Goal: Task Accomplishment & Management: Complete application form

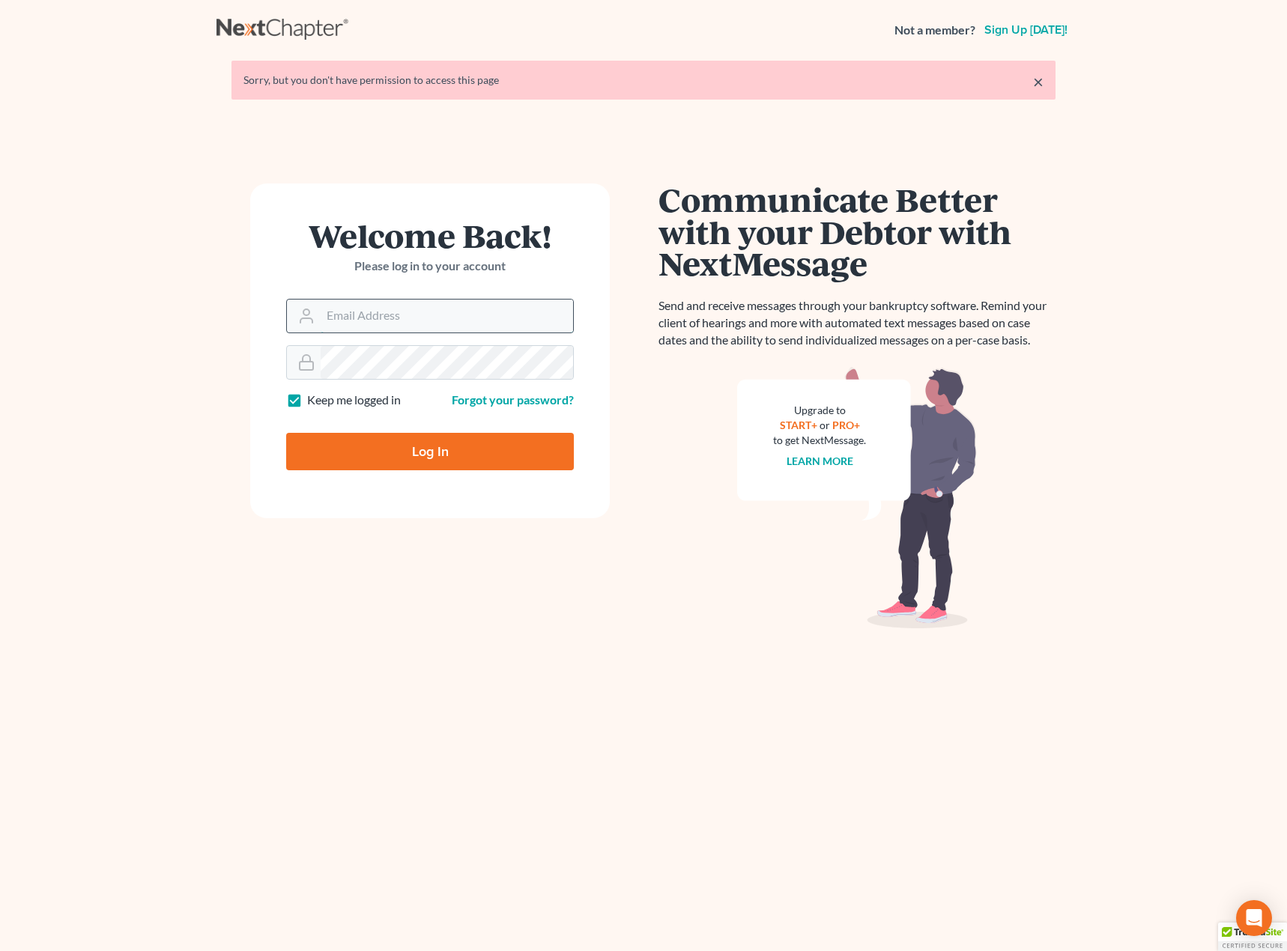
click at [362, 318] on input "Email Address" at bounding box center [447, 316] width 252 height 33
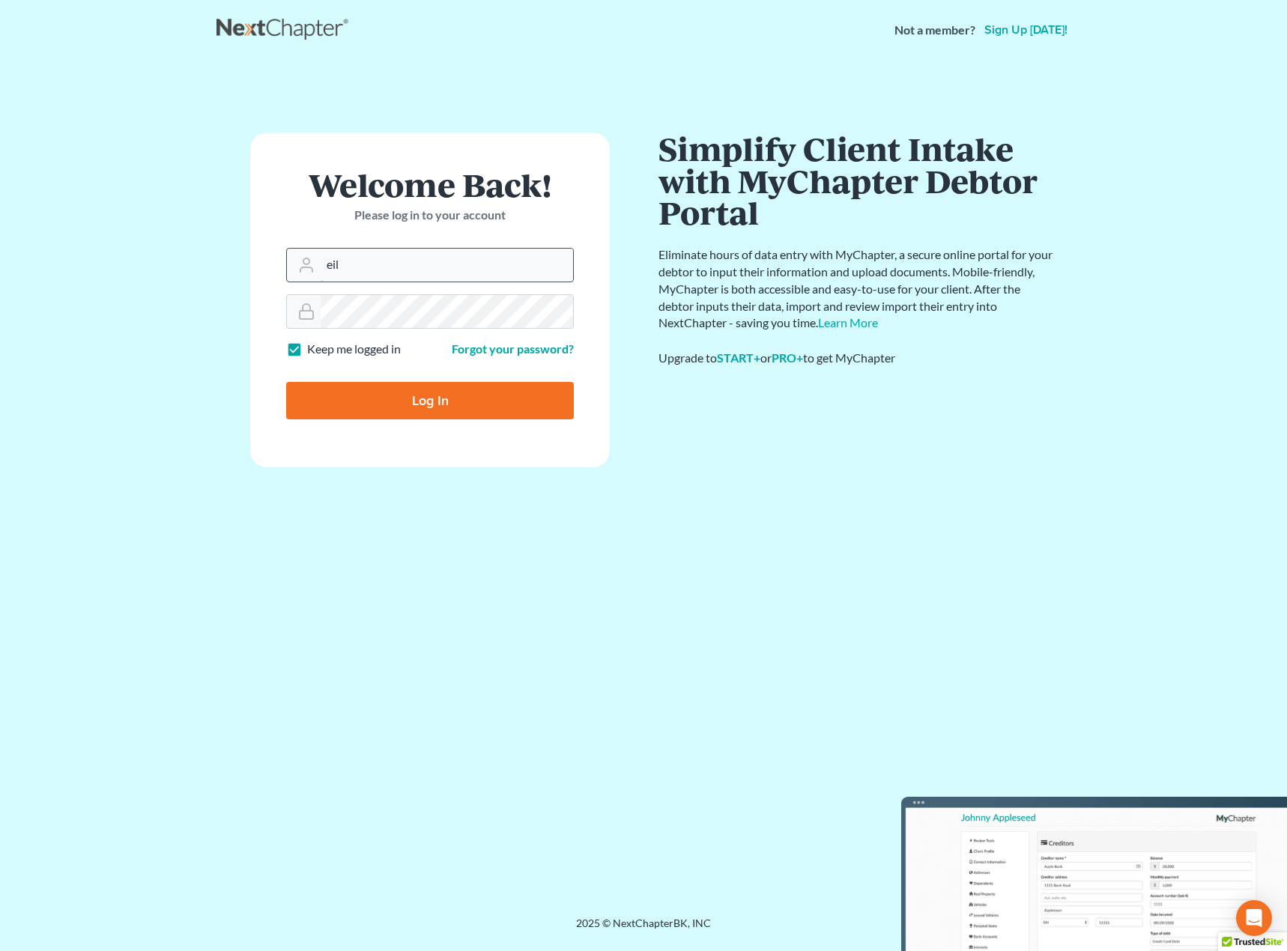
type input "[PERSON_NAME][EMAIL_ADDRESS][DOMAIN_NAME]"
click at [413, 412] on input "Log In" at bounding box center [430, 400] width 288 height 37
type input "Thinking..."
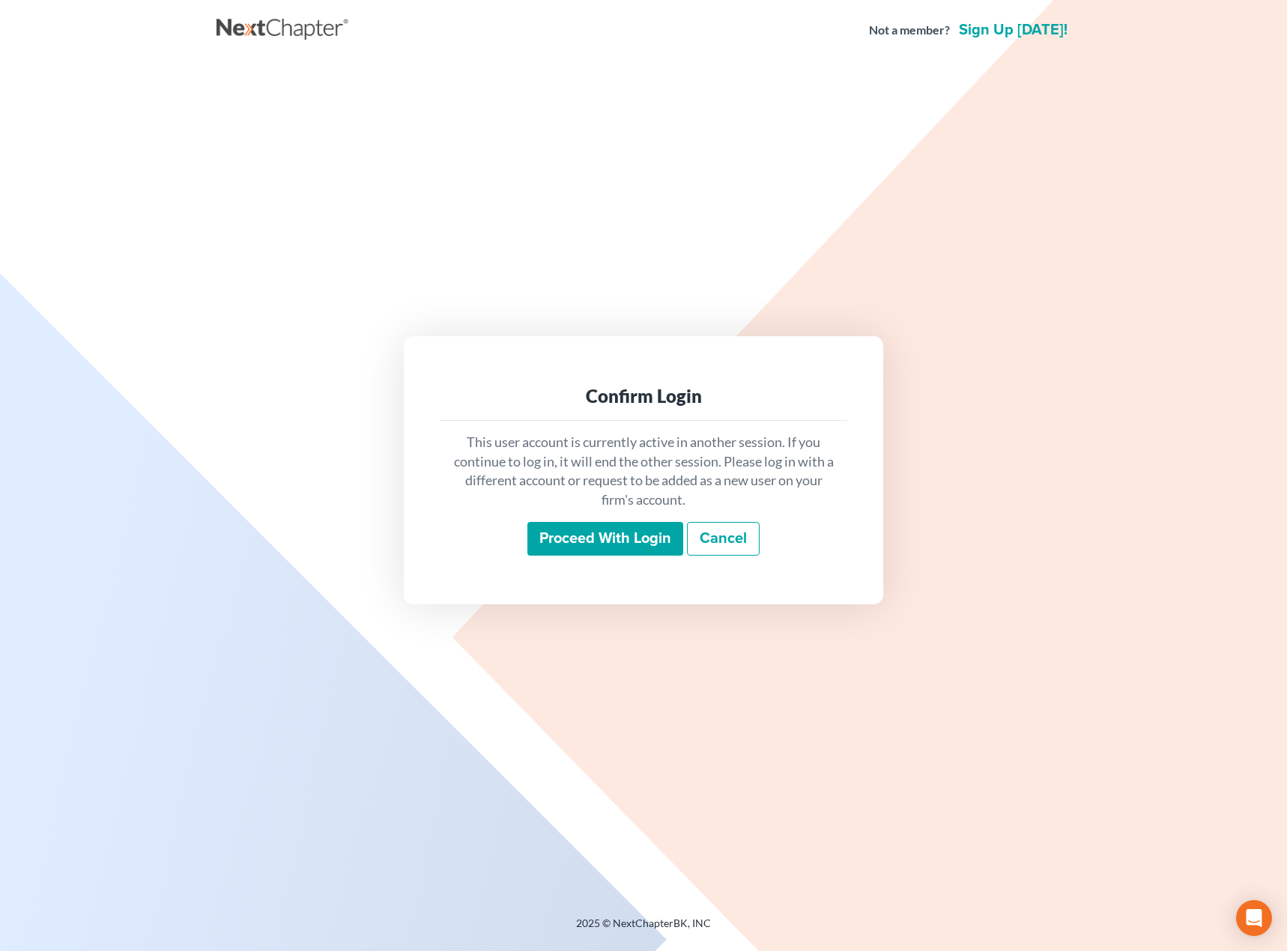
click at [589, 543] on input "Proceed with login" at bounding box center [605, 539] width 156 height 34
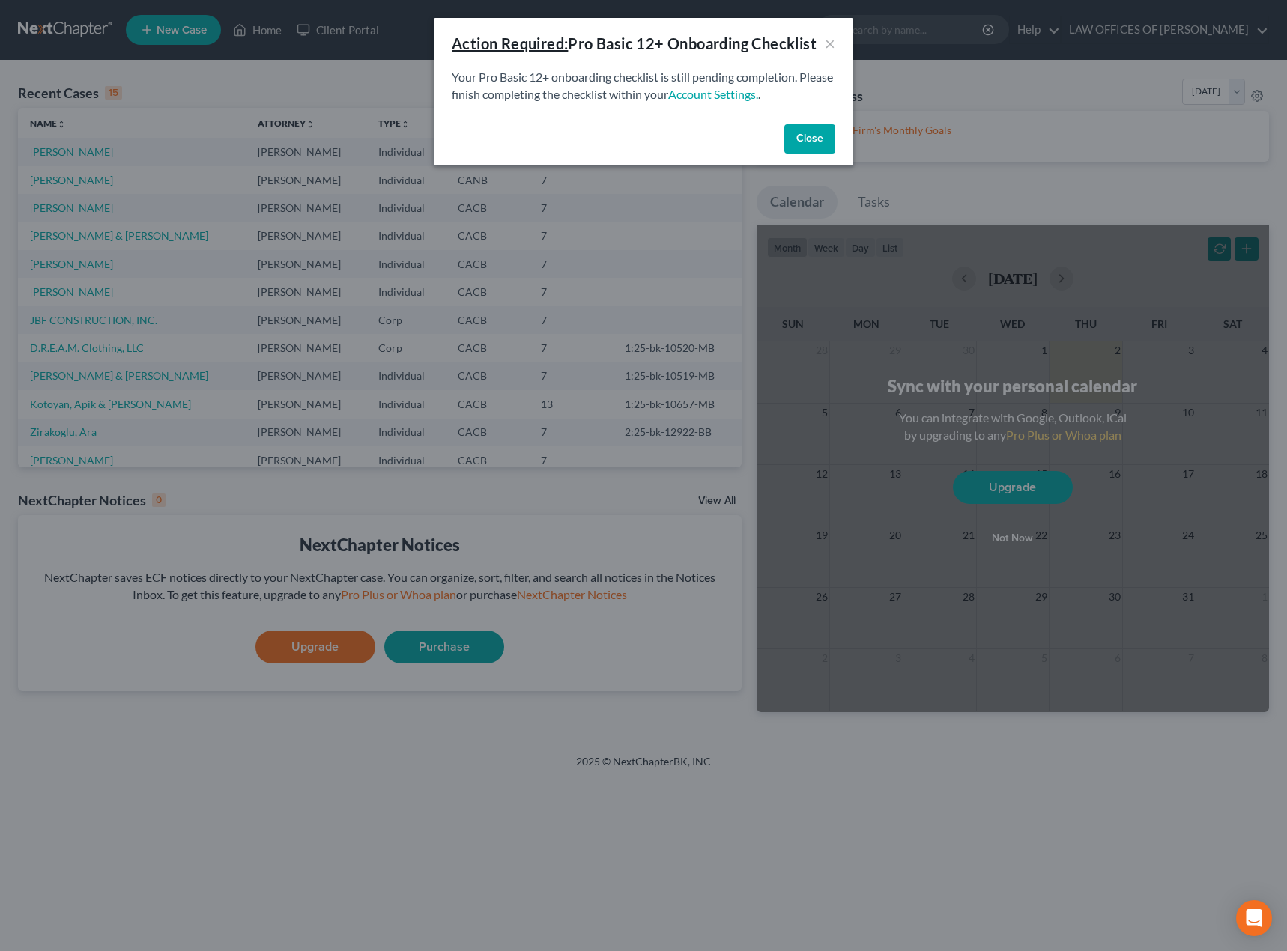
click at [757, 97] on link "Account Settings." at bounding box center [713, 94] width 90 height 14
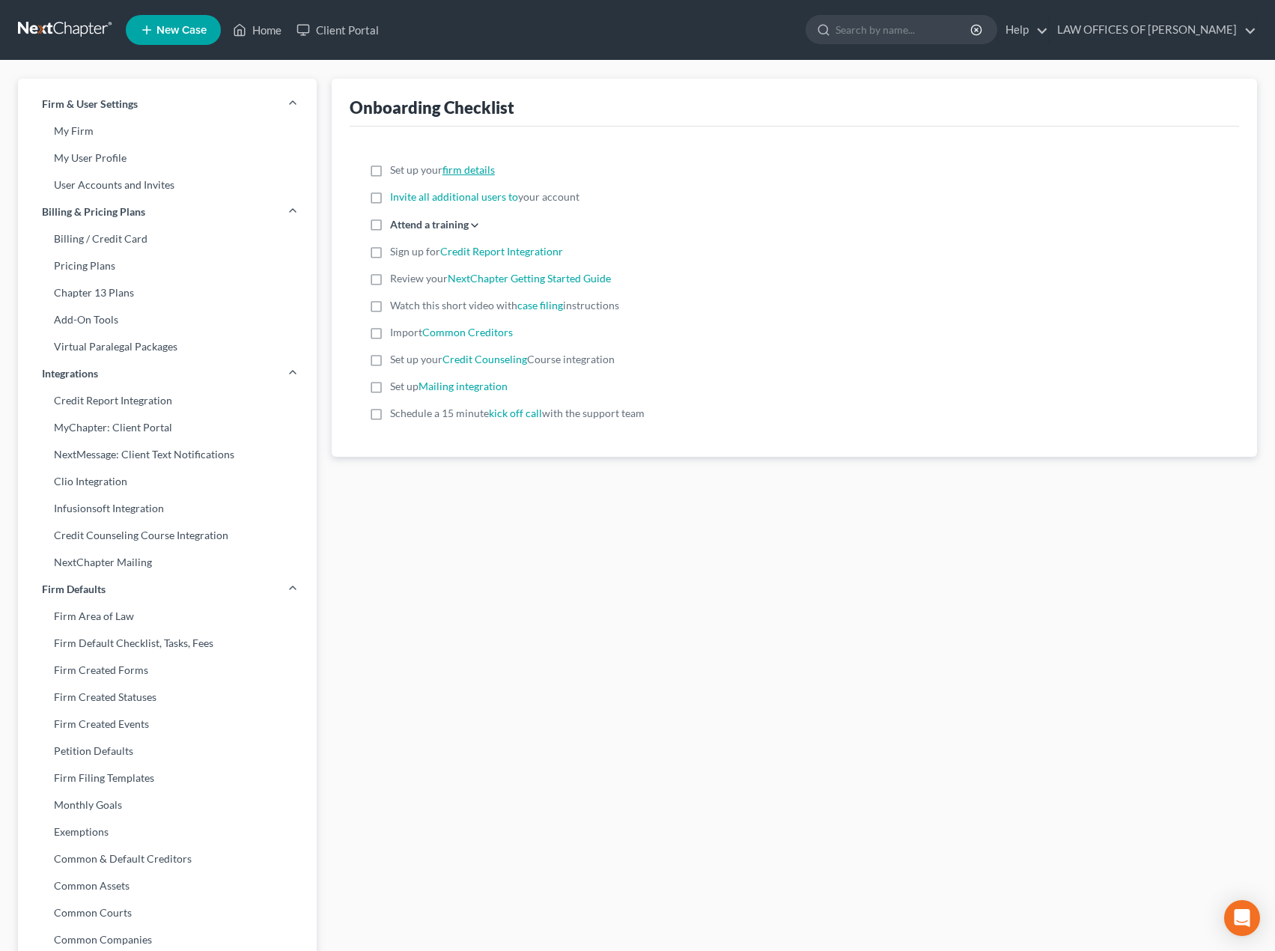
click at [478, 169] on link "firm details" at bounding box center [469, 169] width 52 height 13
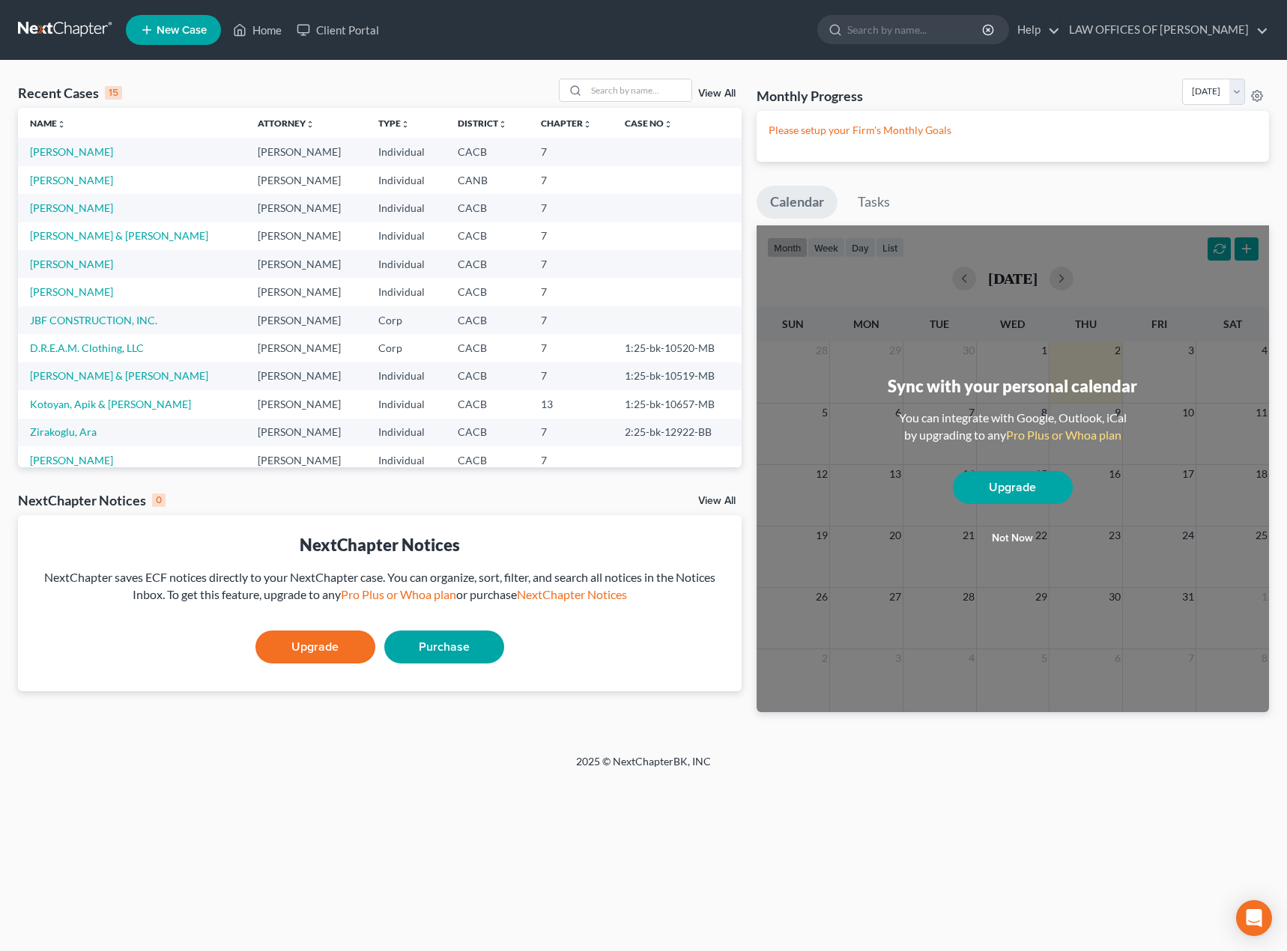
click at [90, 123] on th "Name unfold_more expand_more expand_less" at bounding box center [132, 123] width 228 height 30
click at [42, 124] on link "Name unfold_more expand_more expand_less" at bounding box center [48, 123] width 36 height 11
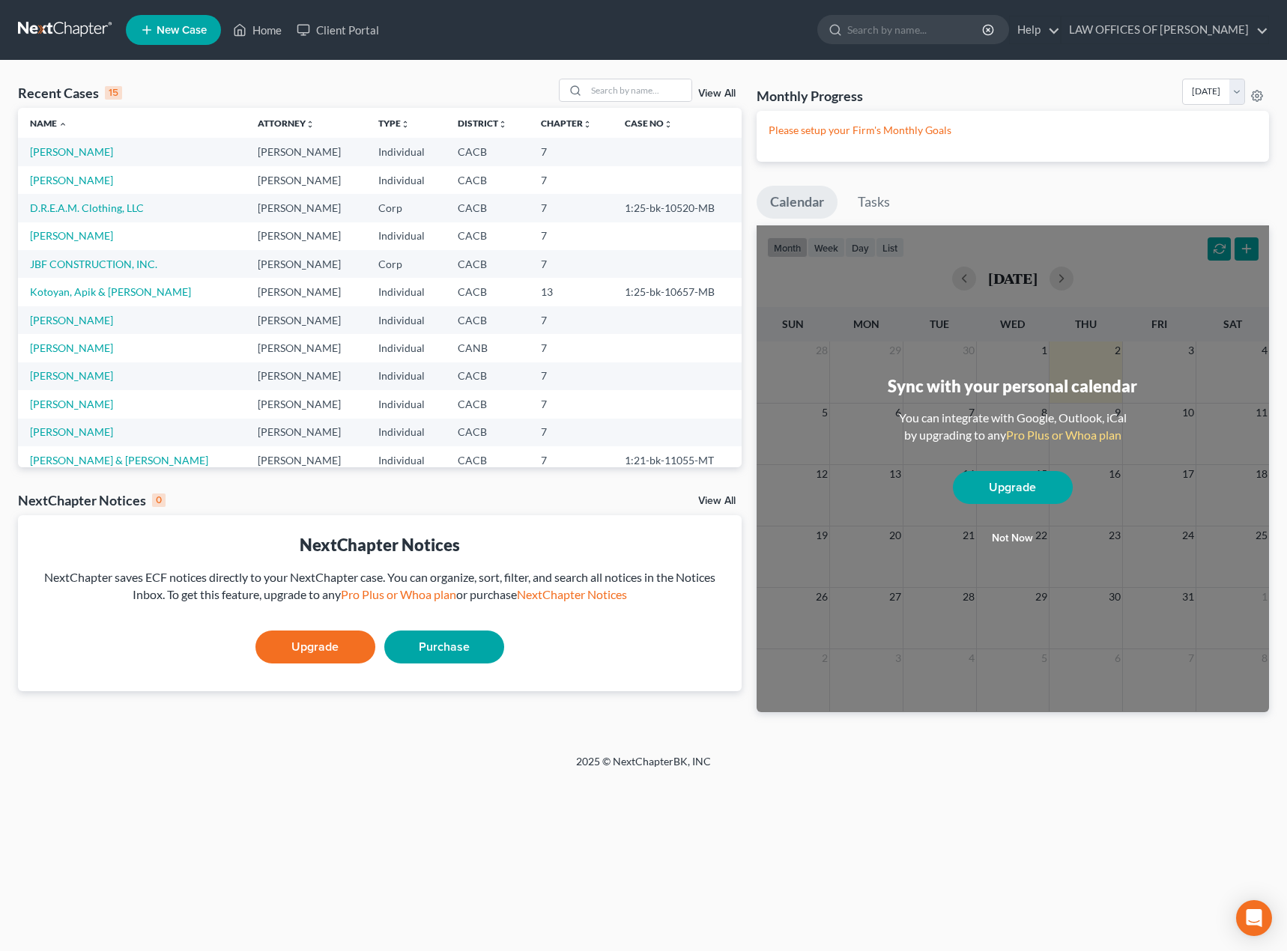
click at [170, 31] on span "New Case" at bounding box center [182, 30] width 50 height 11
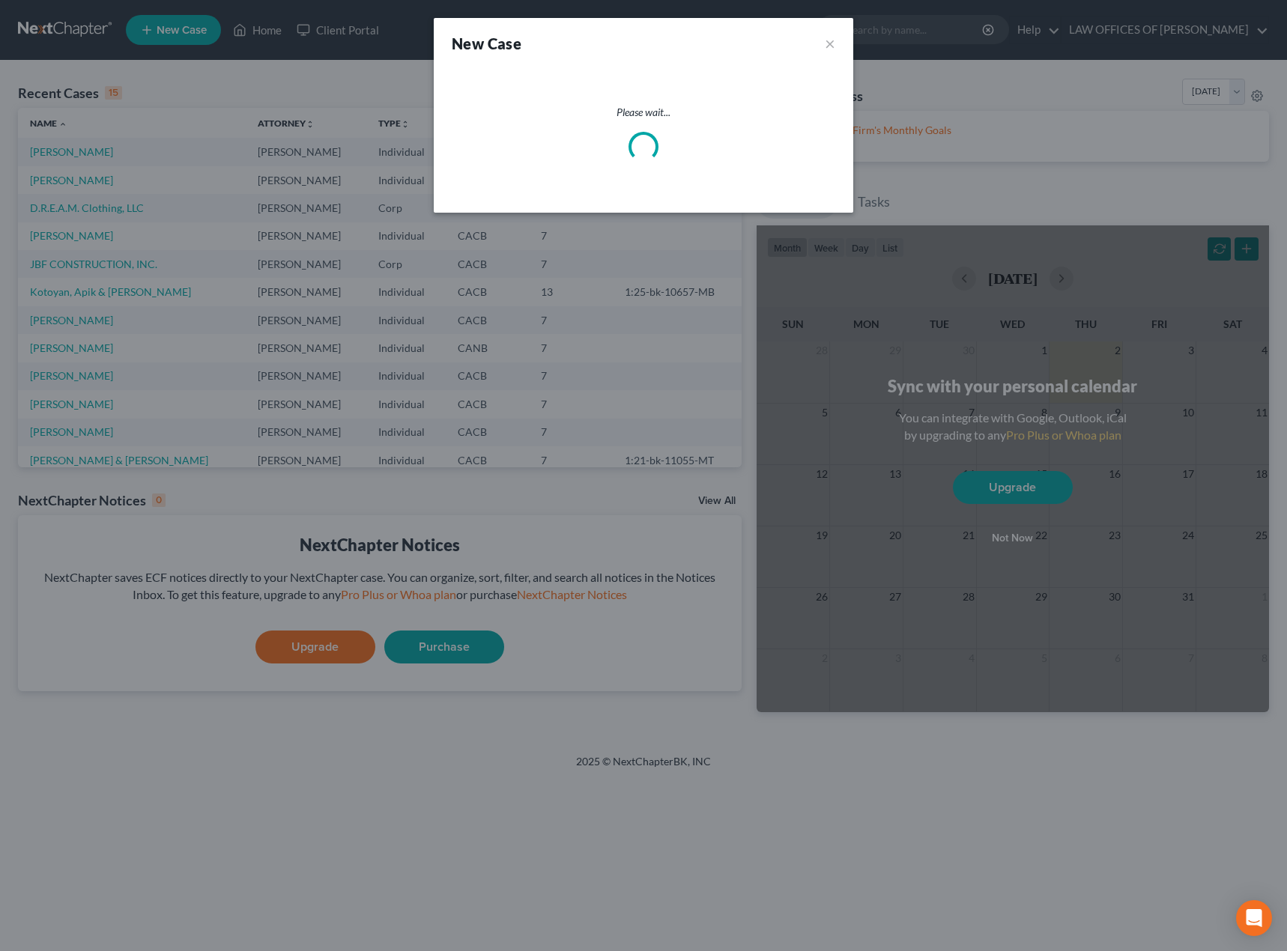
select select "7"
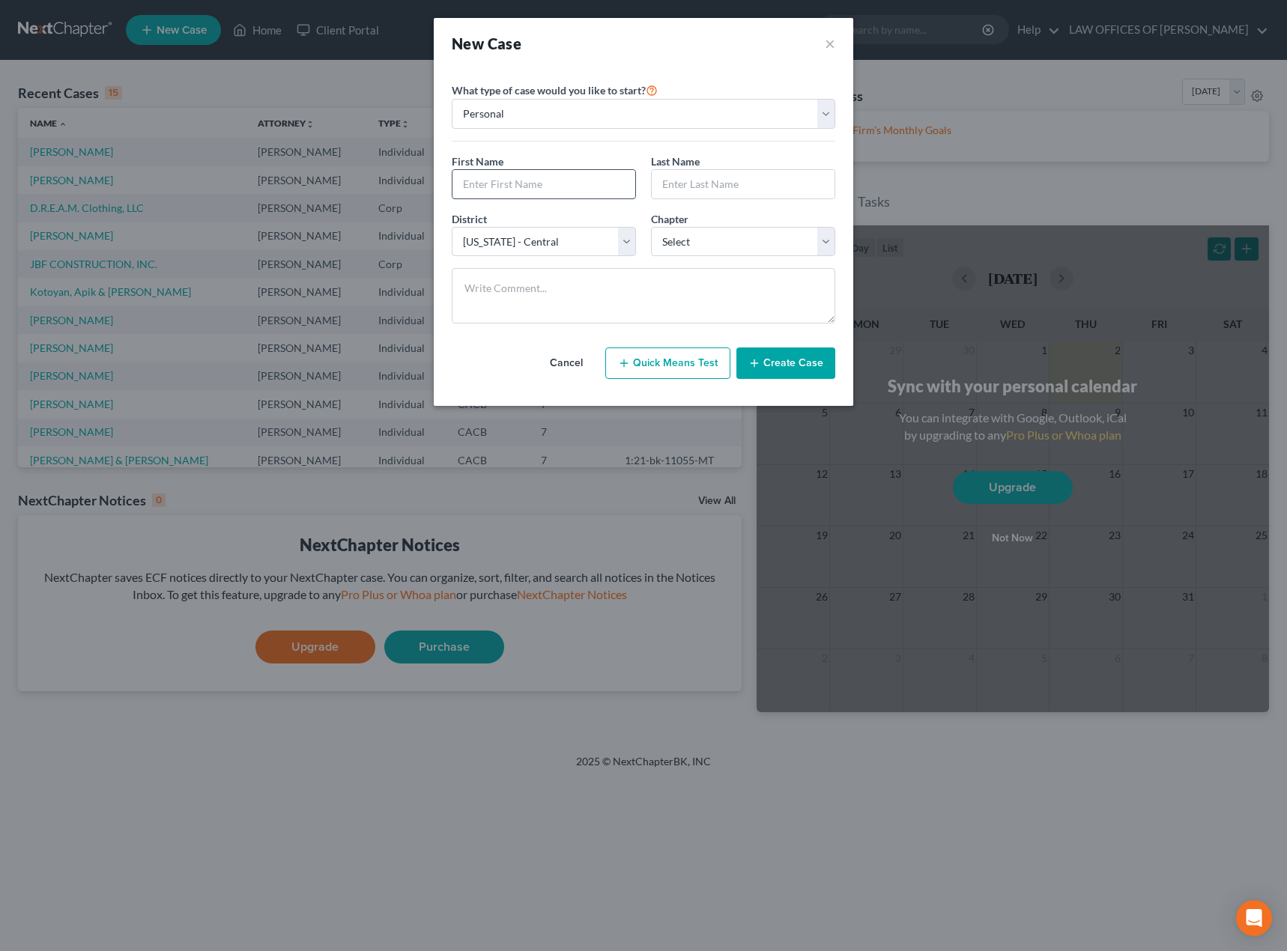
click at [489, 184] on input "text" at bounding box center [543, 184] width 183 height 28
type input "[PERSON_NAME]"
select select "0"
click at [771, 368] on button "Create Case" at bounding box center [785, 362] width 99 height 31
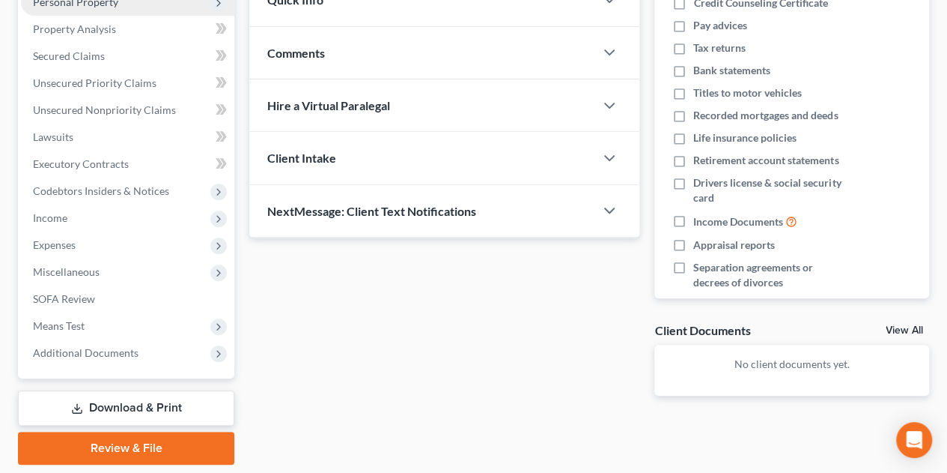
scroll to position [97, 0]
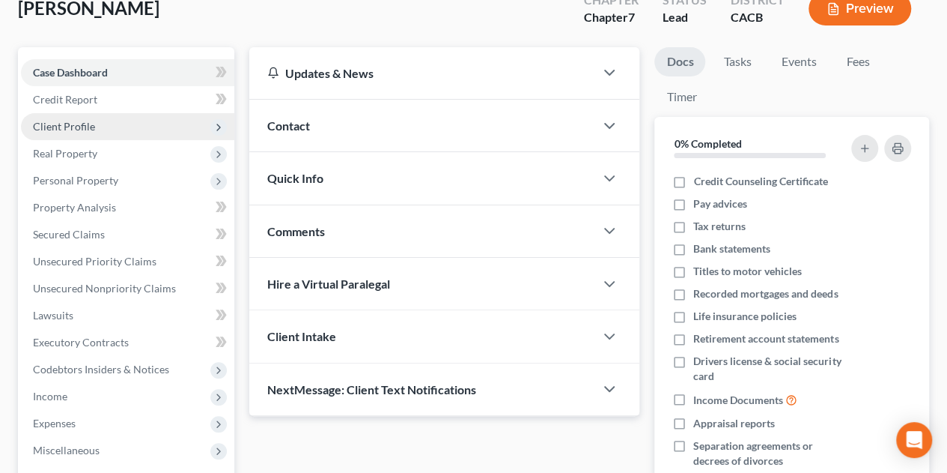
click at [69, 121] on span "Client Profile" at bounding box center [64, 126] width 62 height 13
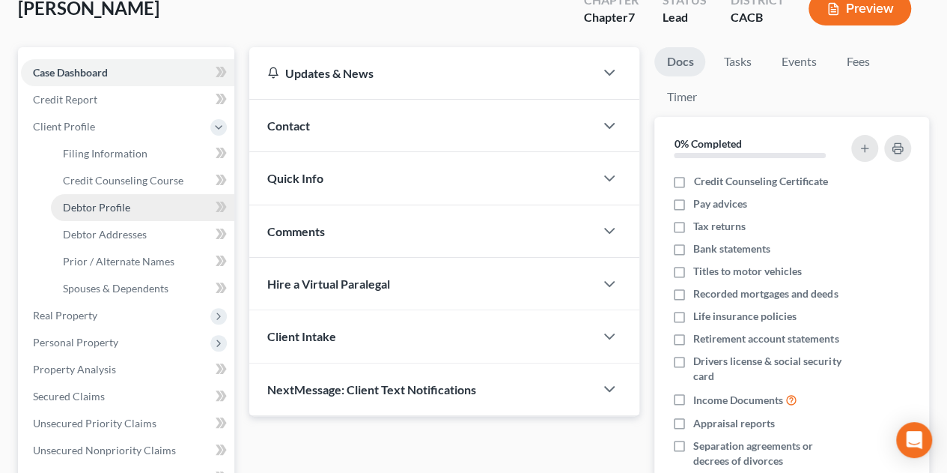
click at [112, 210] on span "Debtor Profile" at bounding box center [96, 207] width 67 height 13
select select "0"
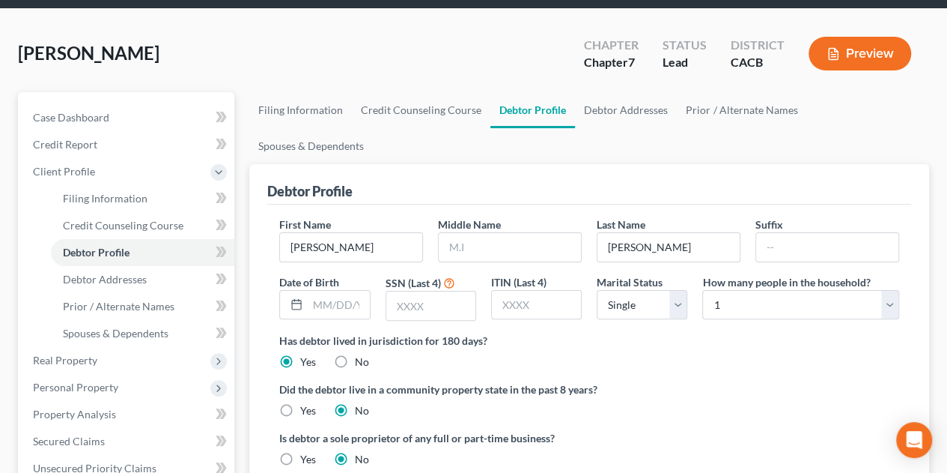
scroll to position [75, 0]
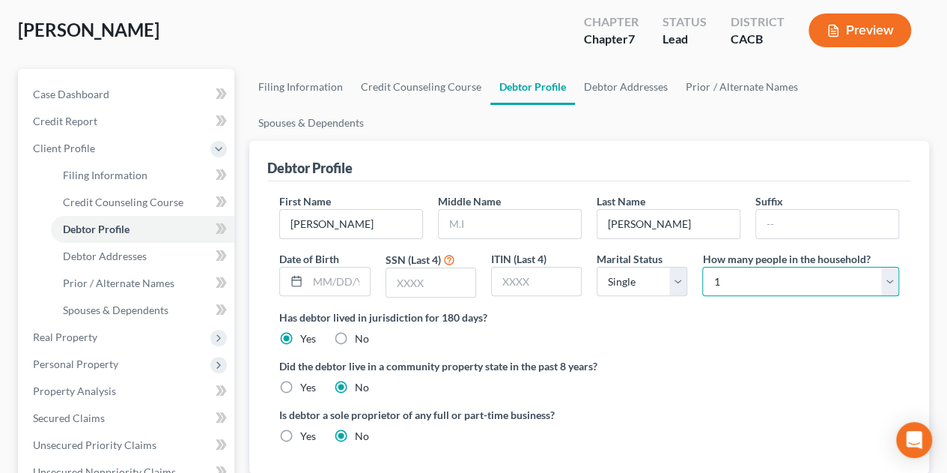
click at [741, 267] on select "Select 1 2 3 4 5 6 7 8 9 10 11 12 13 14 15 16 17 18 19 20" at bounding box center [800, 282] width 197 height 30
select select "3"
click at [702, 267] on select "Select 1 2 3 4 5 6 7 8 9 10 11 12 13 14 15 16 17 18 19 20" at bounding box center [800, 282] width 197 height 30
click at [678, 267] on select "Select Single Married Separated Divorced Widowed" at bounding box center [642, 282] width 91 height 30
select select "1"
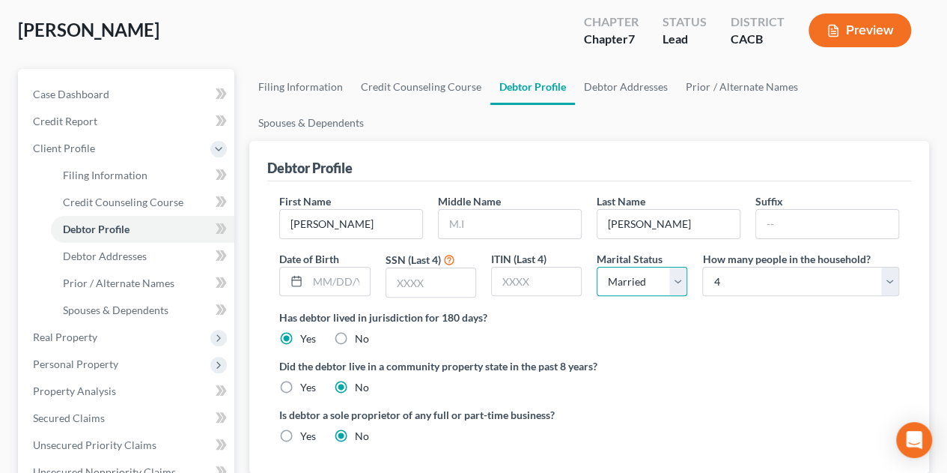
click at [597, 267] on select "Select Single Married Separated Divorced Widowed" at bounding box center [642, 282] width 91 height 30
click at [330, 267] on input "text" at bounding box center [338, 281] width 61 height 28
type input "[DATE]"
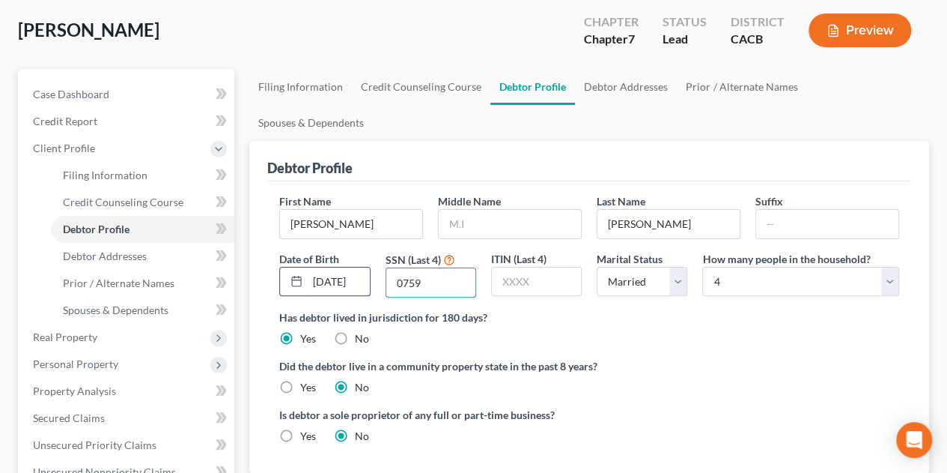
type input "0759"
click at [300, 380] on label "Yes" at bounding box center [308, 387] width 16 height 15
click at [306, 380] on input "Yes" at bounding box center [311, 385] width 10 height 10
radio input "true"
radio input "false"
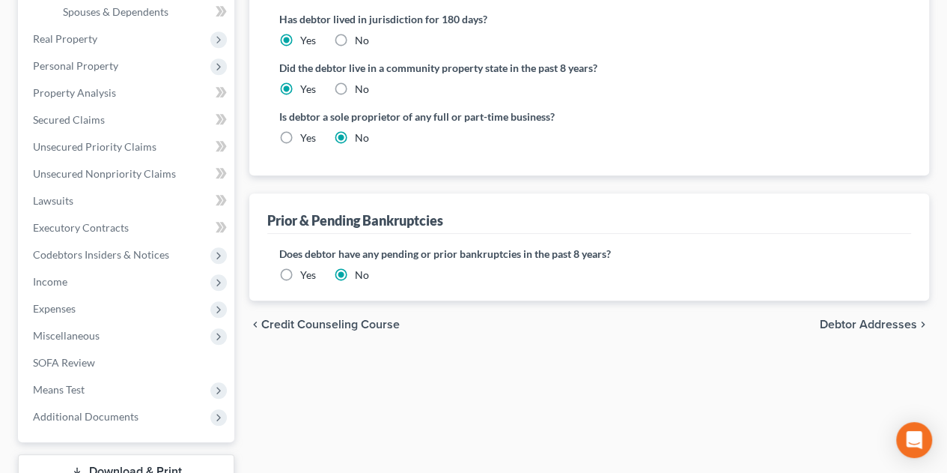
scroll to position [374, 0]
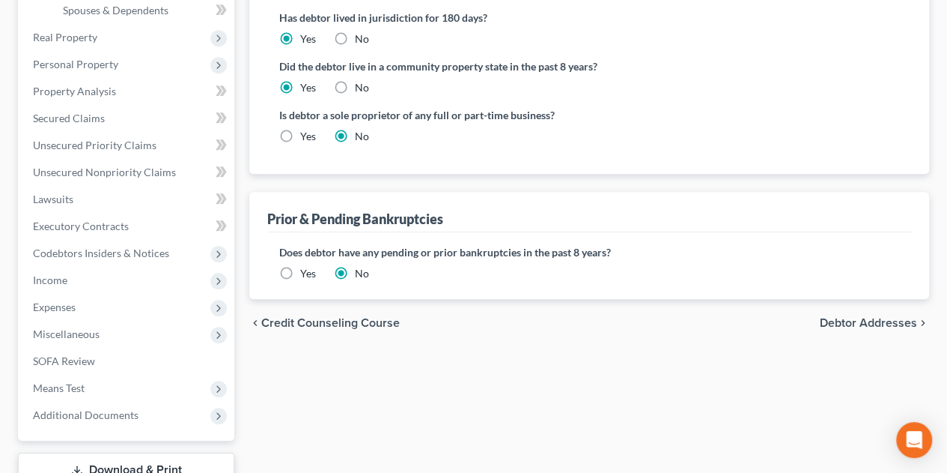
click at [855, 317] on span "Debtor Addresses" at bounding box center [868, 323] width 97 height 12
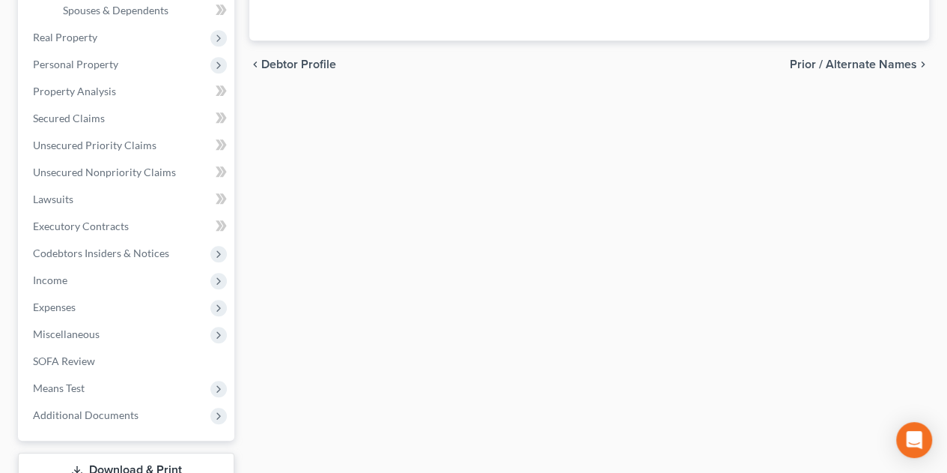
scroll to position [49, 0]
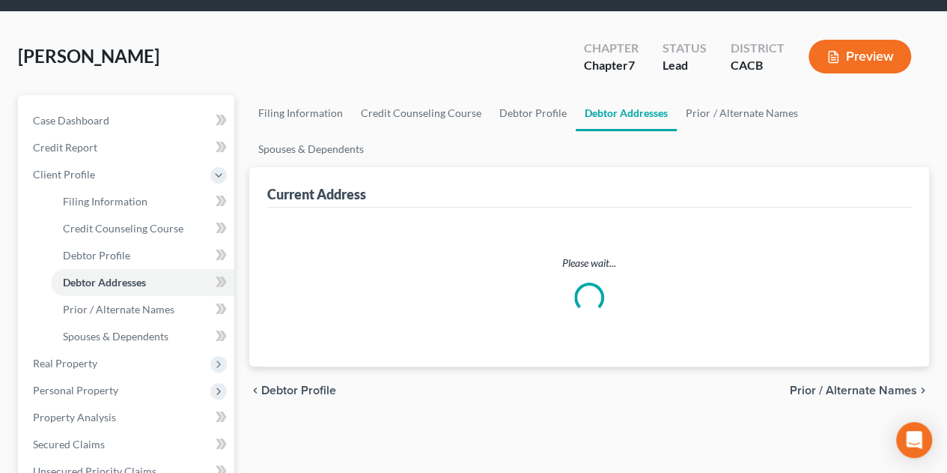
select select "0"
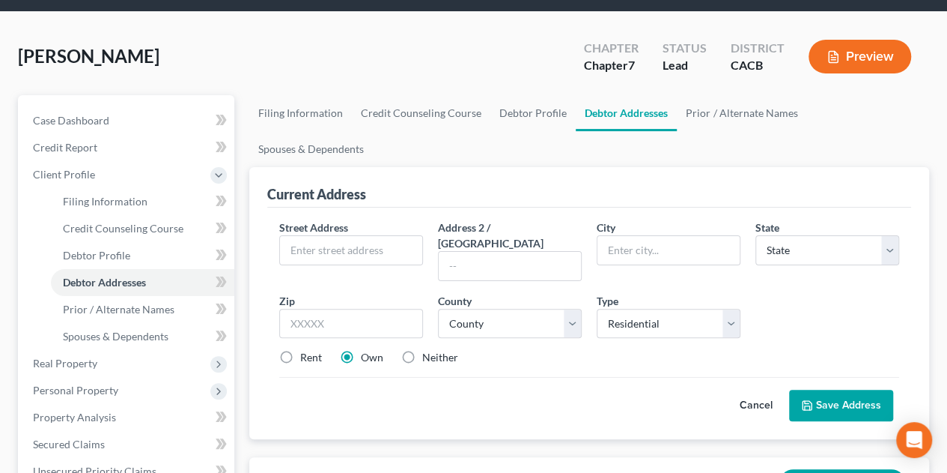
scroll to position [0, 0]
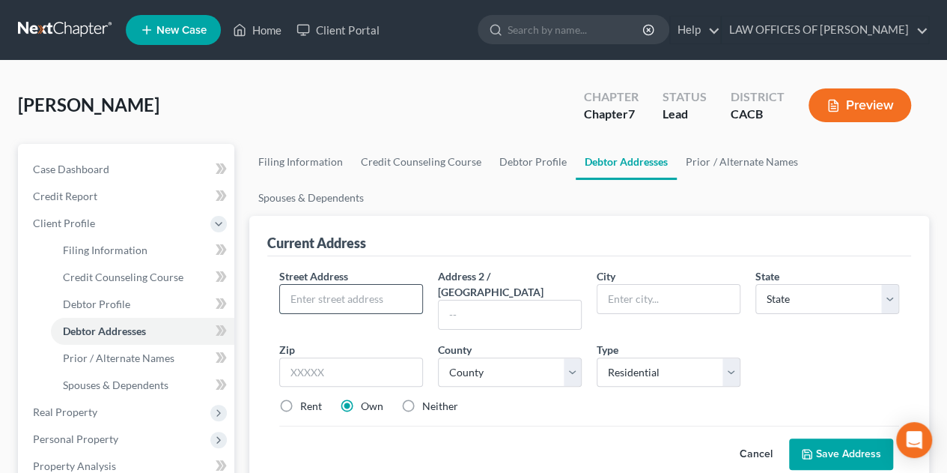
click at [322, 285] on input "text" at bounding box center [351, 299] width 142 height 28
click at [381, 285] on input "[STREET_ADDRESS][PERSON_NAME]" at bounding box center [351, 299] width 142 height 28
type input "[STREET_ADDRESS][PERSON_NAME]"
type input "[GEOGRAPHIC_DATA]"
select select "4"
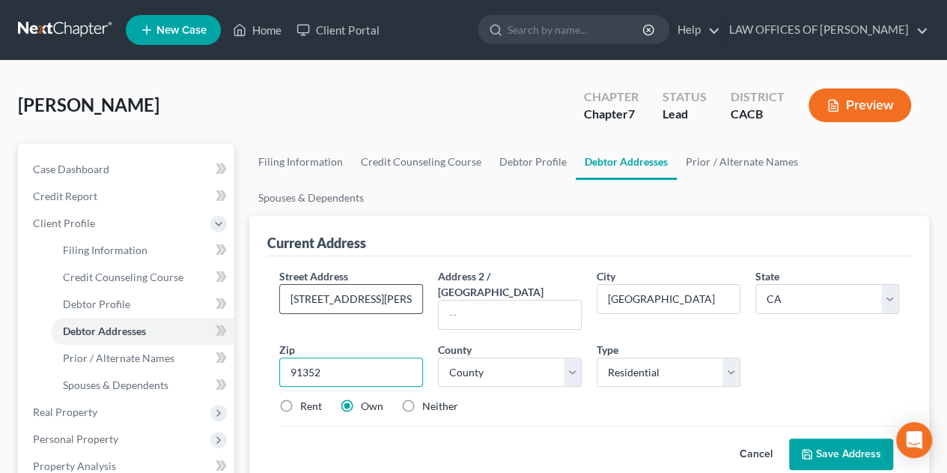
type input "91352"
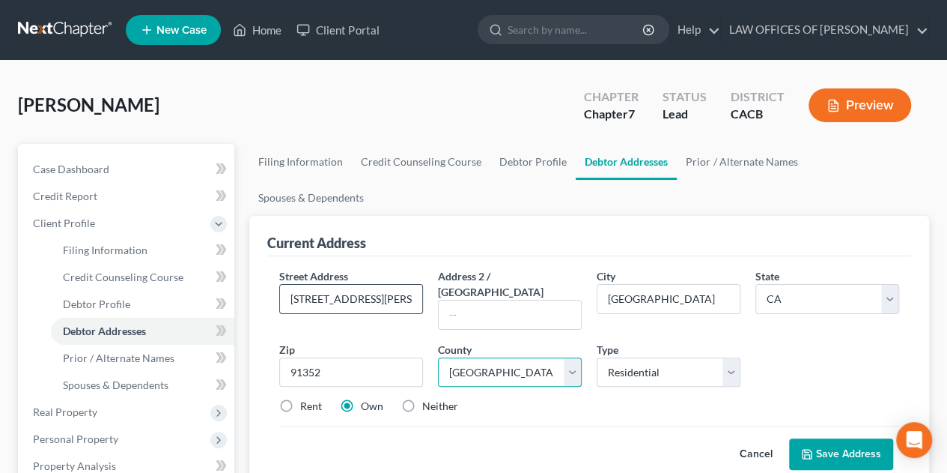
select select "18"
click at [852, 438] on button "Save Address" at bounding box center [841, 453] width 104 height 31
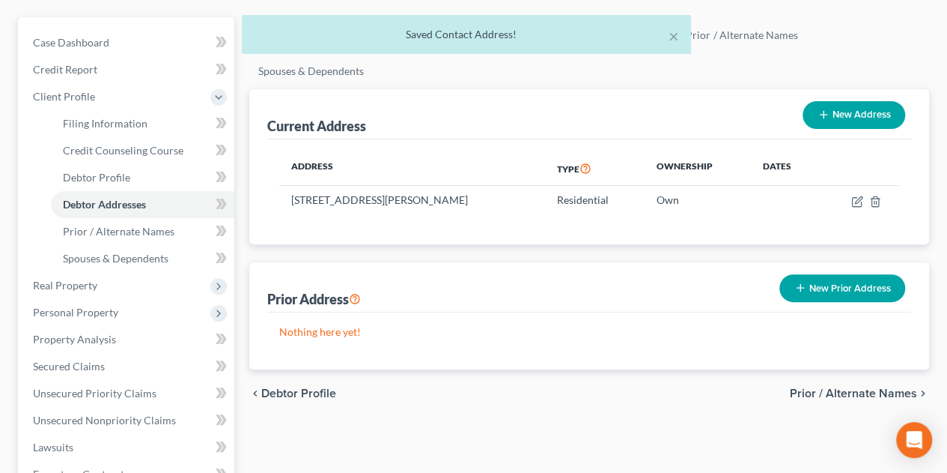
scroll to position [150, 0]
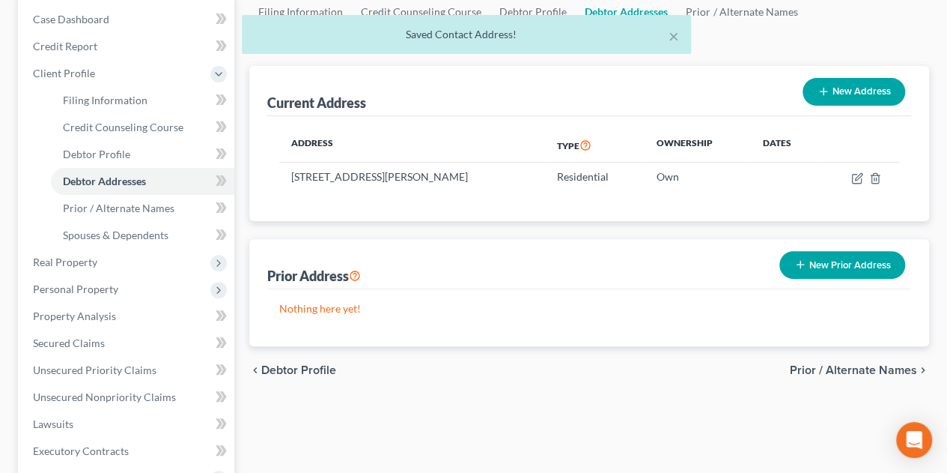
click at [849, 364] on span "Prior / Alternate Names" at bounding box center [853, 370] width 127 height 12
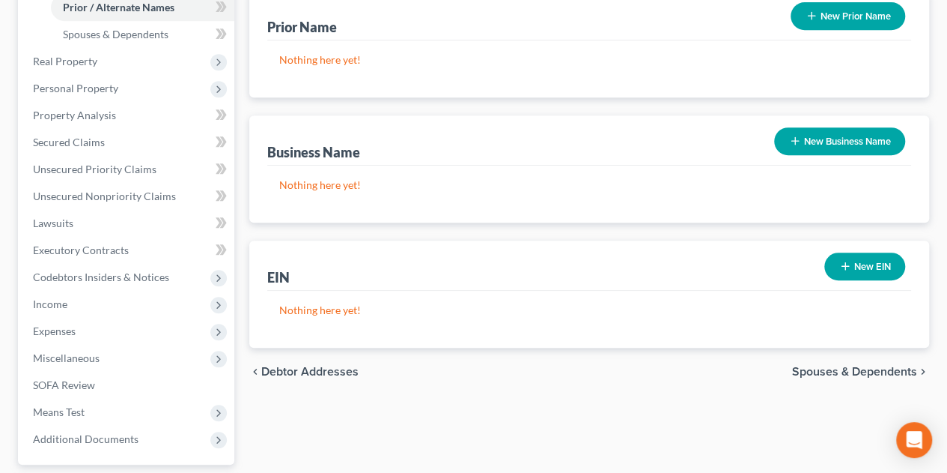
scroll to position [374, 0]
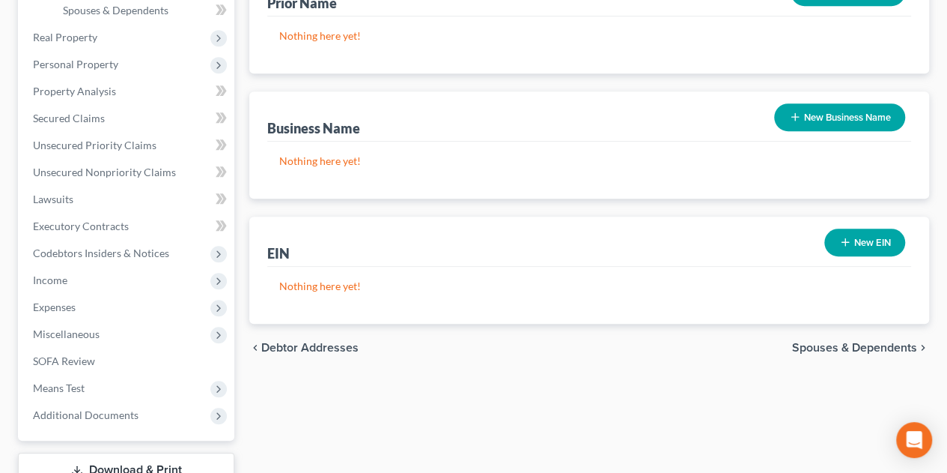
click at [857, 341] on span "Spouses & Dependents" at bounding box center [854, 347] width 125 height 12
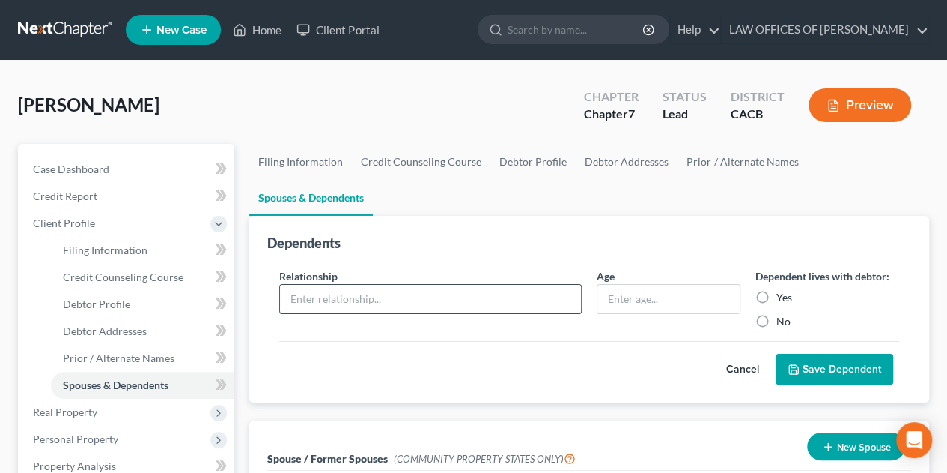
click at [377, 285] on input "text" at bounding box center [430, 299] width 301 height 28
type input "Son"
type input "7"
click at [777, 290] on label "Yes" at bounding box center [785, 297] width 16 height 15
click at [783, 290] on input "Yes" at bounding box center [788, 295] width 10 height 10
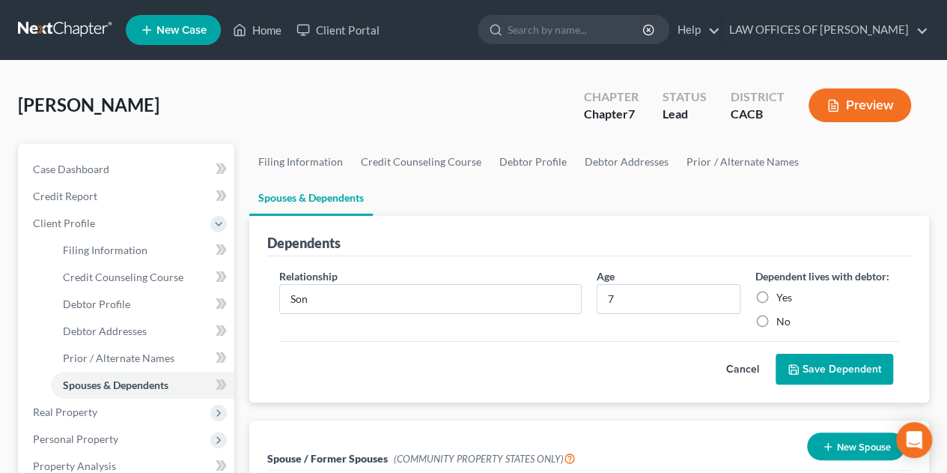
radio input "true"
click at [829, 353] on button "Save Dependent" at bounding box center [835, 368] width 118 height 31
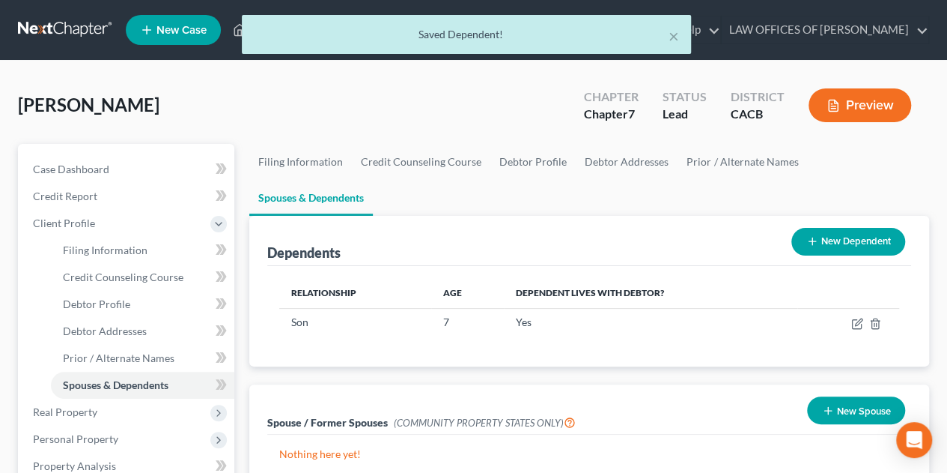
click at [841, 228] on button "New Dependent" at bounding box center [849, 242] width 114 height 28
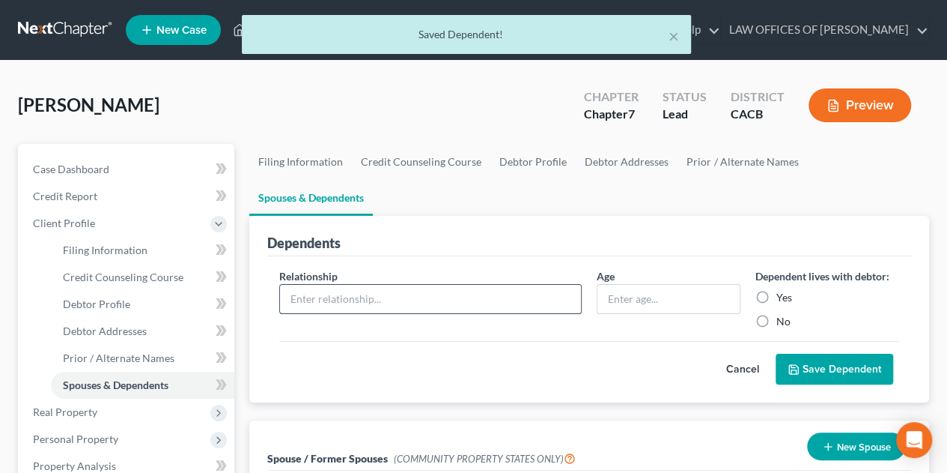
click at [486, 285] on input "text" at bounding box center [430, 299] width 301 height 28
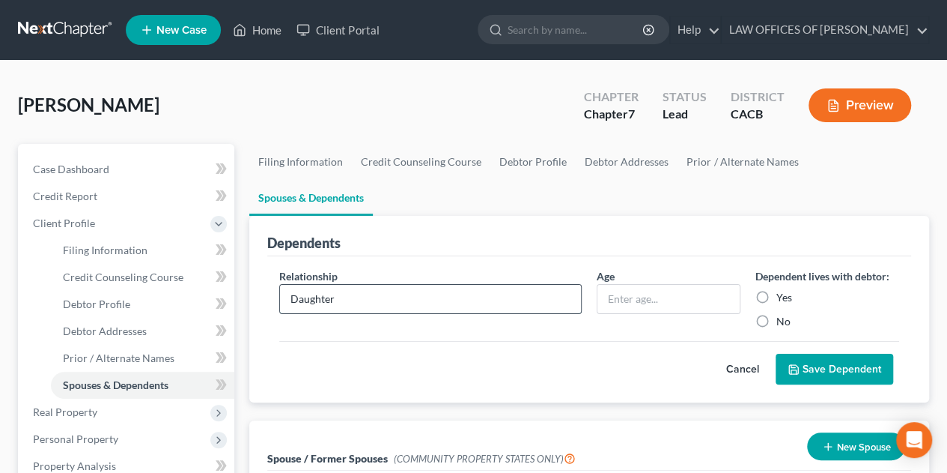
type input "Daughter"
type input "2"
click at [777, 290] on label "Yes" at bounding box center [785, 297] width 16 height 15
click at [783, 290] on input "Yes" at bounding box center [788, 295] width 10 height 10
radio input "true"
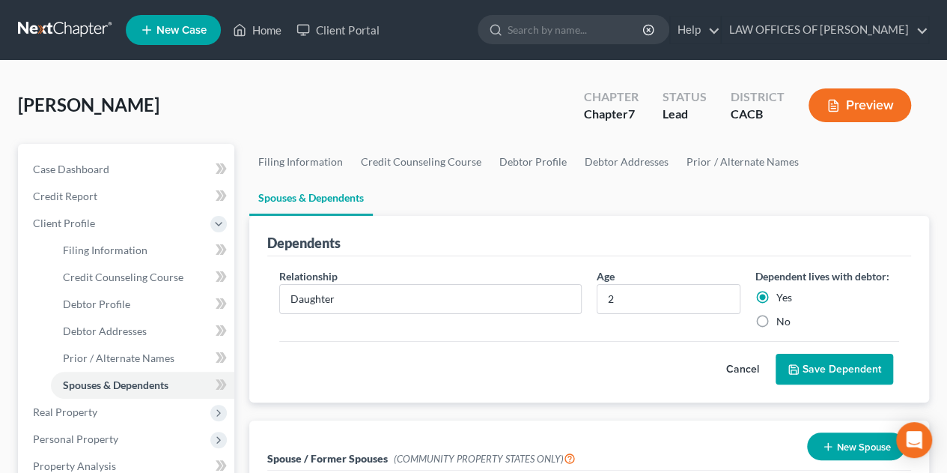
click at [847, 353] on button "Save Dependent" at bounding box center [835, 368] width 118 height 31
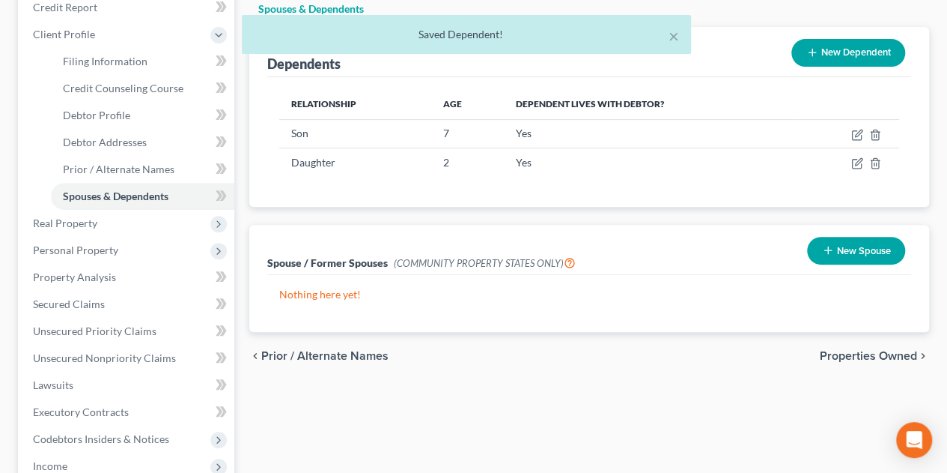
scroll to position [225, 0]
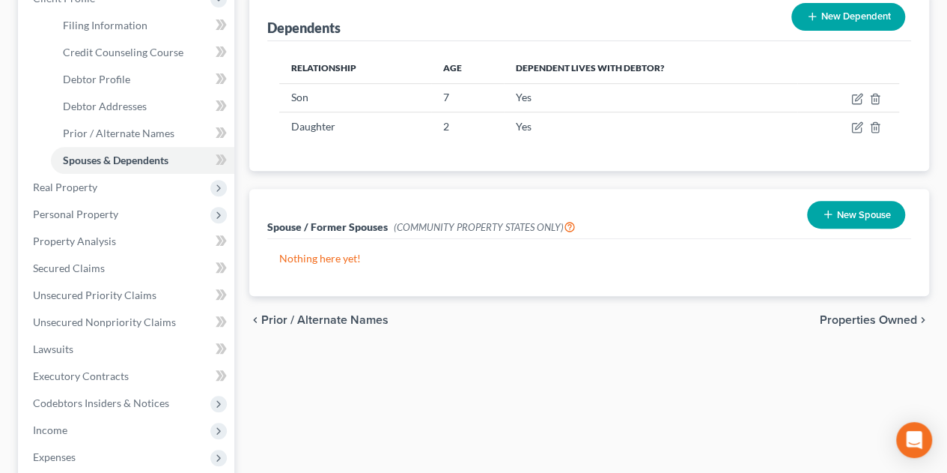
click at [855, 201] on button "New Spouse" at bounding box center [856, 215] width 98 height 28
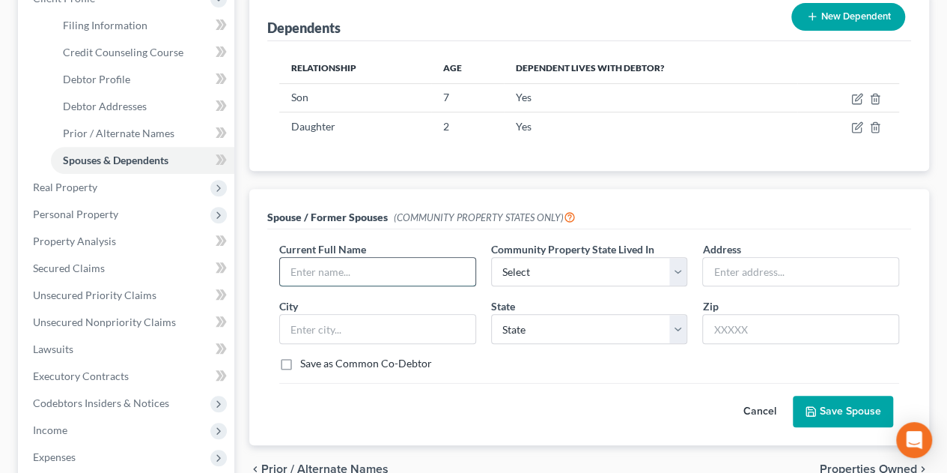
drag, startPoint x: 307, startPoint y: 232, endPoint x: 351, endPoint y: 219, distance: 46.2
click at [307, 258] on input "text" at bounding box center [377, 272] width 195 height 28
type input "[PERSON_NAME]"
select select "1"
type input "[STREET_ADDRESS]"
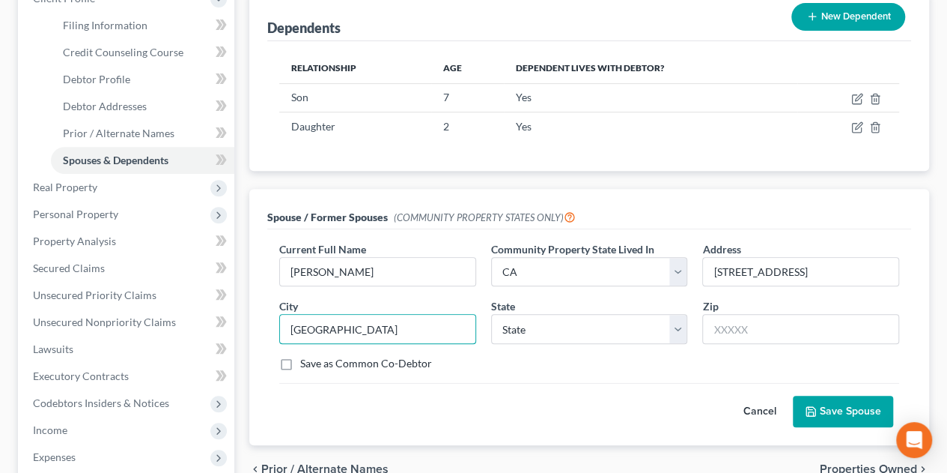
type input "[GEOGRAPHIC_DATA]"
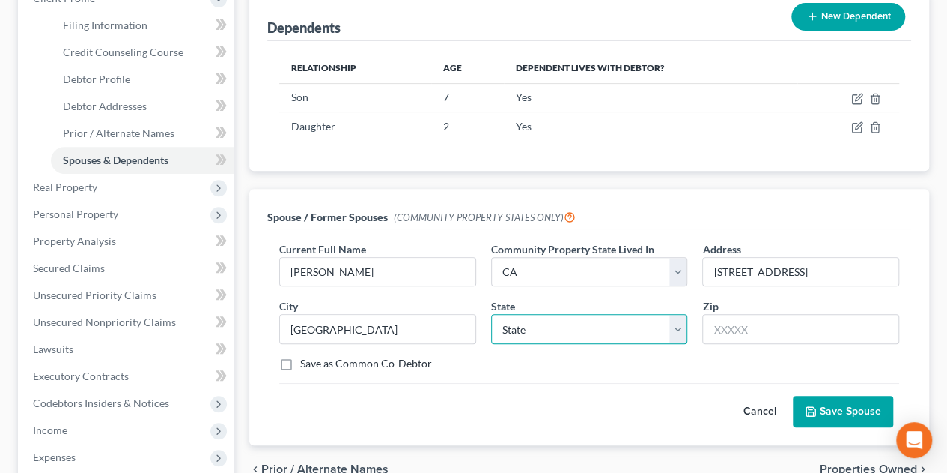
select select "4"
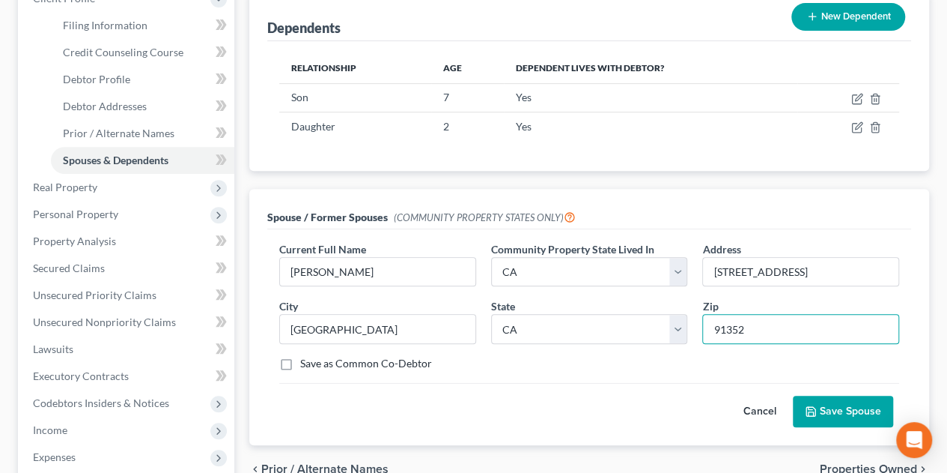
type input "91352"
click at [830, 395] on button "Save Spouse" at bounding box center [843, 410] width 100 height 31
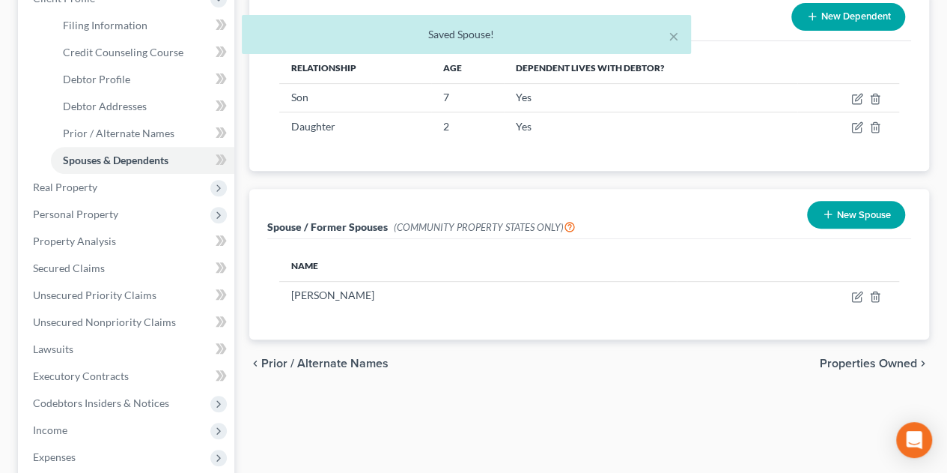
click at [867, 357] on span "Properties Owned" at bounding box center [868, 363] width 97 height 12
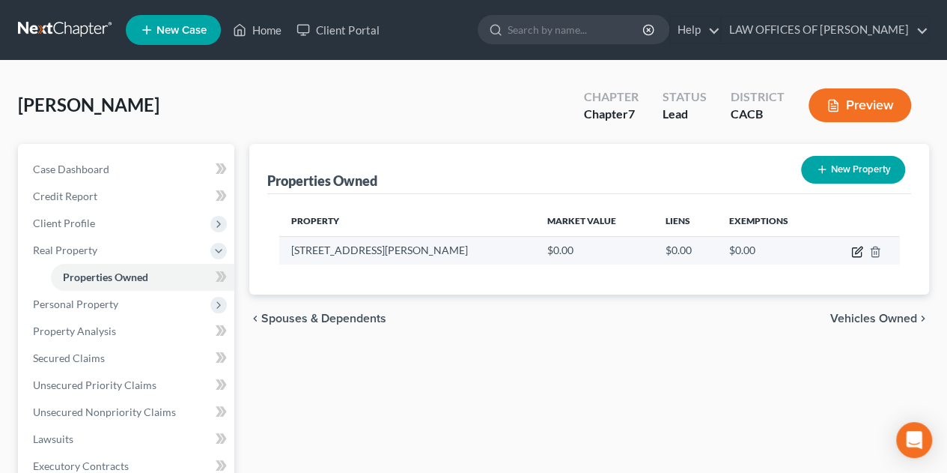
click at [855, 249] on icon "button" at bounding box center [857, 252] width 12 height 12
select select "4"
select select "18"
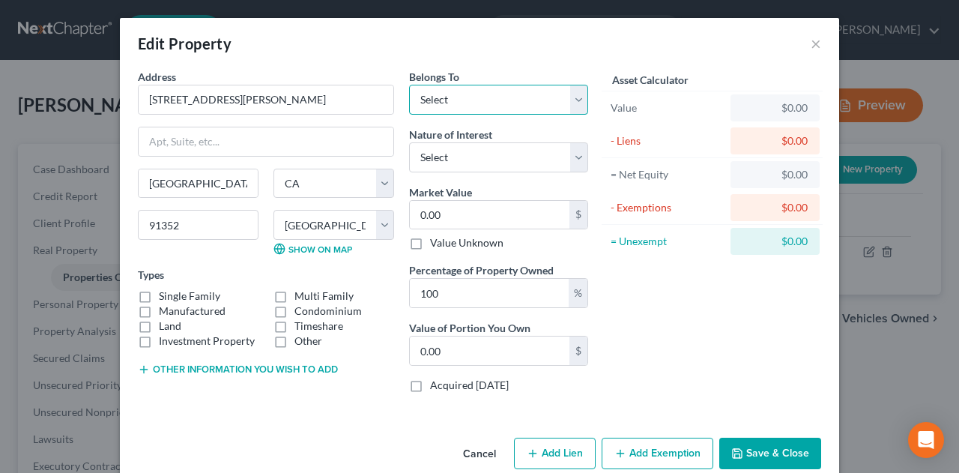
click at [435, 100] on select "Select Debtor 1 Only Debtor 2 Only Debtor 1 And Debtor 2 Only At Least One Of T…" at bounding box center [498, 100] width 179 height 30
select select "4"
click at [409, 85] on select "Select Debtor 1 Only Debtor 2 Only Debtor 1 And Debtor 2 Only At Least One Of T…" at bounding box center [498, 100] width 179 height 30
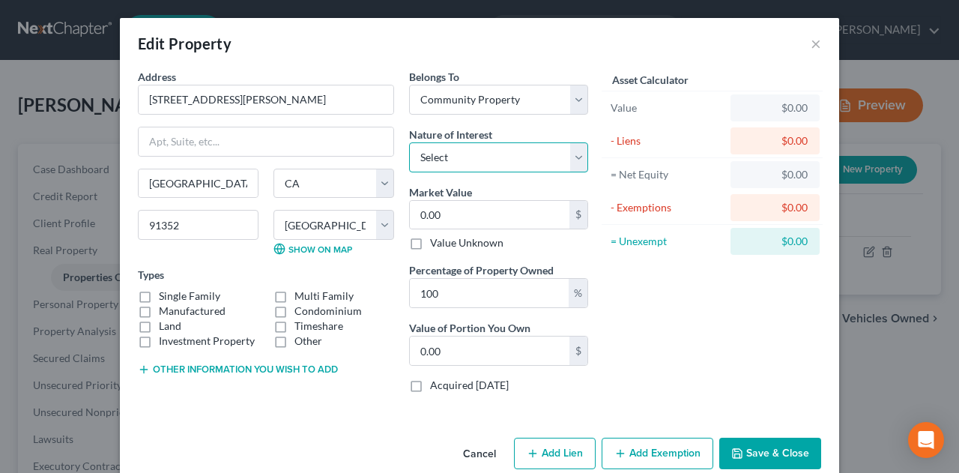
click at [467, 162] on select "Select Fee Simple Joint Tenant Life Estate Equitable Interest Future Interest T…" at bounding box center [498, 157] width 179 height 30
select select "0"
click at [409, 142] on select "Select Fee Simple Joint Tenant Life Estate Equitable Interest Future Interest T…" at bounding box center [498, 157] width 179 height 30
type input "8"
type input "8.00"
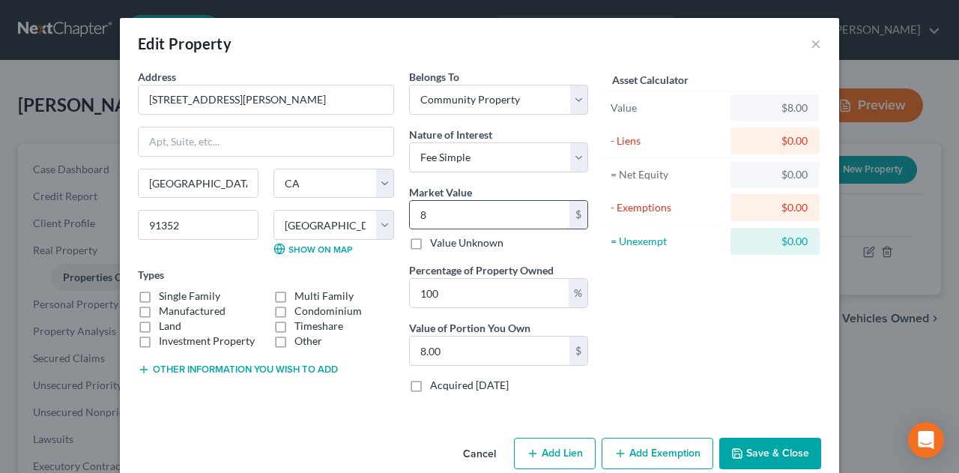
type input "80"
type input "80.00"
type input "800"
type input "800.00"
type input "8000"
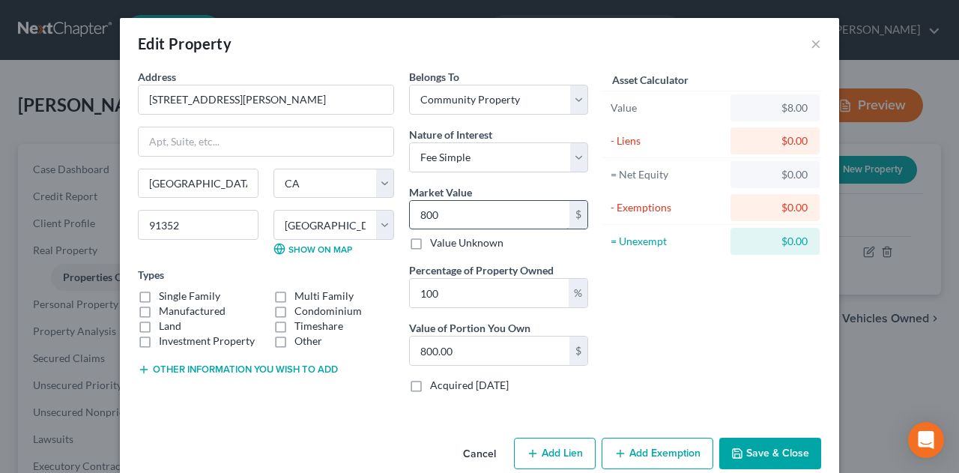
type input "8,000.00"
type input "8,0000"
type input "80,000.00"
type input "80,0000"
type input "800,000.00"
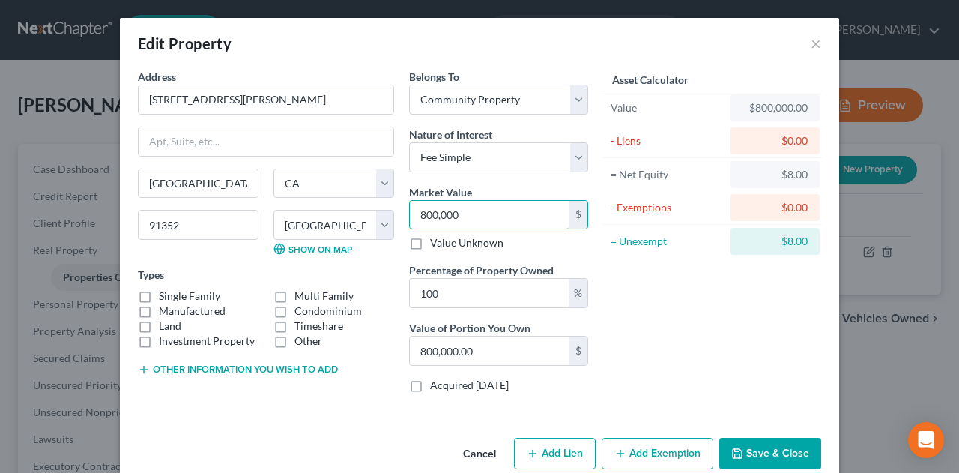
type input "800,000"
click at [294, 308] on label "Condominium" at bounding box center [327, 310] width 67 height 15
click at [300, 308] on input "Condominium" at bounding box center [305, 308] width 10 height 10
checkbox input "true"
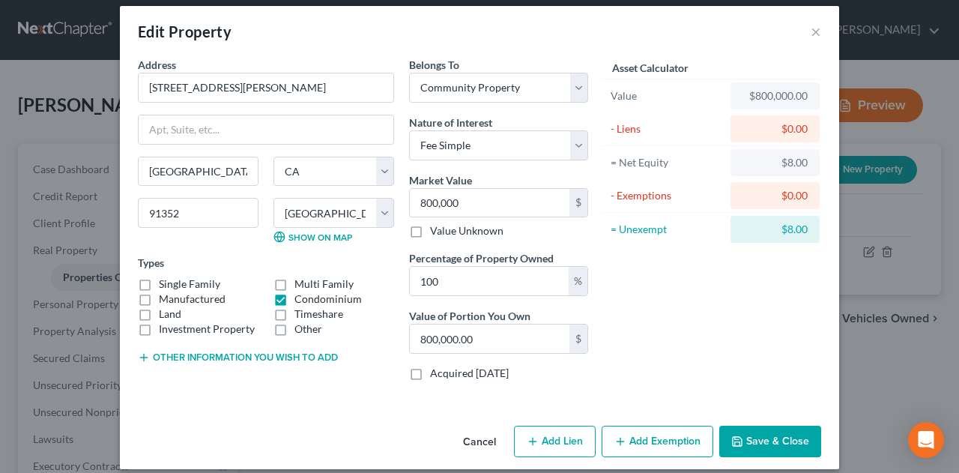
scroll to position [22, 0]
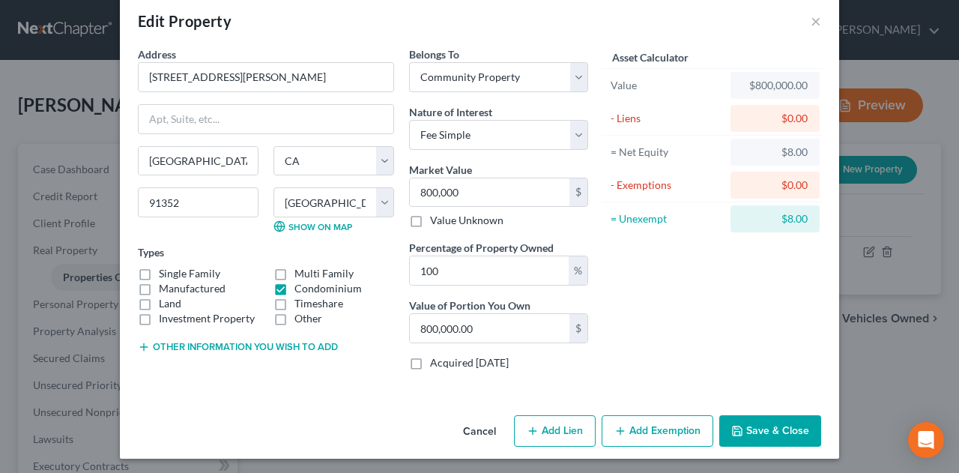
click at [566, 435] on button "Add Lien" at bounding box center [555, 430] width 82 height 31
select select "4"
select select "0"
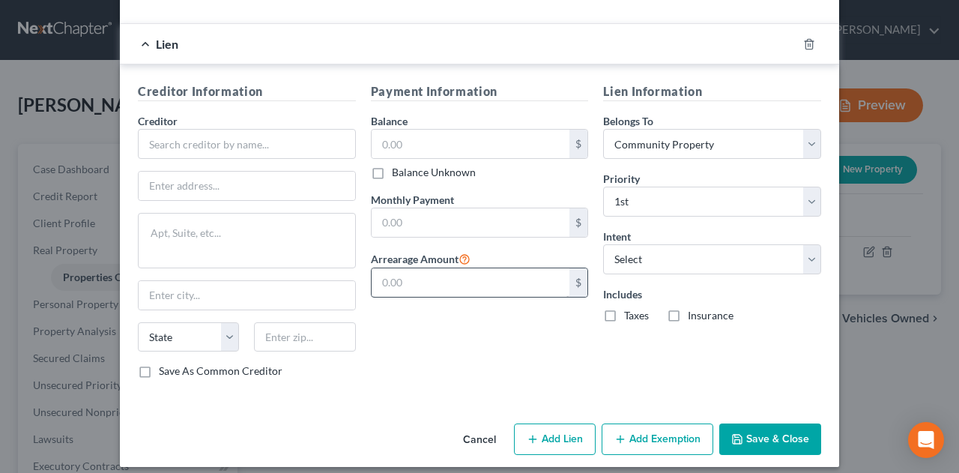
scroll to position [397, 0]
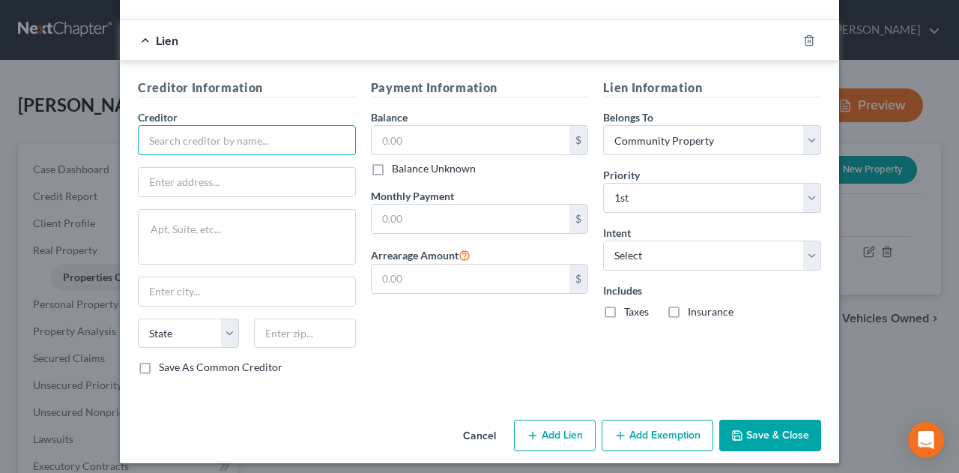
click at [180, 133] on input "text" at bounding box center [247, 140] width 218 height 30
type input "AmWest Funding Corp"
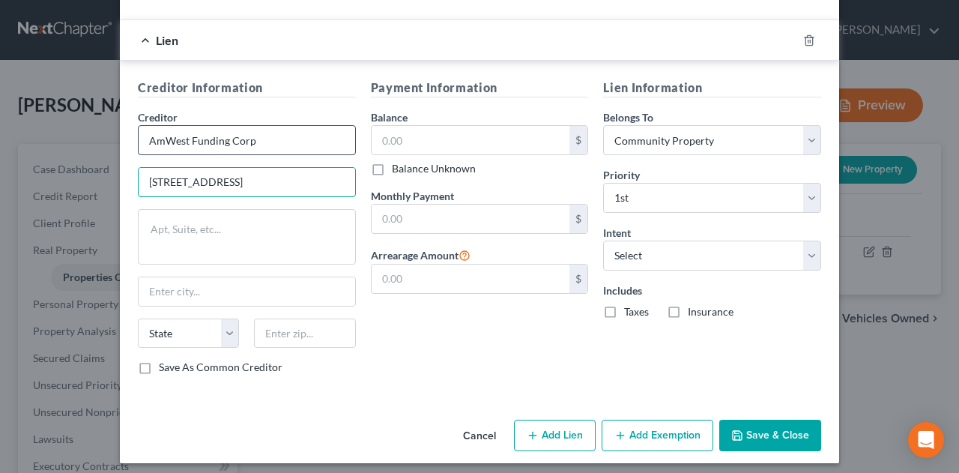
type input "[STREET_ADDRESS]"
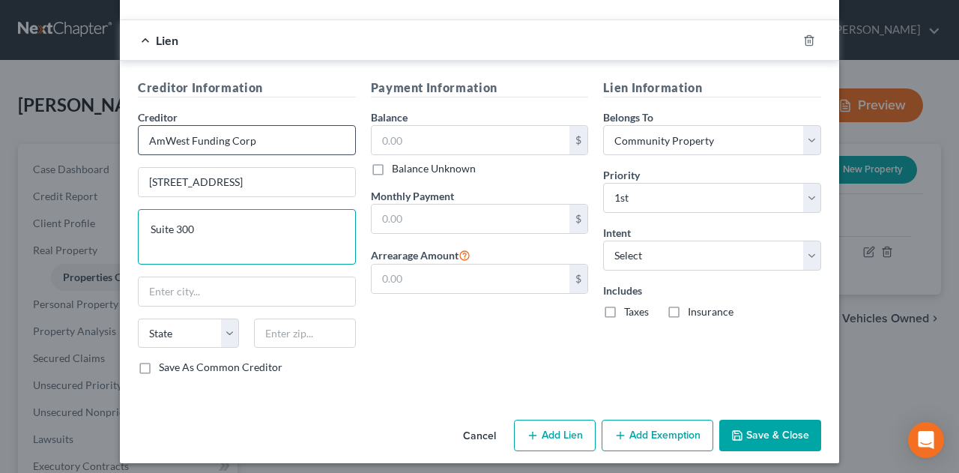
type textarea "Suite 300"
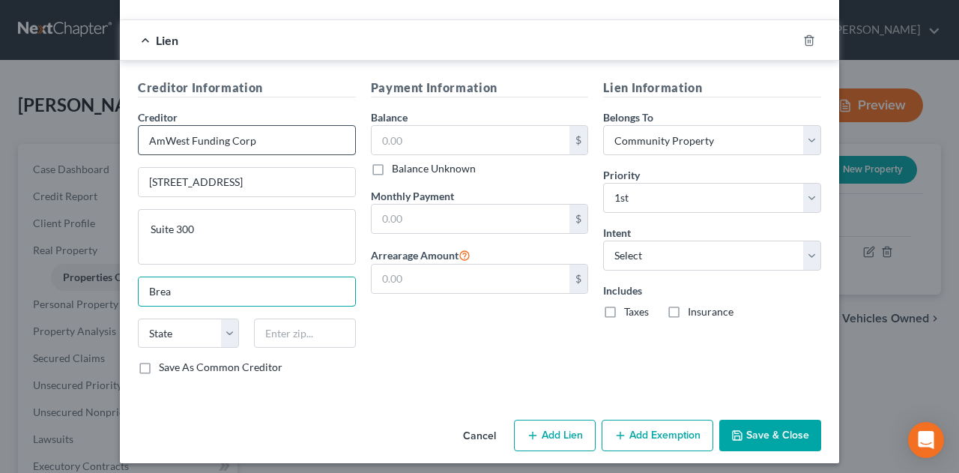
type input "Brea"
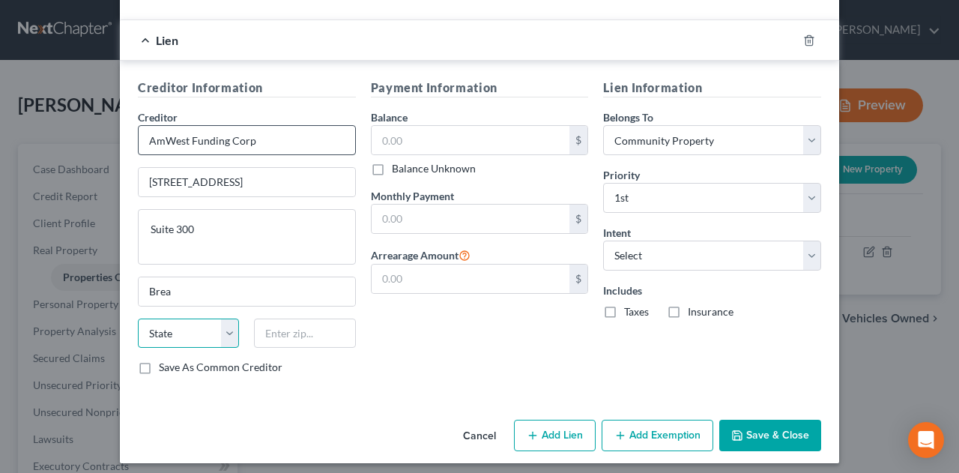
select select "4"
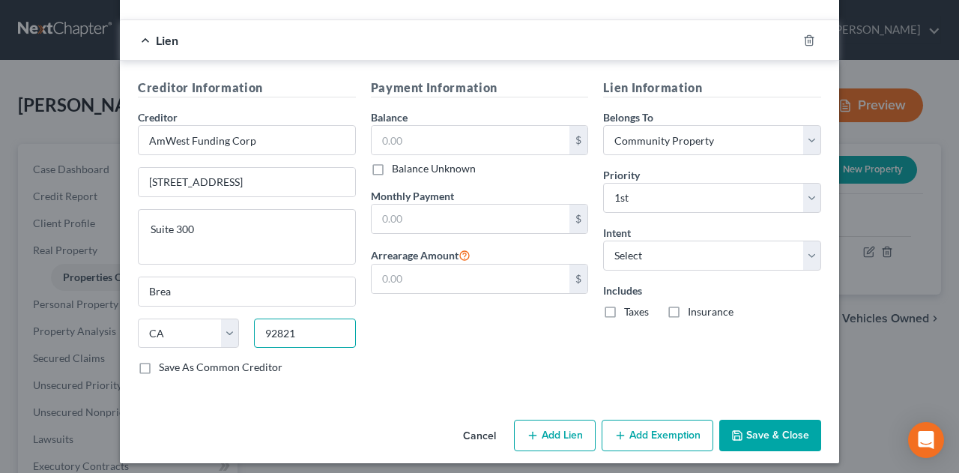
type input "92821"
click at [159, 362] on label "Save As Common Creditor" at bounding box center [221, 366] width 124 height 15
click at [165, 362] on input "Save As Common Creditor" at bounding box center [170, 364] width 10 height 10
checkbox input "true"
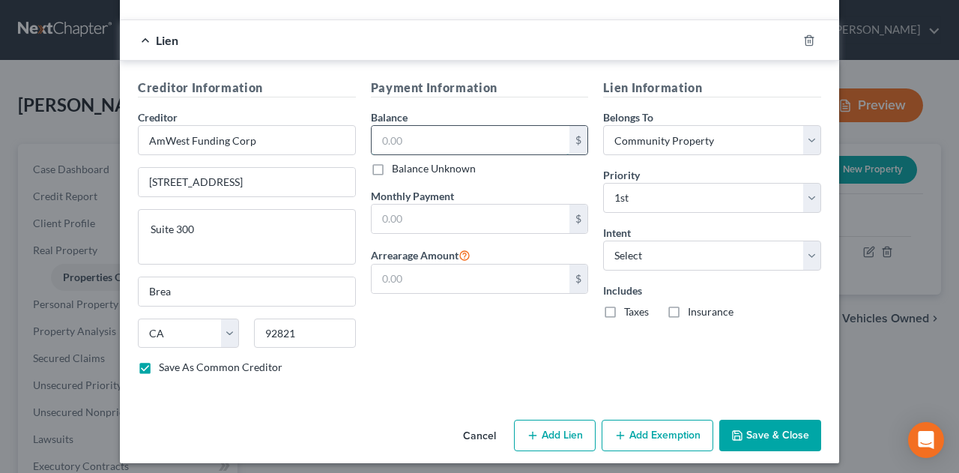
click at [419, 138] on input "text" at bounding box center [470, 140] width 198 height 28
type input "430,000"
click at [451, 212] on input "text" at bounding box center [470, 218] width 198 height 28
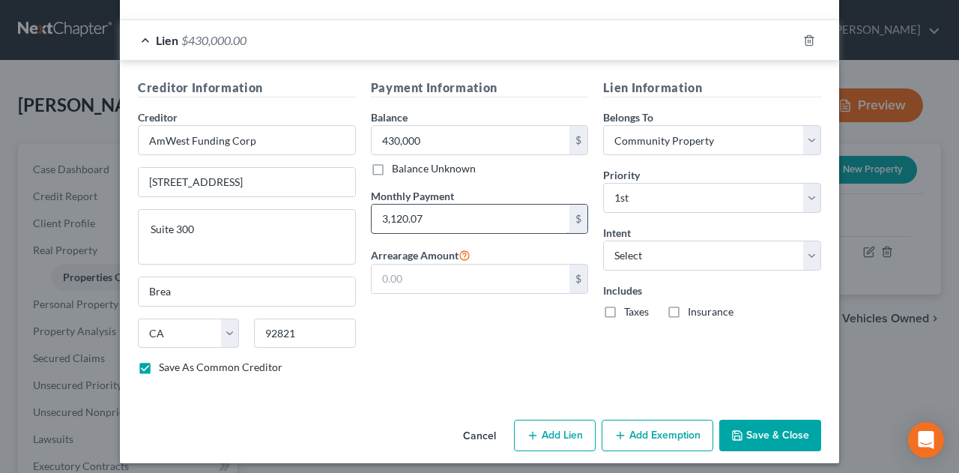
type input "3,120.07"
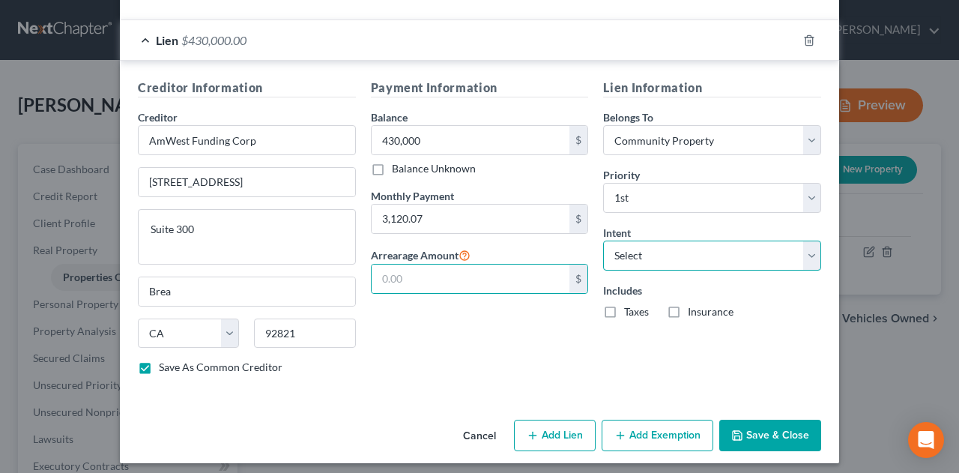
click at [665, 247] on select "Select Surrender Redeem Reaffirm Avoid Other" at bounding box center [712, 255] width 218 height 30
select select "2"
click at [603, 240] on select "Select Surrender Redeem Reaffirm Avoid Other" at bounding box center [712, 255] width 218 height 30
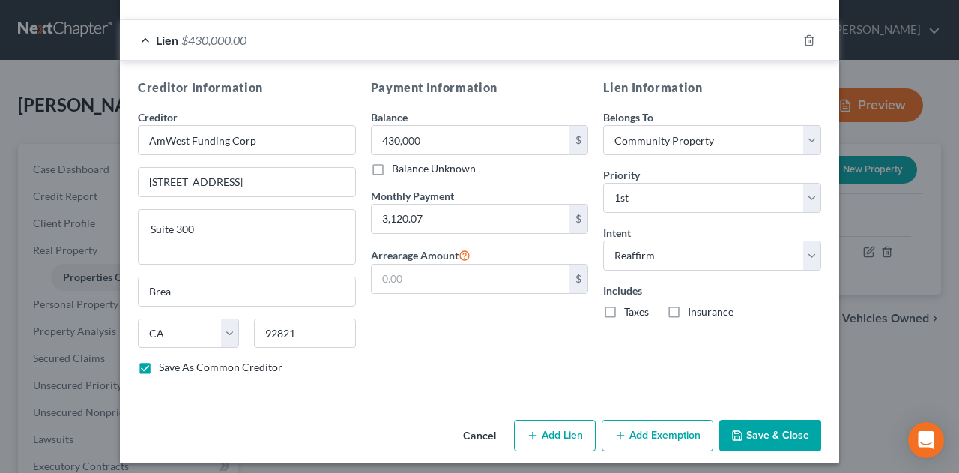
click at [624, 305] on label "Taxes" at bounding box center [636, 311] width 25 height 15
click at [630, 305] on input "Taxes" at bounding box center [635, 309] width 10 height 10
checkbox input "true"
click at [687, 304] on label "Insurance" at bounding box center [710, 311] width 46 height 15
click at [693, 304] on input "Insurance" at bounding box center [698, 309] width 10 height 10
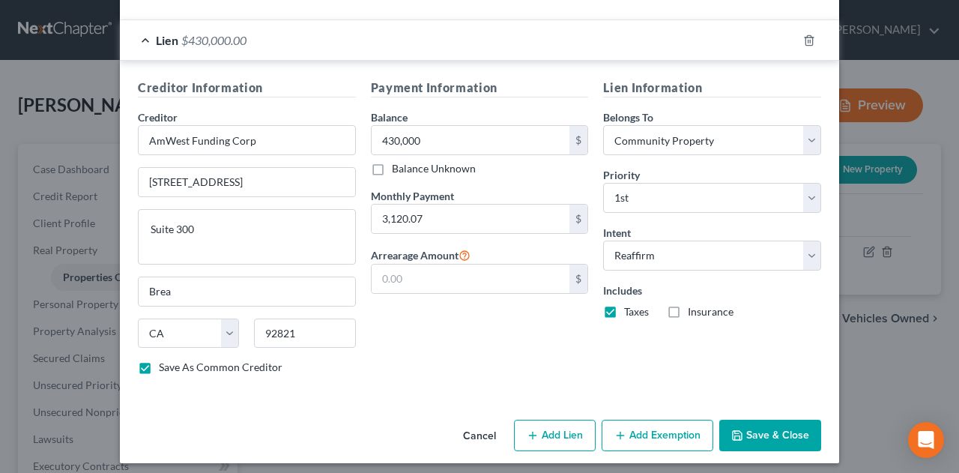
checkbox input "true"
click at [664, 423] on button "Add Exemption" at bounding box center [657, 434] width 112 height 31
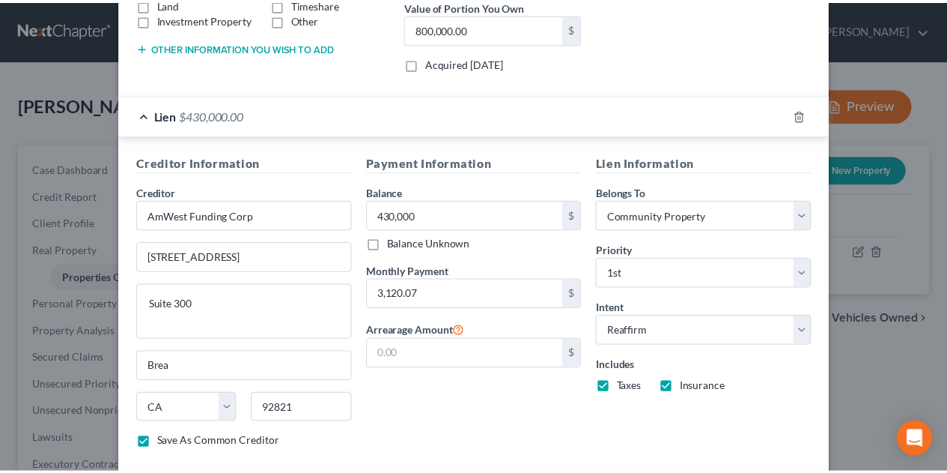
scroll to position [0, 0]
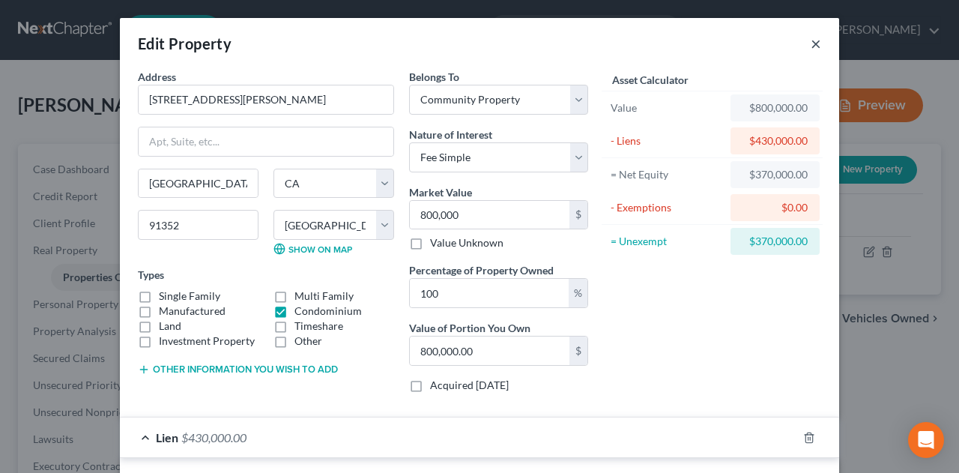
click at [810, 43] on button "×" at bounding box center [815, 43] width 10 height 18
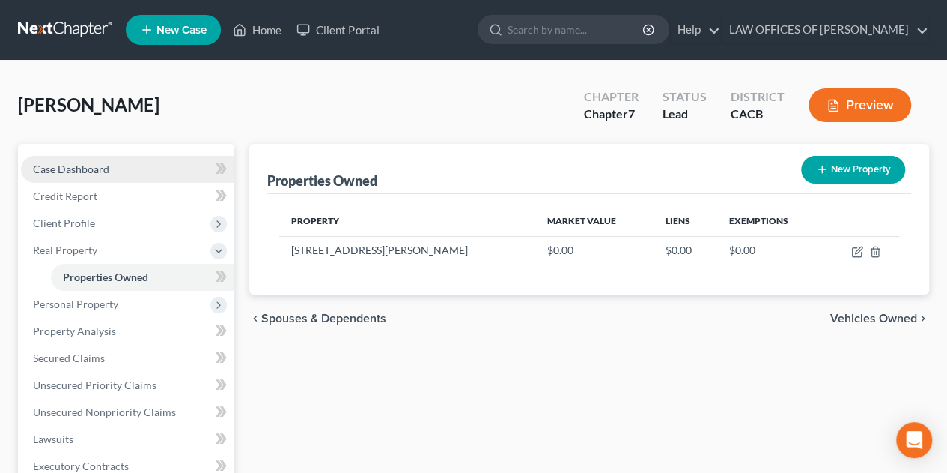
click at [103, 169] on span "Case Dashboard" at bounding box center [71, 168] width 76 height 13
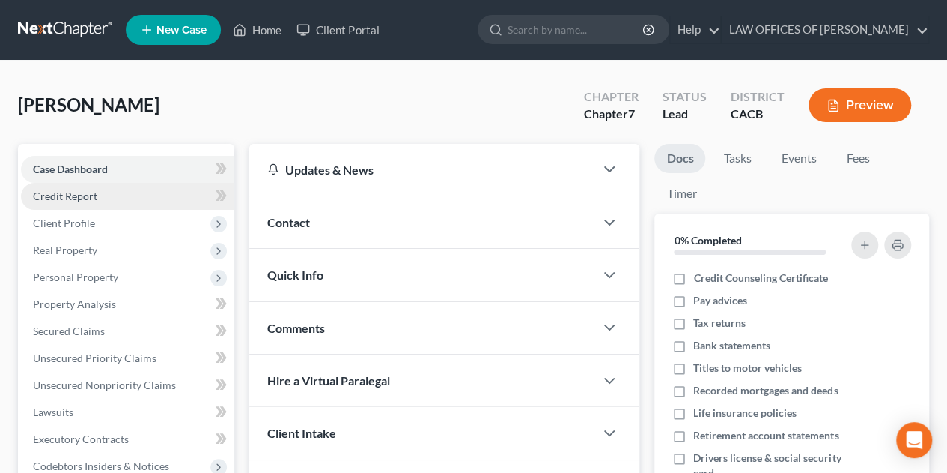
click at [79, 196] on span "Credit Report" at bounding box center [65, 195] width 64 height 13
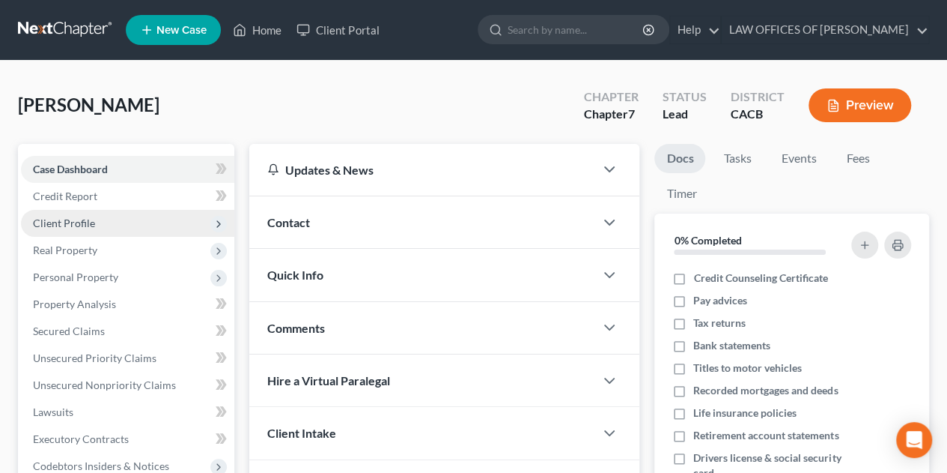
click at [79, 222] on span "Client Profile" at bounding box center [64, 222] width 62 height 13
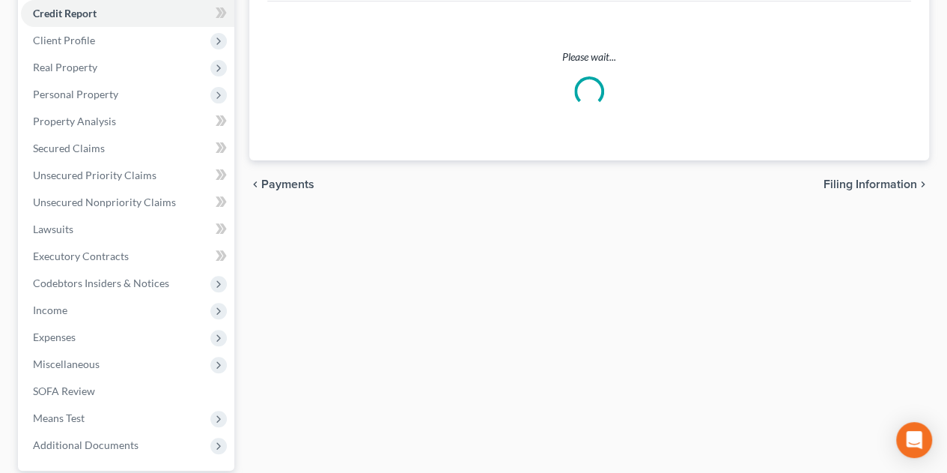
scroll to position [225, 0]
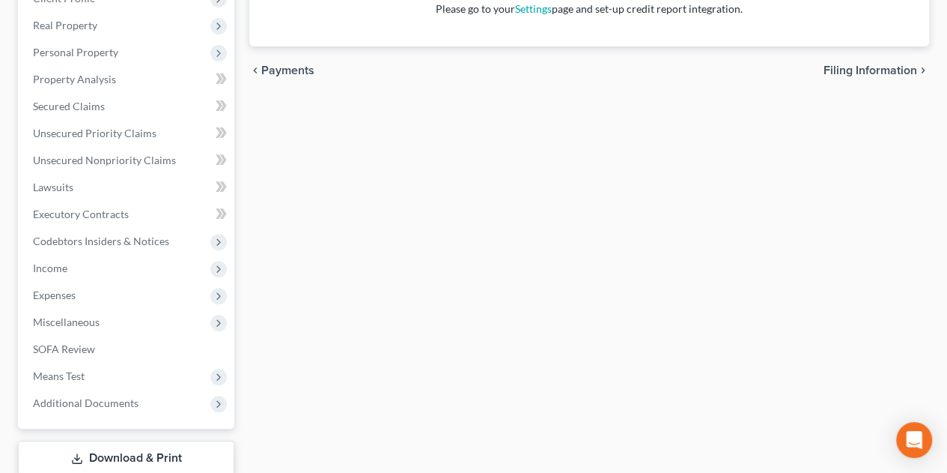
click at [843, 69] on span "Filing Information" at bounding box center [871, 70] width 94 height 12
select select "1"
select select "0"
select select "7"
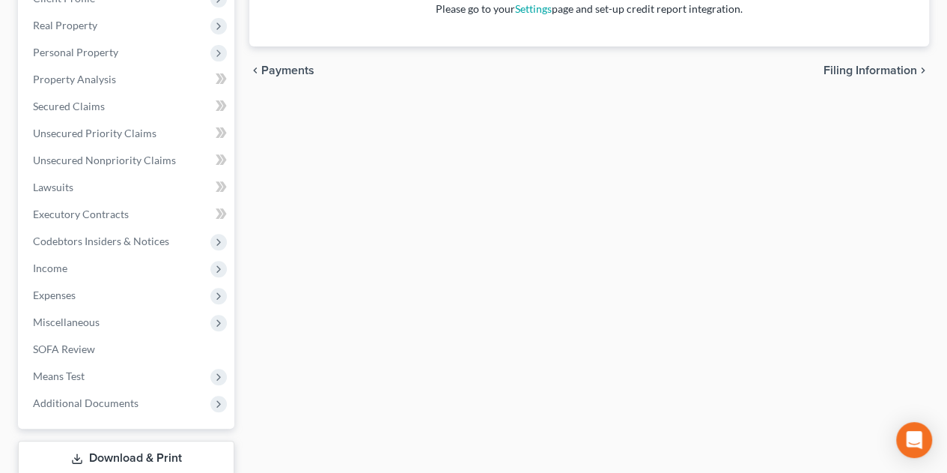
select select "4"
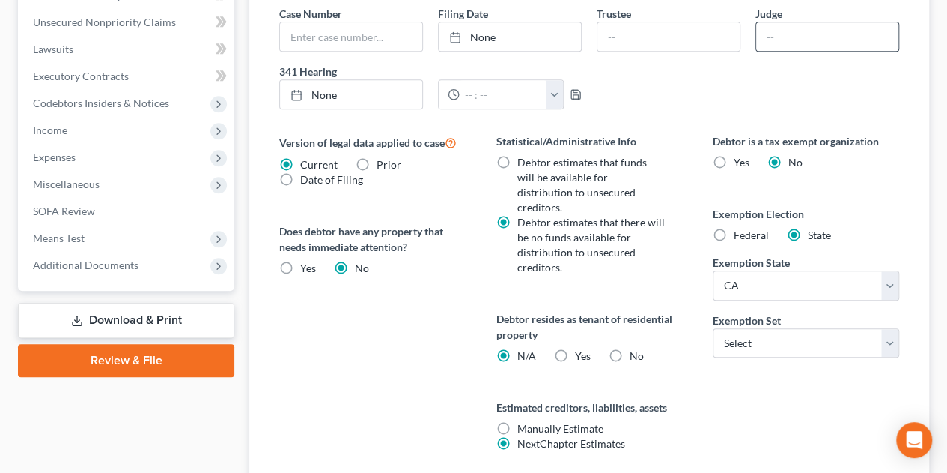
scroll to position [589, 0]
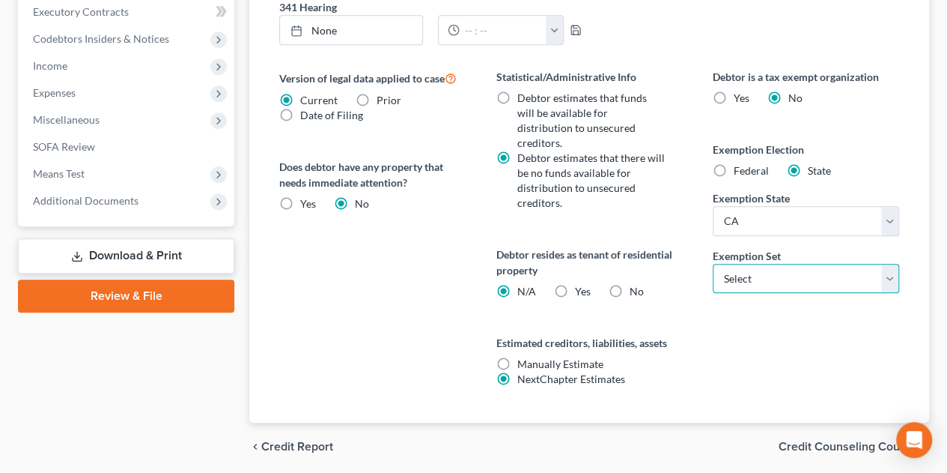
click at [785, 264] on select "Select 703 704" at bounding box center [806, 279] width 186 height 30
select select "1"
click at [713, 264] on select "Select 703 704" at bounding box center [806, 279] width 186 height 30
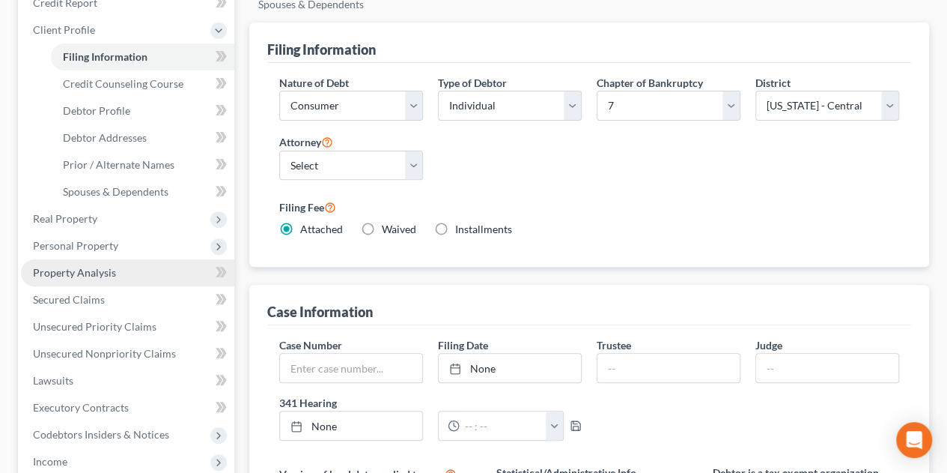
scroll to position [214, 0]
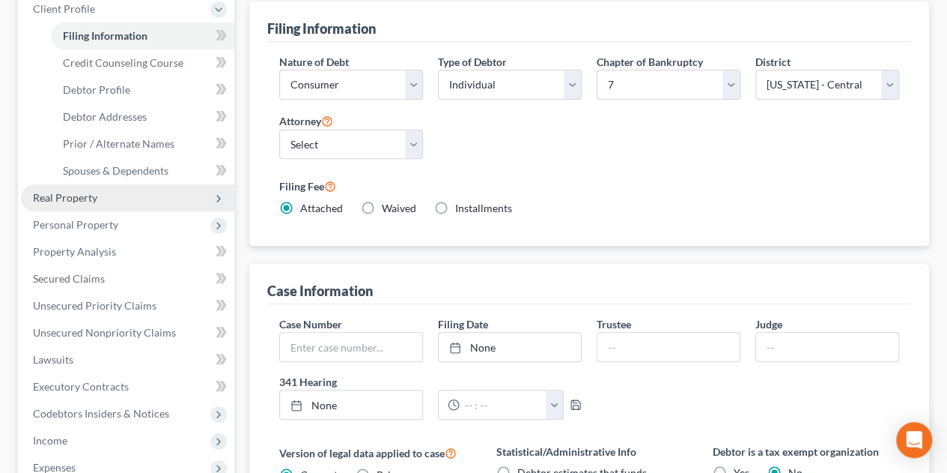
click at [66, 198] on span "Real Property" at bounding box center [65, 197] width 64 height 13
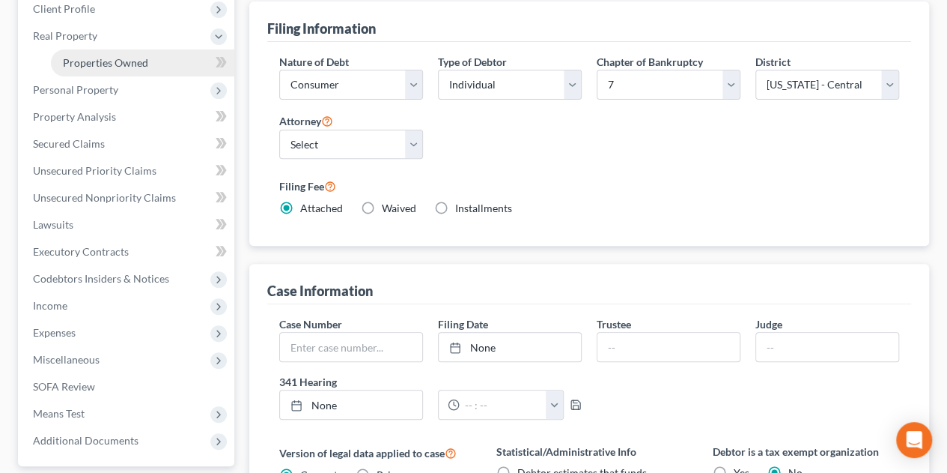
click at [111, 62] on span "Properties Owned" at bounding box center [105, 62] width 85 height 13
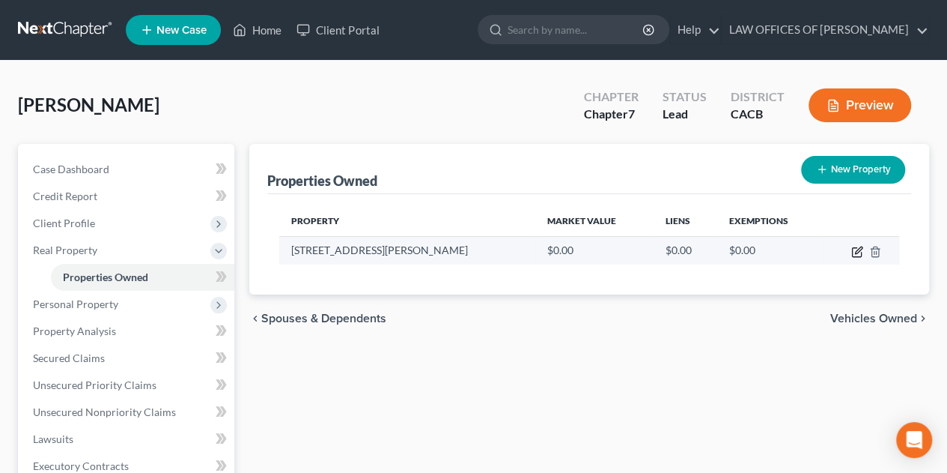
click at [854, 251] on icon "button" at bounding box center [857, 252] width 12 height 12
select select "4"
select select "18"
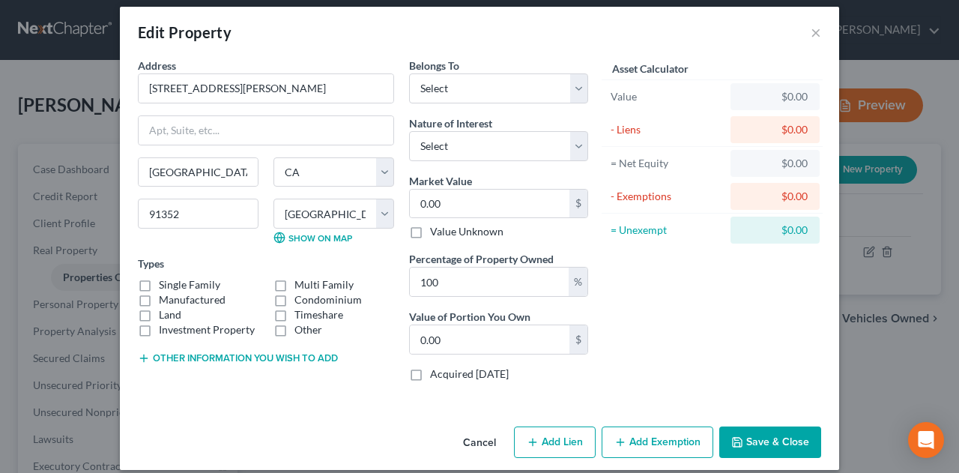
scroll to position [22, 0]
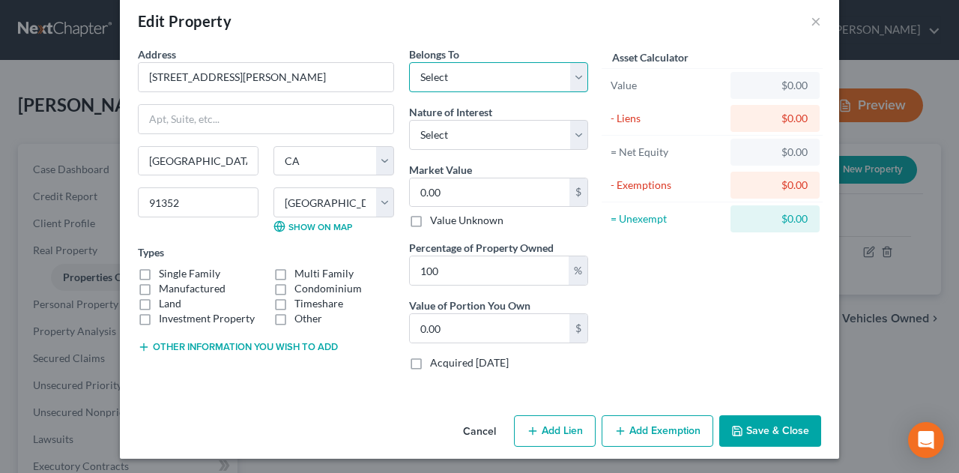
click at [461, 79] on select "Select Debtor 1 Only Debtor 2 Only Debtor 1 And Debtor 2 Only At Least One Of T…" at bounding box center [498, 77] width 179 height 30
select select "4"
click at [409, 62] on select "Select Debtor 1 Only Debtor 2 Only Debtor 1 And Debtor 2 Only At Least One Of T…" at bounding box center [498, 77] width 179 height 30
click at [470, 129] on select "Select Fee Simple Joint Tenant Life Estate Equitable Interest Future Interest T…" at bounding box center [498, 135] width 179 height 30
select select "0"
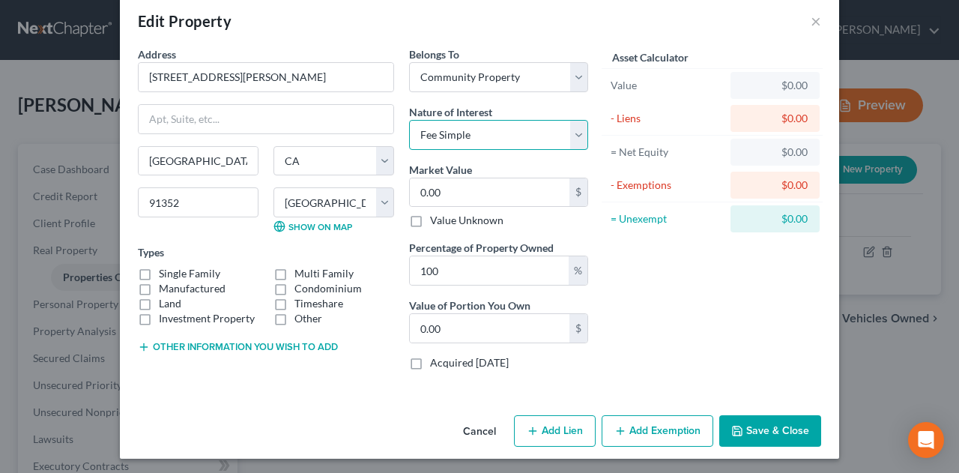
click at [409, 120] on select "Select Fee Simple Joint Tenant Life Estate Equitable Interest Future Interest T…" at bounding box center [498, 135] width 179 height 30
click at [464, 182] on input "0.00" at bounding box center [490, 192] width 160 height 28
type input "8"
type input "8.00"
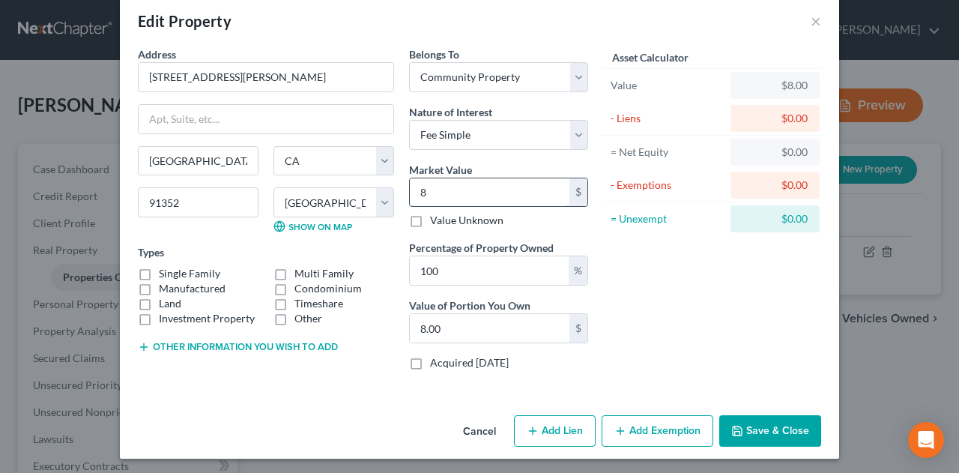
type input "80"
type input "80.00"
type input "800"
type input "800.00"
type input "8000"
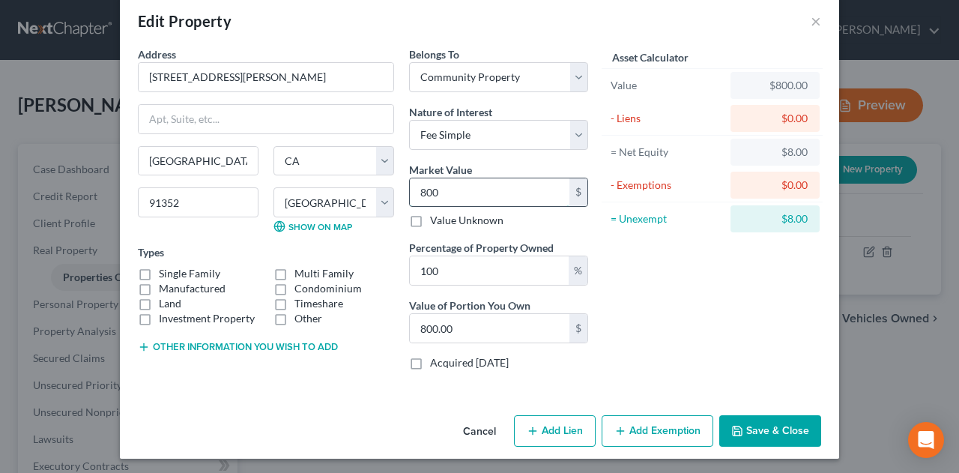
type input "8,000.00"
type input "8,0000"
type input "80,000.00"
type input "80,0000"
type input "800,000.00"
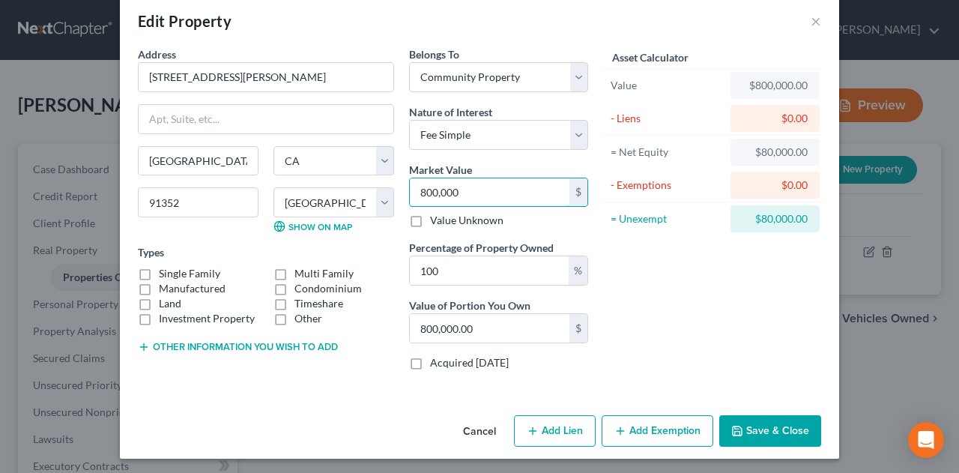
type input "800,000"
click at [294, 284] on label "Condominium" at bounding box center [327, 288] width 67 height 15
click at [300, 284] on input "Condominium" at bounding box center [305, 286] width 10 height 10
checkbox input "true"
click at [542, 426] on button "Add Lien" at bounding box center [555, 430] width 82 height 31
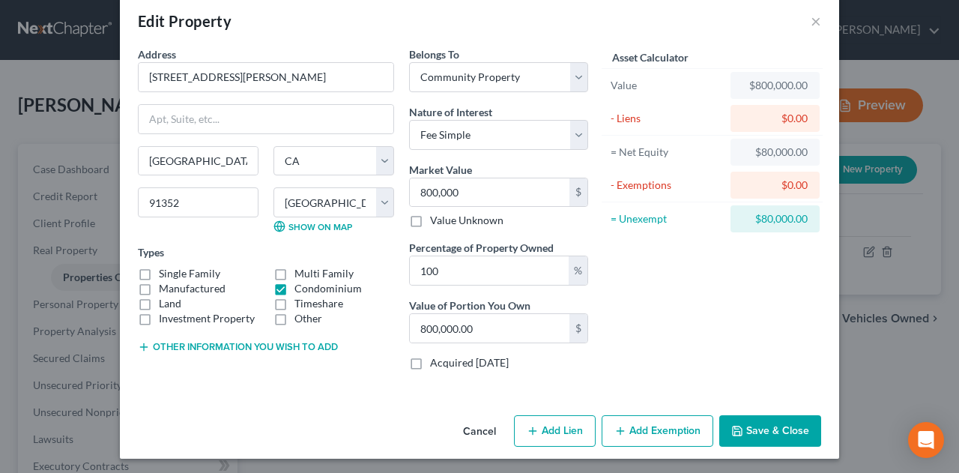
select select "4"
select select "0"
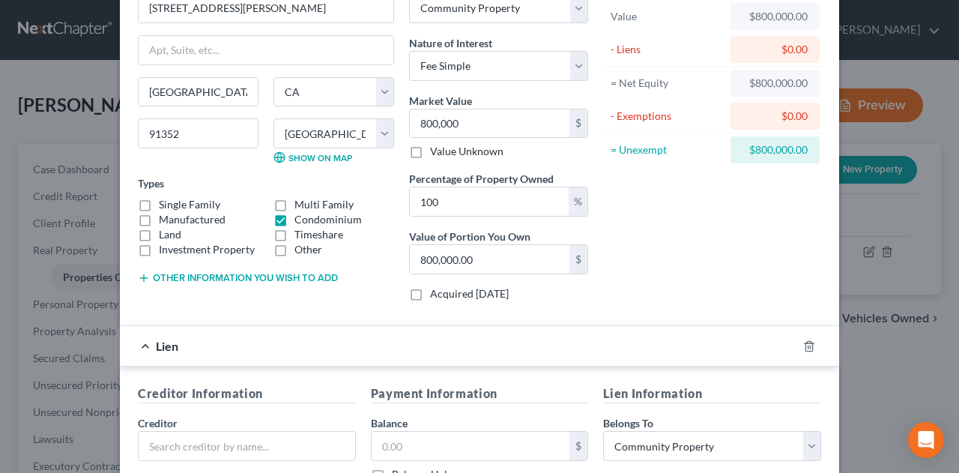
scroll to position [399, 0]
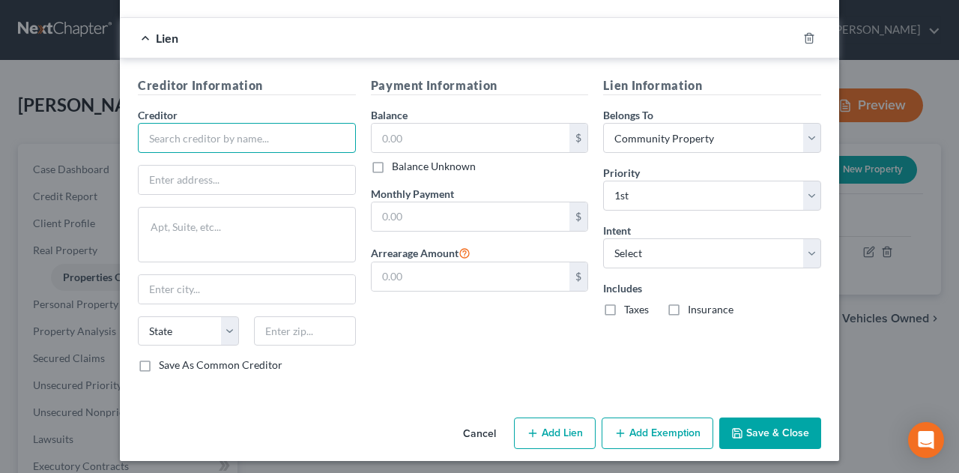
click at [231, 133] on input "text" at bounding box center [247, 138] width 218 height 30
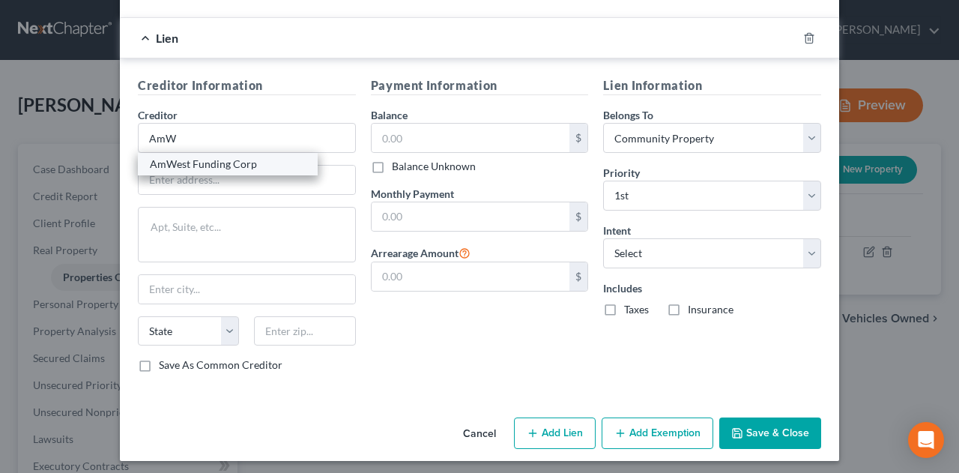
click at [210, 162] on div "AmWest Funding Corp" at bounding box center [228, 164] width 156 height 15
type input "AmWest Funding Corp"
type input "[STREET_ADDRESS]"
type input "Brea"
select select "4"
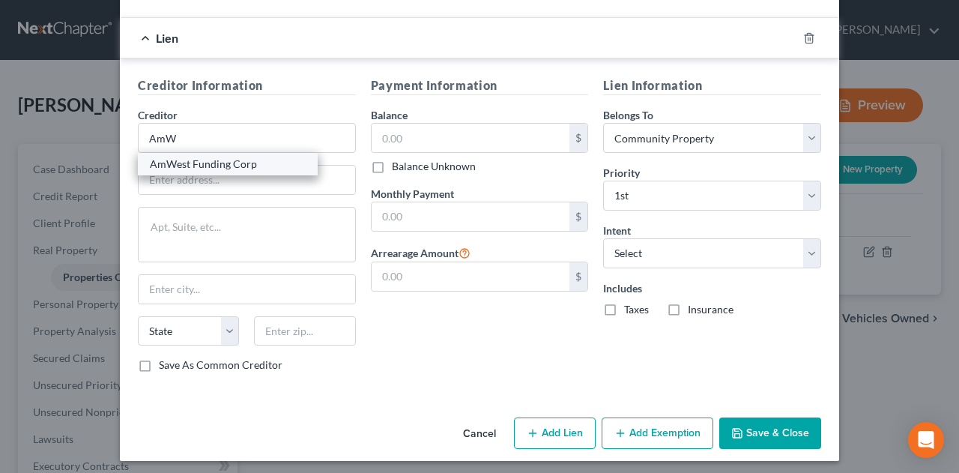
type input "92821"
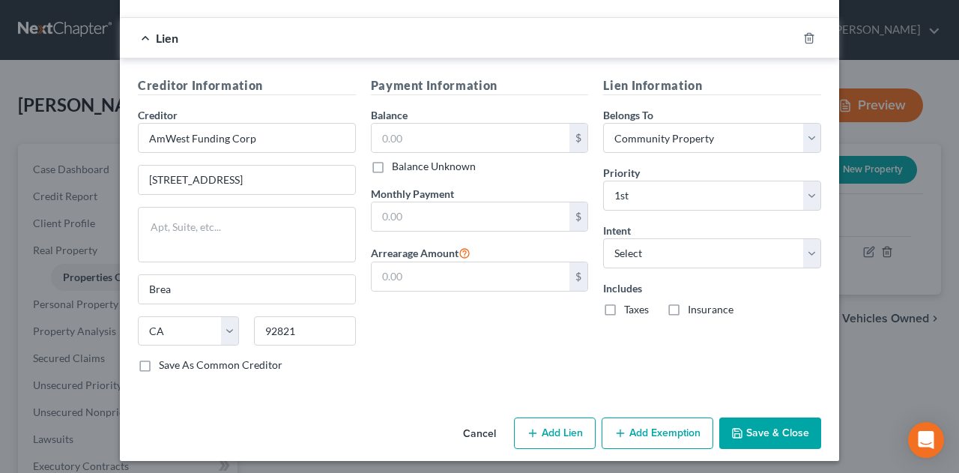
click at [159, 359] on label "Save As Common Creditor" at bounding box center [221, 364] width 124 height 15
click at [165, 359] on input "Save As Common Creditor" at bounding box center [170, 362] width 10 height 10
checkbox input "true"
click at [430, 137] on input "text" at bounding box center [470, 138] width 198 height 28
type input "430,000"
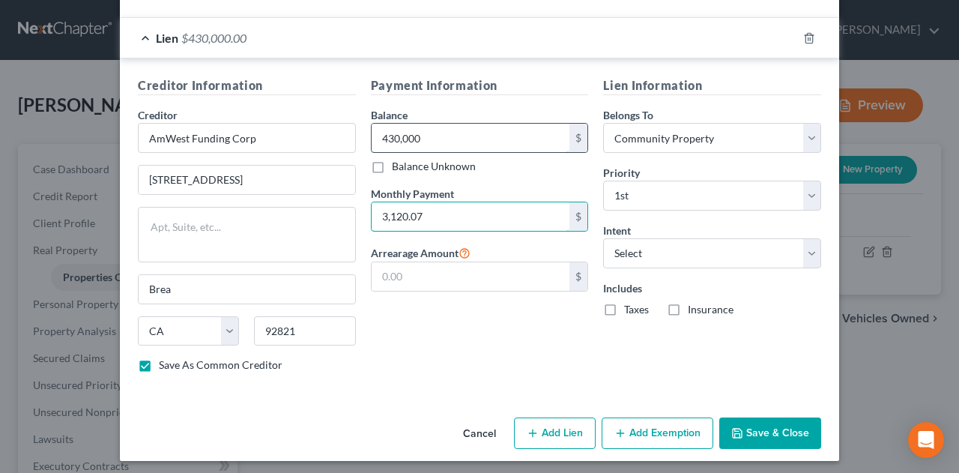
type input "3,120.07"
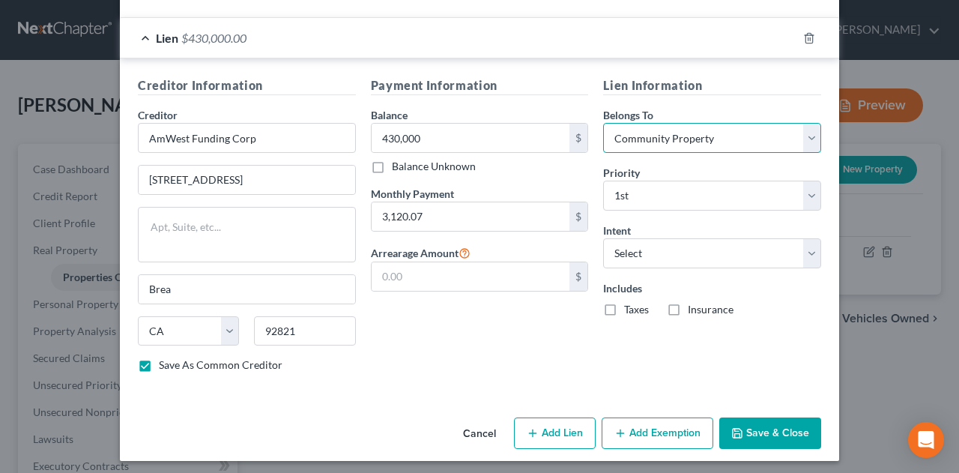
click at [663, 130] on select "Select Debtor 1 Only Debtor 2 Only Debtor 1 And Debtor 2 Only At Least One Of T…" at bounding box center [712, 138] width 218 height 30
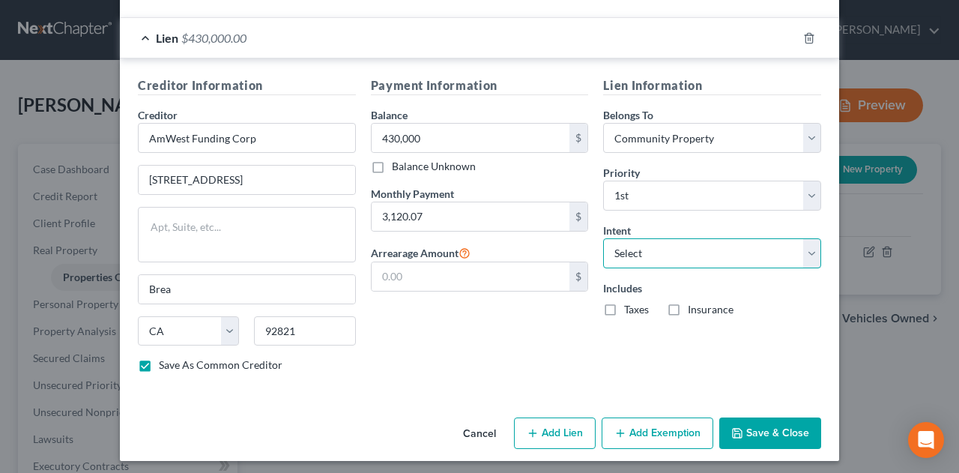
click at [643, 239] on select "Select Surrender Redeem Reaffirm Avoid Other" at bounding box center [712, 253] width 218 height 30
select select "2"
click at [603, 238] on select "Select Surrender Redeem Reaffirm Avoid Other" at bounding box center [712, 253] width 218 height 30
click at [624, 307] on label "Taxes" at bounding box center [636, 309] width 25 height 15
click at [630, 307] on input "Taxes" at bounding box center [635, 307] width 10 height 10
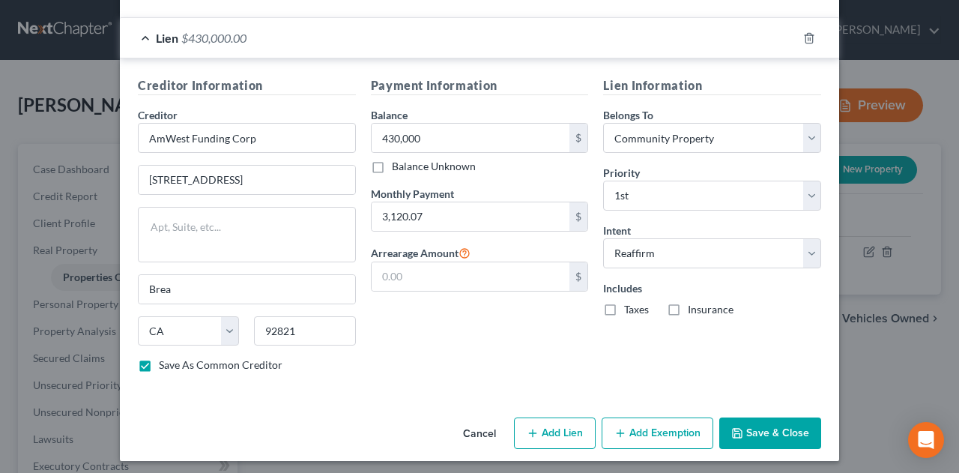
checkbox input "true"
click at [690, 302] on label "Insurance" at bounding box center [710, 309] width 46 height 15
click at [693, 302] on input "Insurance" at bounding box center [698, 307] width 10 height 10
checkbox input "true"
click at [609, 422] on button "Add Exemption" at bounding box center [657, 432] width 112 height 31
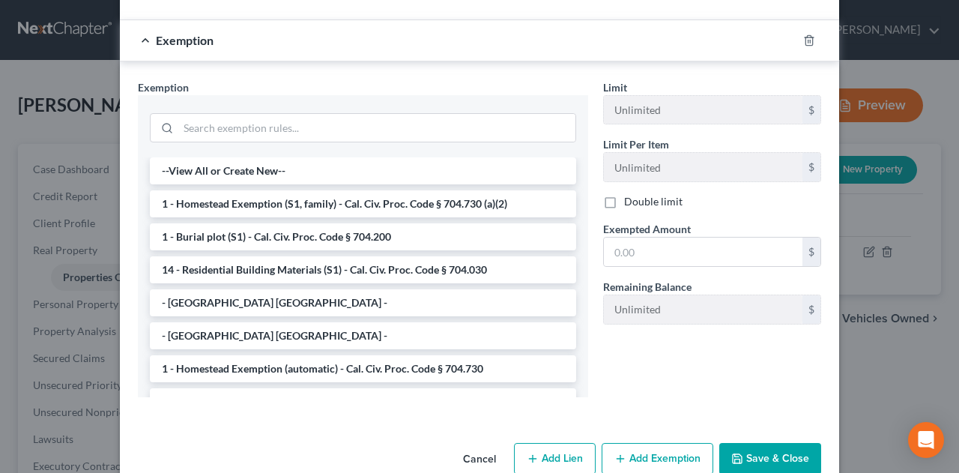
scroll to position [800, 0]
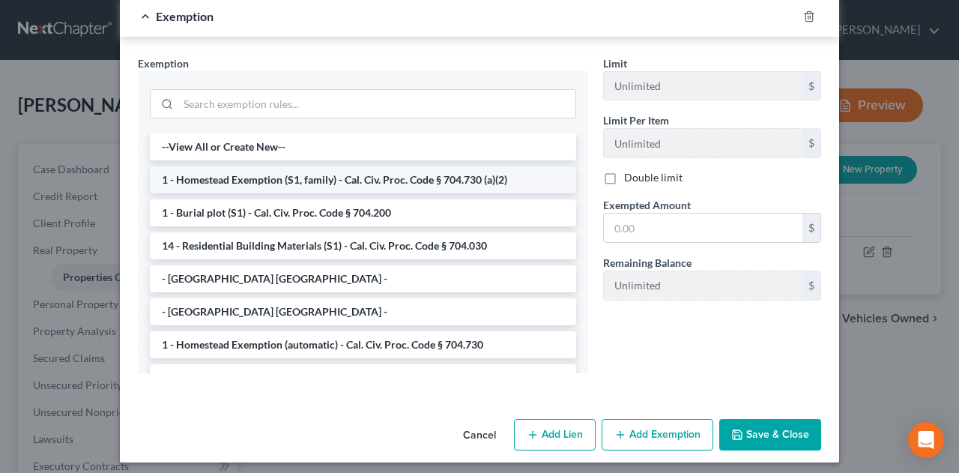
click at [307, 172] on li "1 - Homestead Exemption (S1, family) - Cal. Civ. Proc. Code § 704.730 (a)(2)" at bounding box center [363, 179] width 426 height 27
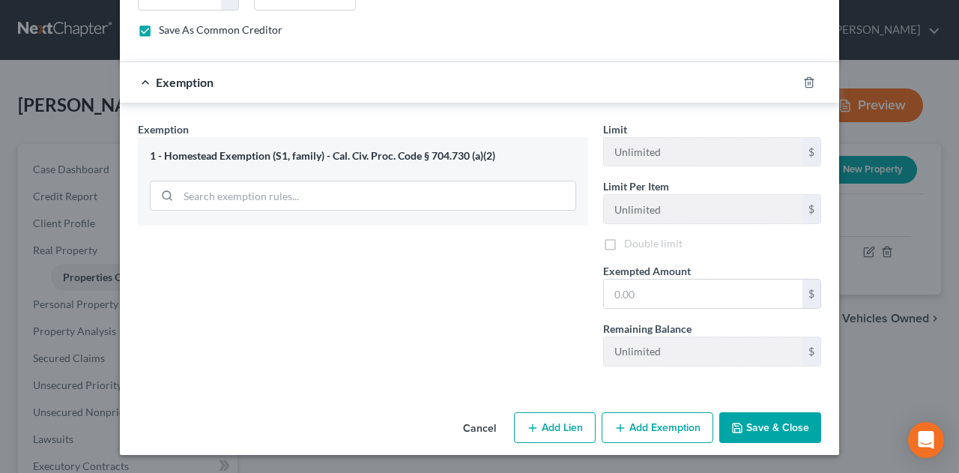
scroll to position [728, 0]
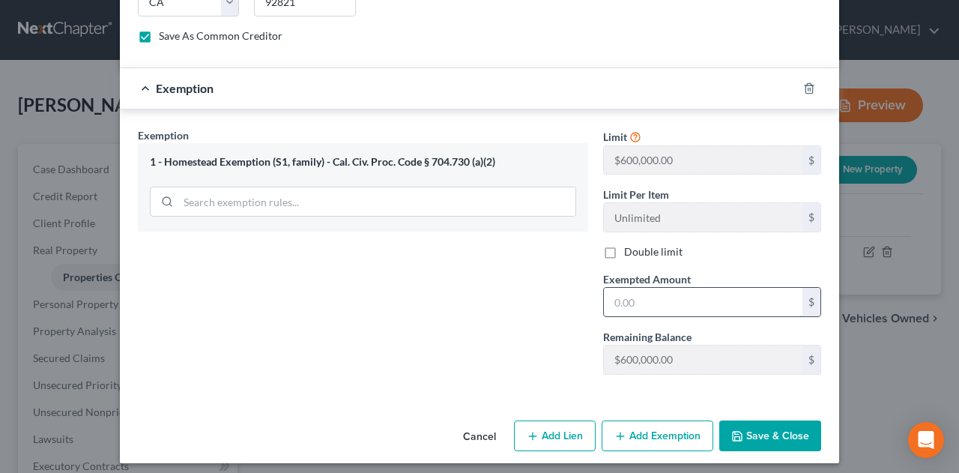
click at [638, 297] on input "text" at bounding box center [703, 302] width 198 height 28
type input "370,000"
click at [768, 420] on button "Save & Close" at bounding box center [770, 435] width 102 height 31
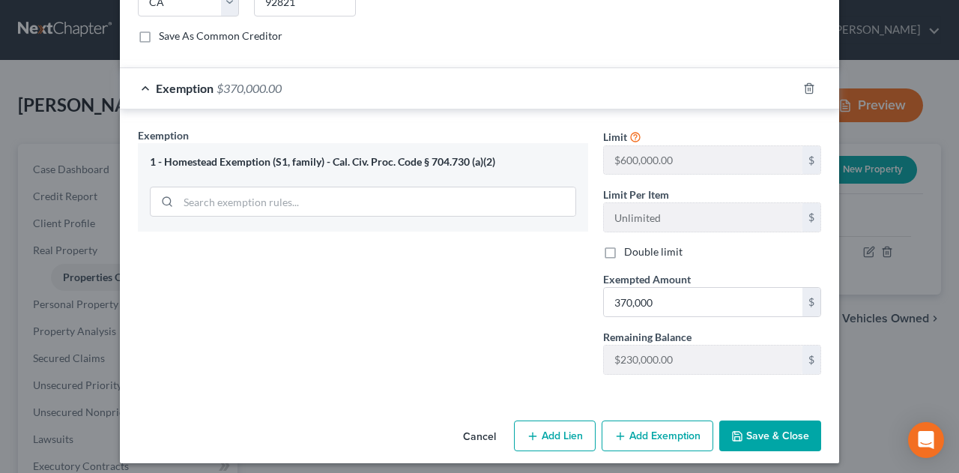
checkbox input "false"
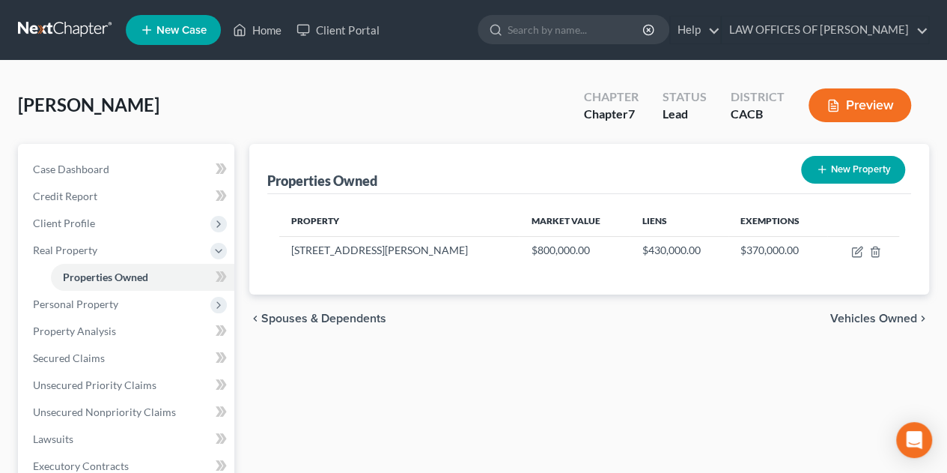
click at [874, 312] on span "Vehicles Owned" at bounding box center [873, 318] width 87 height 12
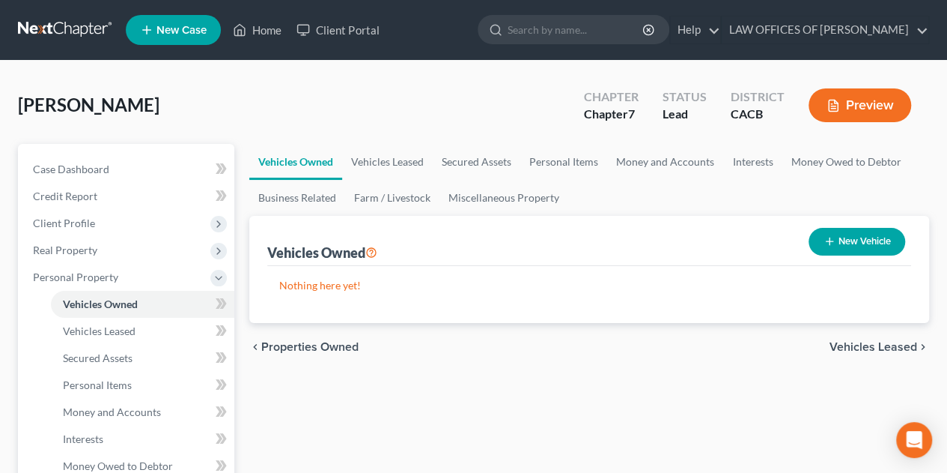
click at [840, 226] on div "New Vehicle" at bounding box center [857, 242] width 109 height 40
click at [842, 242] on button "New Vehicle" at bounding box center [857, 242] width 97 height 28
select select "0"
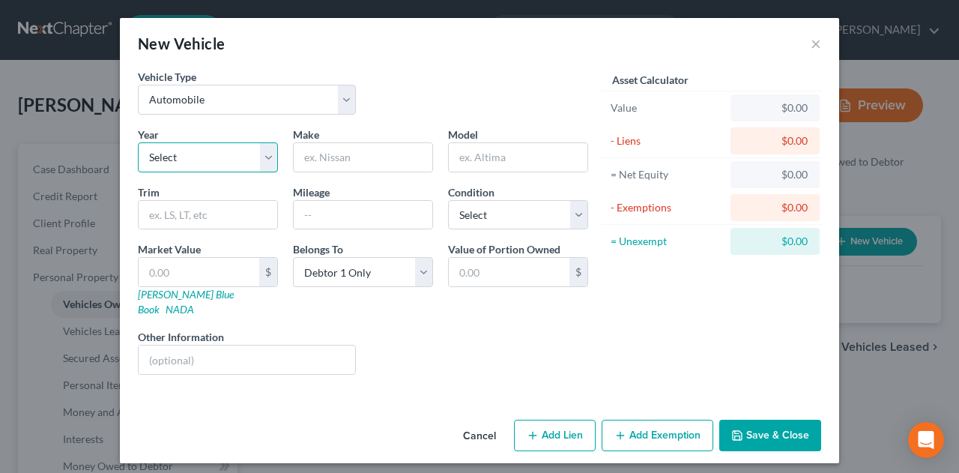
click at [206, 155] on select "Select 2026 2025 2024 2023 2022 2021 2020 2019 2018 2017 2016 2015 2014 2013 20…" at bounding box center [208, 157] width 140 height 30
select select "2"
click at [138, 142] on select "Select 2026 2025 2024 2023 2022 2021 2020 2019 2018 2017 2016 2015 2014 2013 20…" at bounding box center [208, 157] width 140 height 30
drag, startPoint x: 319, startPoint y: 158, endPoint x: 328, endPoint y: 154, distance: 10.0
click at [319, 158] on input "text" at bounding box center [363, 157] width 139 height 28
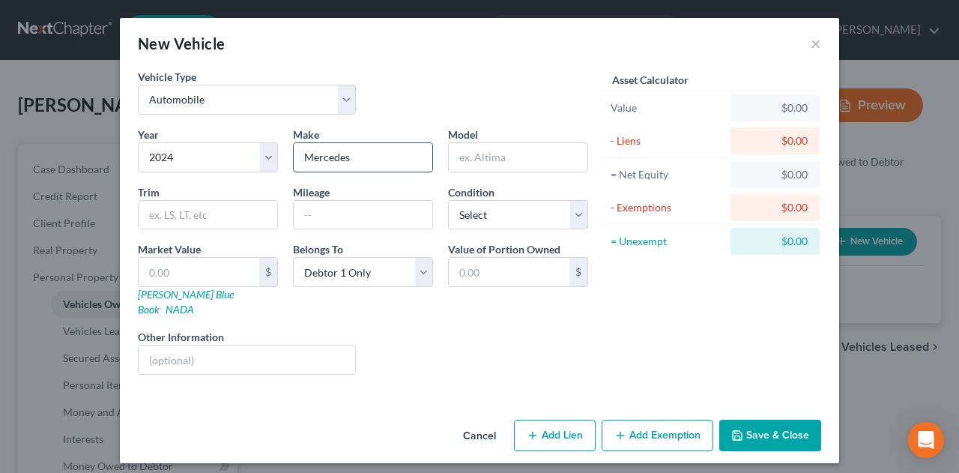
type input "Mercedes"
type input "GLS450"
select select "2"
click at [487, 422] on button "Cancel" at bounding box center [479, 436] width 57 height 30
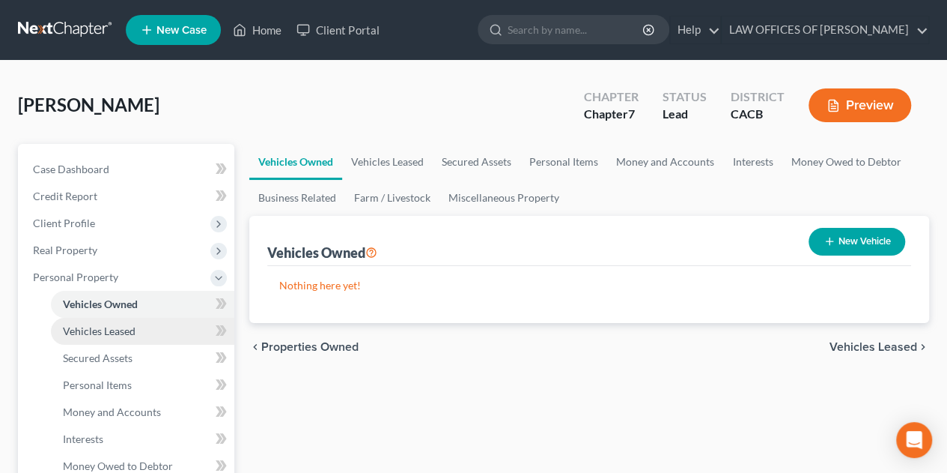
click at [129, 332] on span "Vehicles Leased" at bounding box center [99, 330] width 73 height 13
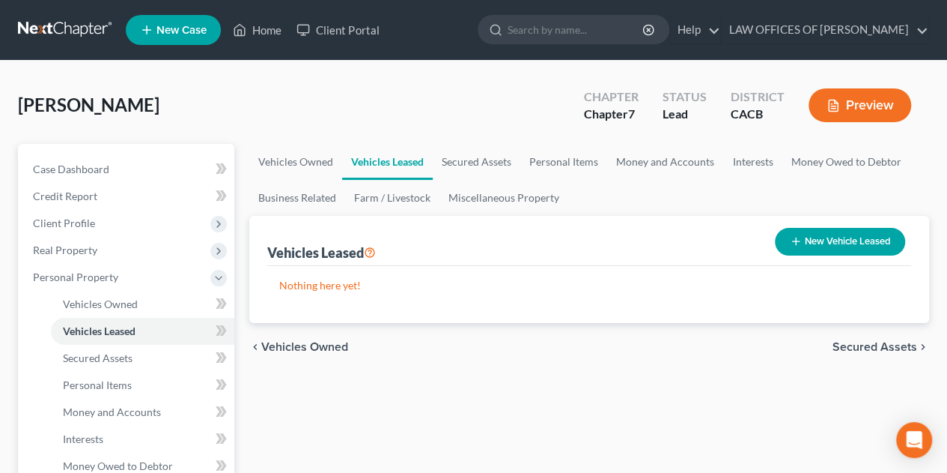
click at [812, 237] on button "New Vehicle Leased" at bounding box center [840, 242] width 130 height 28
select select "0"
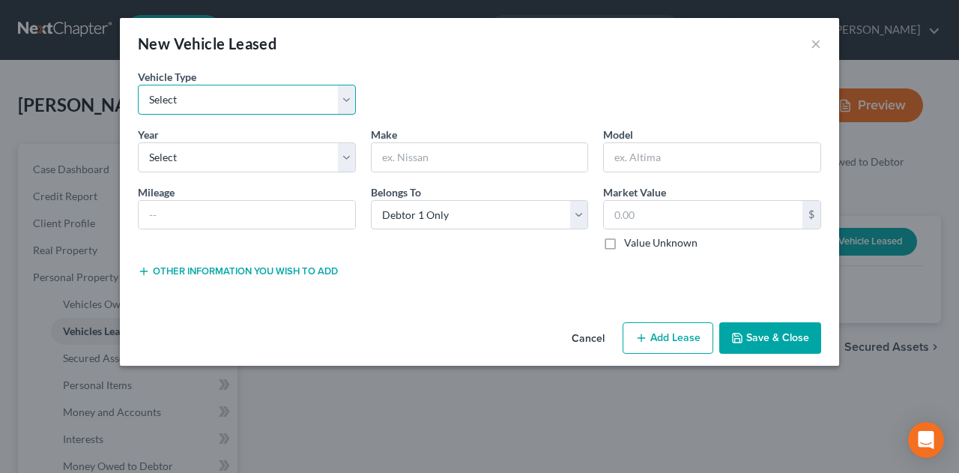
click at [220, 93] on select "Select Automobile Truck Trailer Watercraft Aircraft Motor Home Atv Other Vehicle" at bounding box center [247, 100] width 218 height 30
select select "0"
click at [138, 85] on select "Select Automobile Truck Trailer Watercraft Aircraft Motor Home Atv Other Vehicle" at bounding box center [247, 100] width 218 height 30
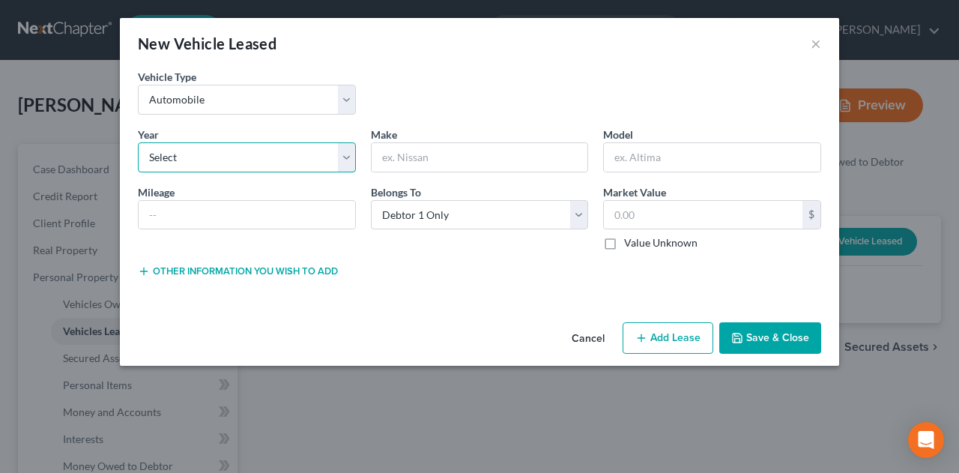
click at [208, 157] on select "Select 2026 2025 2024 2023 2022 2021 2020 2019 2018 2017 2016 2015 2014 2013 20…" at bounding box center [247, 157] width 218 height 30
select select "2"
click at [138, 142] on select "Select 2026 2025 2024 2023 2022 2021 2020 2019 2018 2017 2016 2015 2014 2013 20…" at bounding box center [247, 157] width 218 height 30
click at [446, 155] on input "text" at bounding box center [479, 157] width 216 height 28
type input "Mercedes"
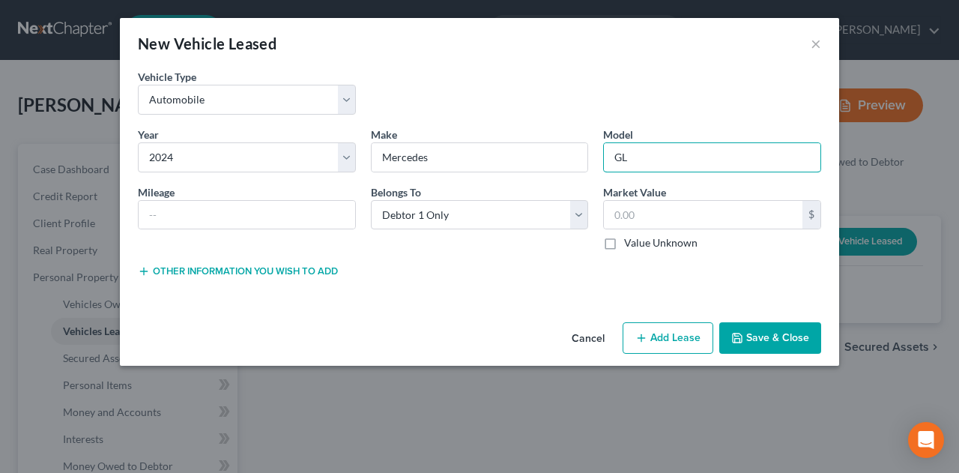
type input "GLS450"
click at [624, 241] on label "Value Unknown" at bounding box center [660, 242] width 73 height 15
click at [630, 241] on input "Value Unknown" at bounding box center [635, 240] width 10 height 10
checkbox input "true"
type input "0.00"
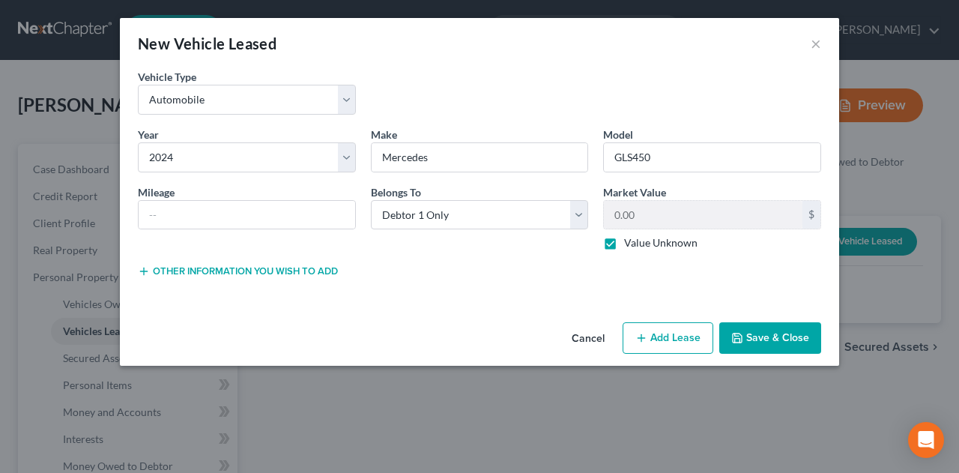
click at [675, 340] on button "Add Lease" at bounding box center [667, 337] width 91 height 31
select select "0"
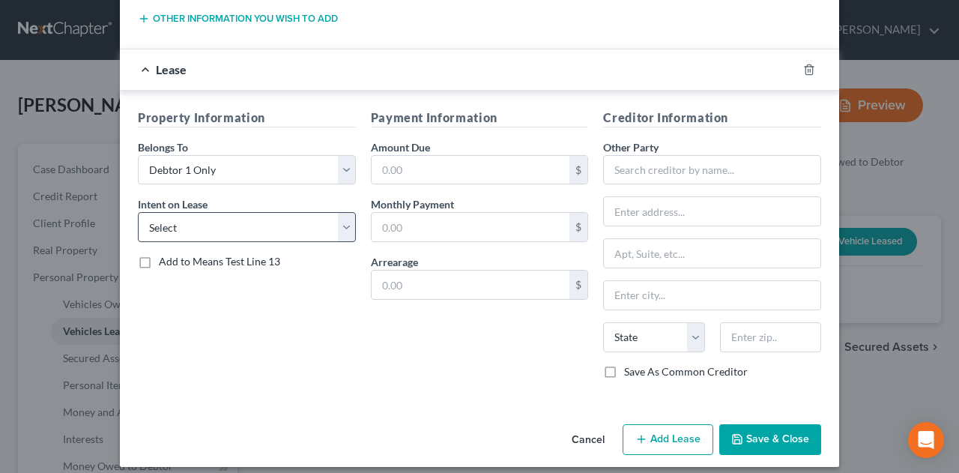
scroll to position [259, 0]
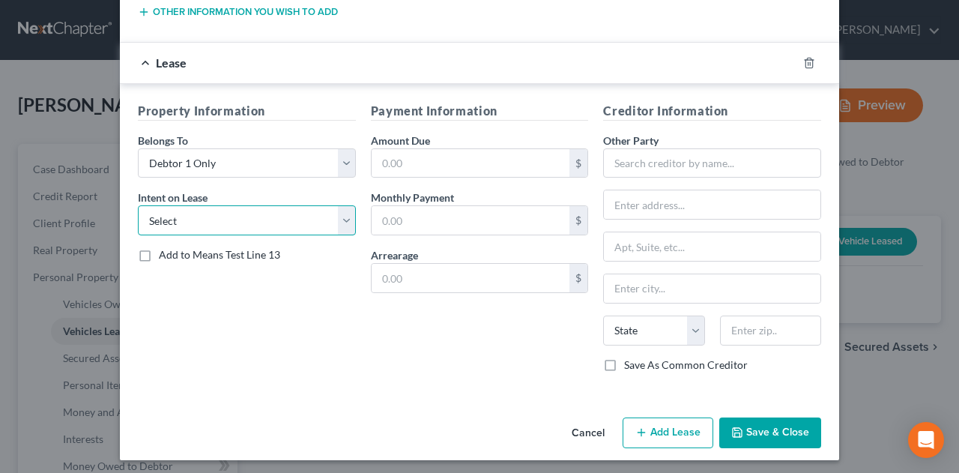
click at [237, 216] on select "Select None Assume Reject" at bounding box center [247, 220] width 218 height 30
select select "2"
click at [138, 205] on select "Select None Assume Reject" at bounding box center [247, 220] width 218 height 30
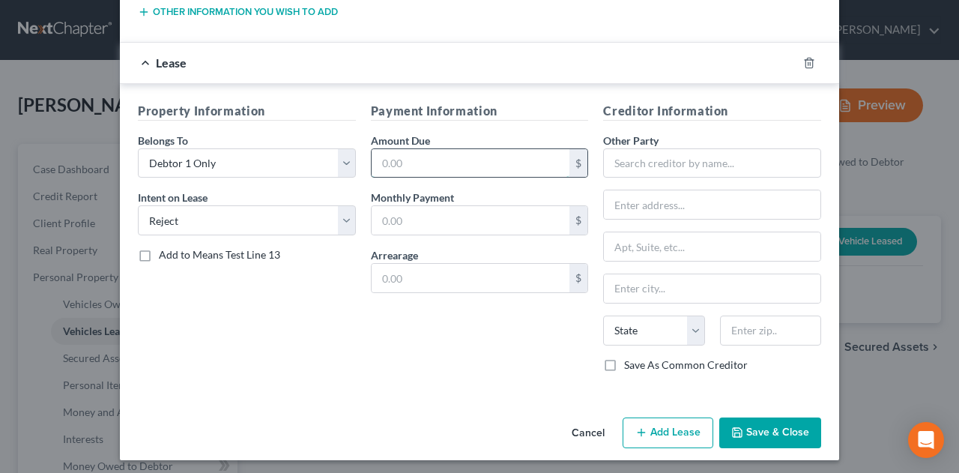
click at [392, 158] on input "text" at bounding box center [470, 163] width 198 height 28
type input "108,000"
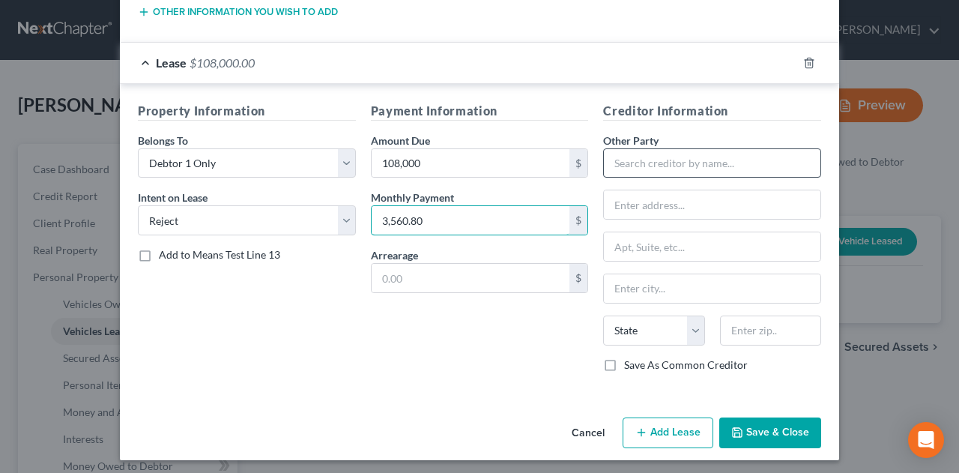
type input "3,560.80"
click at [631, 165] on input "text" at bounding box center [712, 163] width 218 height 30
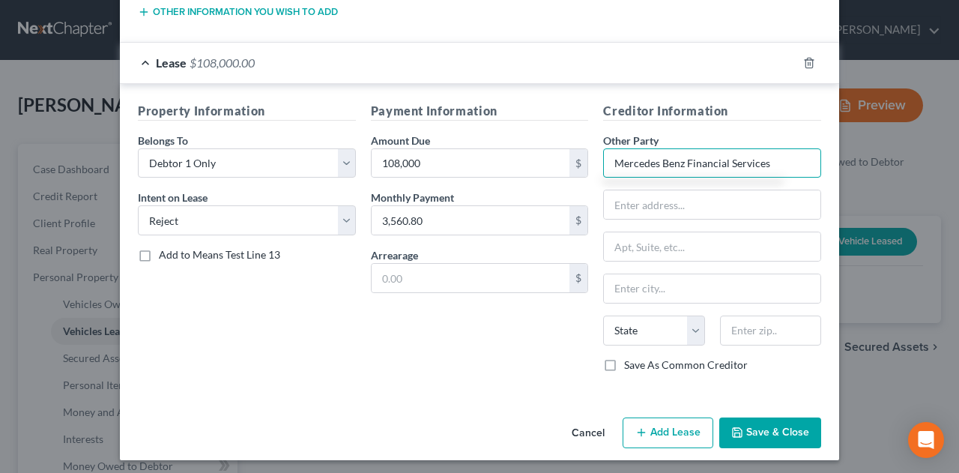
type input "Mercedes Benz Financial Services"
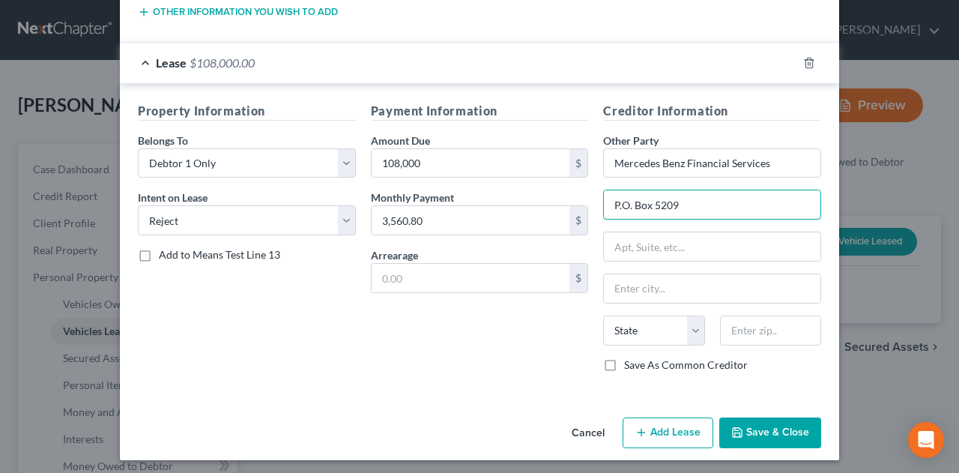
type input "P.O. Box 5209"
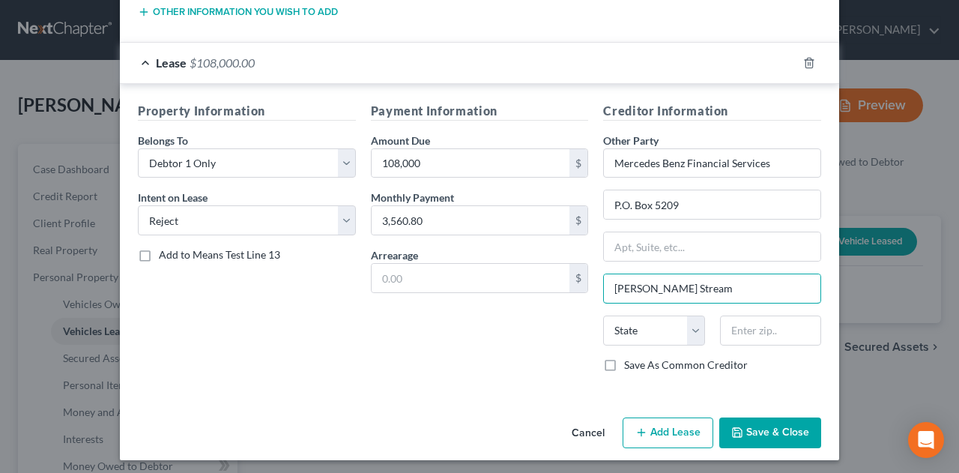
type input "[PERSON_NAME] Stream"
select select "14"
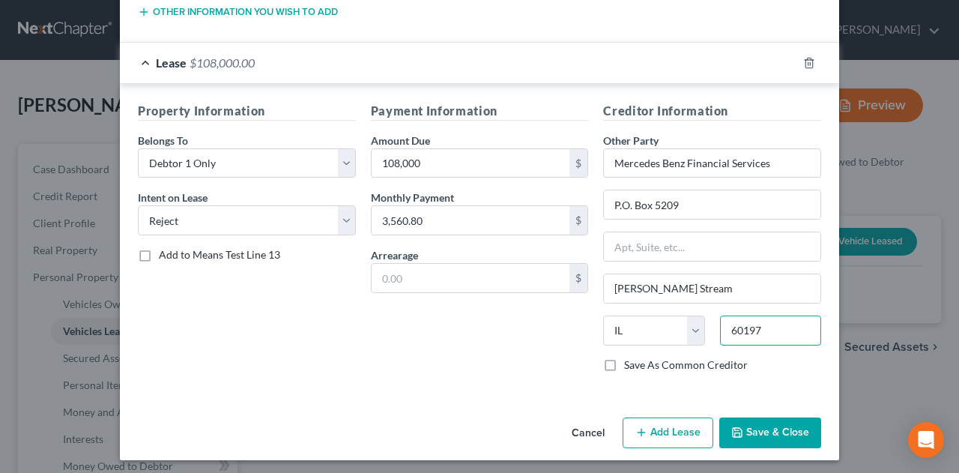
type input "60197"
click at [624, 359] on label "Save As Common Creditor" at bounding box center [686, 364] width 124 height 15
click at [630, 359] on input "Save As Common Creditor" at bounding box center [635, 362] width 10 height 10
click at [775, 430] on button "Save & Close" at bounding box center [770, 432] width 102 height 31
checkbox input "false"
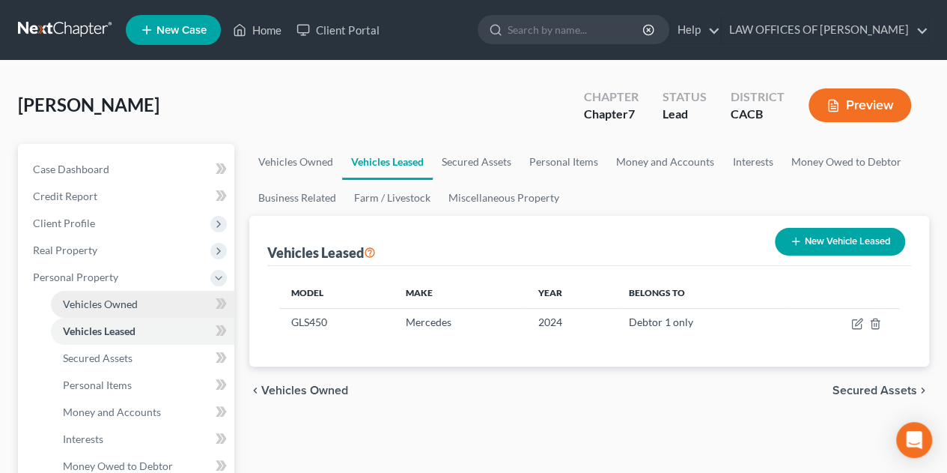
click at [89, 300] on span "Vehicles Owned" at bounding box center [100, 303] width 75 height 13
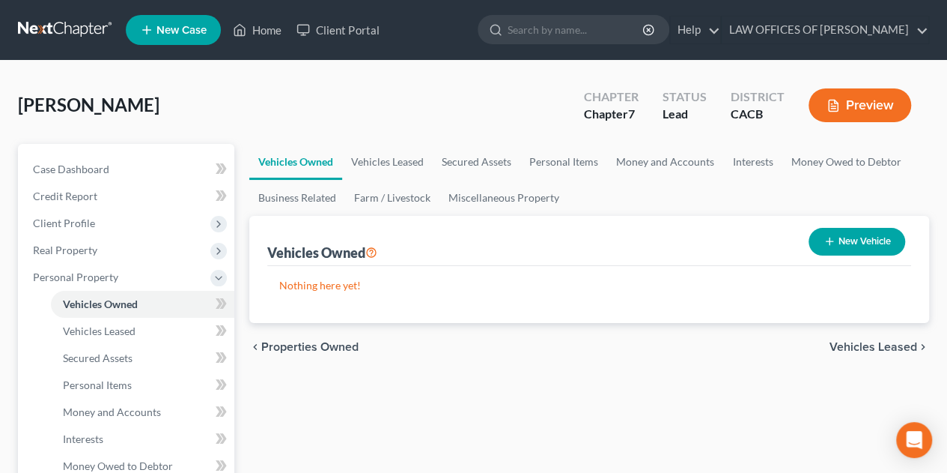
click at [869, 238] on button "New Vehicle" at bounding box center [857, 242] width 97 height 28
select select "0"
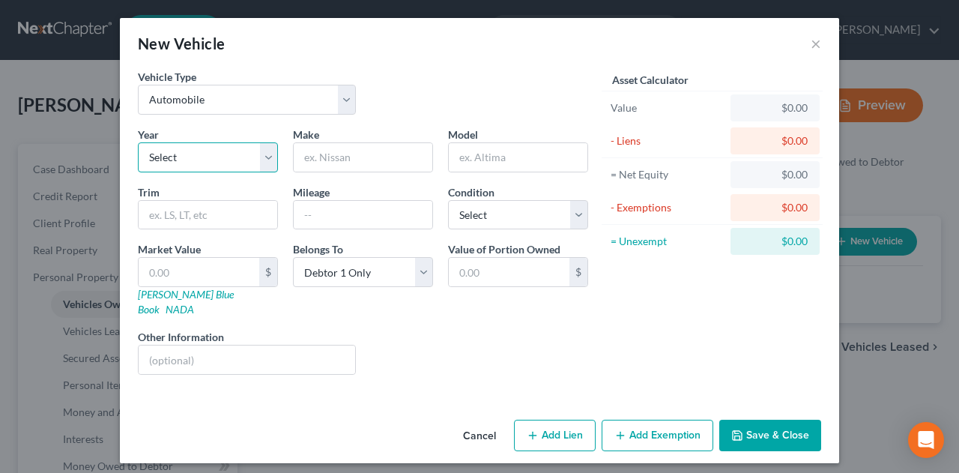
click at [216, 160] on select "Select 2026 2025 2024 2023 2022 2021 2020 2019 2018 2017 2016 2015 2014 2013 20…" at bounding box center [208, 157] width 140 height 30
select select "1"
click at [138, 142] on select "Select 2026 2025 2024 2023 2022 2021 2020 2019 2018 2017 2016 2015 2014 2013 20…" at bounding box center [208, 157] width 140 height 30
click at [307, 159] on input "text" at bounding box center [363, 157] width 139 height 28
type input "Porsche"
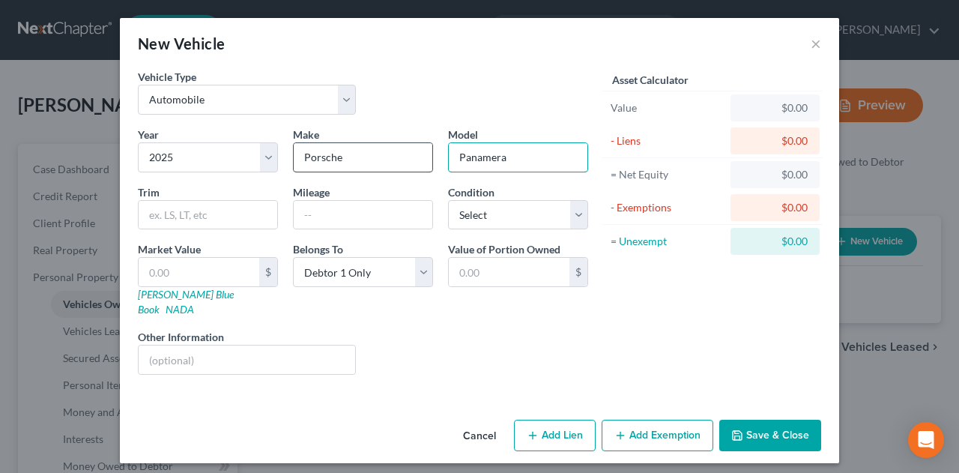
type input "Panamera"
select select "2"
click at [213, 210] on input "text" at bounding box center [208, 215] width 139 height 28
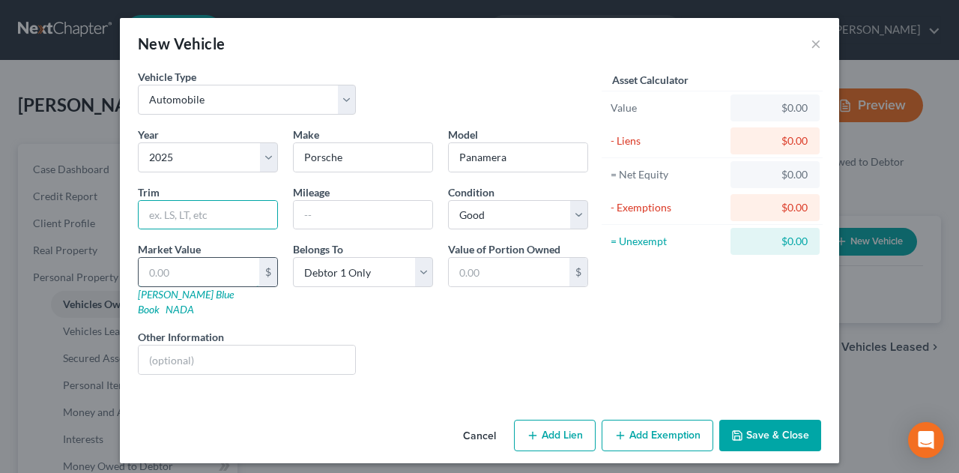
click at [189, 263] on input "text" at bounding box center [199, 272] width 121 height 28
type input "1"
type input "1.00"
type input "10"
type input "10.00"
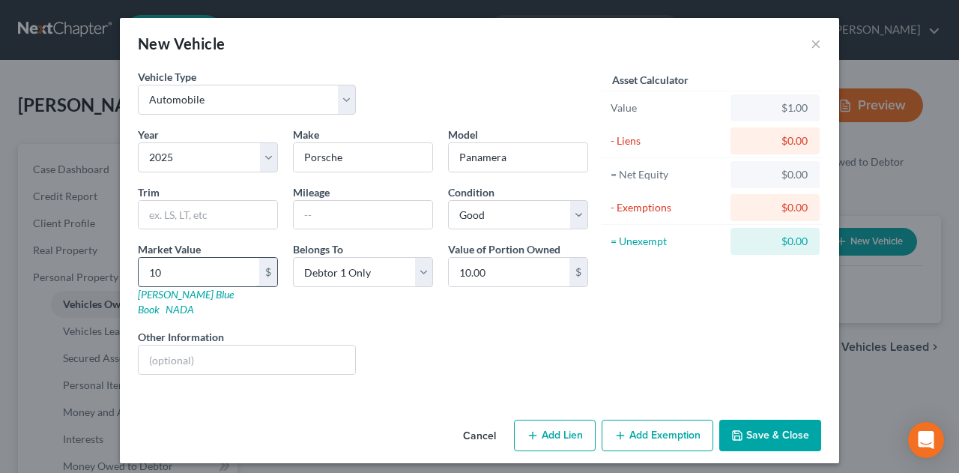
type input "100"
type input "100.00"
type input "1000"
type input "1,000.00"
type input "1,0000"
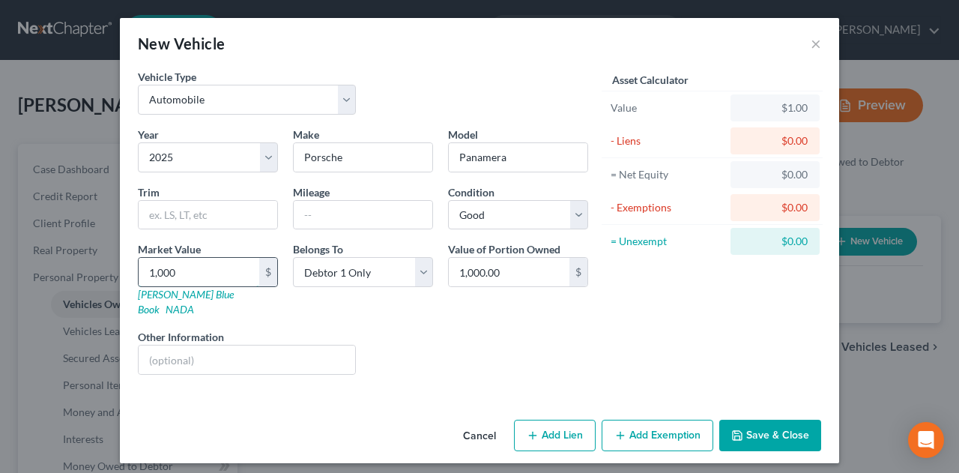
type input "10,000.00"
type input "10,0000"
type input "100,000.00"
type input "100,000"
click at [550, 419] on button "Add Lien" at bounding box center [555, 434] width 82 height 31
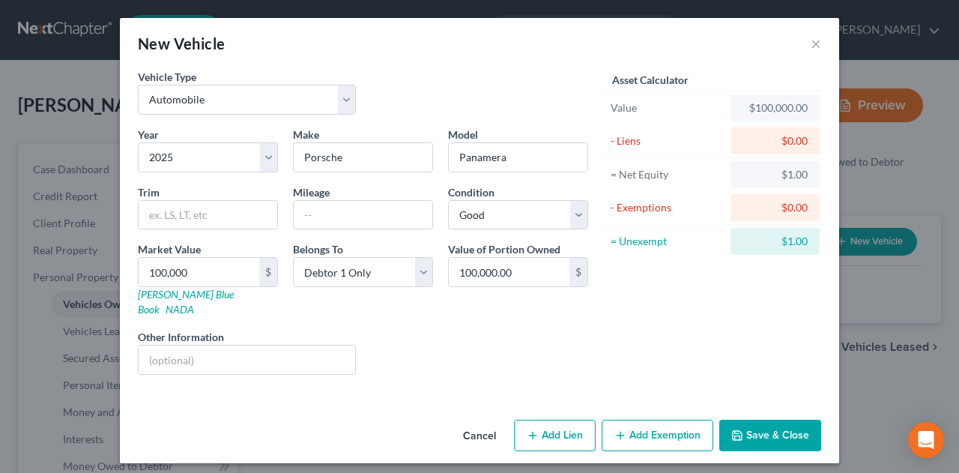
select select "0"
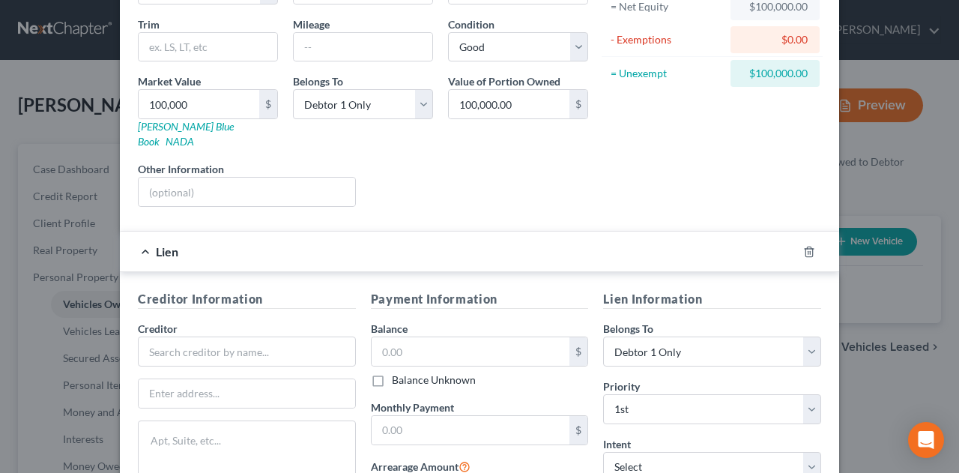
scroll to position [300, 0]
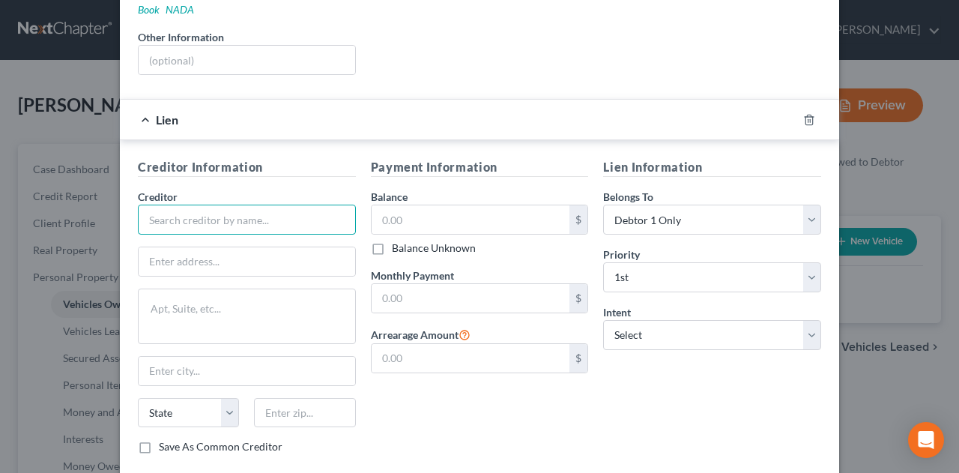
click at [178, 204] on input "text" at bounding box center [247, 219] width 218 height 30
type input "P"
type input "Porsche Payment Center"
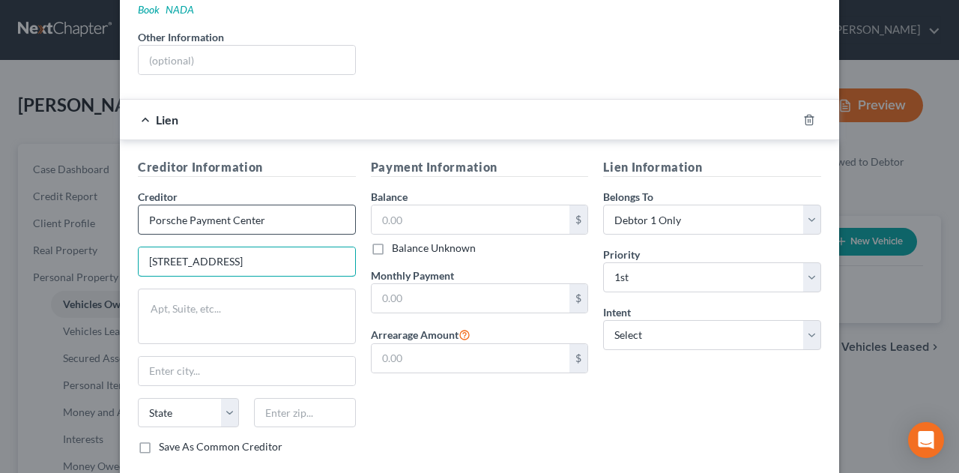
type input "[STREET_ADDRESS]"
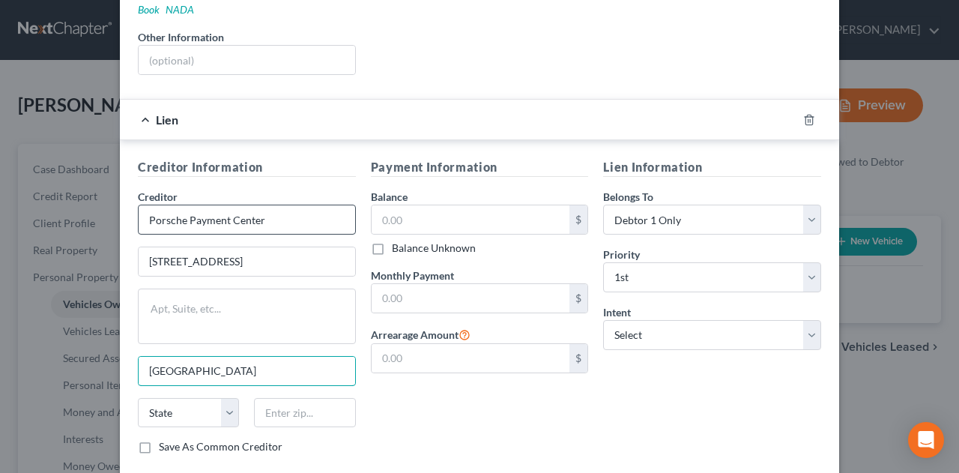
type input "[GEOGRAPHIC_DATA]"
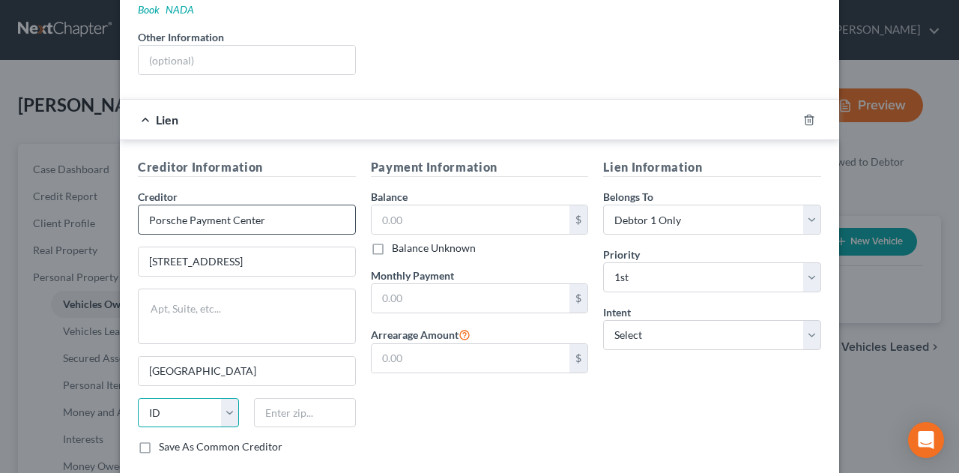
select select "14"
type input "60675"
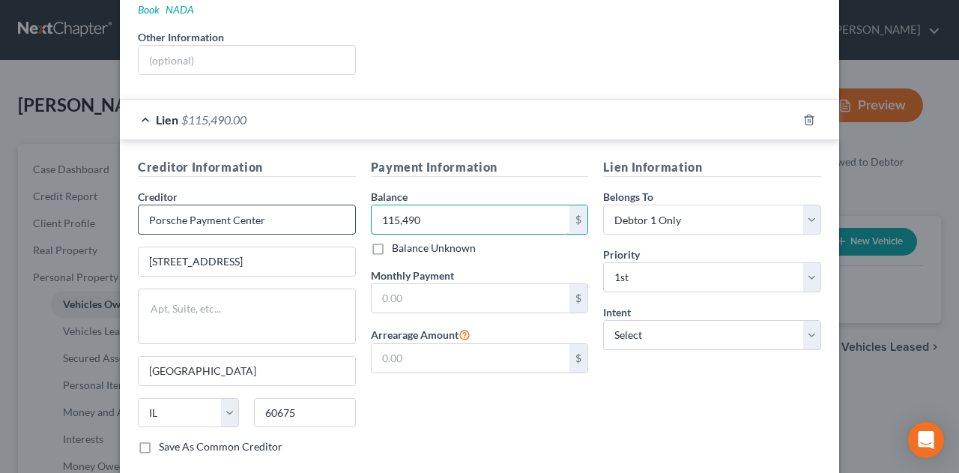
type input "115,490"
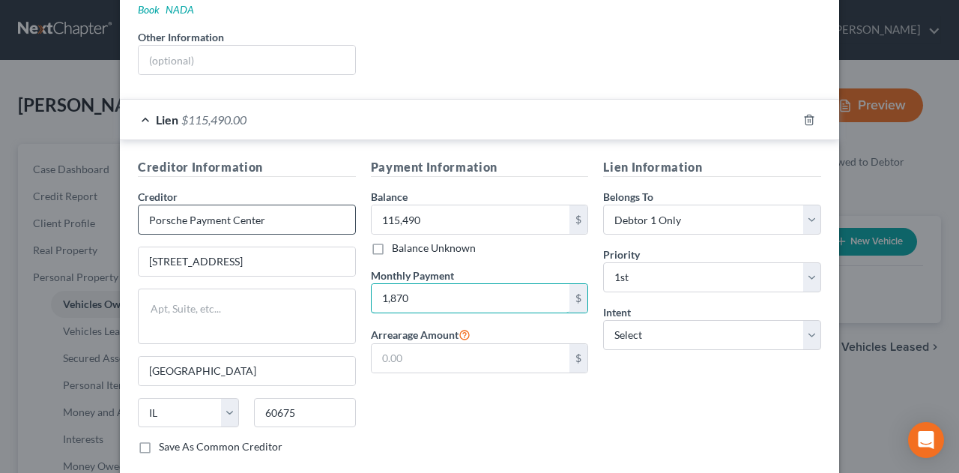
type input "1,870"
select select "0"
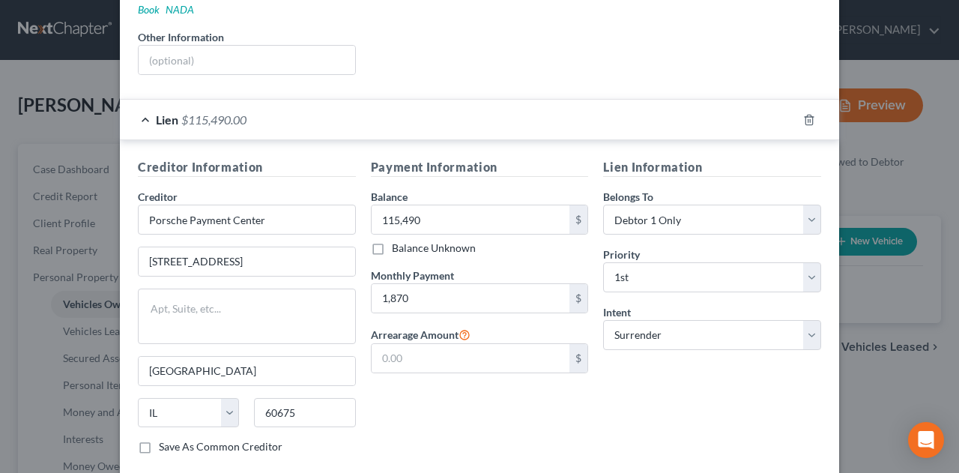
click at [159, 439] on label "Save As Common Creditor" at bounding box center [221, 446] width 124 height 15
click at [165, 439] on input "Save As Common Creditor" at bounding box center [170, 444] width 10 height 10
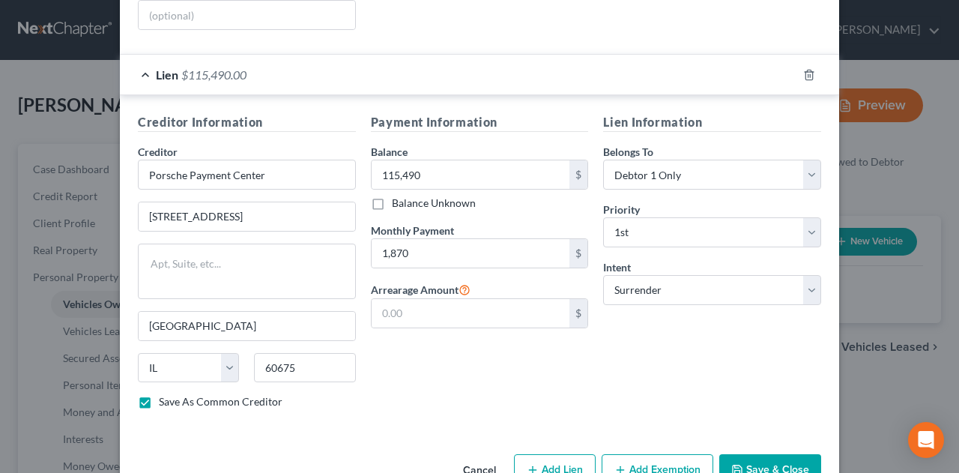
scroll to position [366, 0]
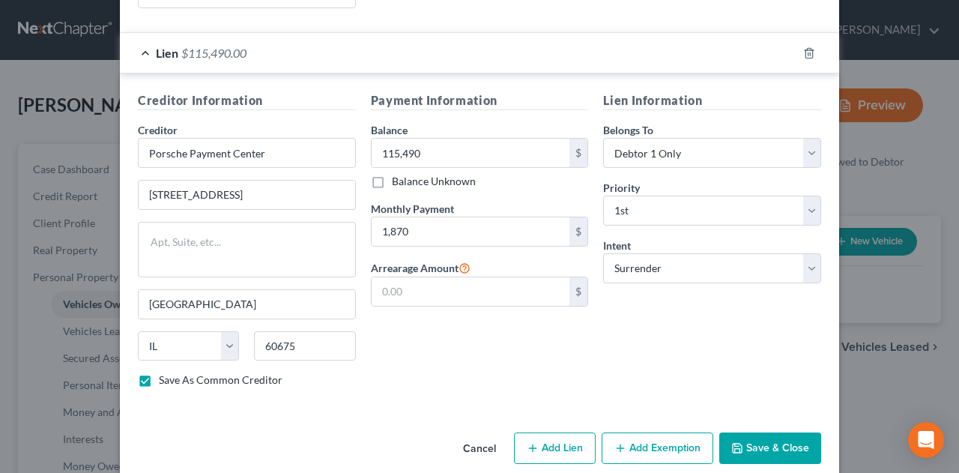
click at [768, 432] on button "Save & Close" at bounding box center [770, 447] width 102 height 31
checkbox input "false"
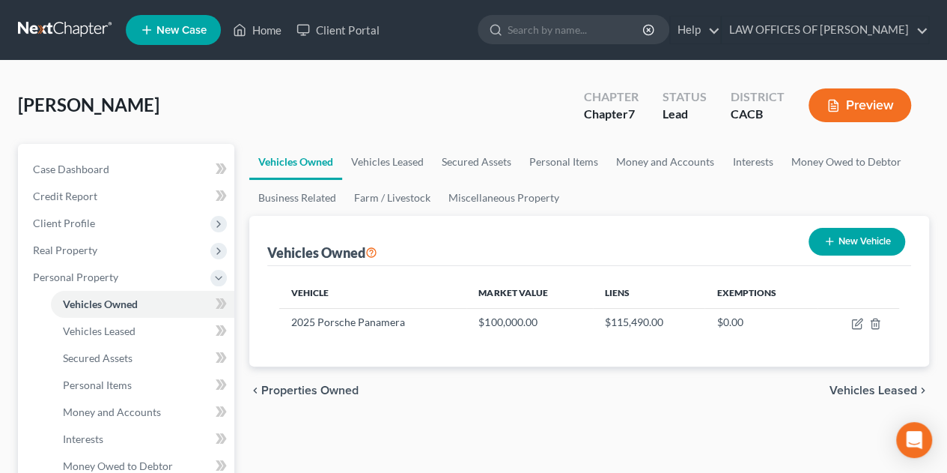
click at [854, 240] on button "New Vehicle" at bounding box center [857, 242] width 97 height 28
select select "0"
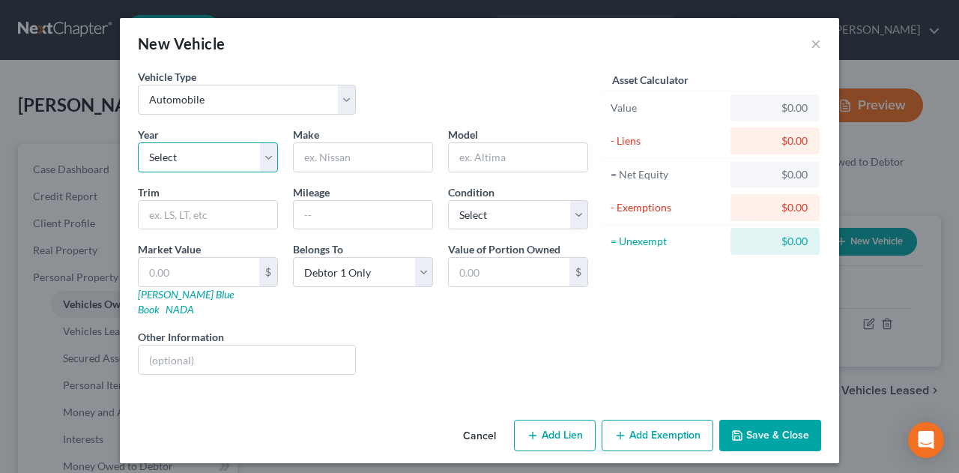
click at [208, 164] on select "Select 2026 2025 2024 2023 2022 2021 2020 2019 2018 2017 2016 2015 2014 2013 20…" at bounding box center [208, 157] width 140 height 30
select select "2"
click at [138, 142] on select "Select 2026 2025 2024 2023 2022 2021 2020 2019 2018 2017 2016 2015 2014 2013 20…" at bounding box center [208, 157] width 140 height 30
click at [323, 157] on input "text" at bounding box center [363, 157] width 139 height 28
type input "Audi"
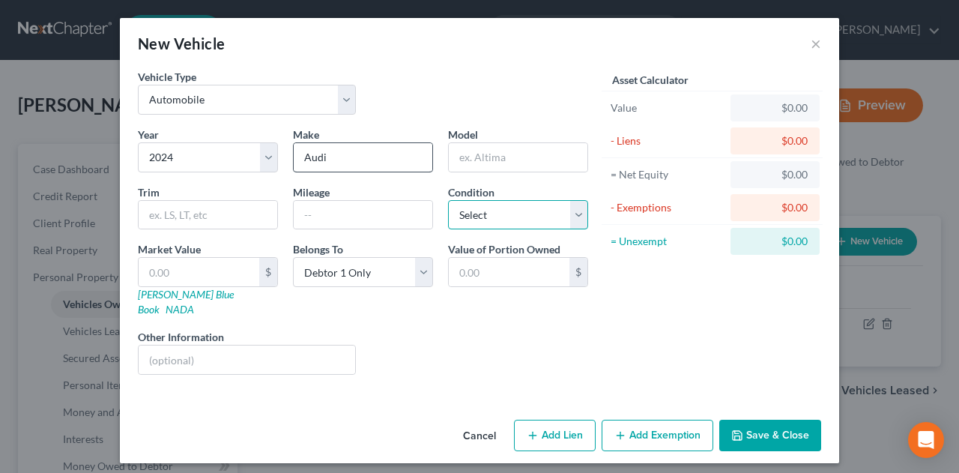
select select "2"
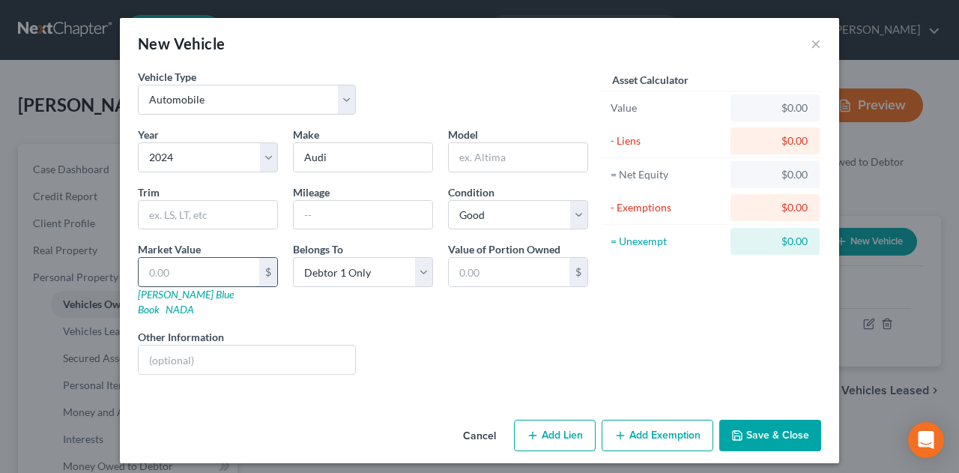
click at [205, 258] on input "text" at bounding box center [199, 272] width 121 height 28
type input "4"
type input "4.00"
type input "45"
type input "45.00"
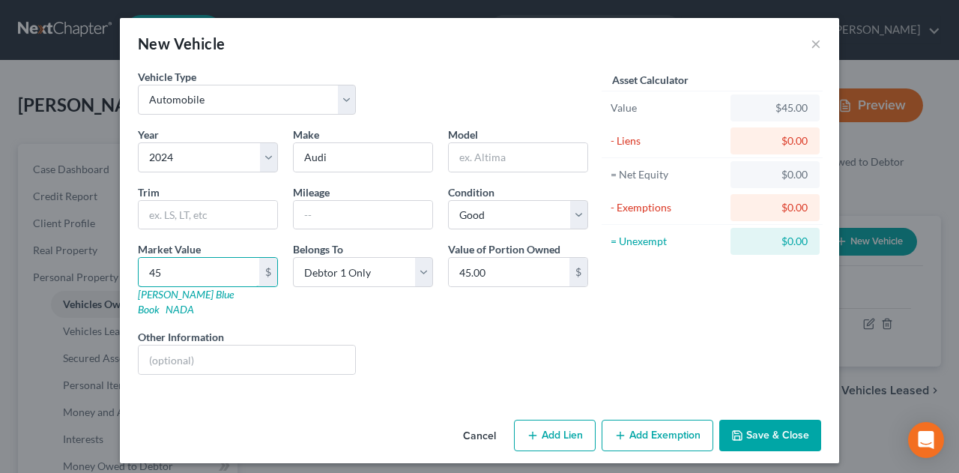
type input "450"
type input "450.00"
type input "4500"
type input "4,500.00"
type input "4,5000"
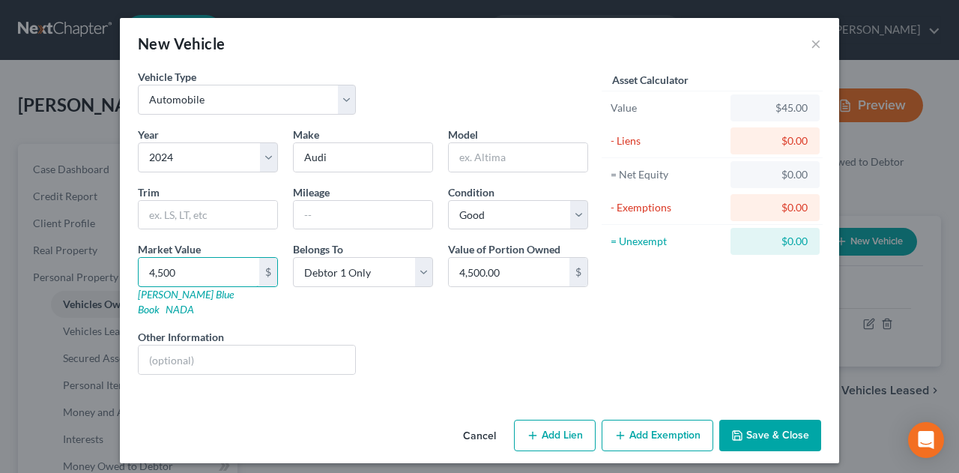
type input "45,000.00"
type input "45,000"
click at [544, 419] on button "Add Lien" at bounding box center [555, 434] width 82 height 31
select select "0"
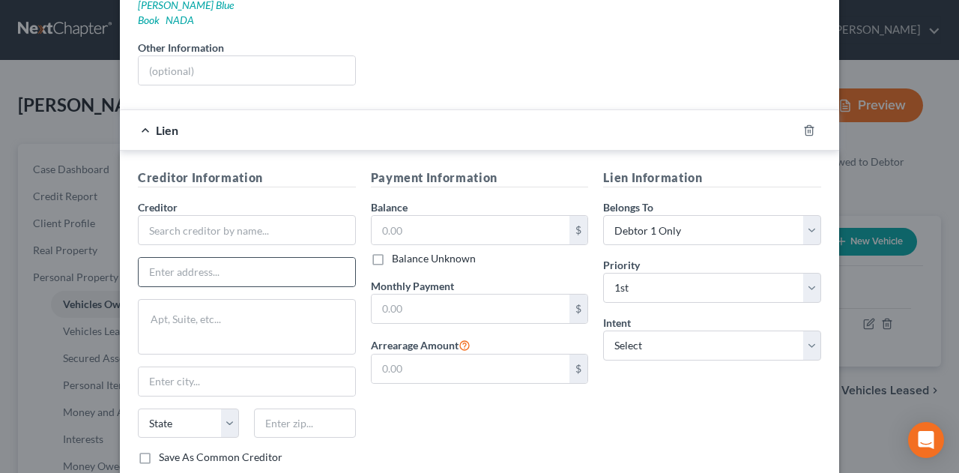
scroll to position [300, 0]
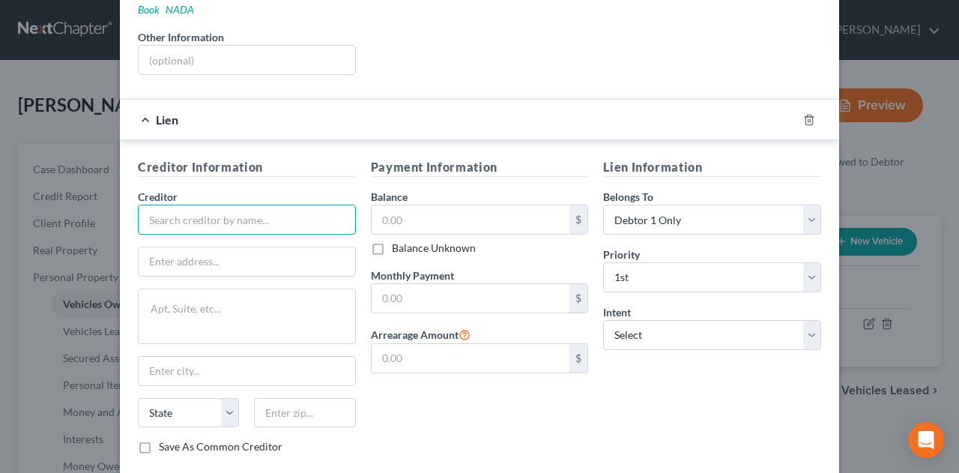
click at [294, 204] on input "text" at bounding box center [247, 219] width 218 height 30
type input "Audi Financial Services"
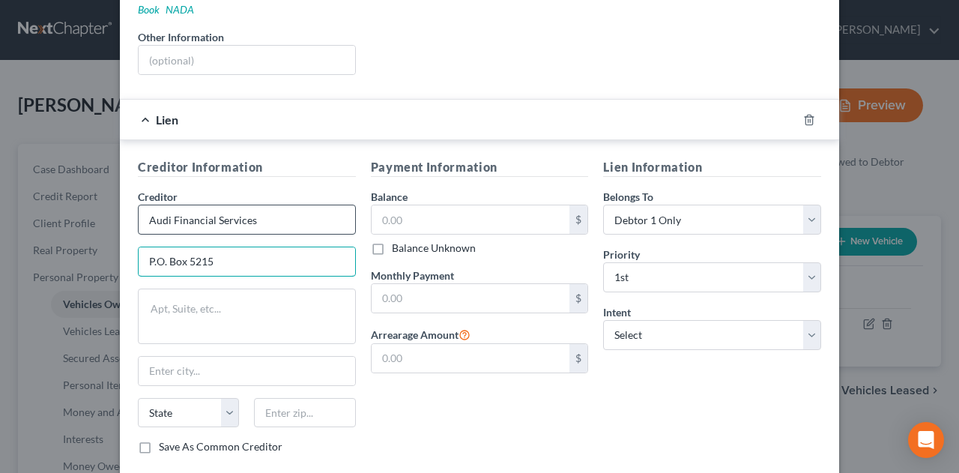
type input "P.O. Box 5215"
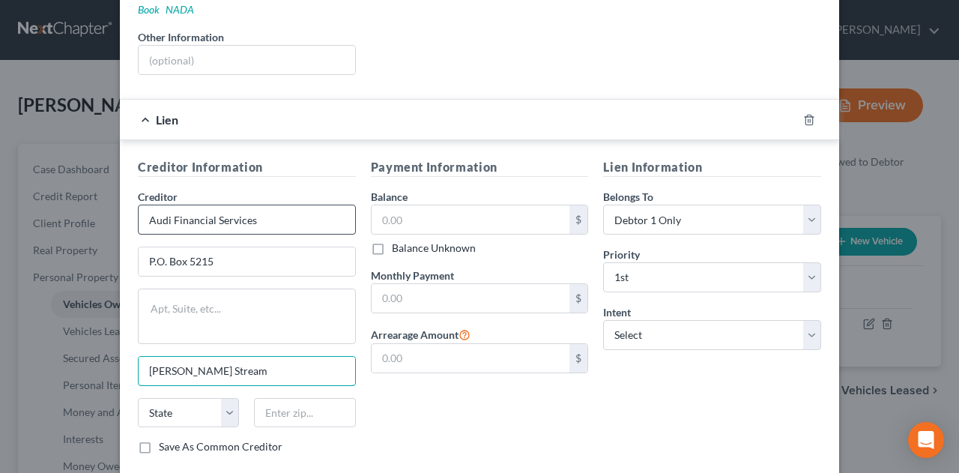
type input "[PERSON_NAME] Stream"
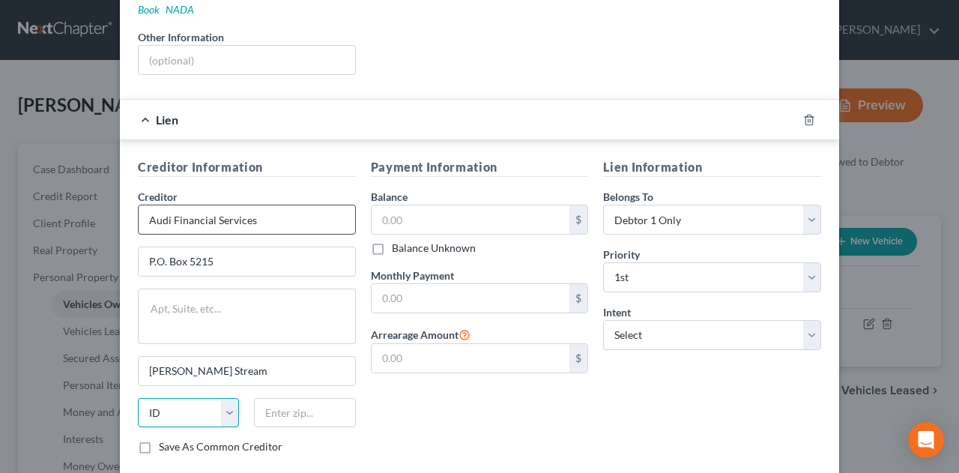
select select "14"
type input "60197"
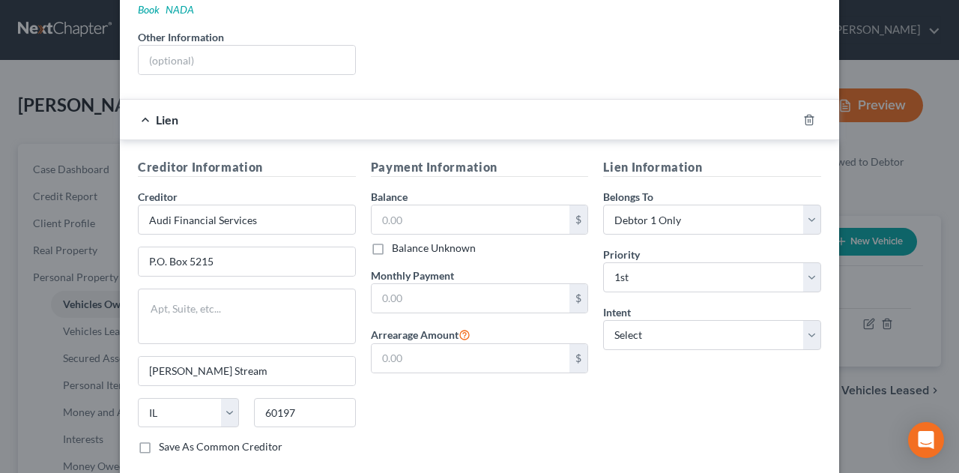
click at [159, 439] on label "Save As Common Creditor" at bounding box center [221, 446] width 124 height 15
click at [165, 439] on input "Save As Common Creditor" at bounding box center [170, 444] width 10 height 10
checkbox input "true"
click at [427, 205] on input "text" at bounding box center [470, 219] width 198 height 28
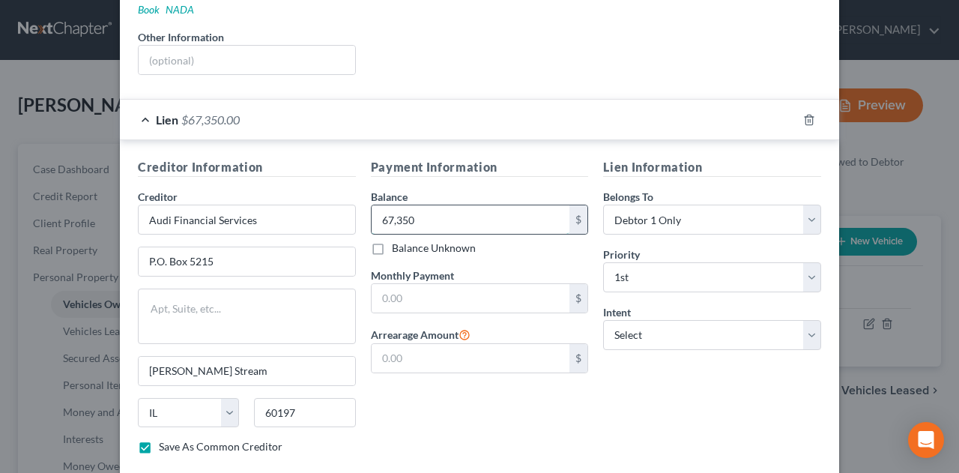
type input "67,350"
type input "1,308.68"
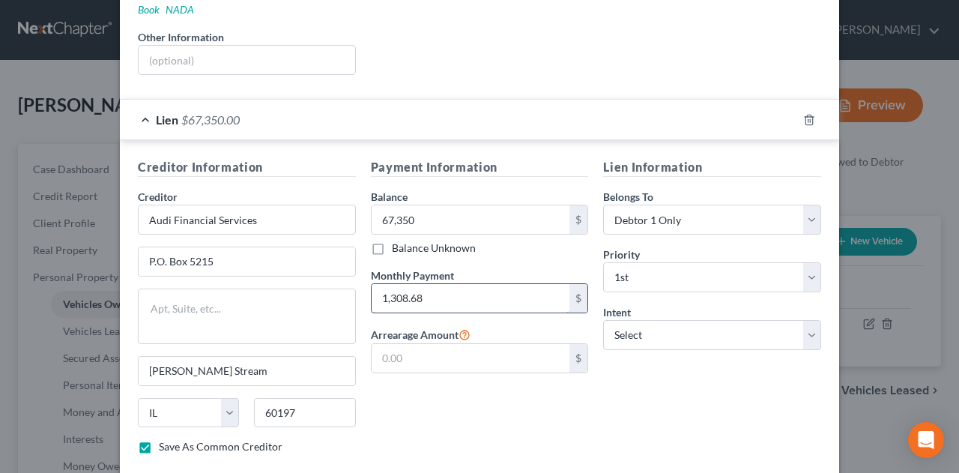
scroll to position [366, 0]
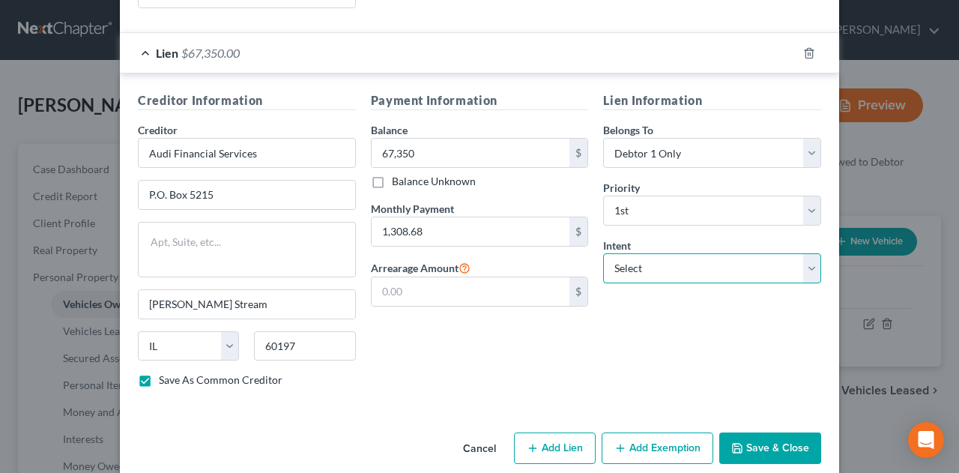
click at [643, 256] on select "Select Surrender Redeem Reaffirm Avoid Other" at bounding box center [712, 268] width 218 height 30
select select "0"
click at [603, 253] on select "Select Surrender Redeem Reaffirm Avoid Other" at bounding box center [712, 268] width 218 height 30
click at [755, 432] on button "Save & Close" at bounding box center [770, 447] width 102 height 31
checkbox input "false"
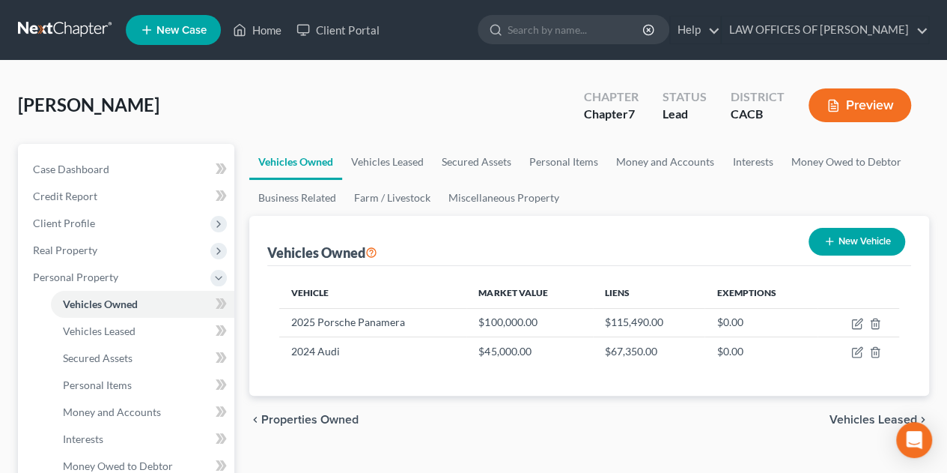
click at [852, 241] on button "New Vehicle" at bounding box center [857, 242] width 97 height 28
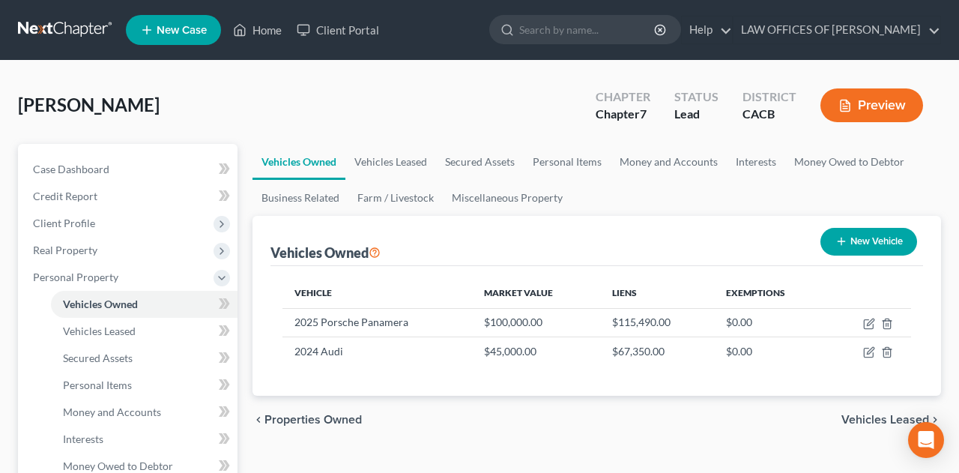
select select "0"
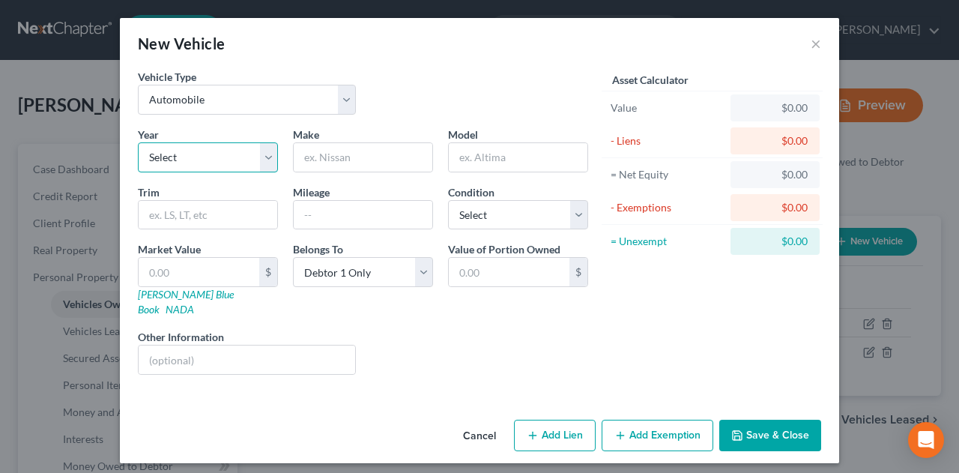
click at [225, 153] on select "Select 2026 2025 2024 2023 2022 2021 2020 2019 2018 2017 2016 2015 2014 2013 20…" at bounding box center [208, 157] width 140 height 30
click at [347, 157] on input "text" at bounding box center [363, 157] width 139 height 28
click at [272, 158] on select "Select 2026 2025 2024 2023 2022 2021 2020 2019 2018 2017 2016 2015 2014 2013 20…" at bounding box center [208, 157] width 140 height 30
select select "2"
click at [138, 142] on select "Select 2026 2025 2024 2023 2022 2021 2020 2019 2018 2017 2016 2015 2014 2013 20…" at bounding box center [208, 157] width 140 height 30
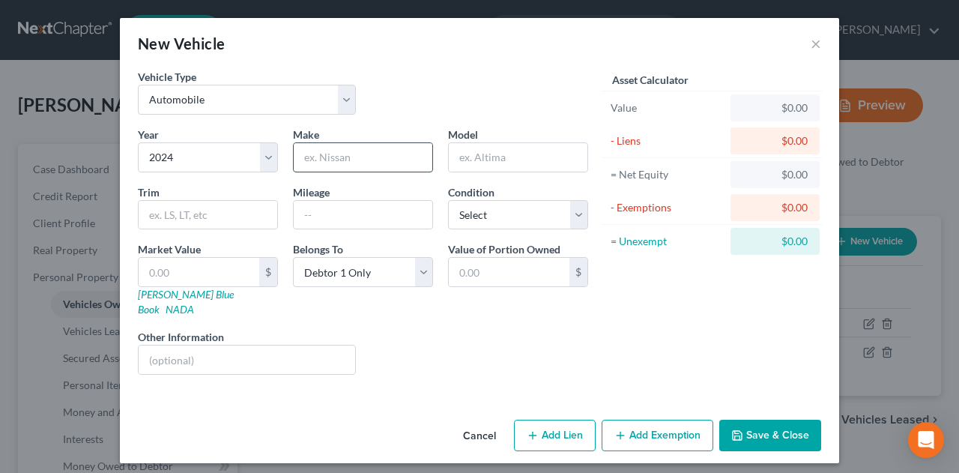
click at [325, 162] on input "text" at bounding box center [363, 157] width 139 height 28
type input "BMW"
select select "2"
type input "7"
type input "7.00"
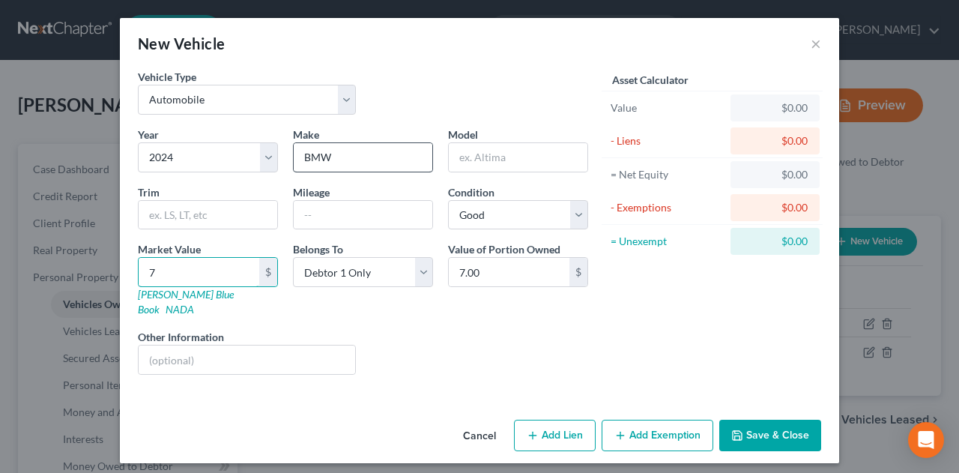
type input "70"
type input "70.00"
type input "700"
type input "700.00"
type input "7000"
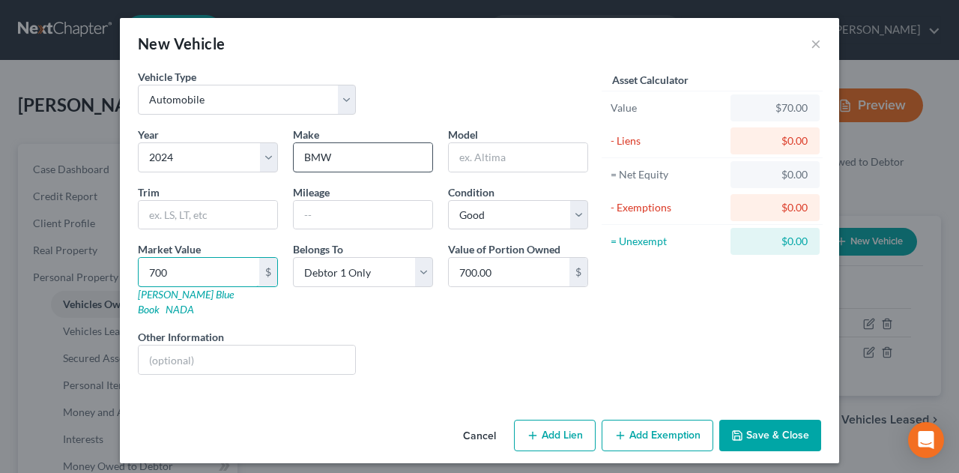
type input "7,000.00"
type input "7,0000"
type input "70,000.00"
type input "70,000"
click at [529, 429] on icon "button" at bounding box center [532, 435] width 12 height 12
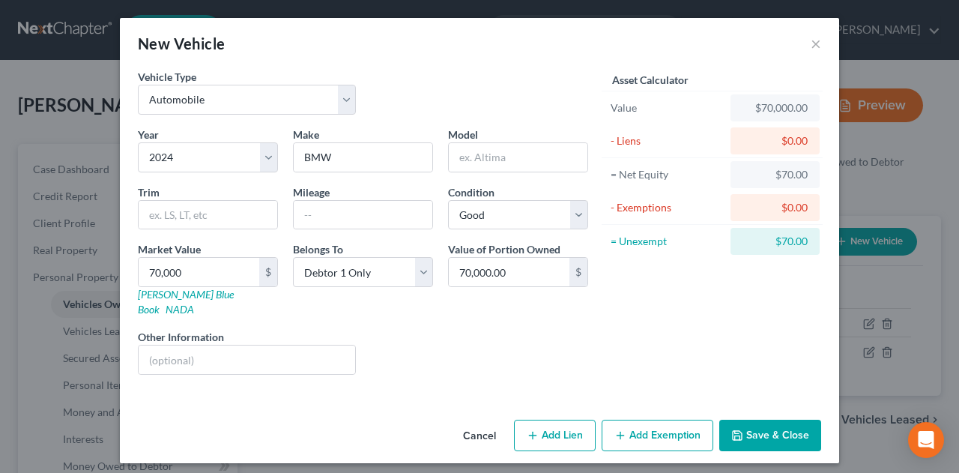
select select "0"
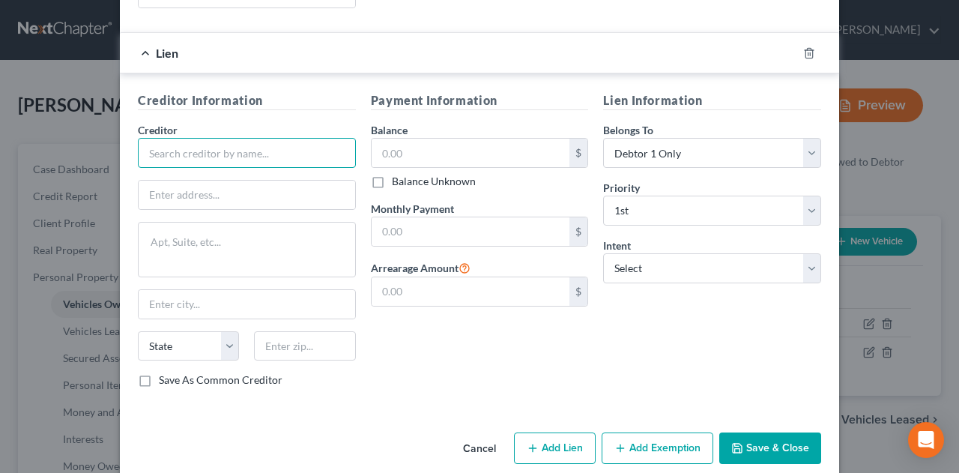
click at [190, 139] on input "text" at bounding box center [247, 153] width 218 height 30
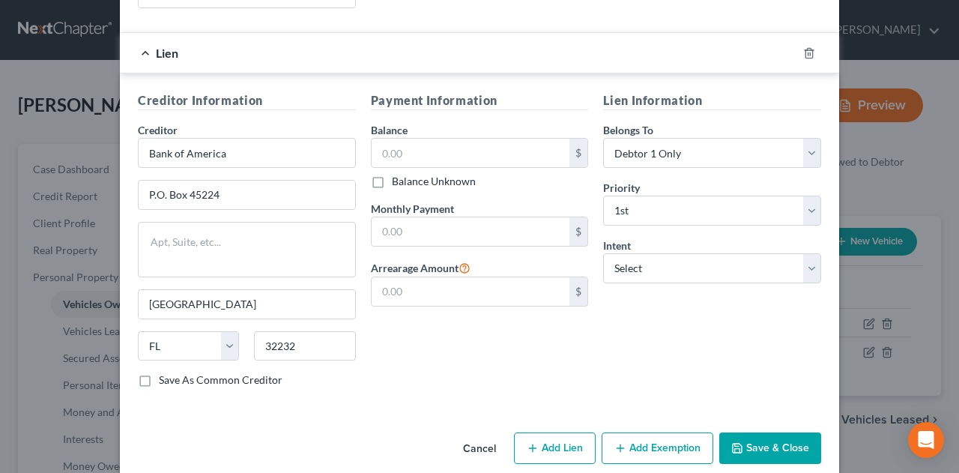
click at [159, 372] on label "Save As Common Creditor" at bounding box center [221, 379] width 124 height 15
click at [165, 372] on input "Save As Common Creditor" at bounding box center [170, 377] width 10 height 10
click at [395, 139] on input "text" at bounding box center [470, 153] width 198 height 28
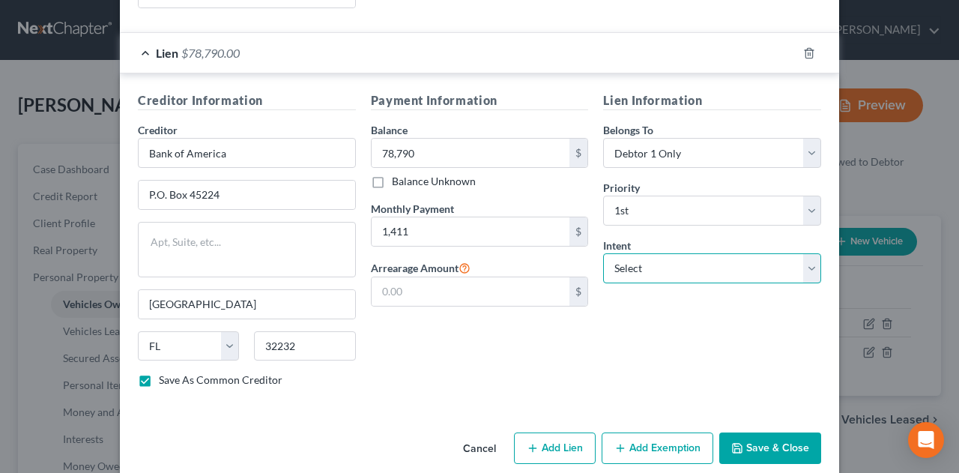
click at [659, 253] on select "Select Surrender Redeem Reaffirm Avoid Other" at bounding box center [712, 268] width 218 height 30
click at [603, 253] on select "Select Surrender Redeem Reaffirm Avoid Other" at bounding box center [712, 268] width 218 height 30
click at [760, 432] on button "Save & Close" at bounding box center [770, 447] width 102 height 31
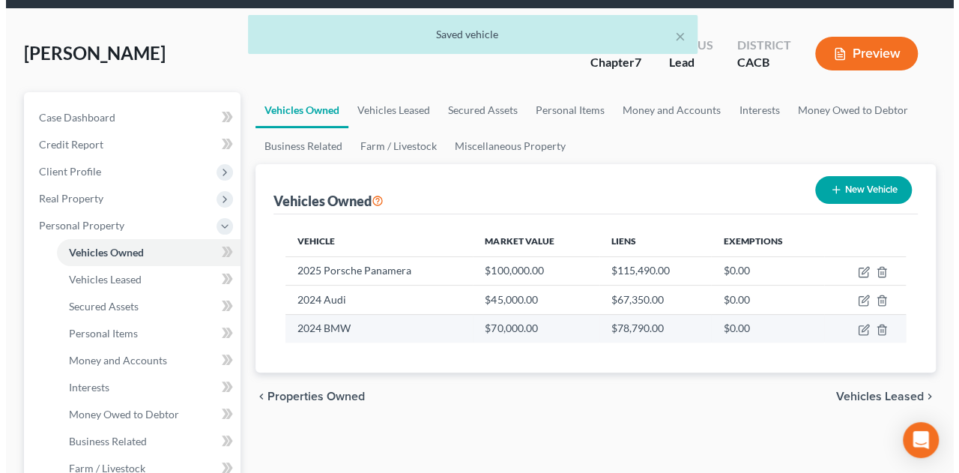
scroll to position [75, 0]
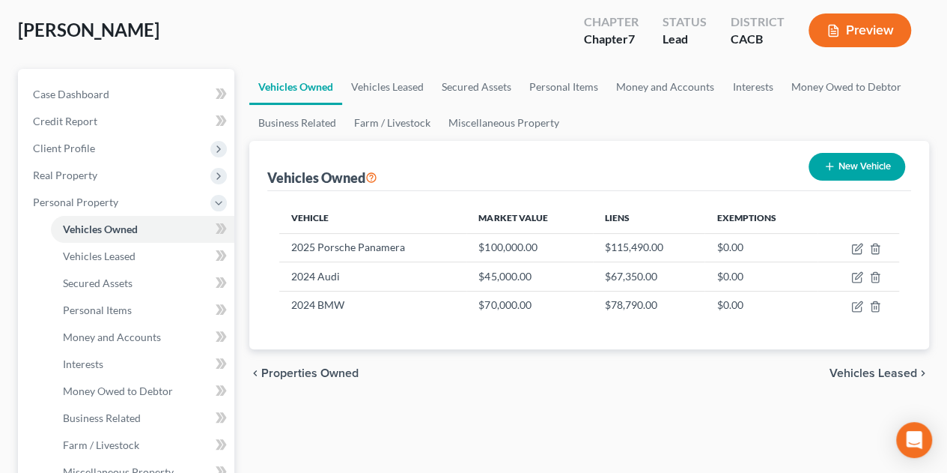
click at [860, 165] on button "New Vehicle" at bounding box center [857, 167] width 97 height 28
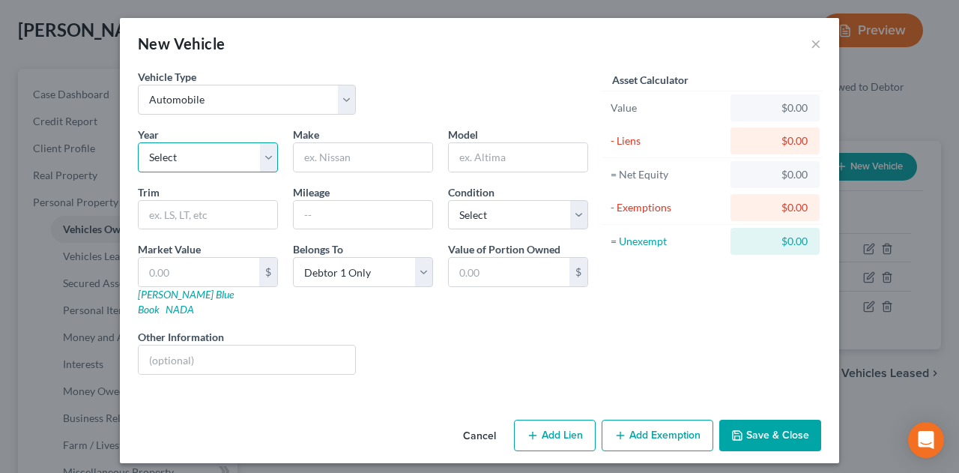
click at [229, 156] on select "Select 2026 2025 2024 2023 2022 2021 2020 2019 2018 2017 2016 2015 2014 2013 20…" at bounding box center [208, 157] width 140 height 30
click at [138, 142] on select "Select 2026 2025 2024 2023 2022 2021 2020 2019 2018 2017 2016 2015 2014 2013 20…" at bounding box center [208, 157] width 140 height 30
click at [356, 161] on input "text" at bounding box center [363, 157] width 139 height 28
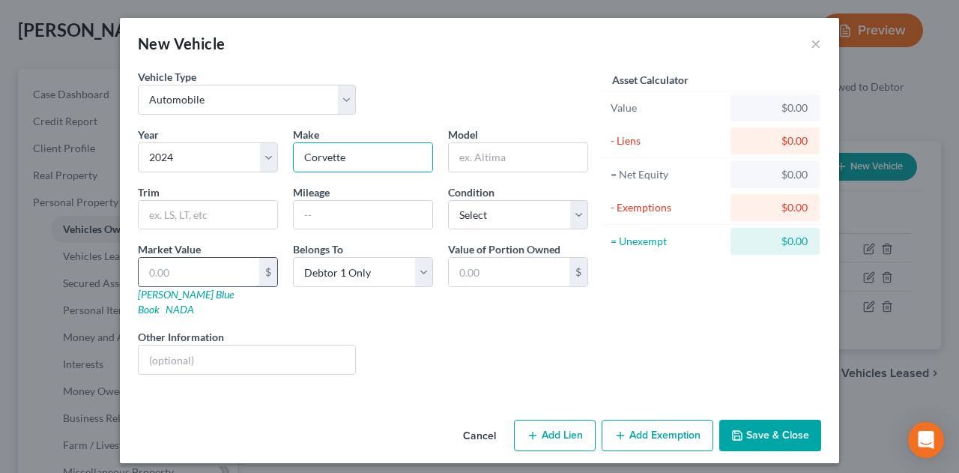
click at [166, 263] on input "text" at bounding box center [199, 272] width 121 height 28
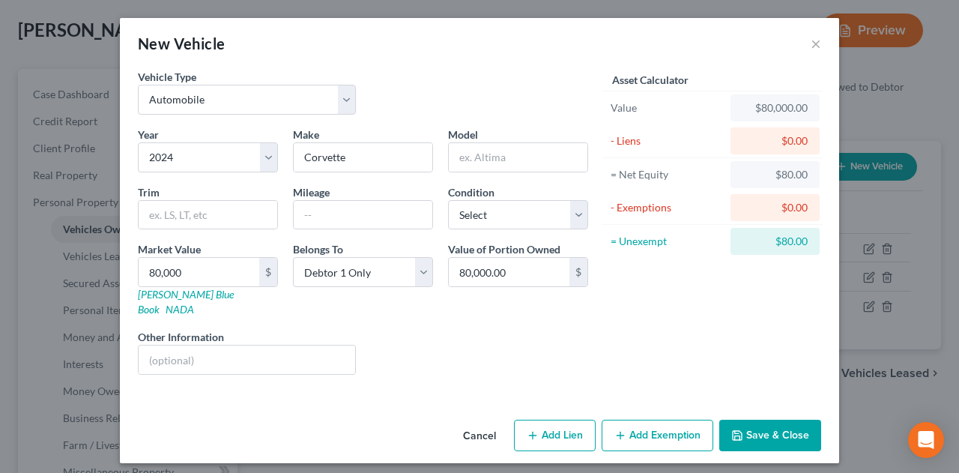
click at [545, 419] on button "Add Lien" at bounding box center [555, 434] width 82 height 31
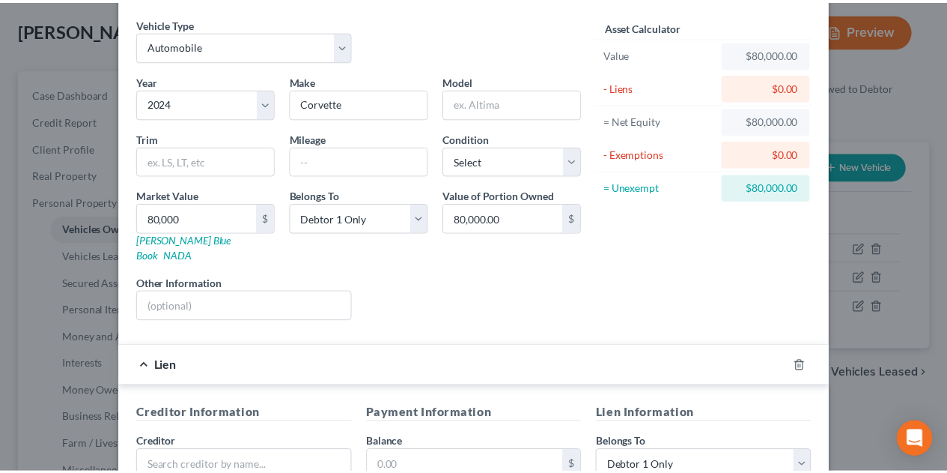
scroll to position [366, 0]
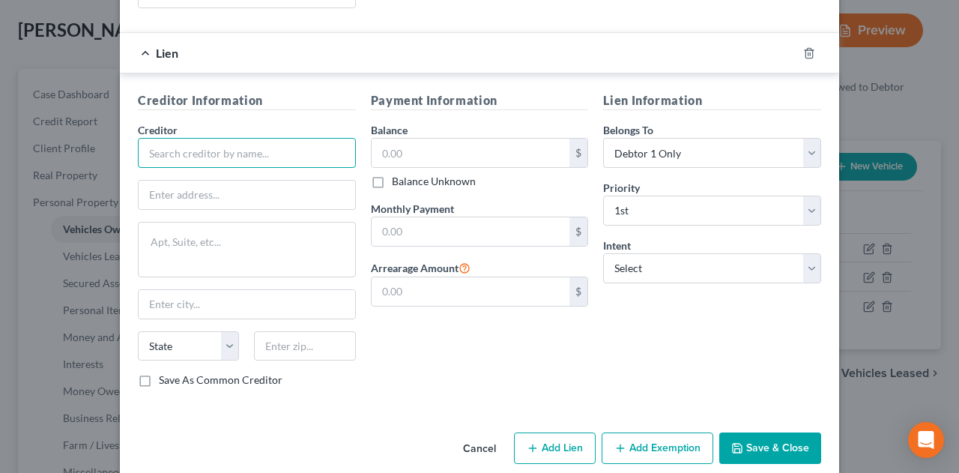
click at [195, 138] on input "text" at bounding box center [247, 153] width 218 height 30
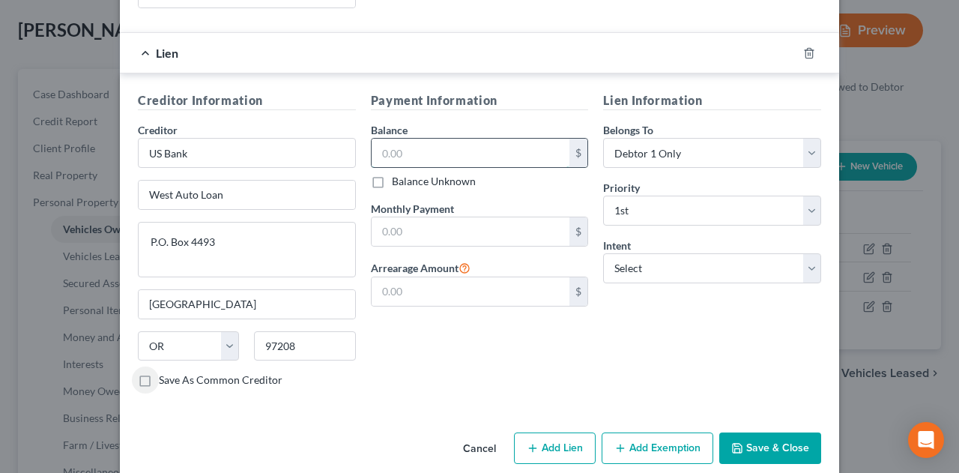
click at [451, 139] on input "text" at bounding box center [470, 153] width 198 height 28
click at [449, 217] on input "text" at bounding box center [470, 231] width 198 height 28
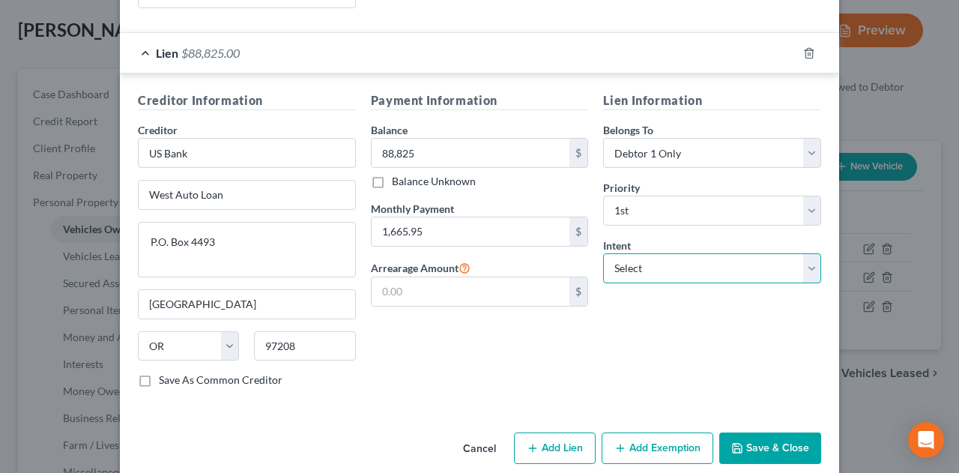
click at [716, 253] on select "Select Surrender Redeem Reaffirm Avoid Other" at bounding box center [712, 268] width 218 height 30
click at [603, 253] on select "Select Surrender Redeem Reaffirm Avoid Other" at bounding box center [712, 268] width 218 height 30
click at [767, 432] on button "Save & Close" at bounding box center [770, 447] width 102 height 31
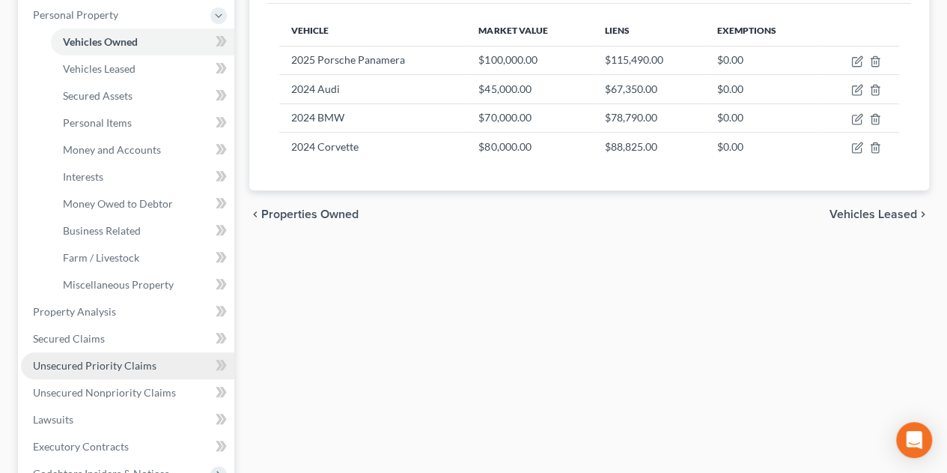
scroll to position [300, 0]
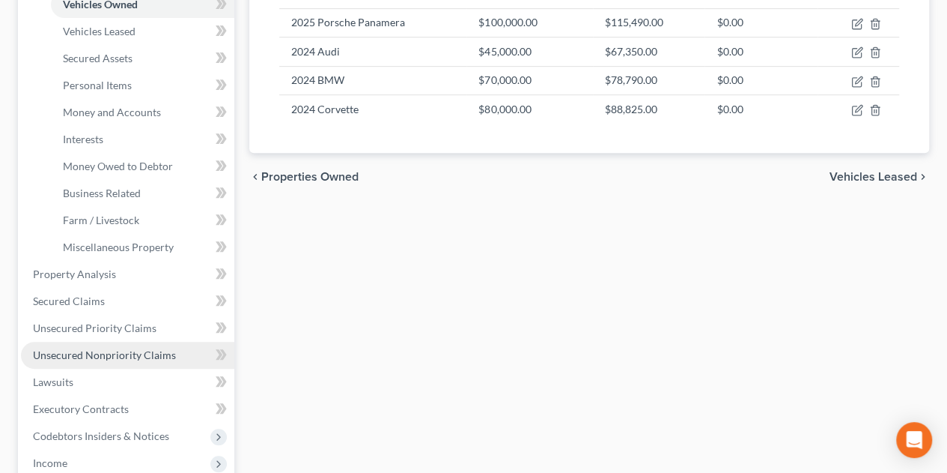
click at [103, 352] on span "Unsecured Nonpriority Claims" at bounding box center [104, 354] width 143 height 13
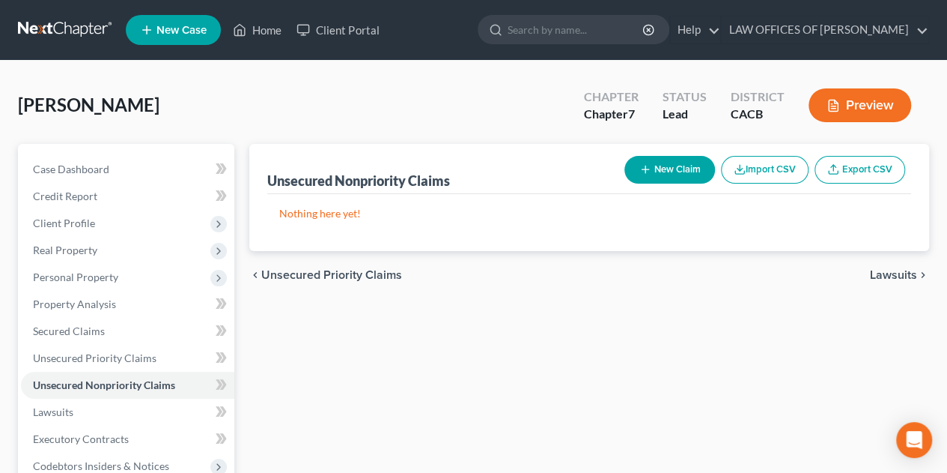
click at [664, 165] on button "New Claim" at bounding box center [670, 170] width 91 height 28
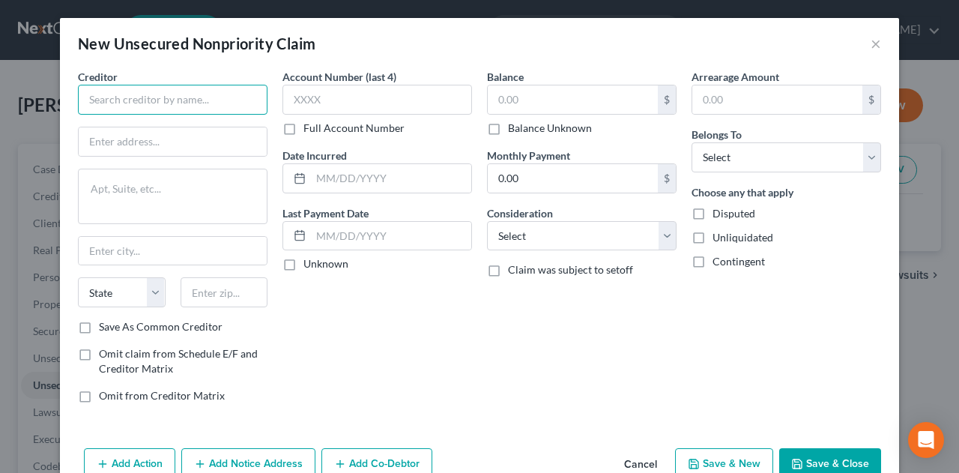
click at [152, 99] on input "text" at bounding box center [172, 100] width 189 height 30
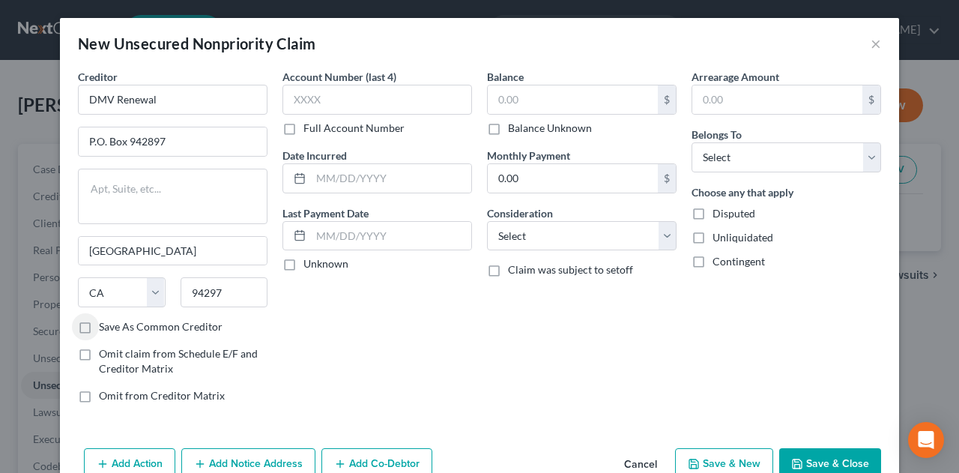
click at [99, 324] on label "Save As Common Creditor" at bounding box center [161, 326] width 124 height 15
click at [105, 324] on input "Save As Common Creditor" at bounding box center [110, 324] width 10 height 10
click at [329, 96] on input "text" at bounding box center [376, 100] width 189 height 30
click at [303, 264] on label "Unknown" at bounding box center [325, 263] width 45 height 15
click at [309, 264] on input "Unknown" at bounding box center [314, 261] width 10 height 10
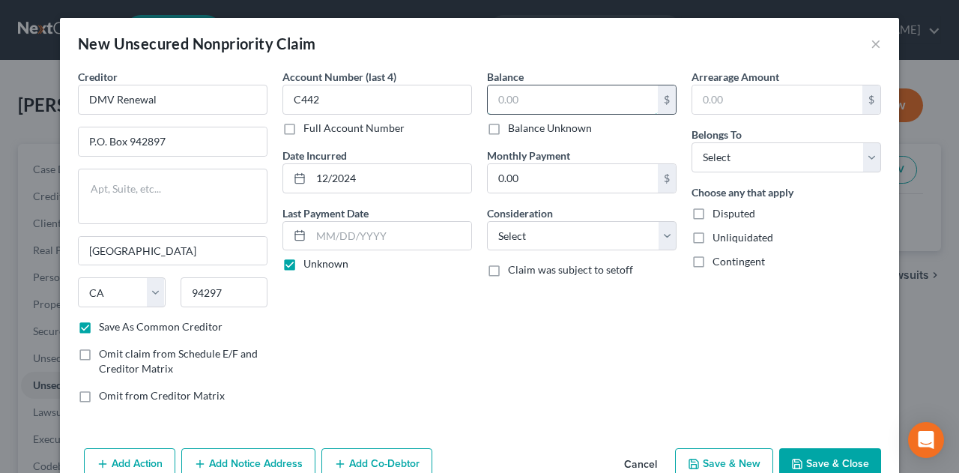
click at [513, 100] on input "text" at bounding box center [572, 99] width 170 height 28
click at [528, 235] on select "Select Cable / Satellite Services Collection Agency Credit Card Debt Debt Couns…" at bounding box center [581, 236] width 189 height 30
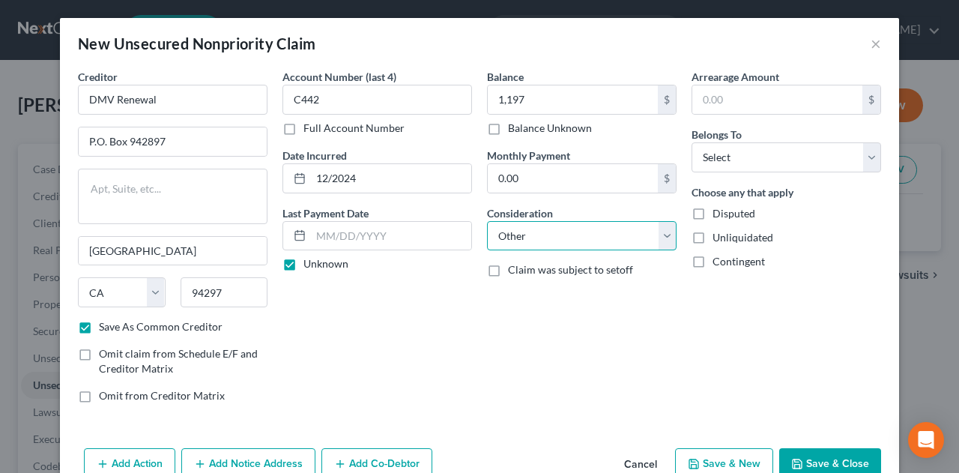
click at [487, 221] on select "Select Cable / Satellite Services Collection Agency Credit Card Debt Debt Couns…" at bounding box center [581, 236] width 189 height 30
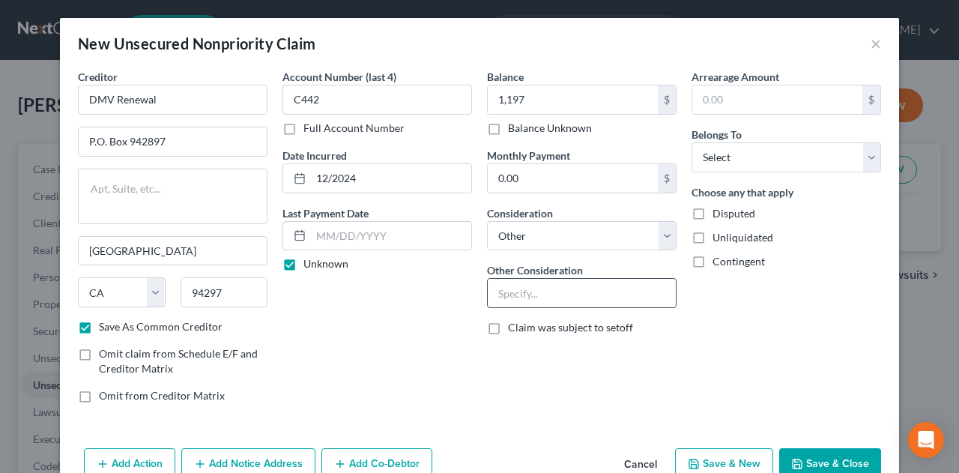
click at [517, 282] on input "text" at bounding box center [581, 293] width 188 height 28
click at [732, 160] on select "Select Debtor 1 Only Debtor 2 Only Debtor 1 And Debtor 2 Only At Least One Of T…" at bounding box center [785, 157] width 189 height 30
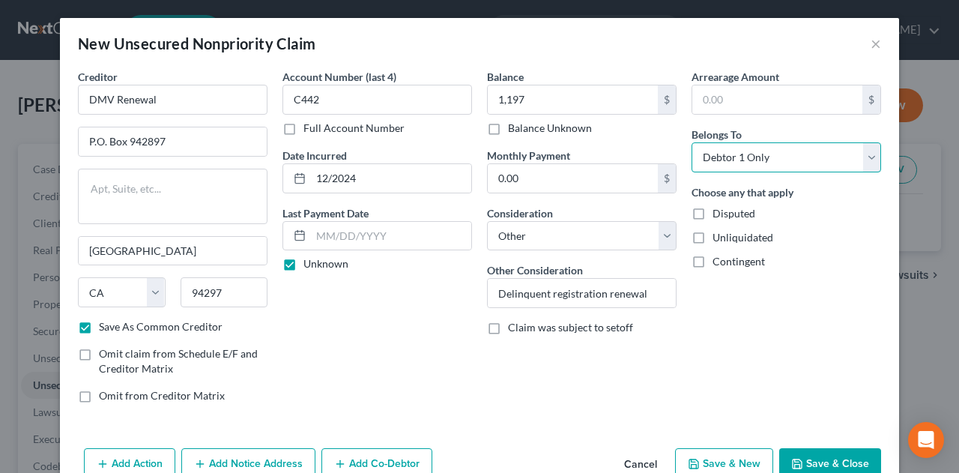
click at [691, 142] on select "Select Debtor 1 Only Debtor 2 Only Debtor 1 And Debtor 2 Only At Least One Of T…" at bounding box center [785, 157] width 189 height 30
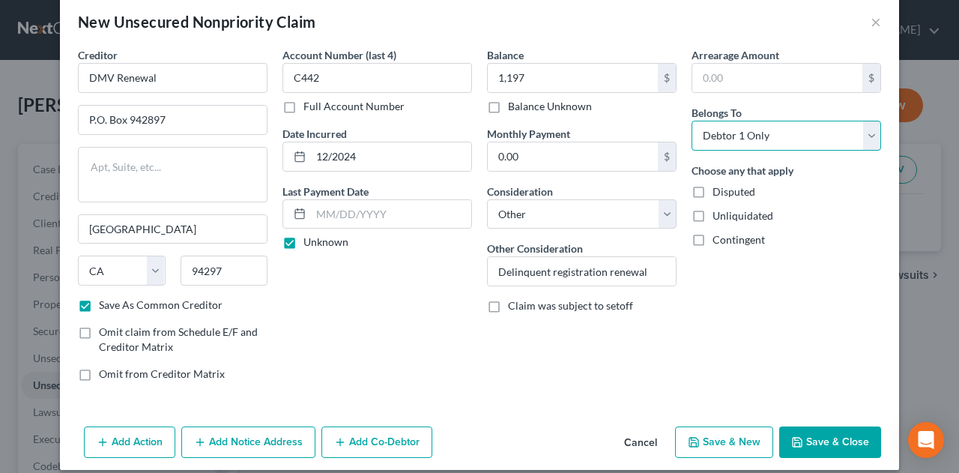
scroll to position [34, 0]
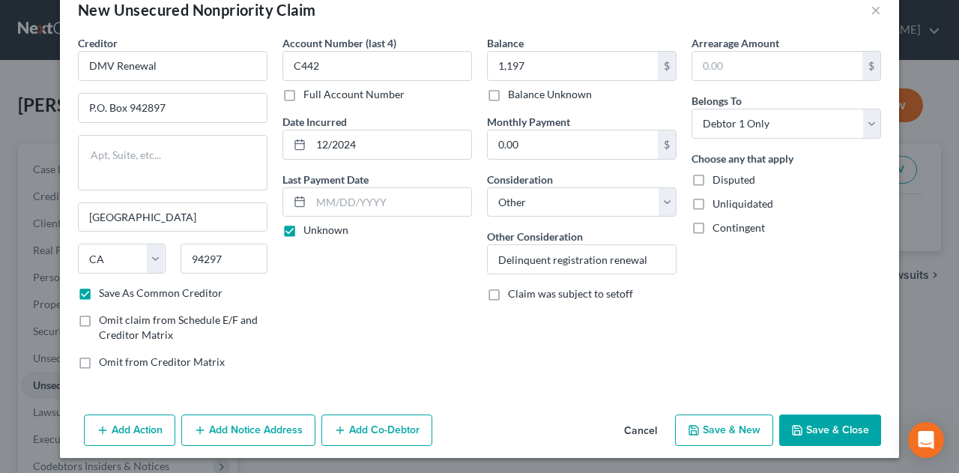
click at [124, 429] on button "Add Action" at bounding box center [129, 429] width 91 height 31
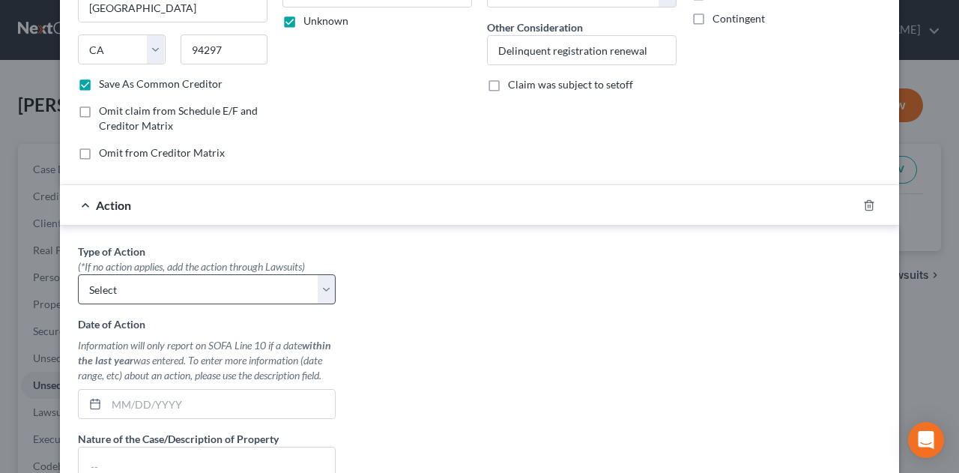
scroll to position [258, 0]
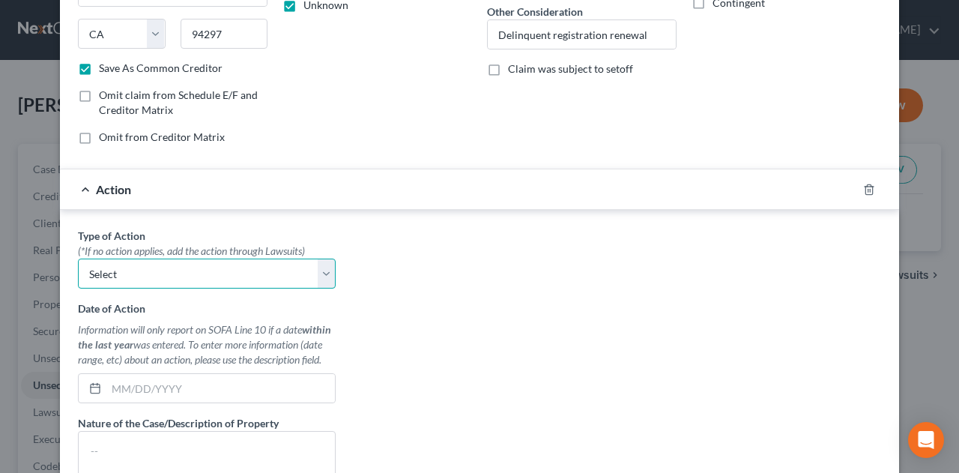
click at [312, 270] on select "Select Repossession Garnishment Foreclosure Personal Injury Attached, Seized, O…" at bounding box center [207, 273] width 258 height 30
click at [863, 185] on icon "button" at bounding box center [869, 189] width 12 height 12
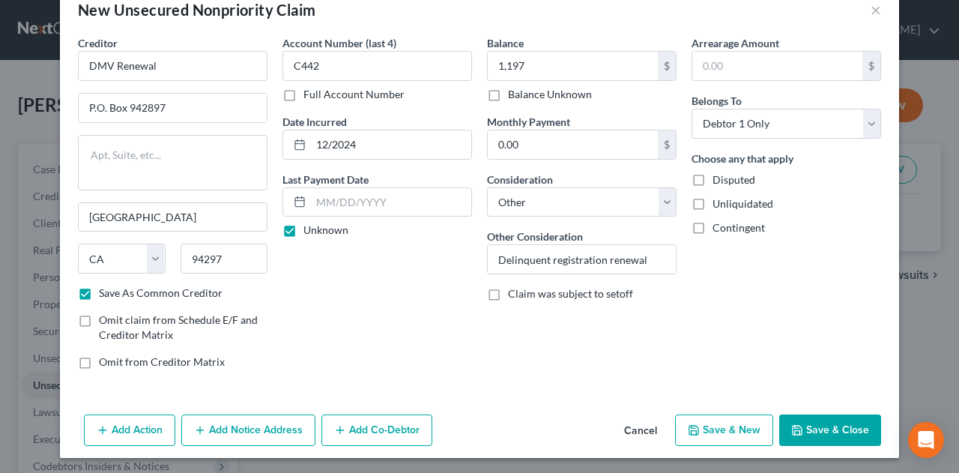
click at [845, 428] on button "Save & Close" at bounding box center [830, 429] width 102 height 31
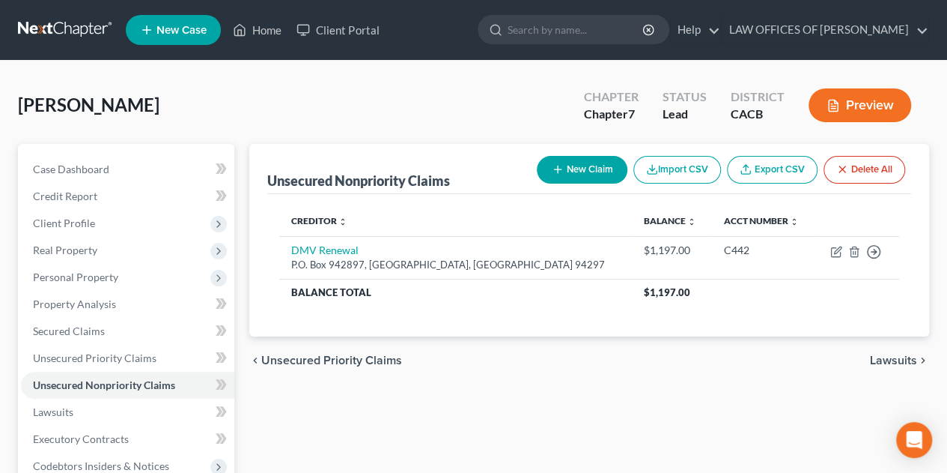
click at [577, 165] on button "New Claim" at bounding box center [582, 170] width 91 height 28
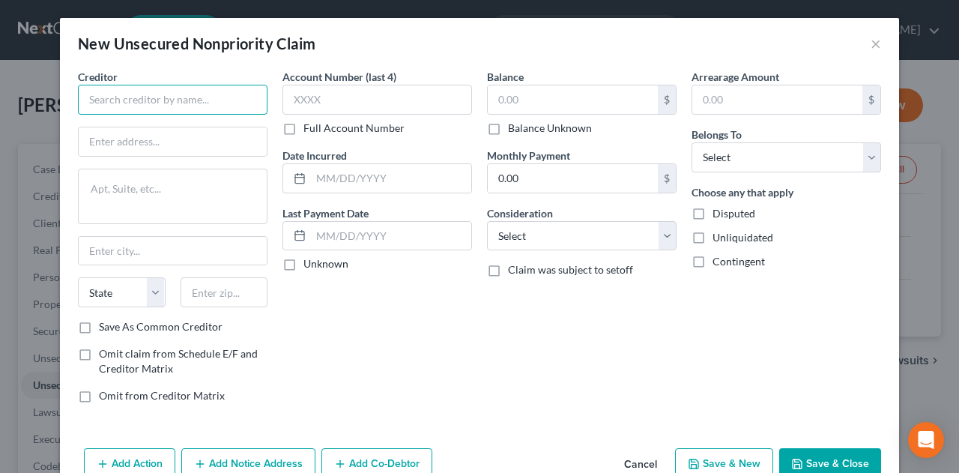
click at [105, 103] on input "text" at bounding box center [172, 100] width 189 height 30
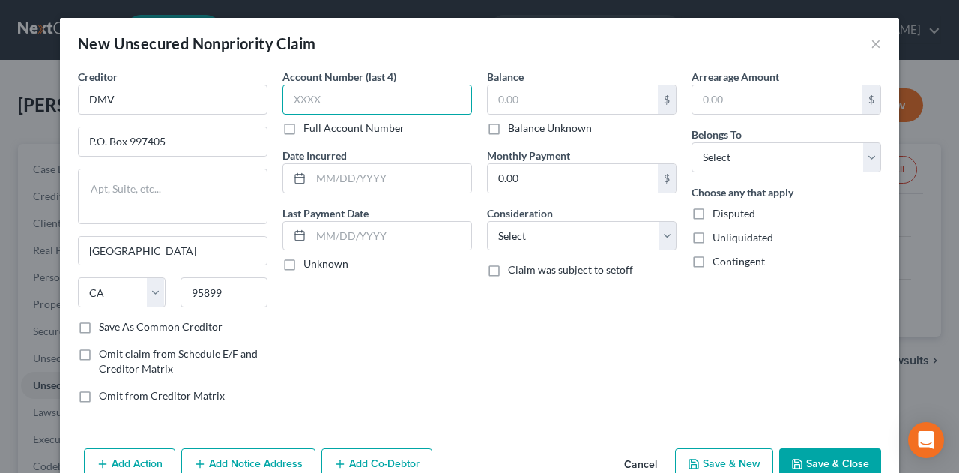
click at [312, 96] on input "text" at bounding box center [376, 100] width 189 height 30
click at [303, 125] on label "Full Account Number" at bounding box center [353, 128] width 101 height 15
click at [309, 125] on input "Full Account Number" at bounding box center [314, 126] width 10 height 10
drag, startPoint x: 319, startPoint y: 99, endPoint x: 229, endPoint y: 92, distance: 90.1
click at [229, 92] on div "Creditor * DMV P.O. [GEOGRAPHIC_DATA] [US_STATE] AK AR AZ CA CO CT DE DC [GEOGR…" at bounding box center [479, 242] width 818 height 346
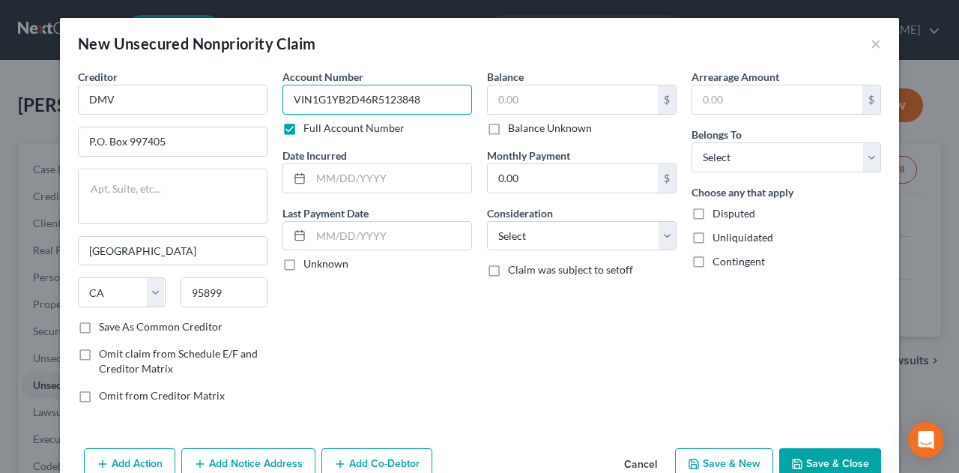
drag, startPoint x: 307, startPoint y: 101, endPoint x: 316, endPoint y: 88, distance: 16.2
click at [309, 100] on input "VIN1G1YB2D46R5123848" at bounding box center [376, 100] width 189 height 30
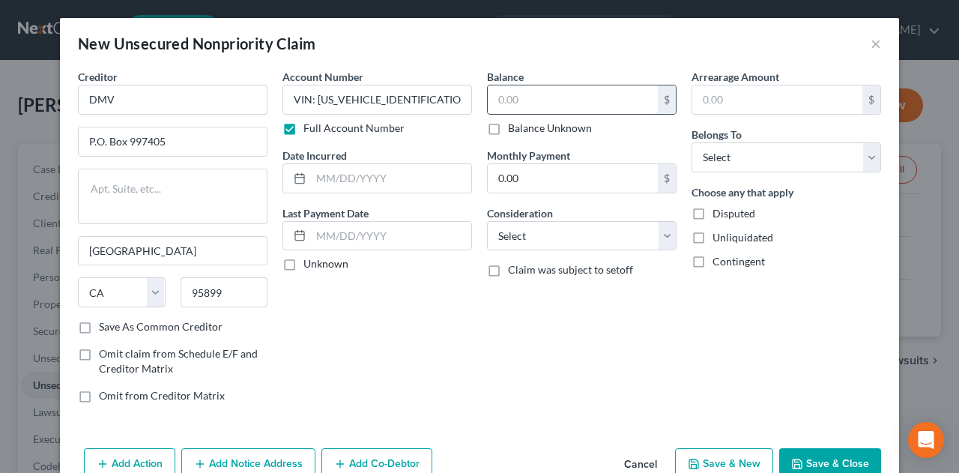
click at [513, 94] on input "text" at bounding box center [572, 99] width 170 height 28
click at [508, 130] on label "Balance Unknown" at bounding box center [550, 128] width 84 height 15
click at [514, 130] on input "Balance Unknown" at bounding box center [519, 126] width 10 height 10
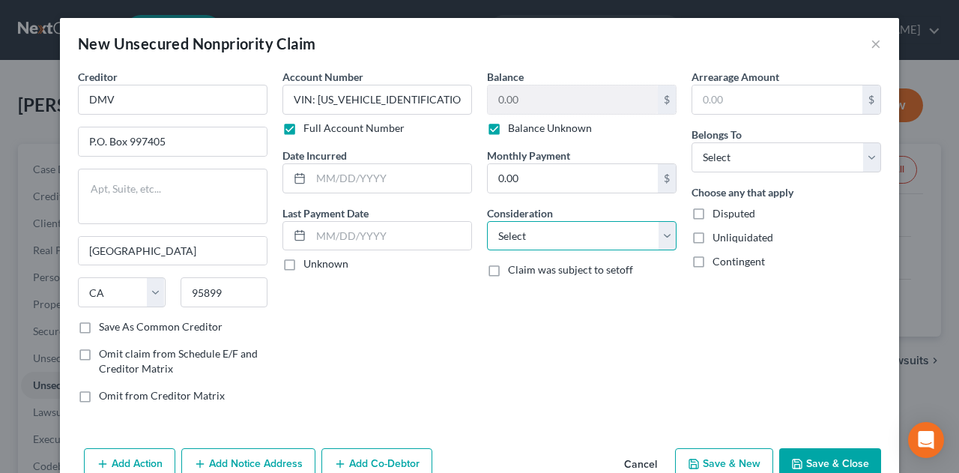
click at [518, 225] on select "Select Cable / Satellite Services Collection Agency Credit Card Debt Debt Couns…" at bounding box center [581, 236] width 189 height 30
click at [487, 221] on select "Select Cable / Satellite Services Collection Agency Credit Card Debt Debt Couns…" at bounding box center [581, 236] width 189 height 30
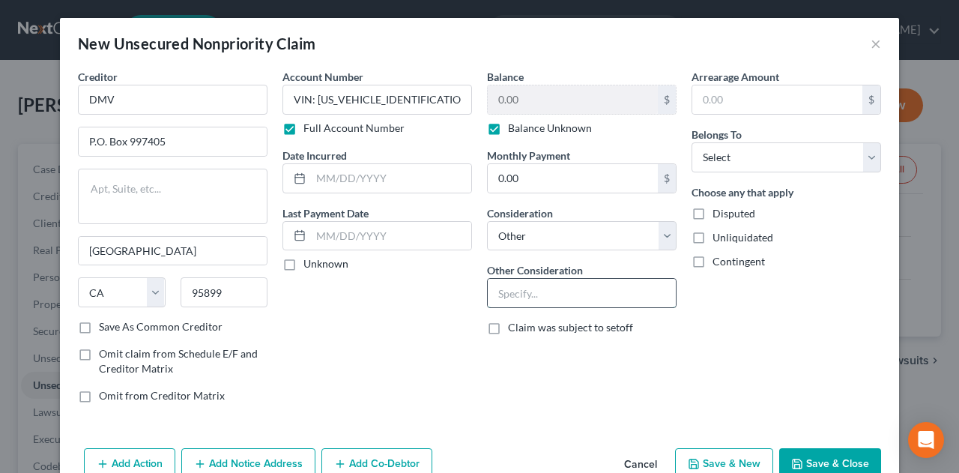
click at [514, 286] on input "text" at bounding box center [581, 293] width 188 height 28
click at [839, 459] on button "Save & Close" at bounding box center [830, 463] width 102 height 31
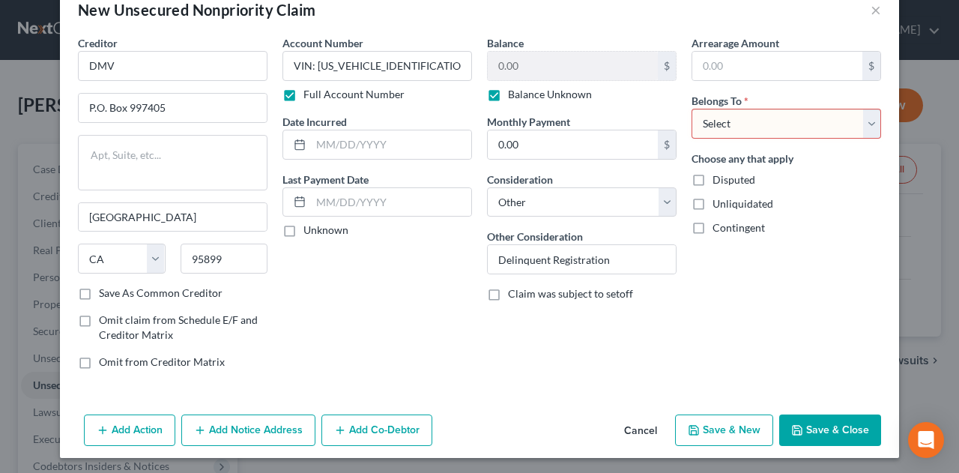
click at [737, 119] on select "Select Debtor 1 Only Debtor 2 Only Debtor 1 And Debtor 2 Only At Least One Of T…" at bounding box center [785, 124] width 189 height 30
click at [691, 109] on select "Select Debtor 1 Only Debtor 2 Only Debtor 1 And Debtor 2 Only At Least One Of T…" at bounding box center [785, 124] width 189 height 30
click at [815, 422] on button "Save & Close" at bounding box center [830, 429] width 102 height 31
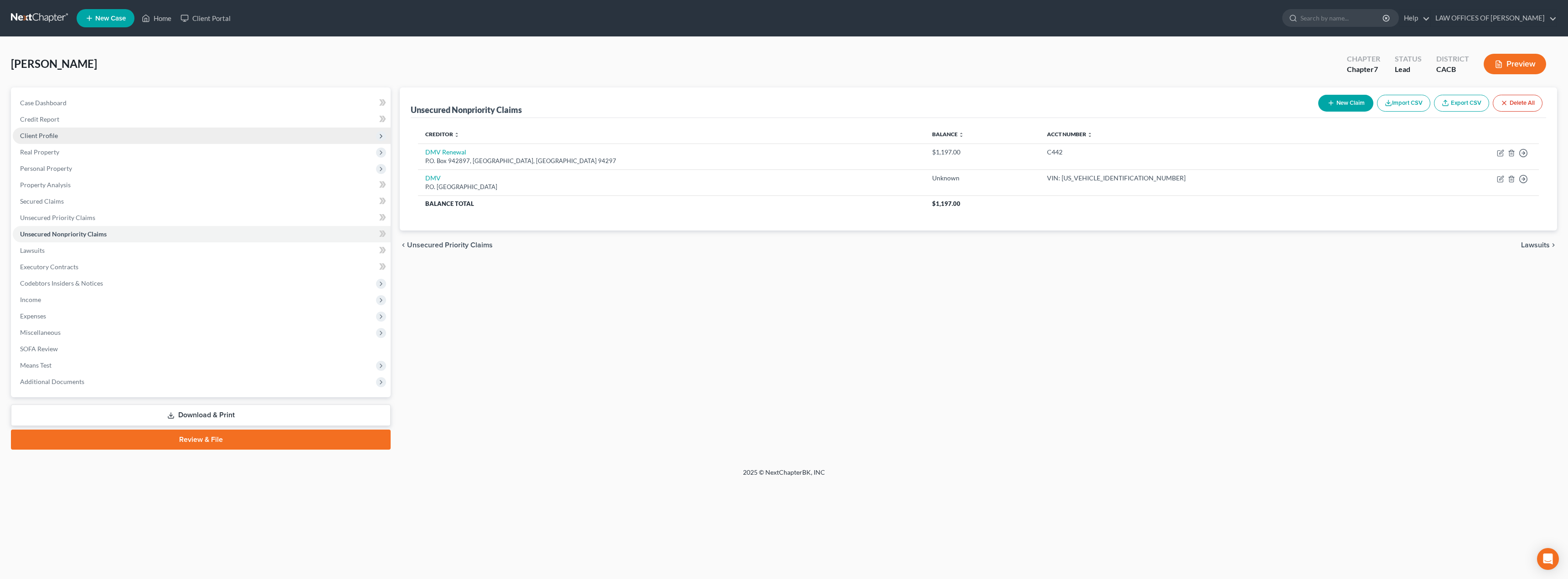
click at [55, 135] on span "Client Profile" at bounding box center [39, 135] width 38 height 8
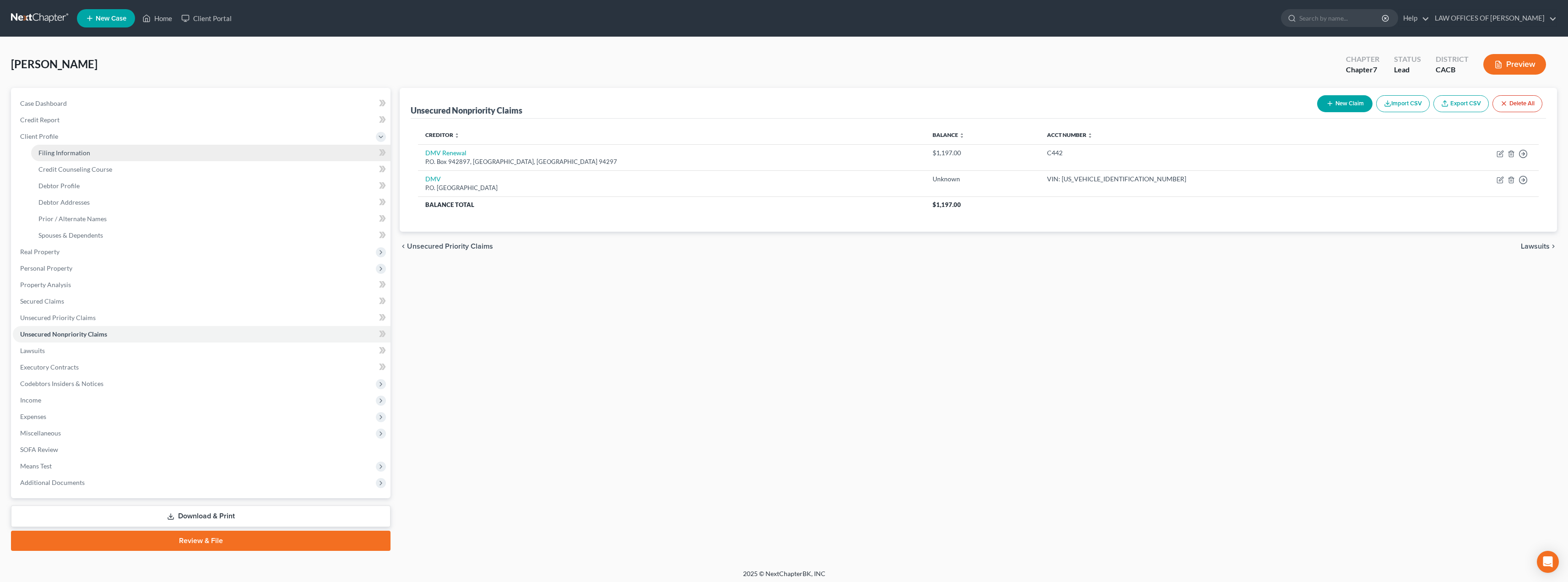
click at [83, 152] on span "Filing Information" at bounding box center [64, 152] width 52 height 8
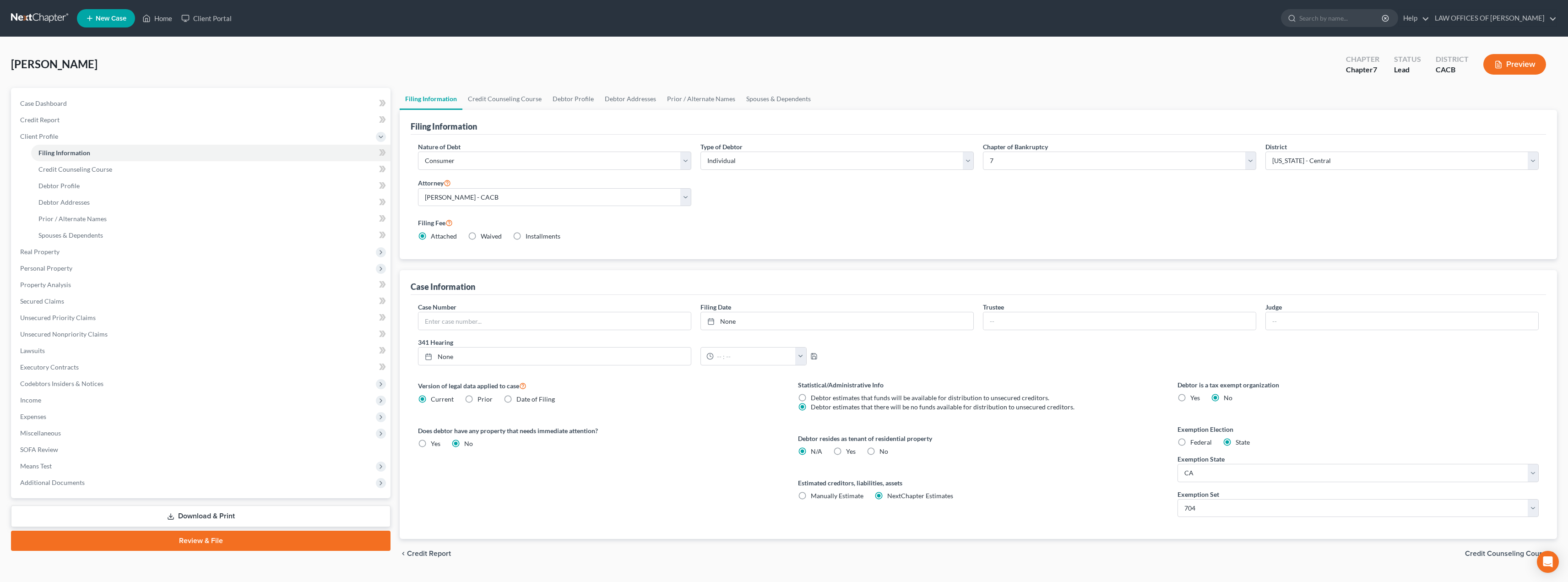
drag, startPoint x: 1501, startPoint y: 344, endPoint x: 1482, endPoint y: 408, distance: 66.8
click at [786, 396] on div "Filing Information Nature of Debt Select Business Consumer Other Nature of Busi…" at bounding box center [978, 325] width 1157 height 429
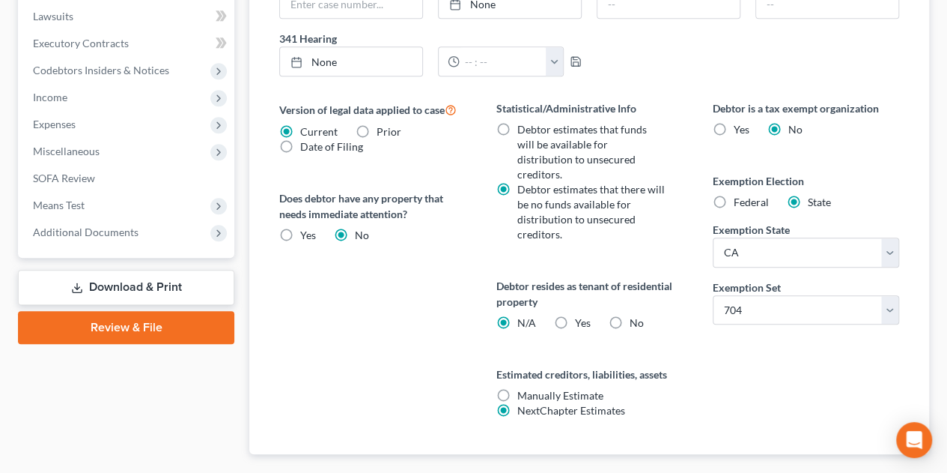
scroll to position [589, 0]
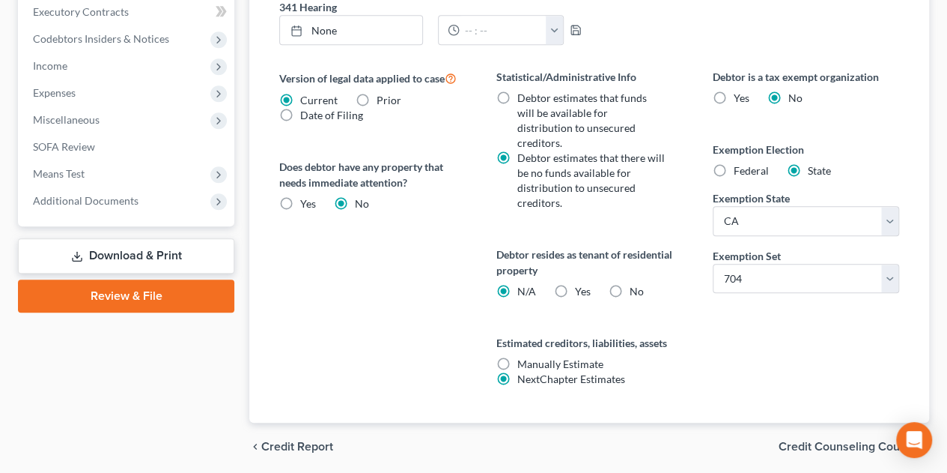
click at [852, 440] on span "Credit Counseling Course" at bounding box center [848, 446] width 139 height 12
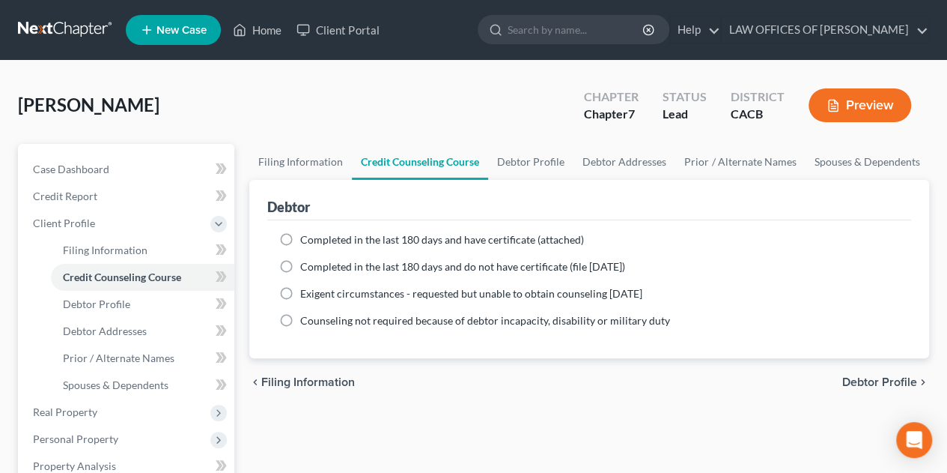
click at [300, 235] on label "Completed in the last 180 days and have certificate (attached)" at bounding box center [442, 239] width 284 height 15
click at [306, 235] on input "Completed in the last 180 days and have certificate (attached)" at bounding box center [311, 237] width 10 height 10
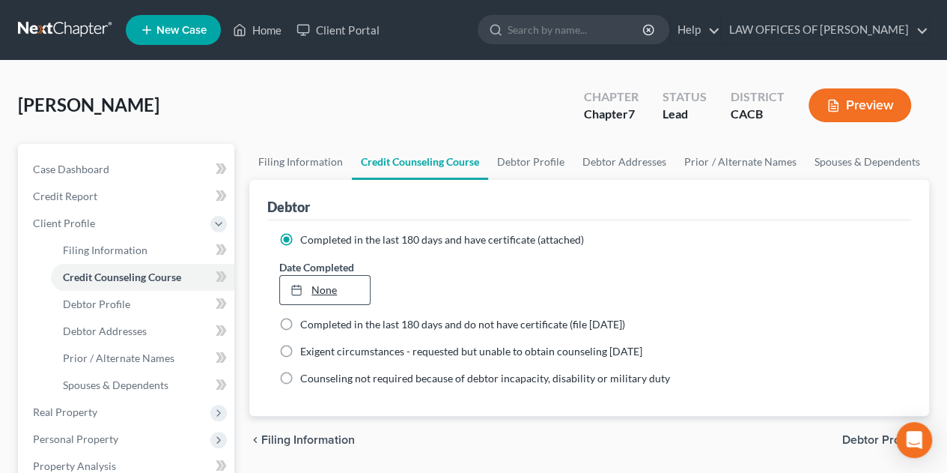
click at [331, 286] on link "None" at bounding box center [324, 290] width 89 height 28
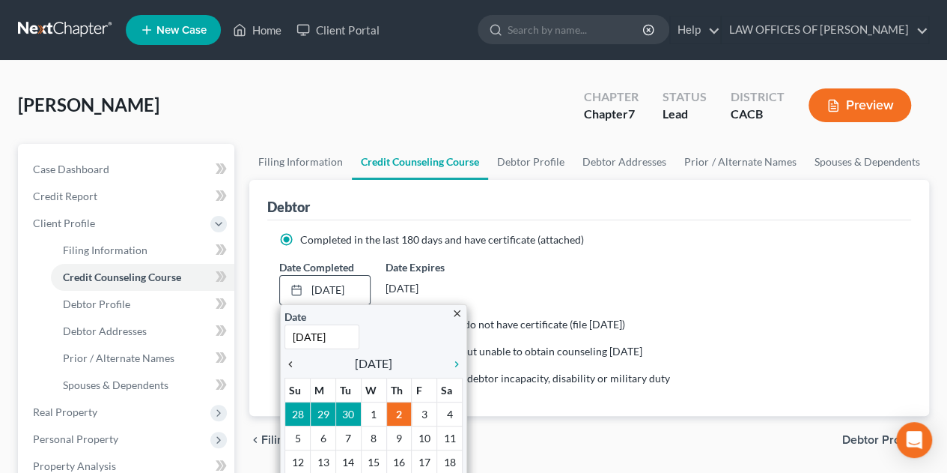
click at [292, 362] on icon "chevron_left" at bounding box center [294, 364] width 19 height 12
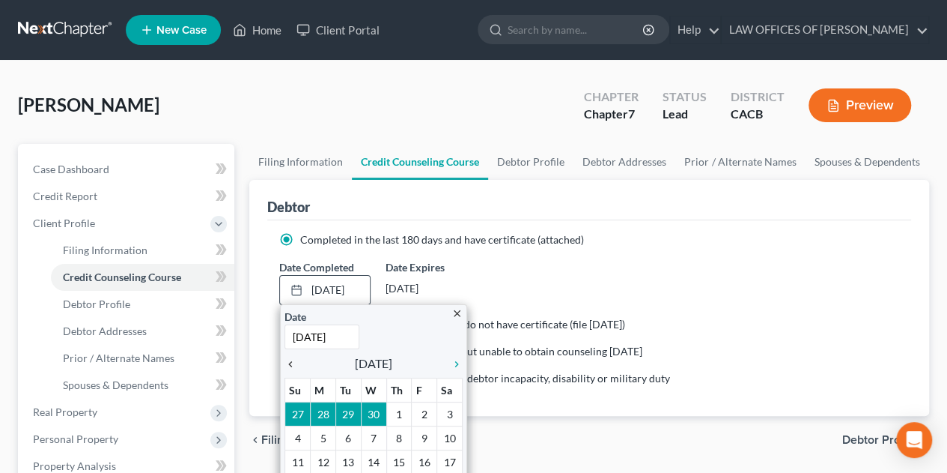
click at [292, 362] on icon "chevron_left" at bounding box center [294, 364] width 19 height 12
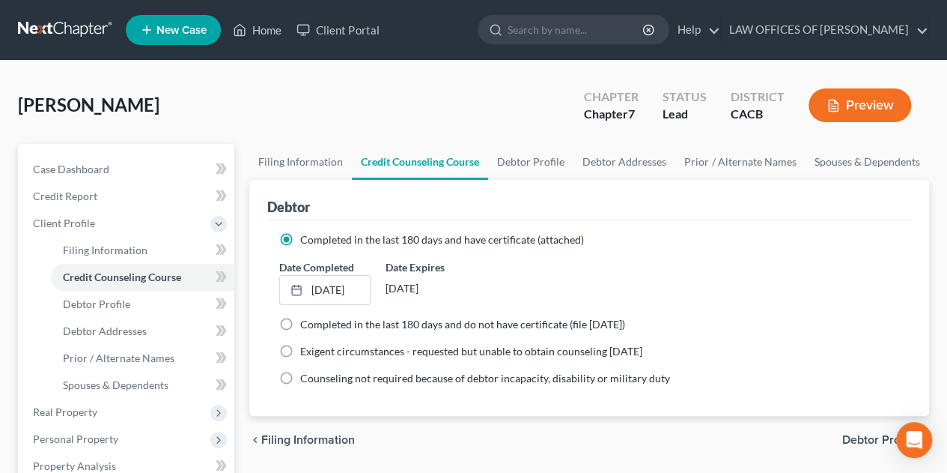
scroll to position [75, 0]
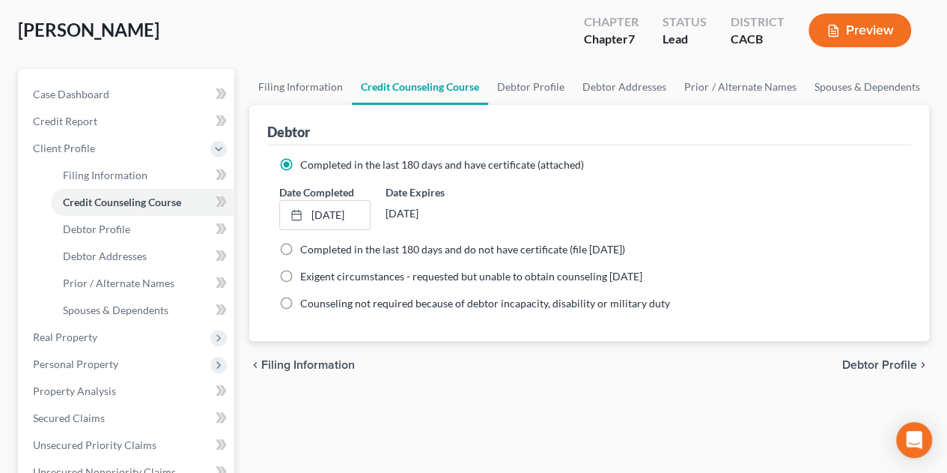
click at [863, 362] on span "Debtor Profile" at bounding box center [879, 365] width 75 height 12
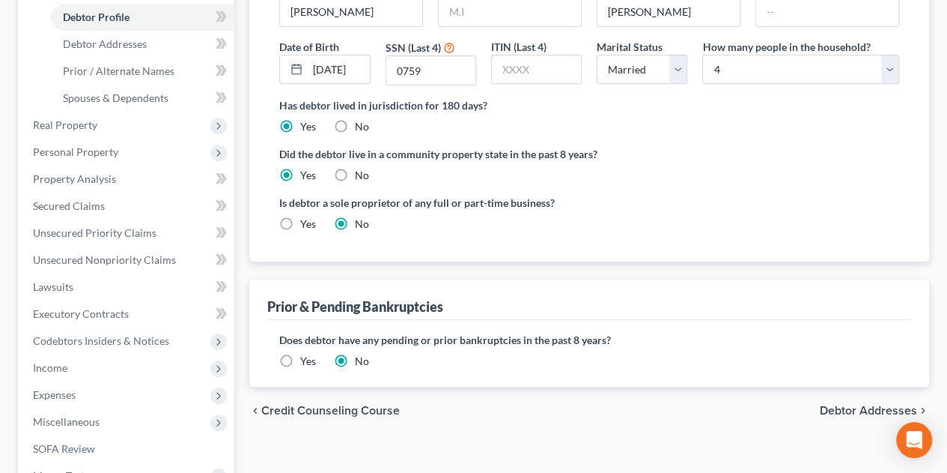
scroll to position [300, 0]
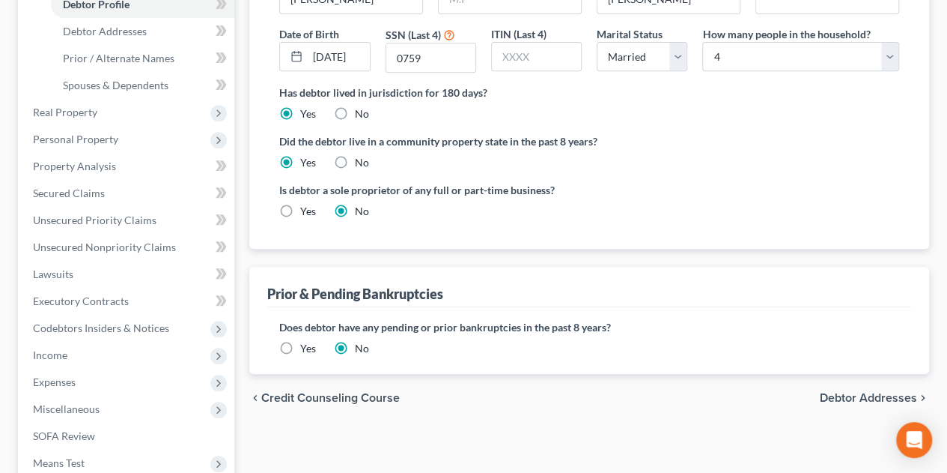
click at [836, 392] on span "Debtor Addresses" at bounding box center [868, 398] width 97 height 12
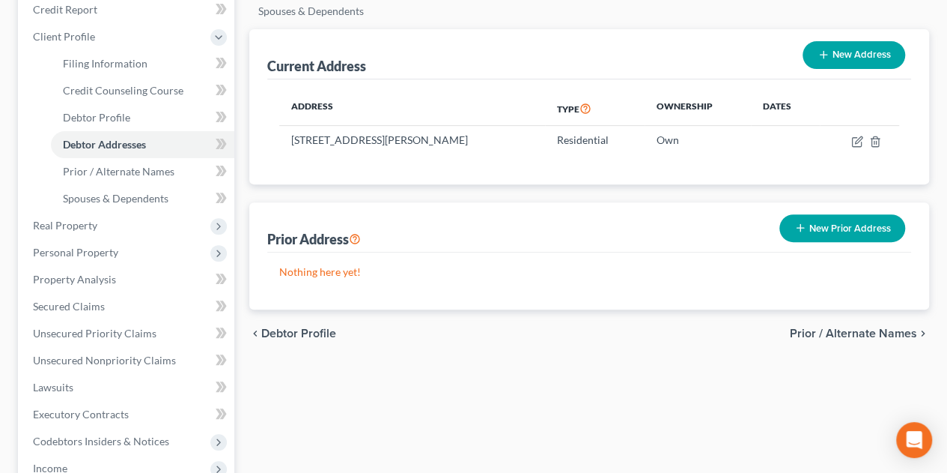
scroll to position [225, 0]
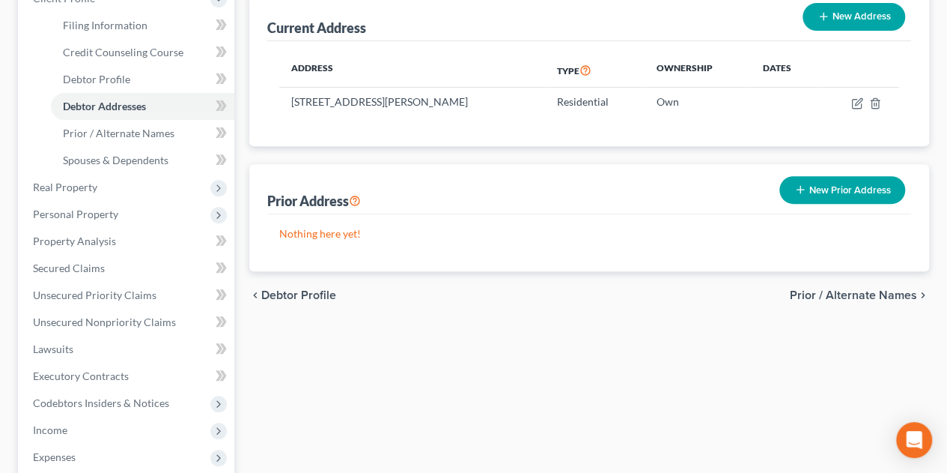
click at [834, 289] on span "Prior / Alternate Names" at bounding box center [853, 295] width 127 height 12
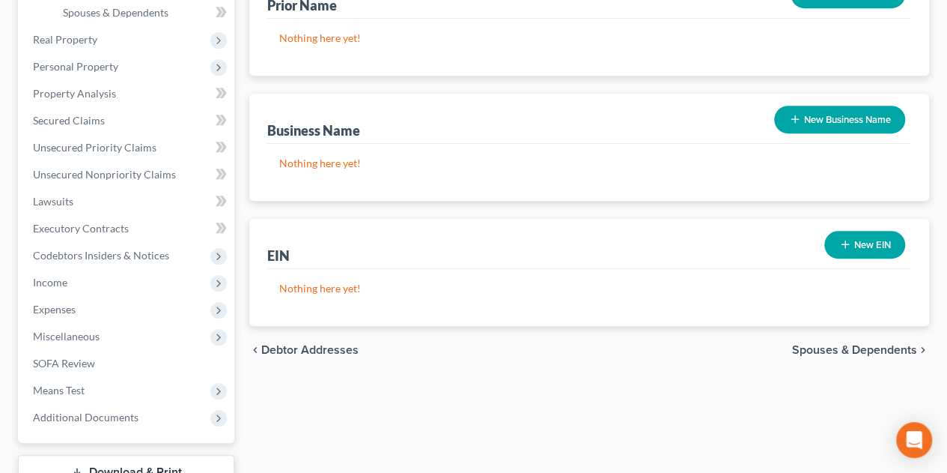
scroll to position [374, 0]
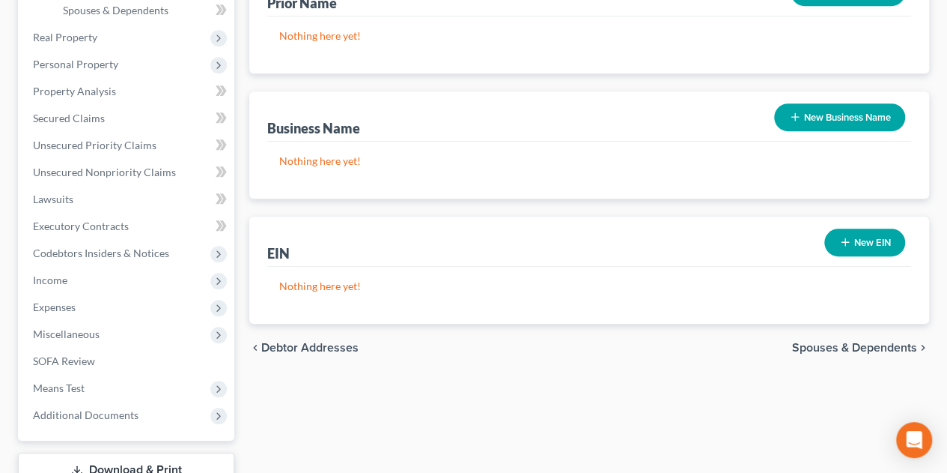
click at [850, 341] on span "Spouses & Dependents" at bounding box center [854, 347] width 125 height 12
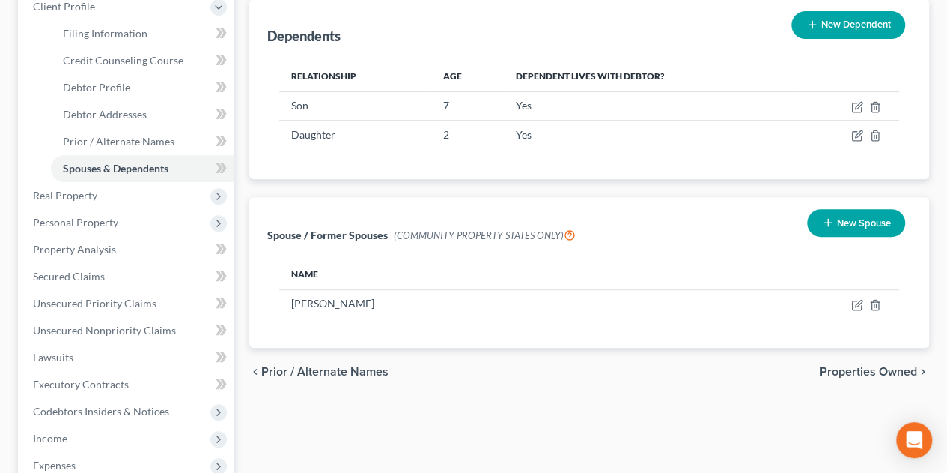
scroll to position [225, 0]
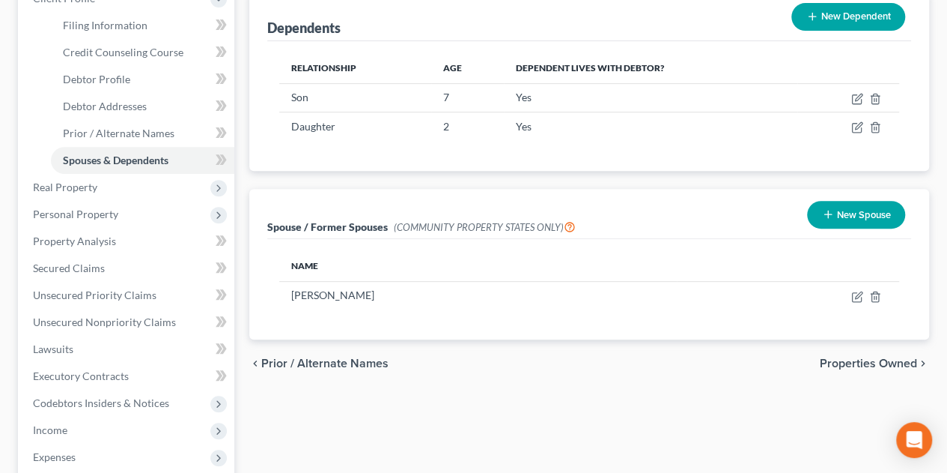
click at [837, 357] on span "Properties Owned" at bounding box center [868, 363] width 97 height 12
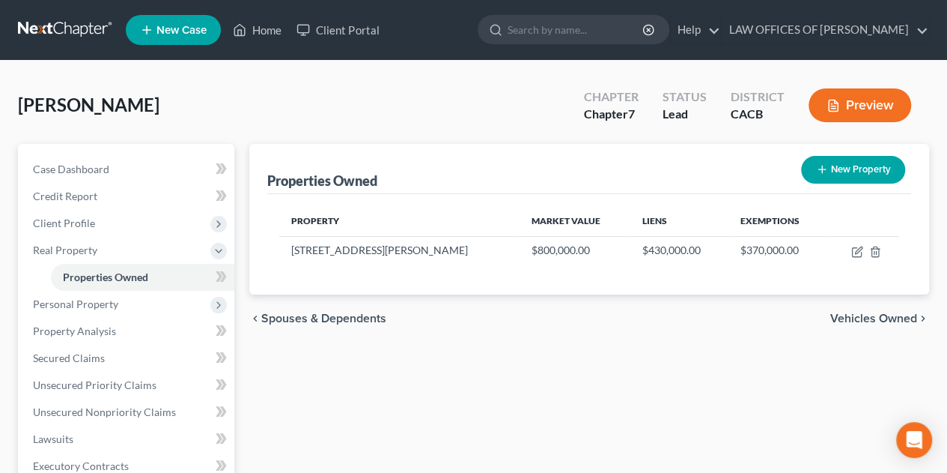
click at [866, 313] on span "Vehicles Owned" at bounding box center [873, 318] width 87 height 12
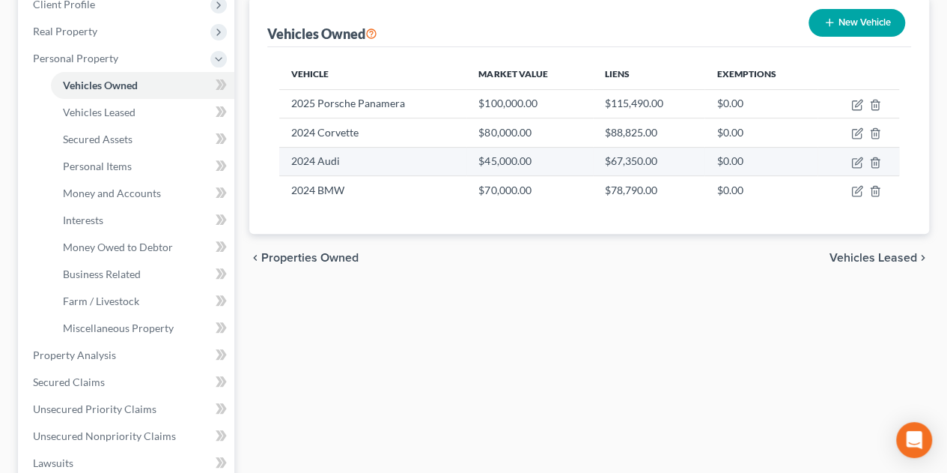
scroll to position [225, 0]
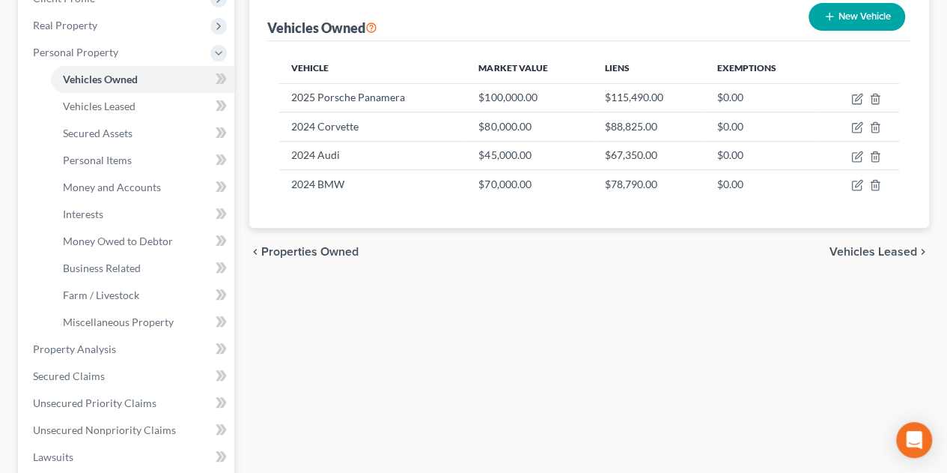
click at [861, 246] on span "Vehicles Leased" at bounding box center [874, 252] width 88 height 12
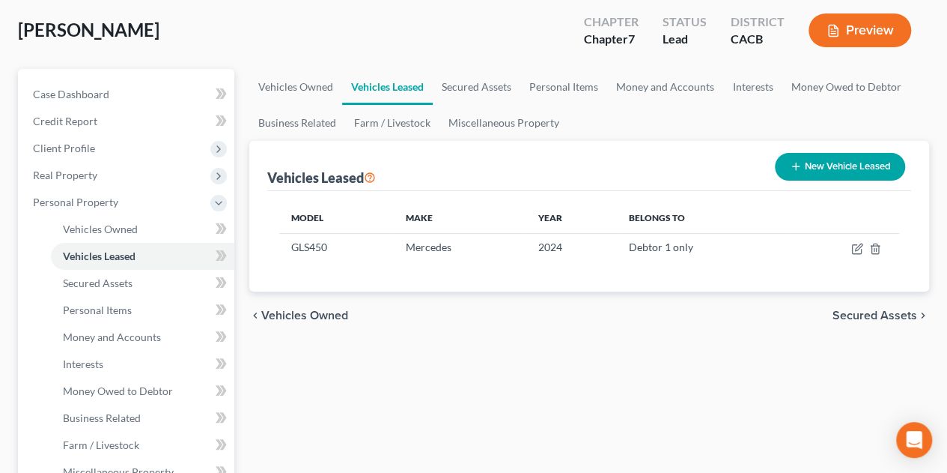
scroll to position [150, 0]
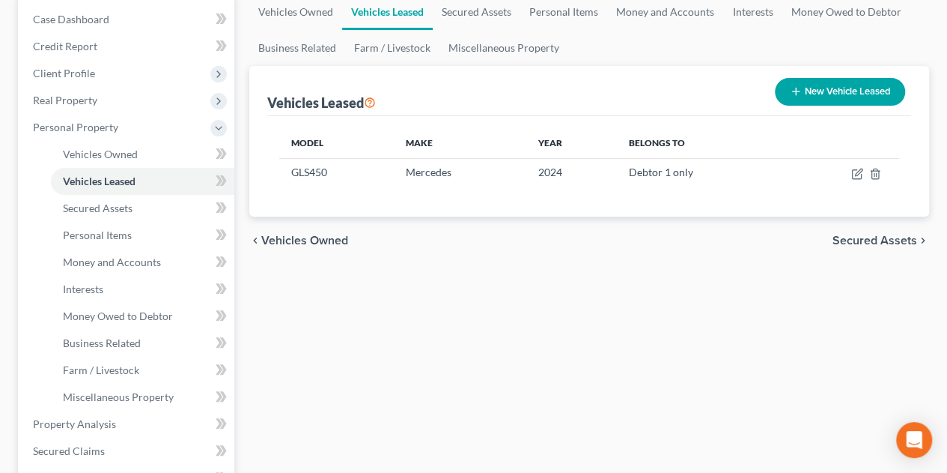
click at [868, 235] on span "Secured Assets" at bounding box center [875, 240] width 85 height 12
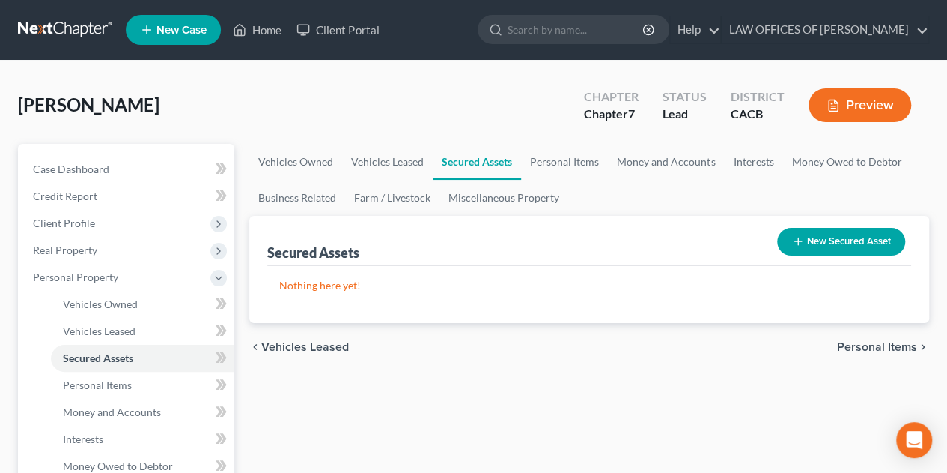
click at [830, 234] on button "New Secured Asset" at bounding box center [841, 242] width 128 height 28
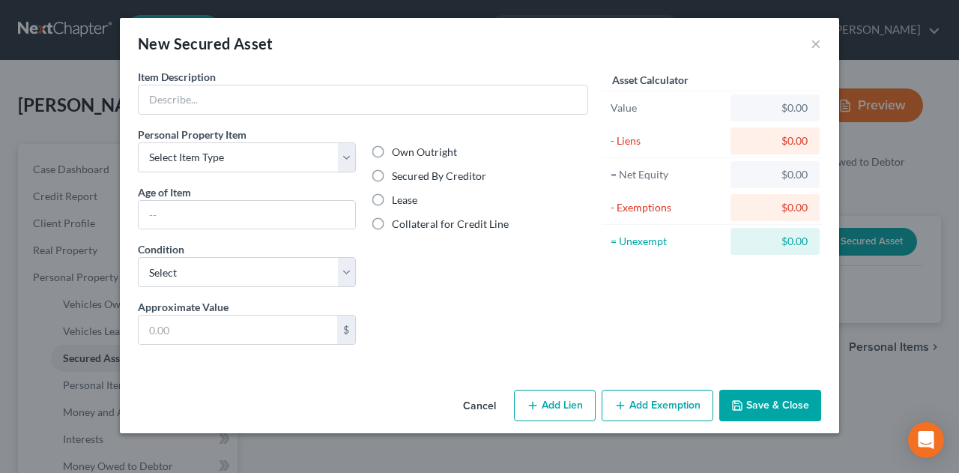
click at [478, 400] on button "Cancel" at bounding box center [479, 406] width 57 height 30
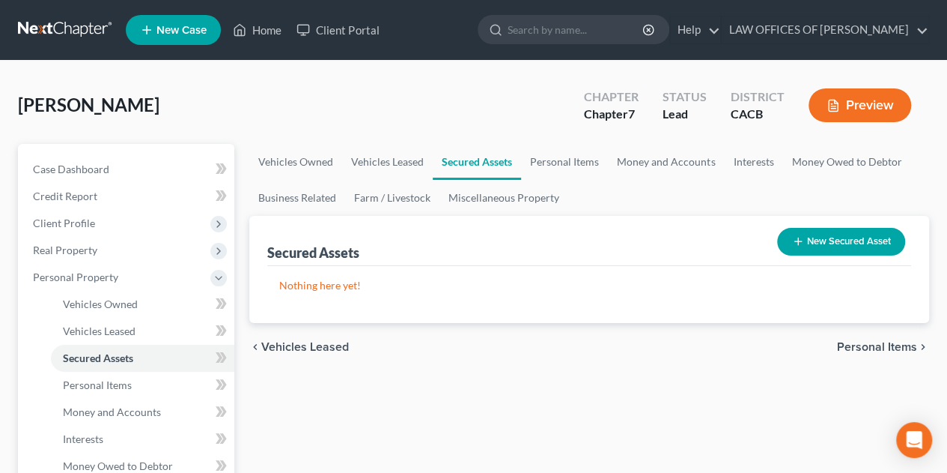
click at [851, 344] on span "Personal Items" at bounding box center [877, 347] width 80 height 12
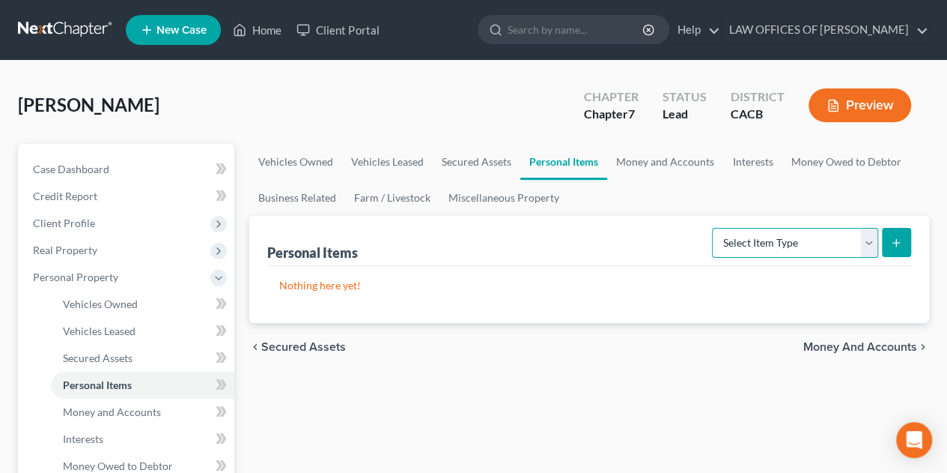
click at [864, 240] on select "Select Item Type Clothing Collectibles Of Value Electronics Firearms Household …" at bounding box center [795, 243] width 166 height 30
click at [714, 228] on select "Select Item Type Clothing Collectibles Of Value Electronics Firearms Household …" at bounding box center [795, 243] width 166 height 30
click at [891, 238] on icon "submit" at bounding box center [896, 243] width 12 height 12
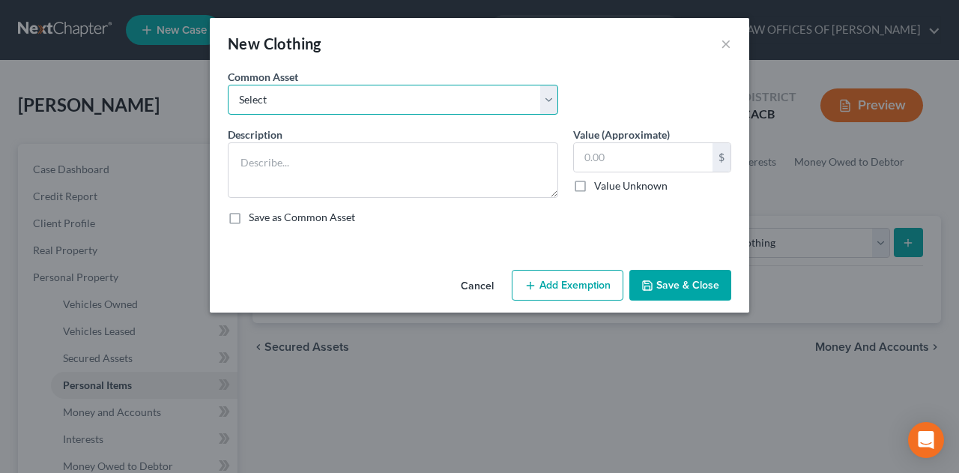
click at [389, 98] on select "Select Clothing" at bounding box center [393, 100] width 330 height 30
click at [228, 85] on select "Select Clothing" at bounding box center [393, 100] width 330 height 30
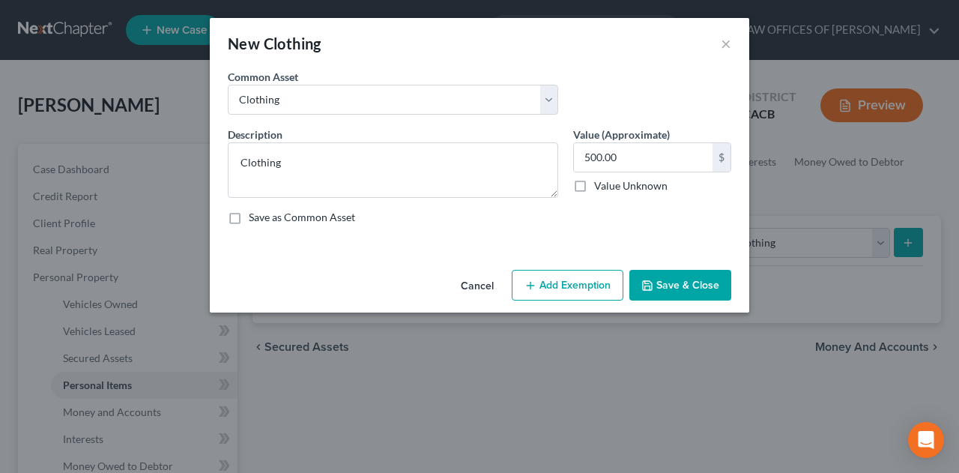
click at [556, 282] on button "Add Exemption" at bounding box center [567, 285] width 112 height 31
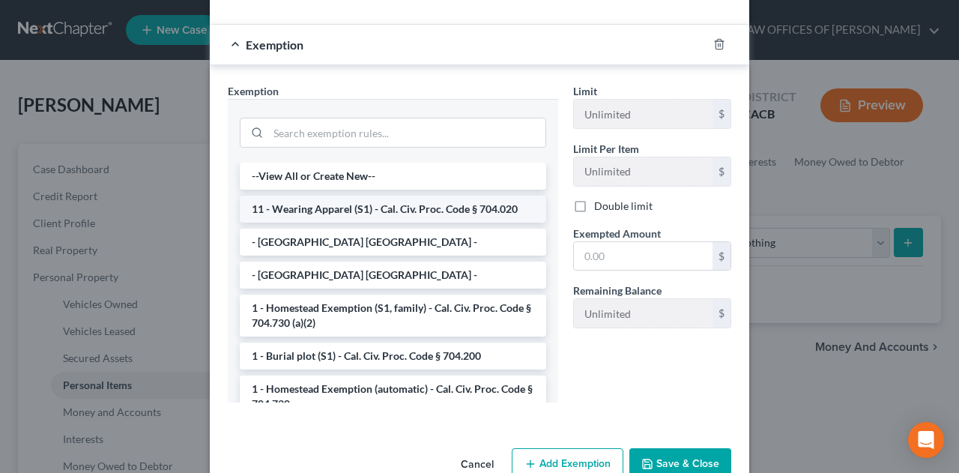
click at [391, 210] on li "11 - Wearing Apparel (S1) - Cal. Civ. Proc. Code § 704.020" at bounding box center [393, 208] width 306 height 27
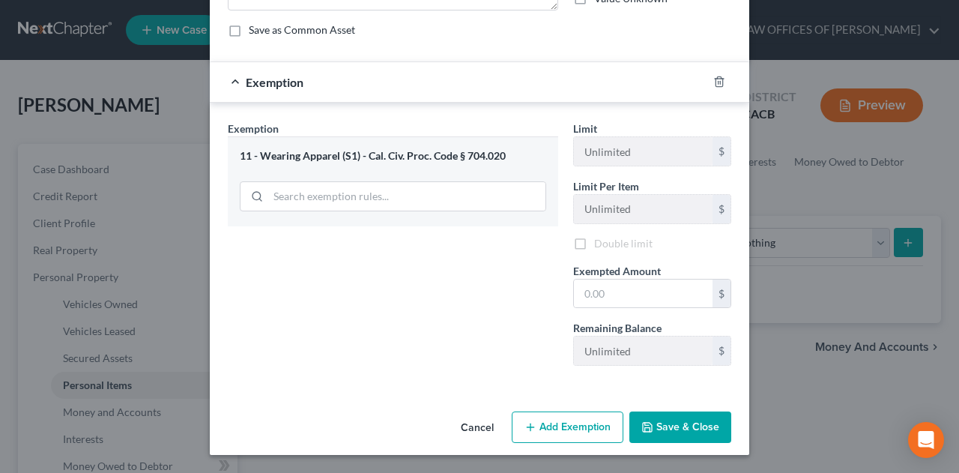
scroll to position [186, 0]
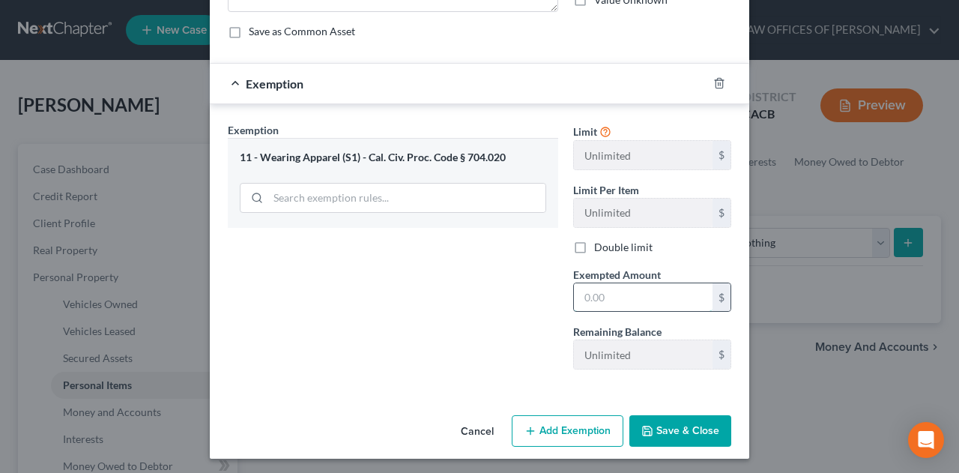
click at [574, 291] on input "text" at bounding box center [643, 297] width 139 height 28
click at [665, 432] on button "Save & Close" at bounding box center [680, 430] width 102 height 31
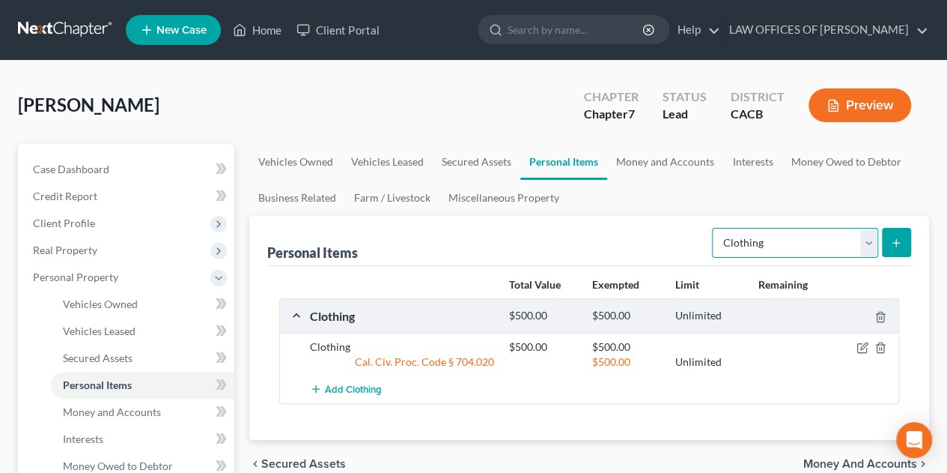
click at [863, 239] on select "Select Item Type Clothing Collectibles Of Value Electronics Firearms Household …" at bounding box center [795, 243] width 166 height 30
click at [557, 417] on div "Total Value Exempted Limit Remaining Clothing $500.00 $500.00 Unlimited Clothin…" at bounding box center [589, 353] width 644 height 174
click at [863, 240] on select "Select Item Type Clothing Collectibles Of Value Electronics Firearms Household …" at bounding box center [795, 243] width 166 height 30
click at [714, 228] on select "Select Item Type Clothing Collectibles Of Value Electronics Firearms Household …" at bounding box center [795, 243] width 166 height 30
click at [896, 233] on button "submit" at bounding box center [896, 242] width 29 height 29
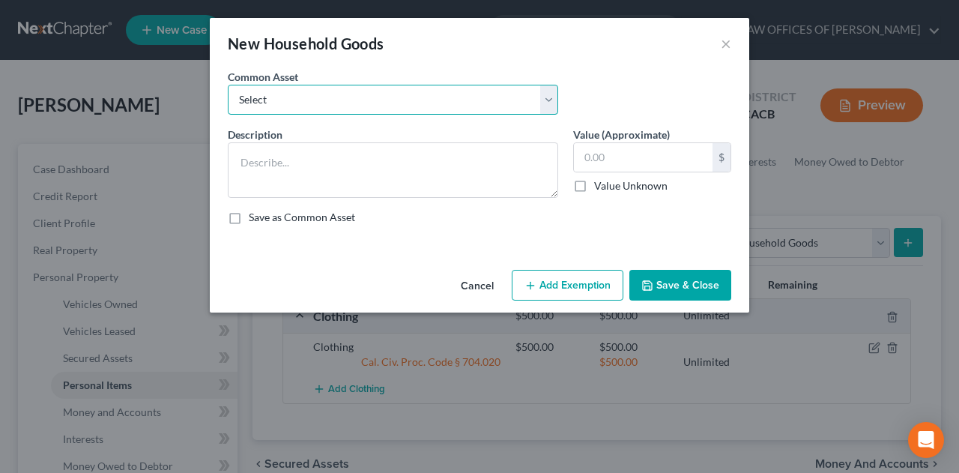
click at [544, 97] on select "Select Living room, bedroom and dining room furniture; kitchen appliances and k…" at bounding box center [393, 100] width 330 height 30
click at [228, 85] on select "Select Living room, bedroom and dining room furniture; kitchen appliances and k…" at bounding box center [393, 100] width 330 height 30
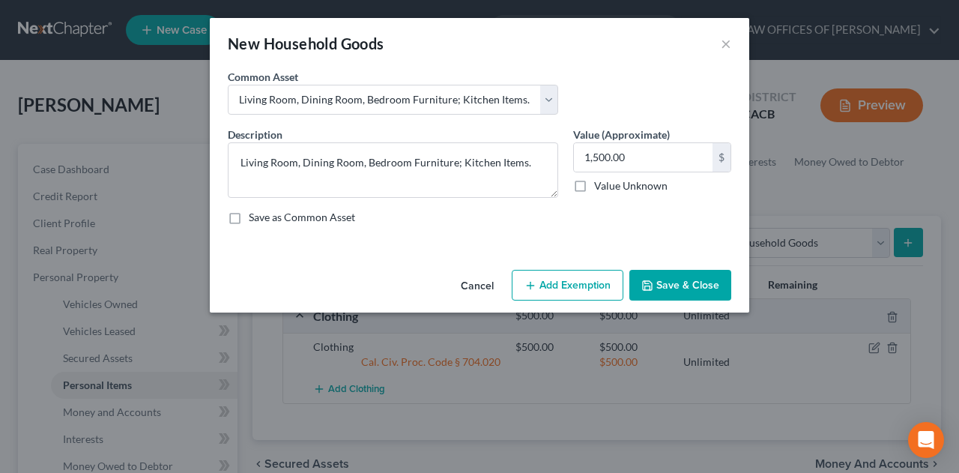
click at [587, 286] on button "Add Exemption" at bounding box center [567, 285] width 112 height 31
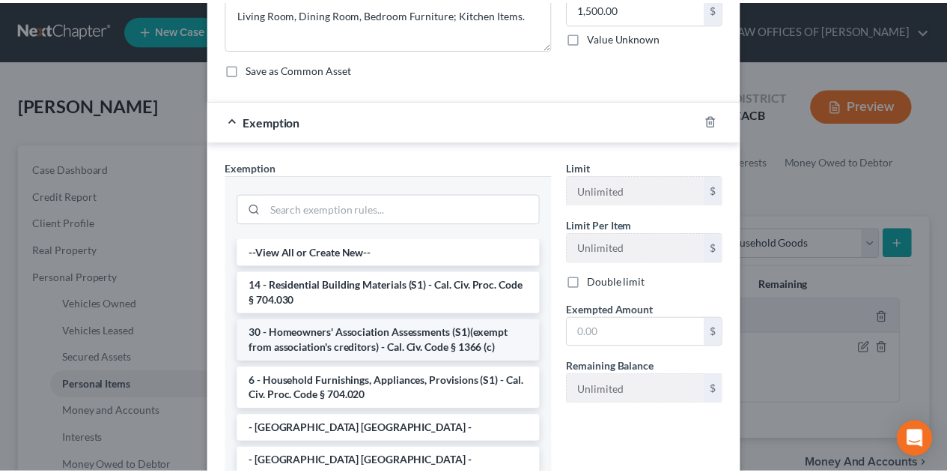
scroll to position [150, 0]
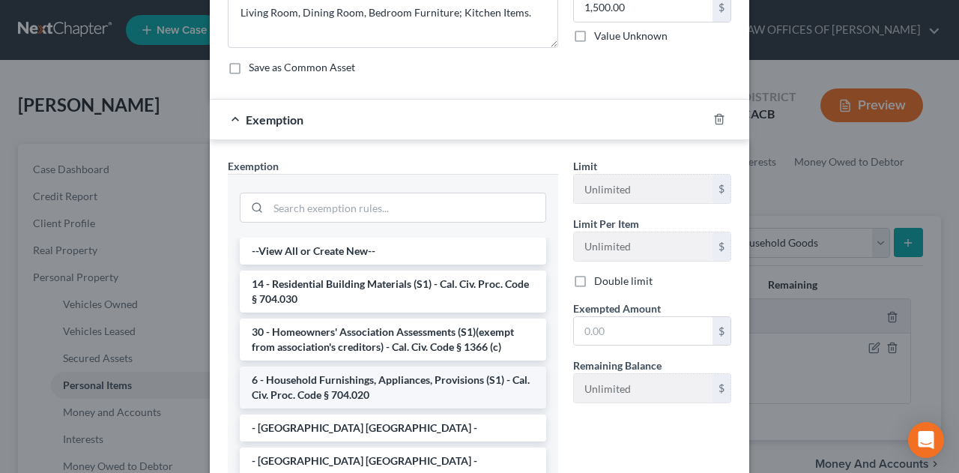
click at [418, 387] on li "6 - Household Furnishings, Appliances, Provisions (S1) - Cal. Civ. Proc. Code §…" at bounding box center [393, 387] width 306 height 42
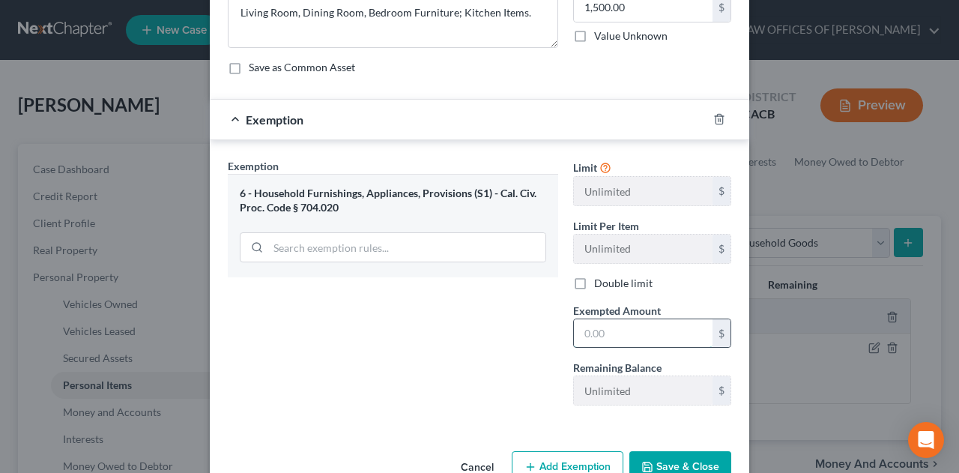
click at [612, 323] on input "text" at bounding box center [643, 333] width 139 height 28
click at [692, 461] on button "Save & Close" at bounding box center [680, 466] width 102 height 31
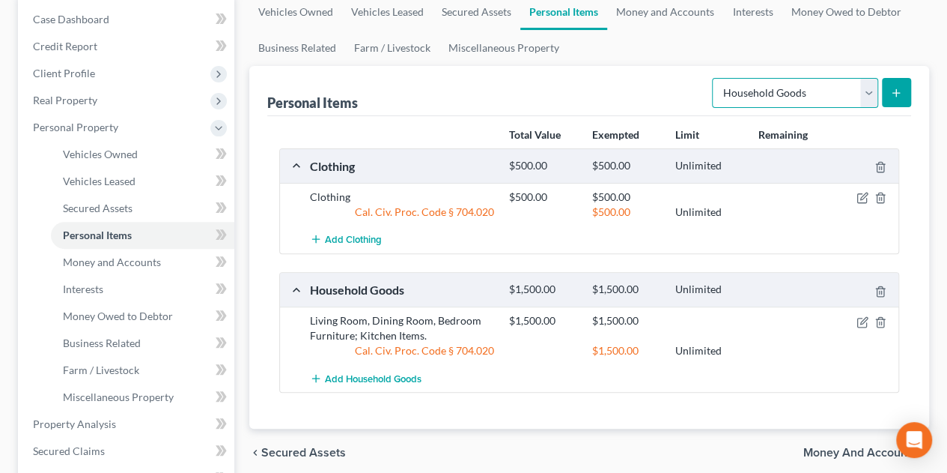
click at [869, 89] on select "Select Item Type Clothing Collectibles Of Value Electronics Firearms Household …" at bounding box center [795, 93] width 166 height 30
click at [714, 78] on select "Select Item Type Clothing Collectibles Of Value Electronics Firearms Household …" at bounding box center [795, 93] width 166 height 30
click at [894, 87] on button "submit" at bounding box center [896, 92] width 29 height 29
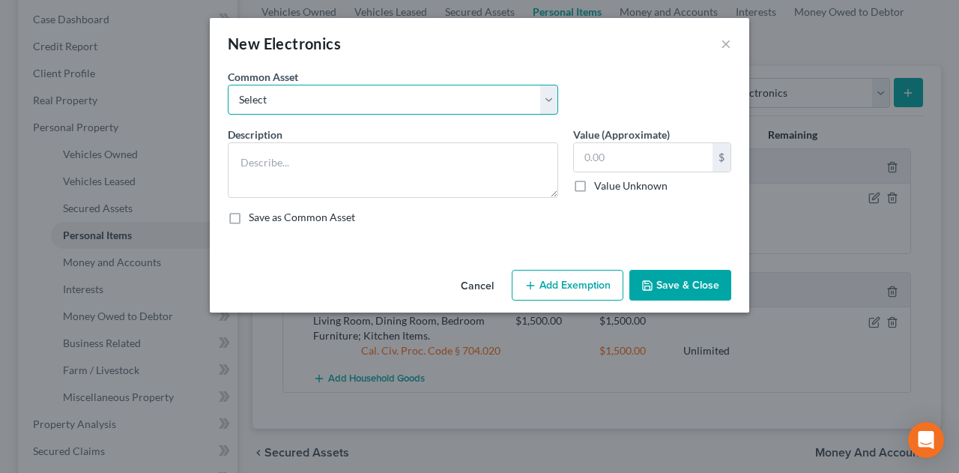
click at [550, 99] on select "Select Cell phone; television." at bounding box center [393, 100] width 330 height 30
click at [228, 85] on select "Select Cell phone; television." at bounding box center [393, 100] width 330 height 30
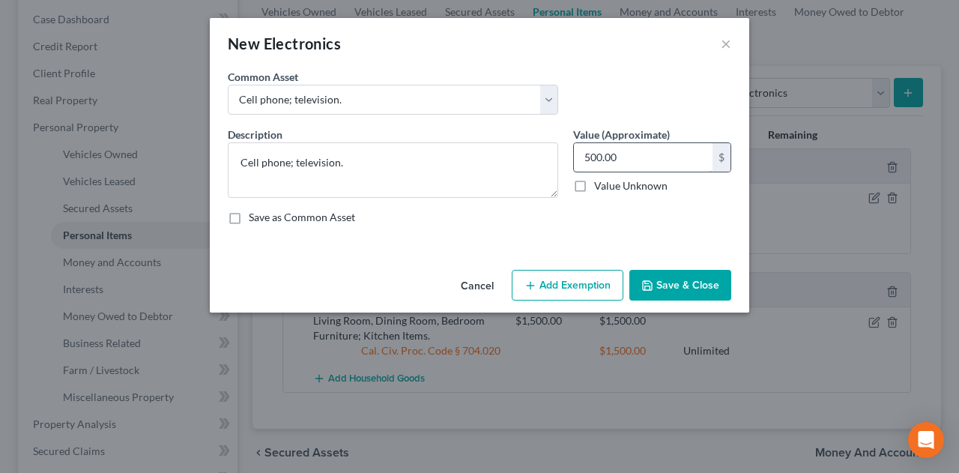
click at [638, 155] on input "500.00" at bounding box center [643, 157] width 139 height 28
click at [561, 281] on button "Add Exemption" at bounding box center [567, 285] width 112 height 31
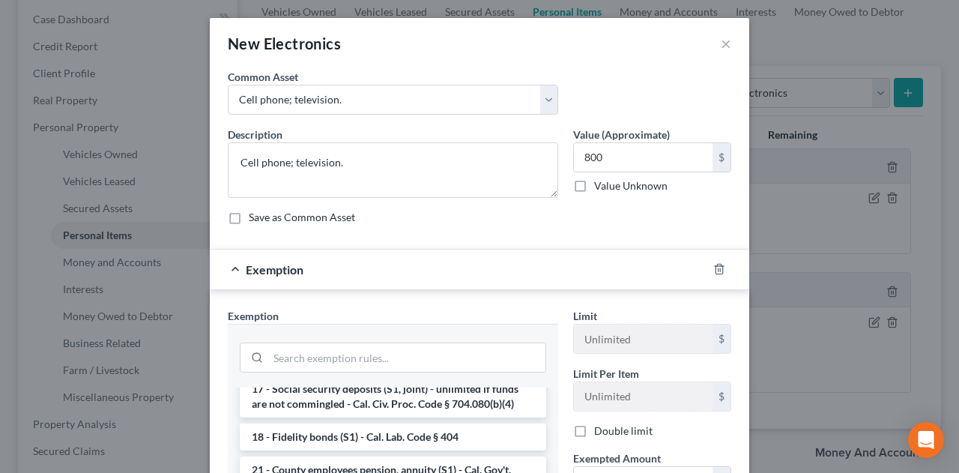
scroll to position [749, 0]
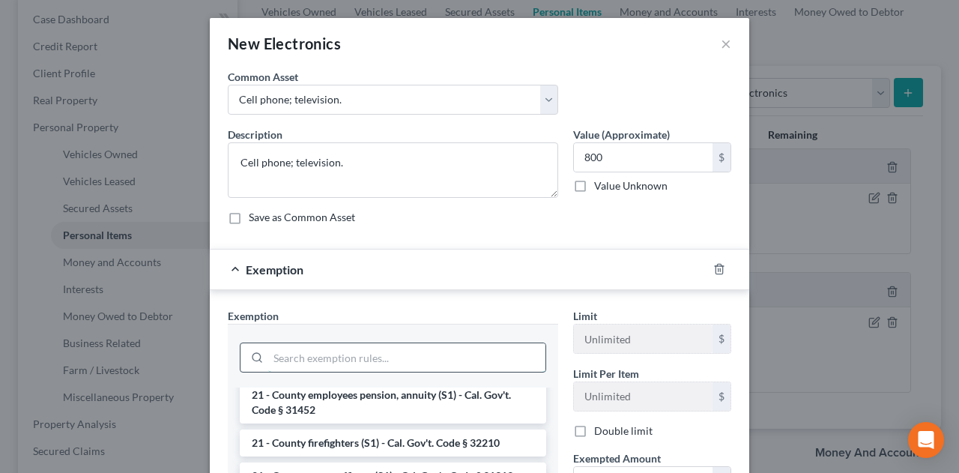
click at [344, 353] on input "search" at bounding box center [406, 357] width 277 height 28
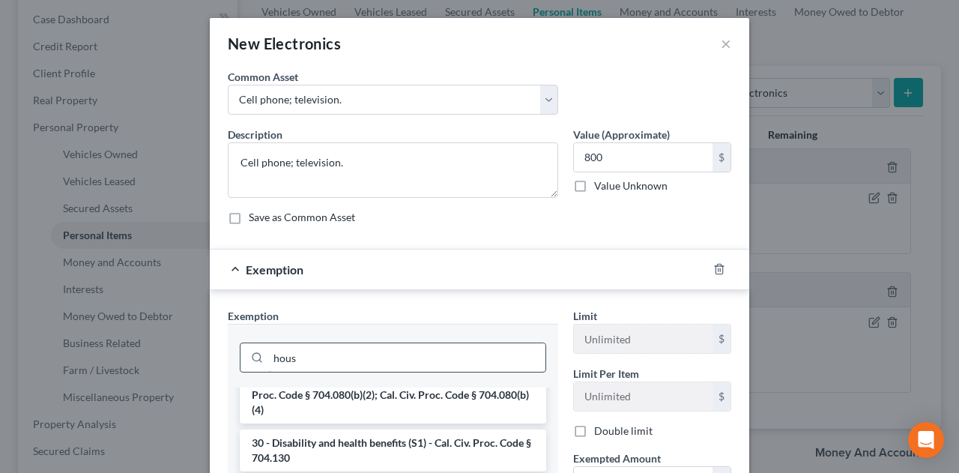
scroll to position [0, 0]
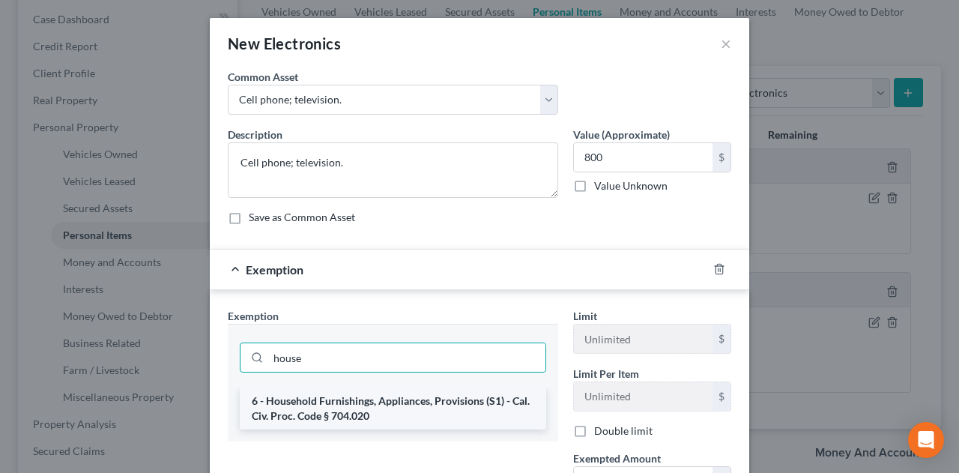
click at [343, 408] on li "6 - Household Furnishings, Appliances, Provisions (S1) - Cal. Civ. Proc. Code §…" at bounding box center [393, 408] width 306 height 42
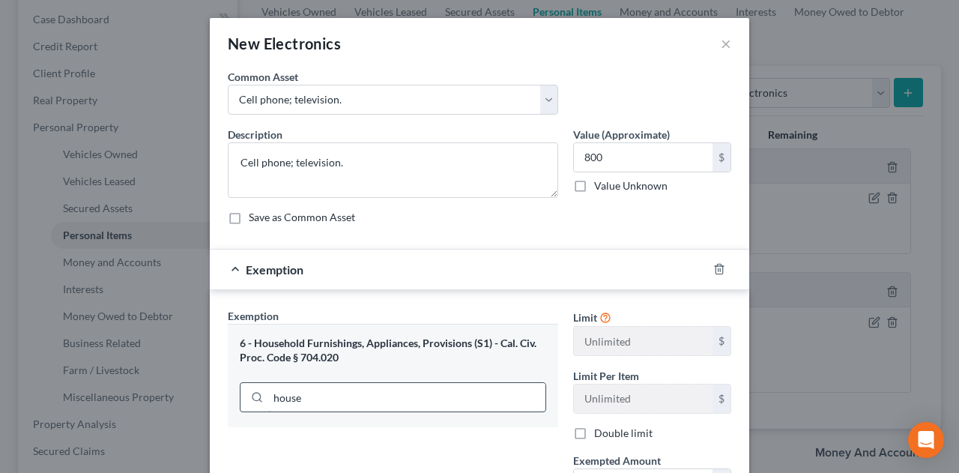
click at [338, 393] on input "house" at bounding box center [406, 397] width 277 height 28
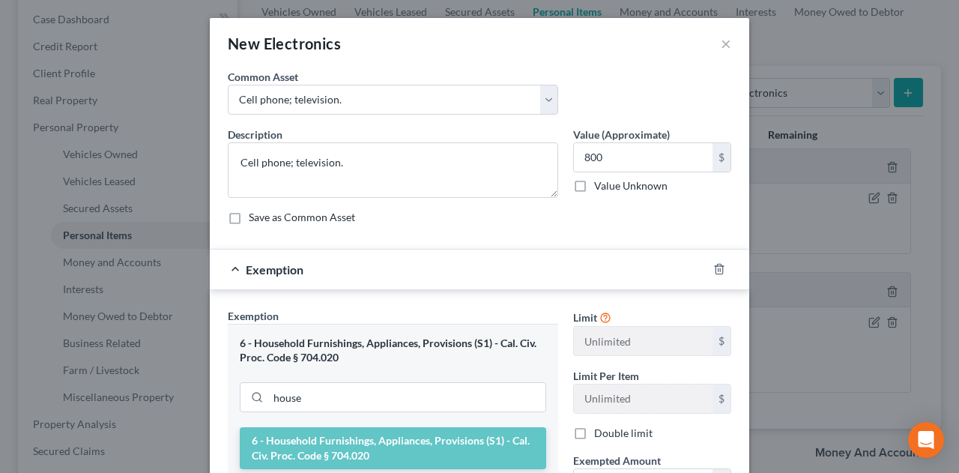
click at [329, 440] on li "6 - Household Furnishings, Appliances, Provisions (S1) - Cal. Civ. Proc. Code §…" at bounding box center [393, 448] width 306 height 42
click at [332, 396] on input "house" at bounding box center [406, 397] width 277 height 28
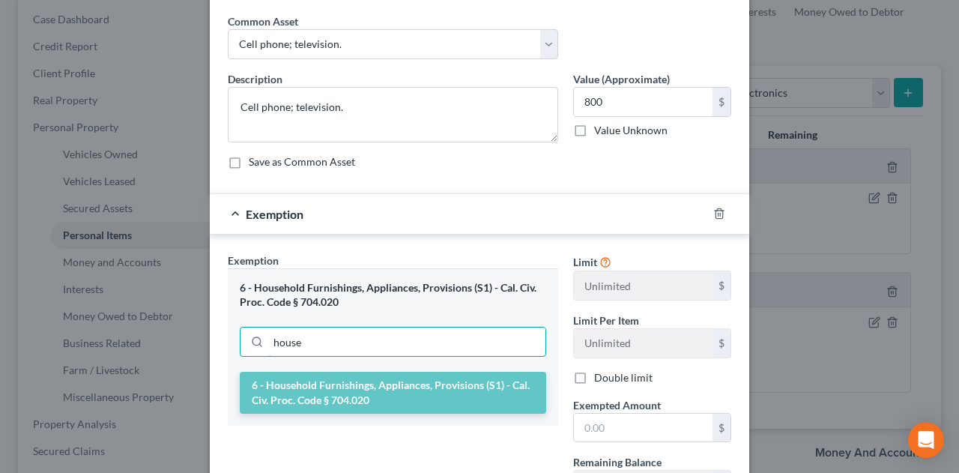
scroll to position [186, 0]
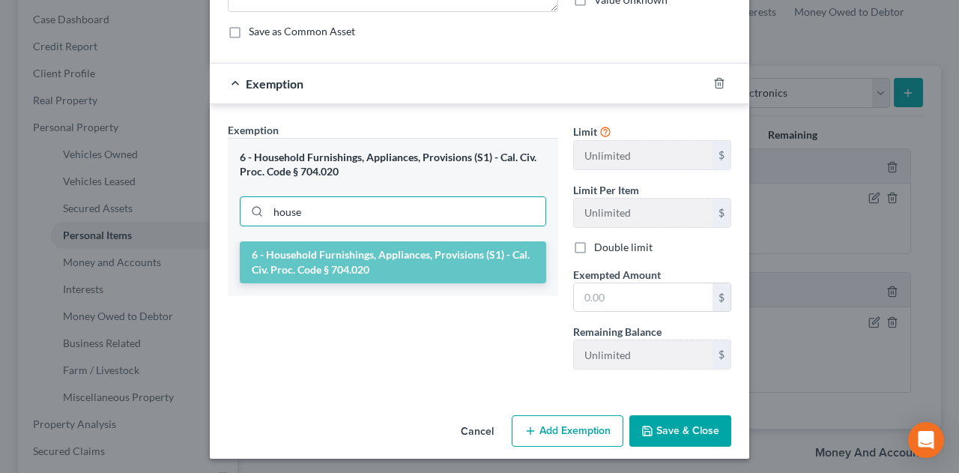
click at [421, 338] on div "Exemption Set must be selected for CA. Exemption * 6 - Household Furnishings, A…" at bounding box center [392, 251] width 345 height 259
click at [362, 256] on li "6 - Household Furnishings, Appliances, Provisions (S1) - Cal. Civ. Proc. Code §…" at bounding box center [393, 262] width 306 height 42
drag, startPoint x: 315, startPoint y: 215, endPoint x: 214, endPoint y: 218, distance: 100.4
click at [220, 218] on div "Exemption Set must be selected for CA. Exemption * 6 - Household Furnishings, A…" at bounding box center [392, 251] width 345 height 259
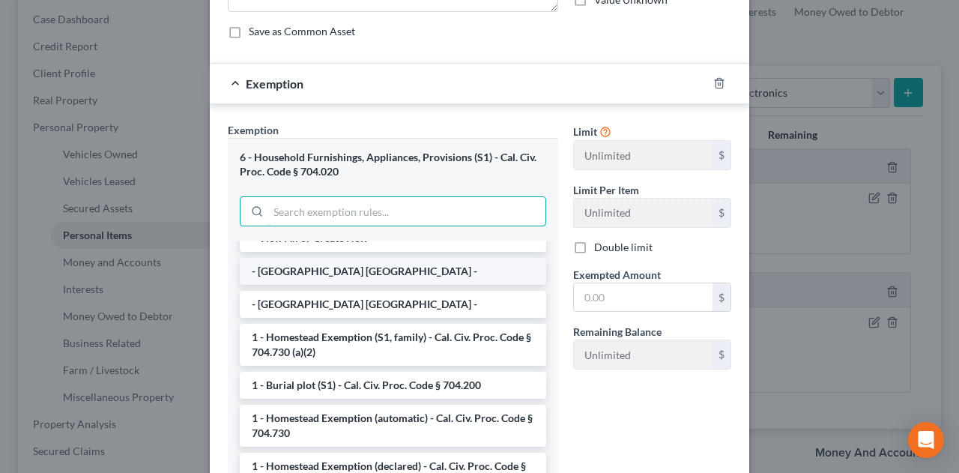
scroll to position [0, 0]
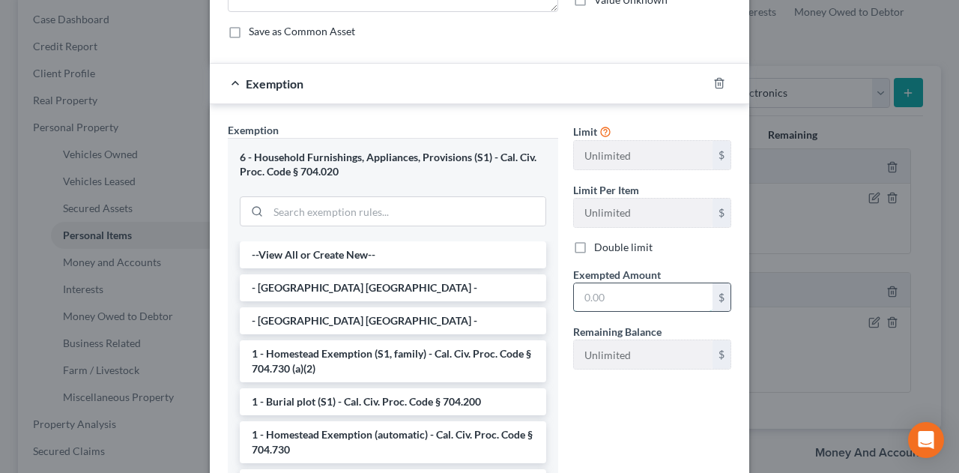
click at [598, 287] on input "text" at bounding box center [643, 297] width 139 height 28
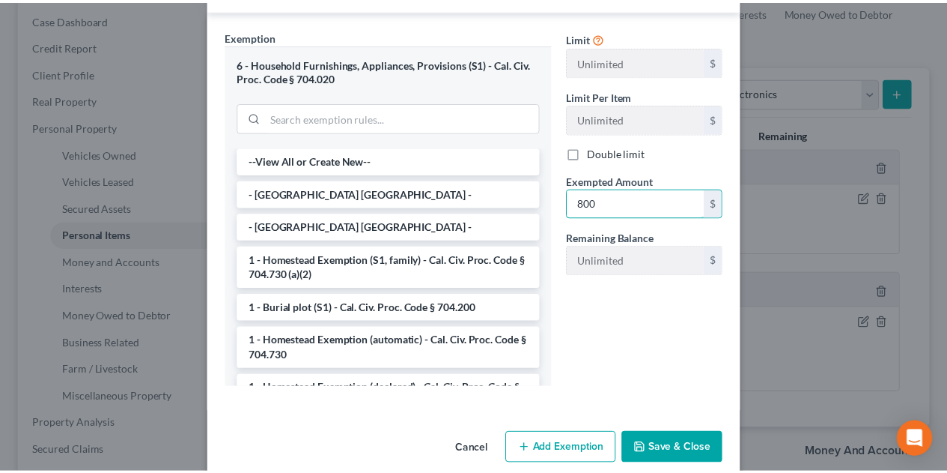
scroll to position [298, 0]
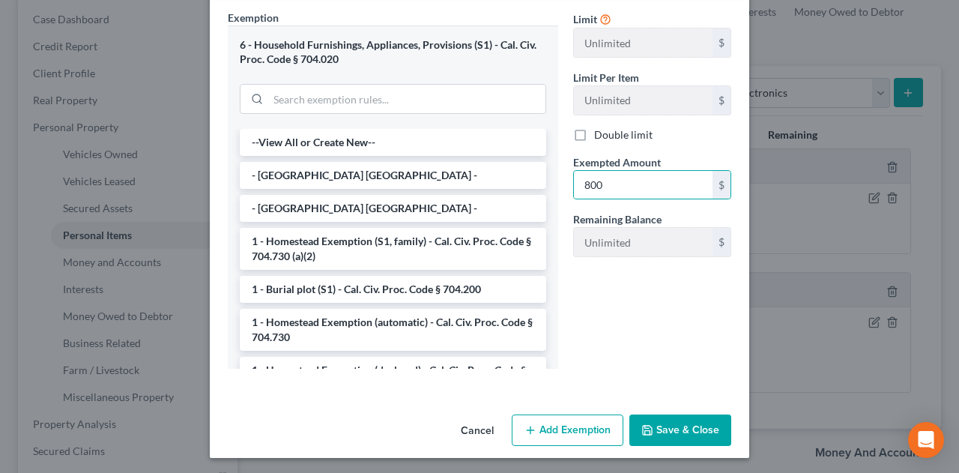
click at [665, 419] on button "Save & Close" at bounding box center [680, 429] width 102 height 31
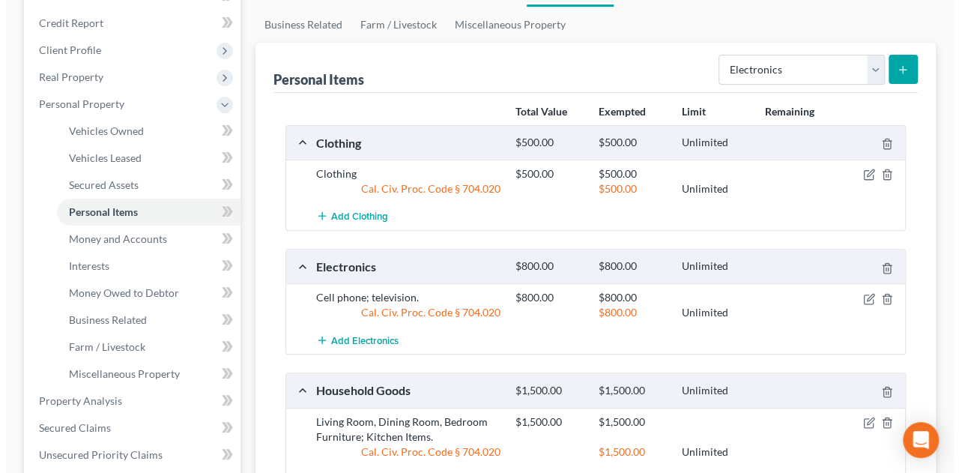
scroll to position [150, 0]
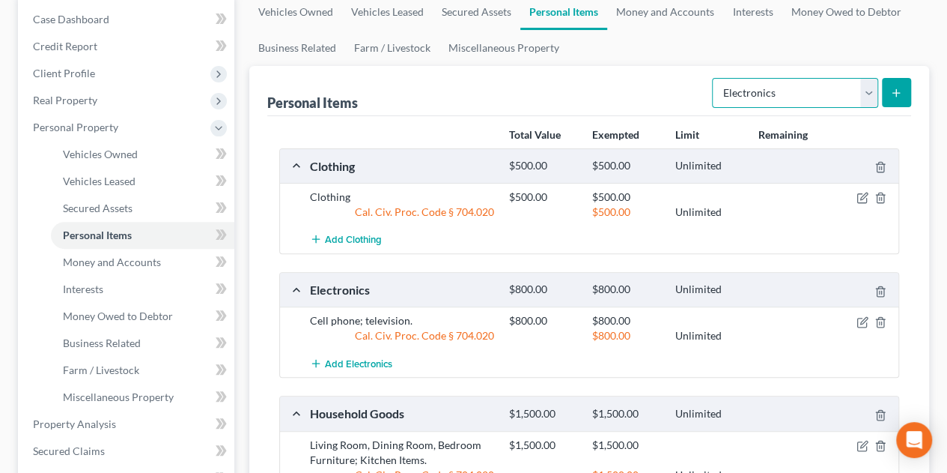
click at [869, 87] on select "Select Item Type Clothing Collectibles Of Value Electronics Firearms Household …" at bounding box center [795, 93] width 166 height 30
click at [714, 78] on select "Select Item Type Clothing Collectibles Of Value Electronics Firearms Household …" at bounding box center [795, 93] width 166 height 30
click at [897, 92] on icon "submit" at bounding box center [896, 93] width 12 height 12
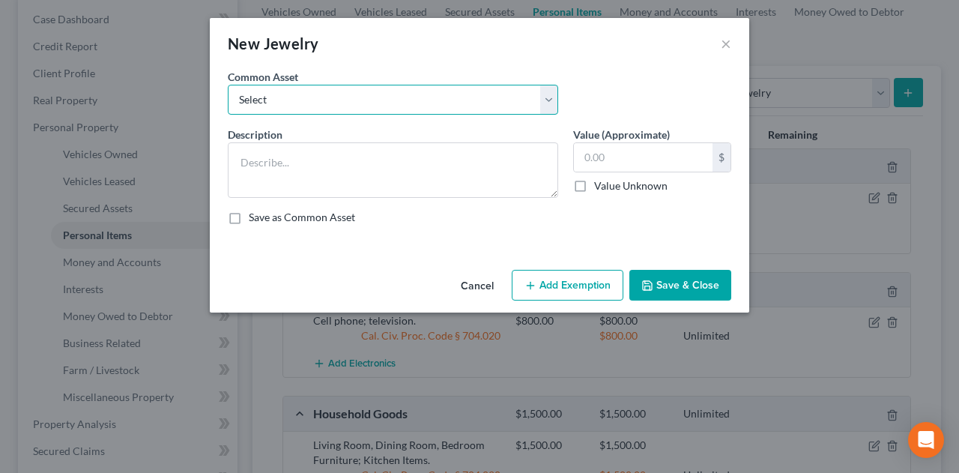
click at [502, 92] on select "Select Wedding band; watch; chain and pendant; bracelet." at bounding box center [393, 100] width 330 height 30
click at [228, 85] on select "Select Wedding band; watch; chain and pendant; bracelet." at bounding box center [393, 100] width 330 height 30
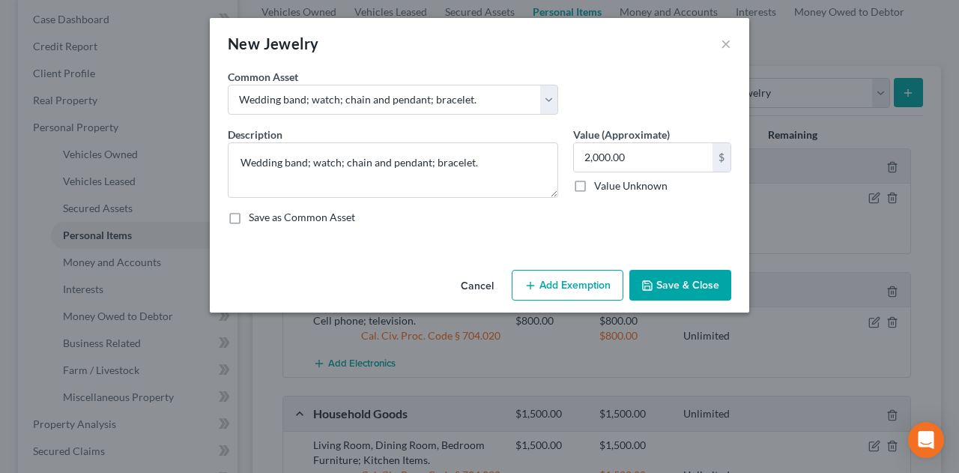
click at [573, 290] on button "Add Exemption" at bounding box center [567, 285] width 112 height 31
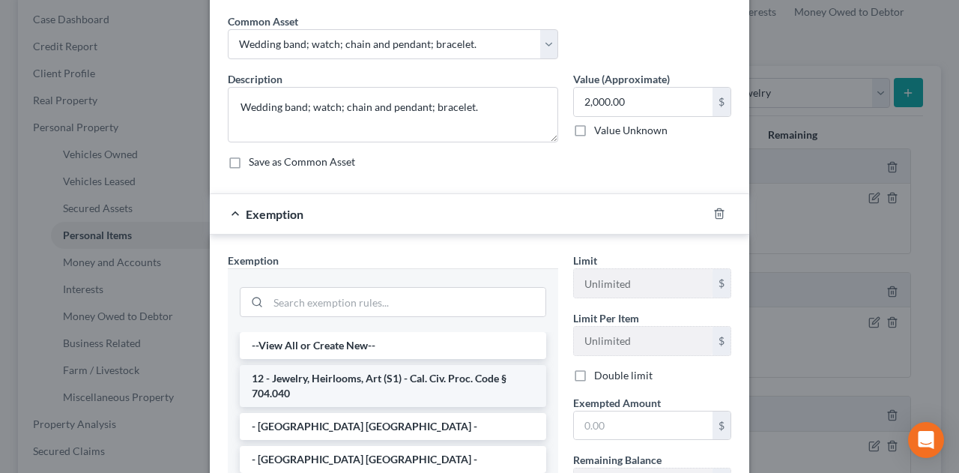
scroll to position [75, 0]
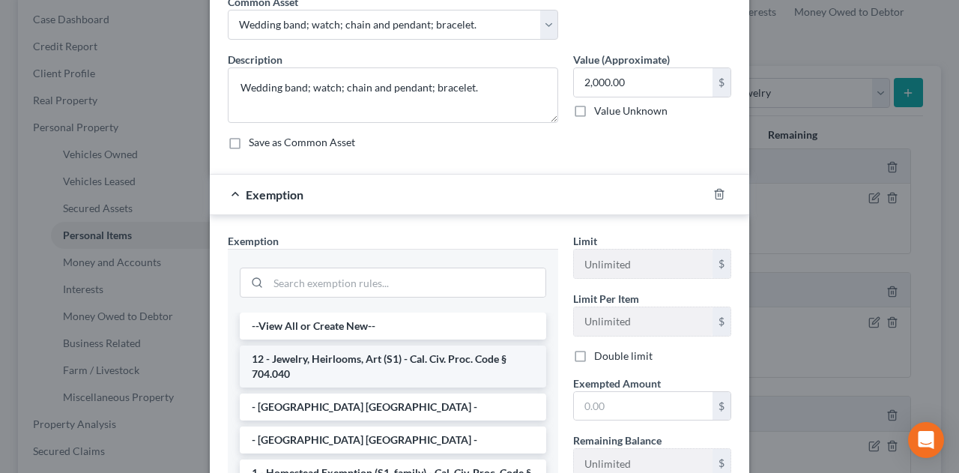
click at [401, 349] on li "12 - Jewelry, Heirlooms, Art (S1) - Cal. Civ. Proc. Code § 704.040" at bounding box center [393, 366] width 306 height 42
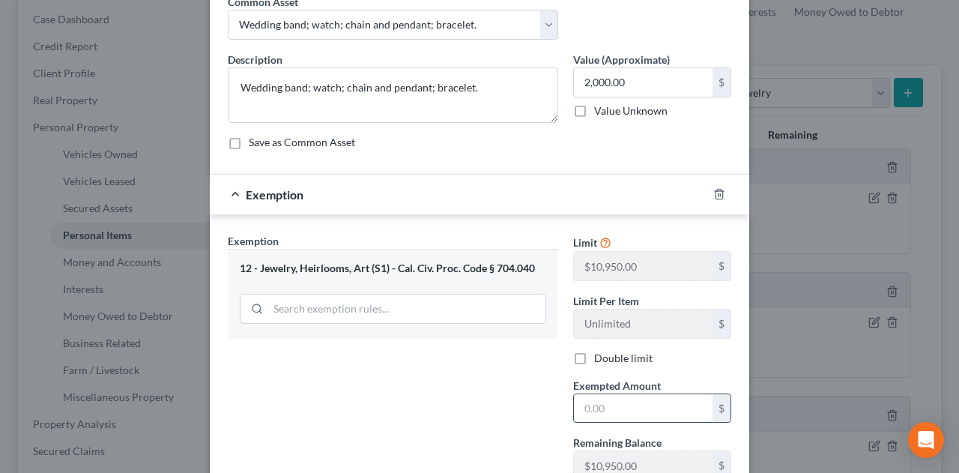
click at [612, 403] on input "text" at bounding box center [643, 408] width 139 height 28
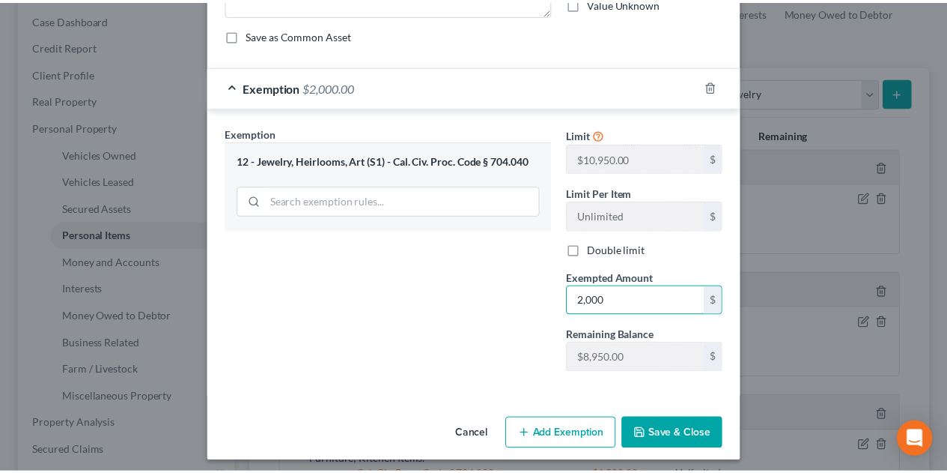
scroll to position [186, 0]
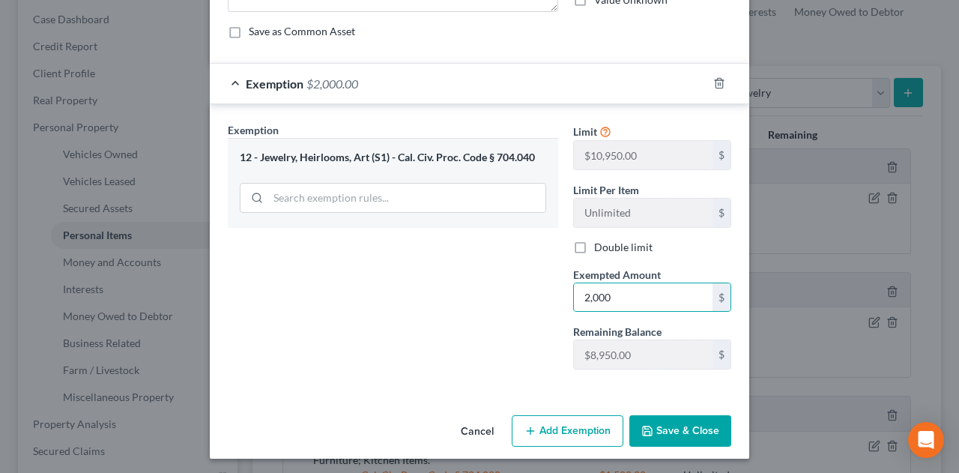
click at [677, 427] on button "Save & Close" at bounding box center [680, 430] width 102 height 31
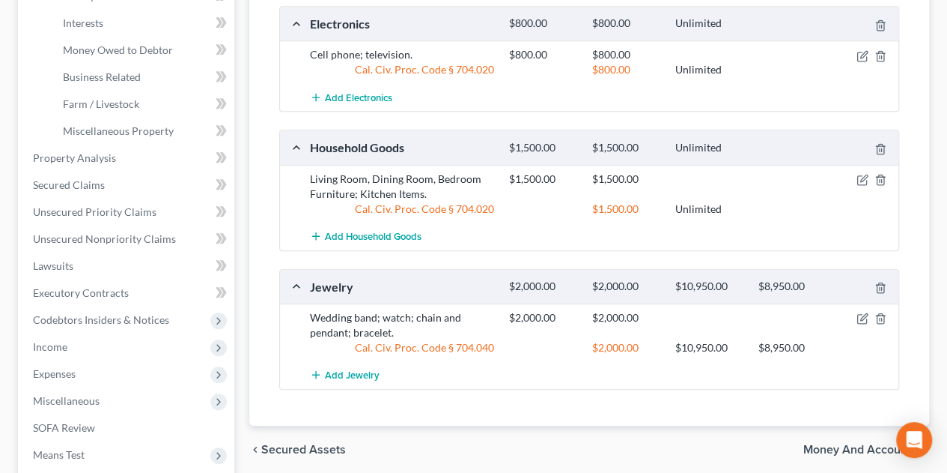
scroll to position [449, 0]
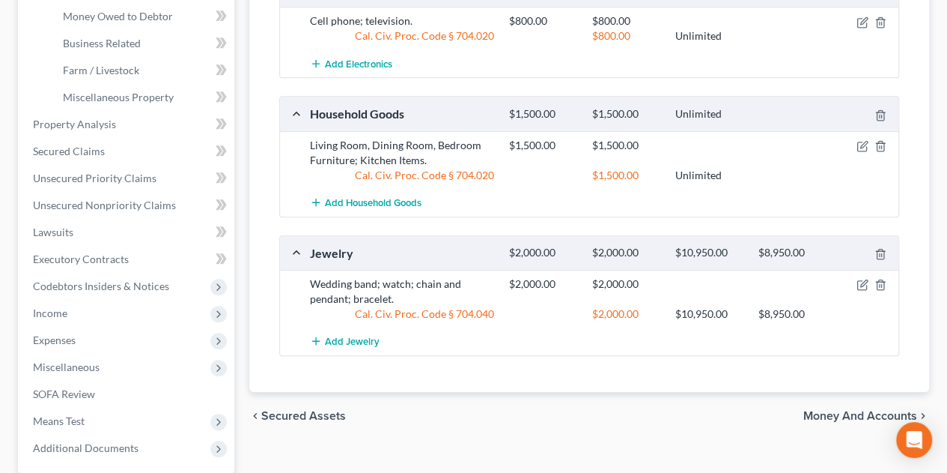
click at [834, 413] on span "Money and Accounts" at bounding box center [861, 416] width 114 height 12
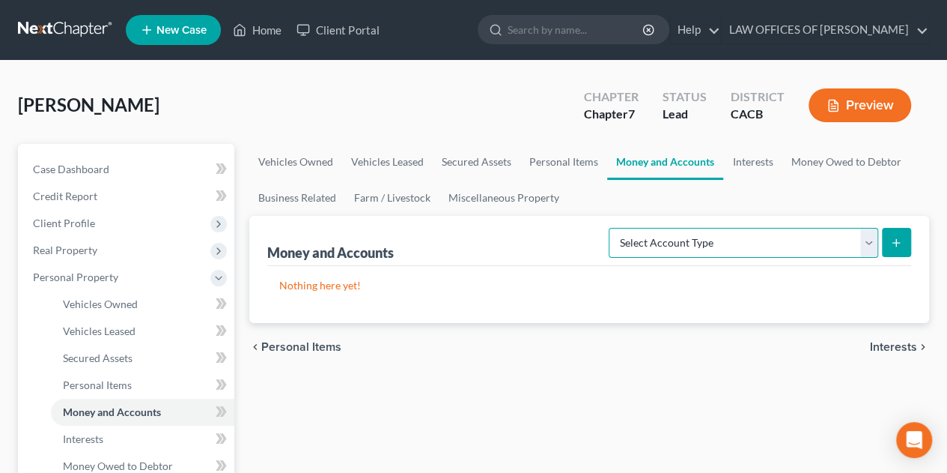
click at [754, 238] on select "Select Account Type Brokerage Cash on Hand Certificates of Deposit Checking Acc…" at bounding box center [744, 243] width 270 height 30
click at [613, 228] on select "Select Account Type Brokerage Cash on Hand Certificates of Deposit Checking Acc…" at bounding box center [744, 243] width 270 height 30
click at [892, 243] on icon "submit" at bounding box center [896, 243] width 12 height 12
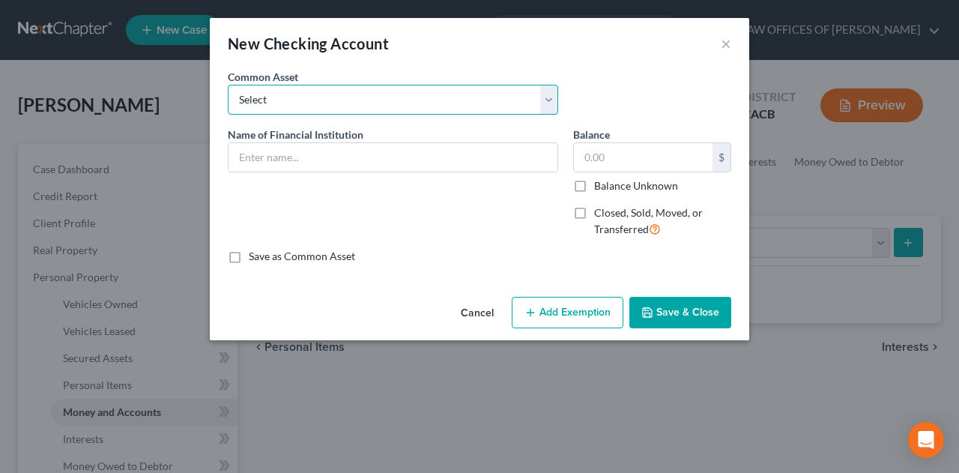
click at [338, 104] on select "Select Bank of America [PERSON_NAME] Fargo Bank [PERSON_NAME] Fargo Bank Bank o…" at bounding box center [393, 100] width 330 height 30
click at [340, 104] on select "Select Bank of America [PERSON_NAME] Fargo Bank [PERSON_NAME] Fargo Bank Bank o…" at bounding box center [393, 100] width 330 height 30
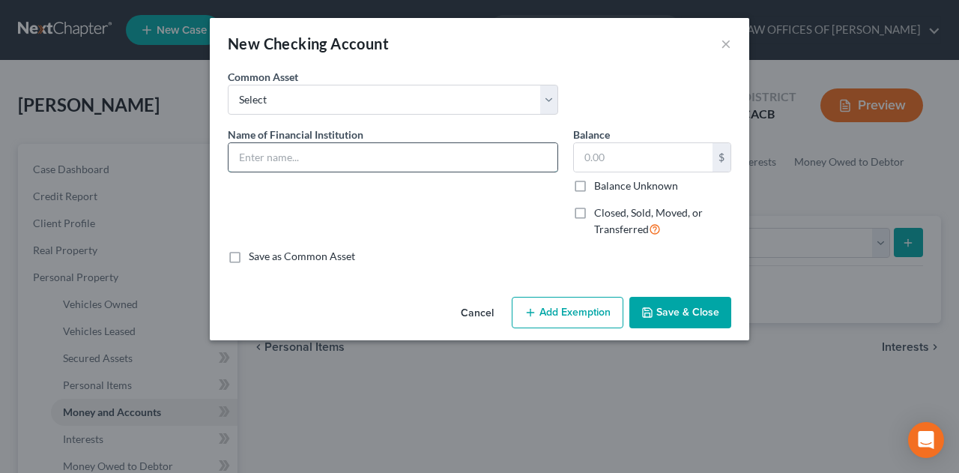
click at [306, 153] on input "text" at bounding box center [392, 157] width 329 height 28
click at [580, 309] on button "Add Exemption" at bounding box center [567, 312] width 112 height 31
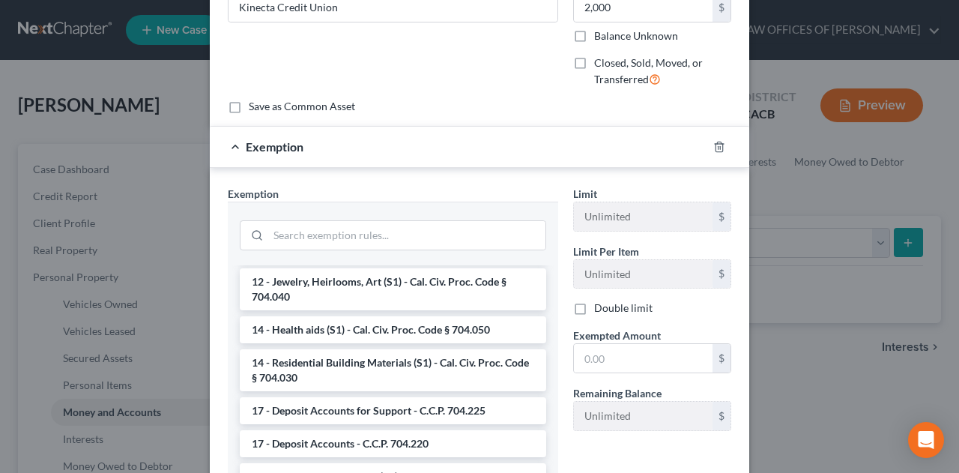
scroll to position [524, 0]
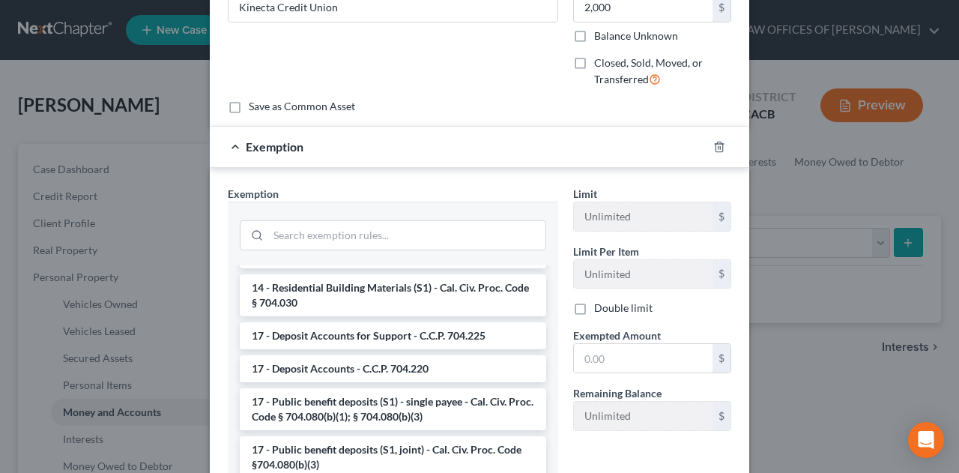
click at [397, 338] on li "17 - Deposit Accounts for Support - C.C.P. 704.225" at bounding box center [393, 335] width 306 height 27
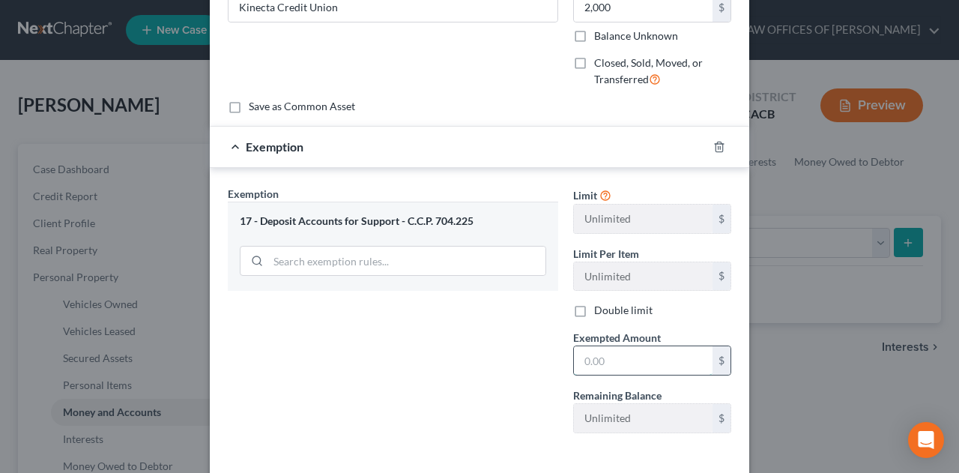
click at [596, 365] on input "text" at bounding box center [643, 360] width 139 height 28
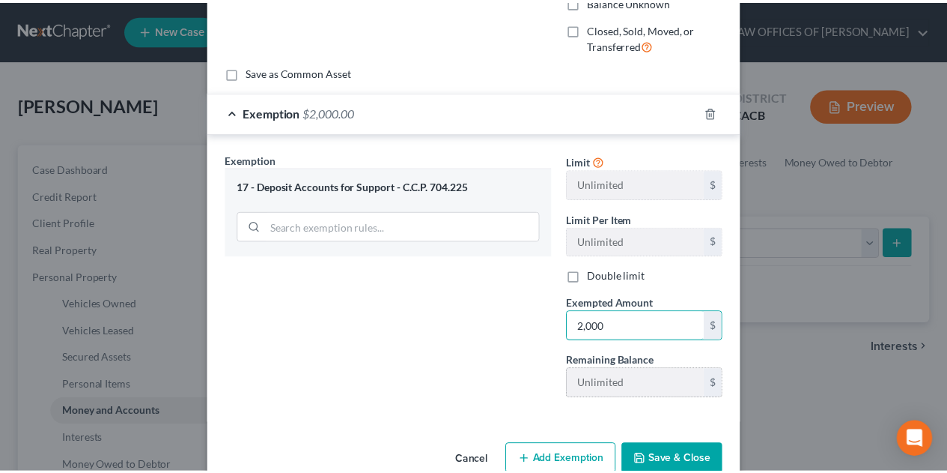
scroll to position [213, 0]
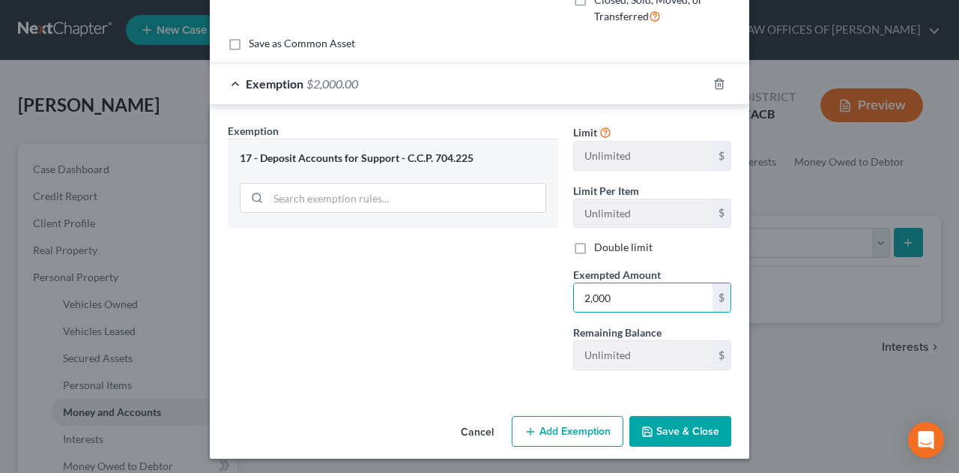
click at [683, 428] on button "Save & Close" at bounding box center [680, 431] width 102 height 31
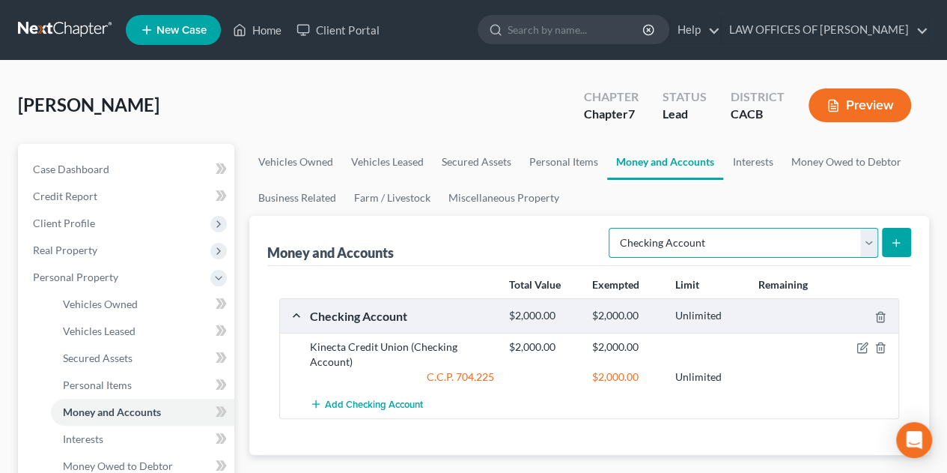
click at [865, 242] on select "Select Account Type Brokerage Cash on Hand Certificates of Deposit Checking Acc…" at bounding box center [744, 243] width 270 height 30
click at [613, 228] on select "Select Account Type Brokerage Cash on Hand Certificates of Deposit Checking Acc…" at bounding box center [744, 243] width 270 height 30
click at [892, 233] on button "submit" at bounding box center [896, 242] width 29 height 29
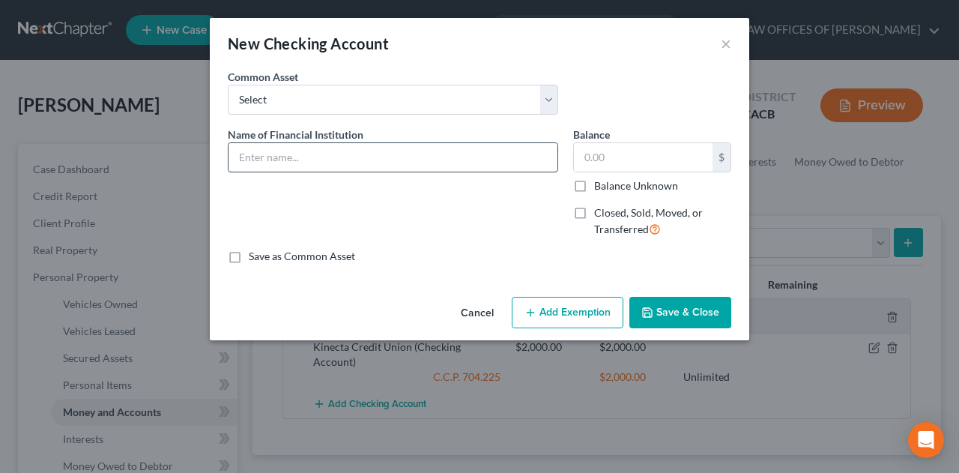
click at [281, 157] on input "text" at bounding box center [392, 157] width 329 height 28
click at [592, 164] on input "text" at bounding box center [643, 157] width 139 height 28
click at [669, 311] on button "Save & Close" at bounding box center [680, 312] width 102 height 31
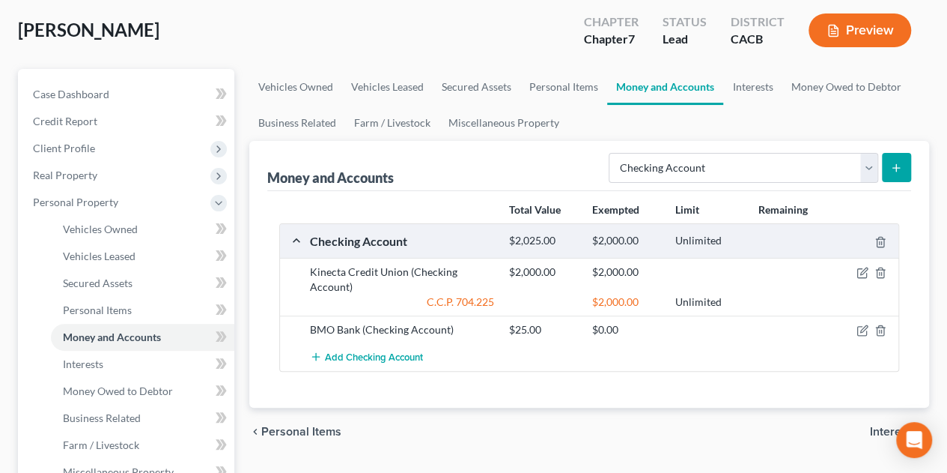
scroll to position [150, 0]
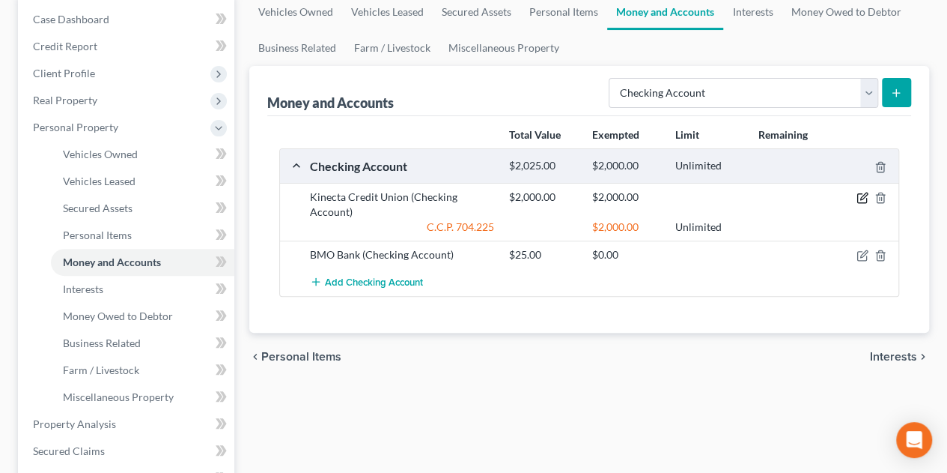
click at [858, 194] on icon "button" at bounding box center [863, 198] width 12 height 12
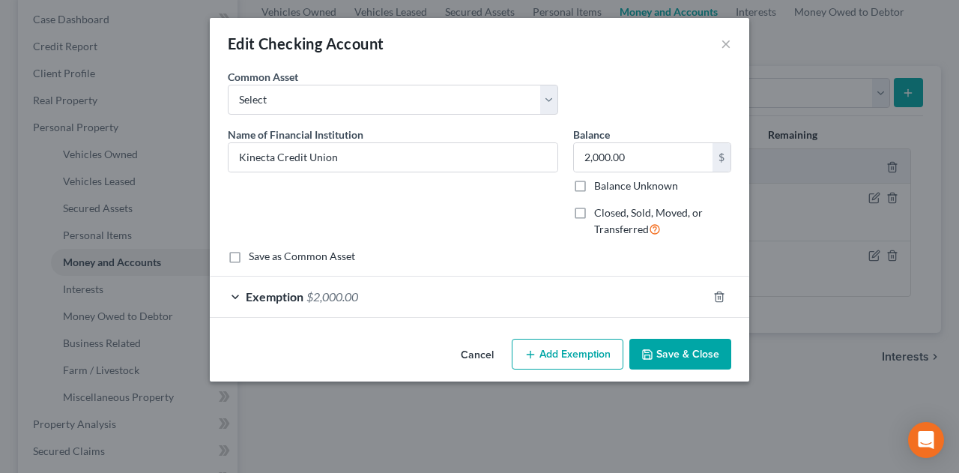
click at [479, 350] on button "Cancel" at bounding box center [477, 355] width 57 height 30
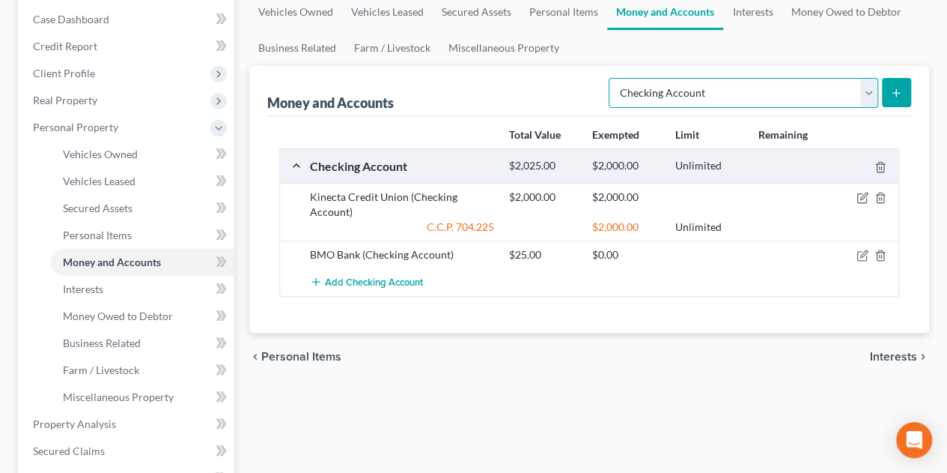
click at [872, 89] on select "Select Account Type Brokerage Cash on Hand Certificates of Deposit Checking Acc…" at bounding box center [744, 93] width 270 height 30
click at [613, 78] on select "Select Account Type Brokerage Cash on Hand Certificates of Deposit Checking Acc…" at bounding box center [744, 93] width 270 height 30
click at [905, 81] on button "submit" at bounding box center [896, 92] width 29 height 29
click at [896, 91] on icon "submit" at bounding box center [896, 93] width 12 height 12
click at [890, 92] on button "submit" at bounding box center [896, 92] width 29 height 29
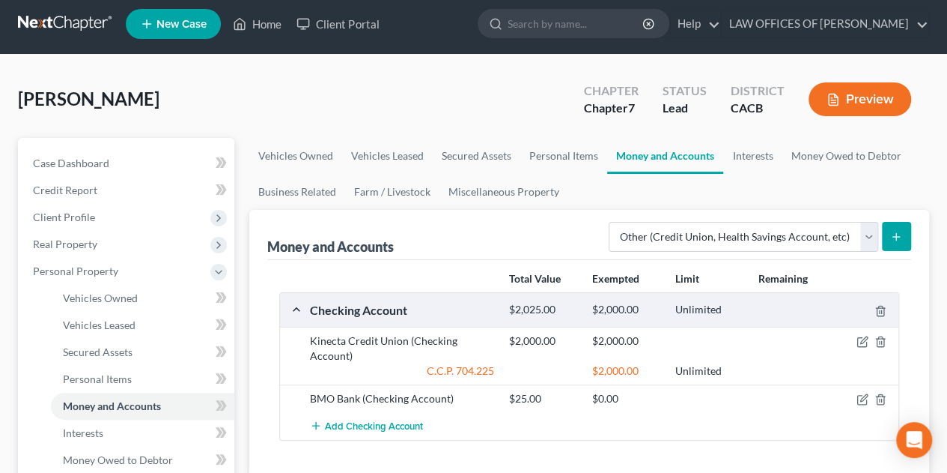
scroll to position [0, 0]
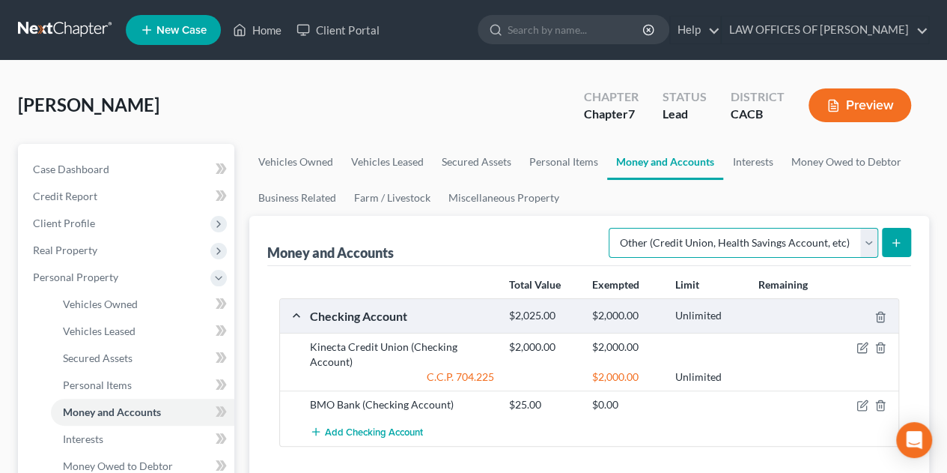
click at [866, 240] on select "Select Account Type Brokerage Cash on Hand Certificates of Deposit Checking Acc…" at bounding box center [744, 243] width 270 height 30
click at [613, 228] on select "Select Account Type Brokerage Cash on Hand Certificates of Deposit Checking Acc…" at bounding box center [744, 243] width 270 height 30
click at [900, 234] on button "submit" at bounding box center [896, 242] width 29 height 29
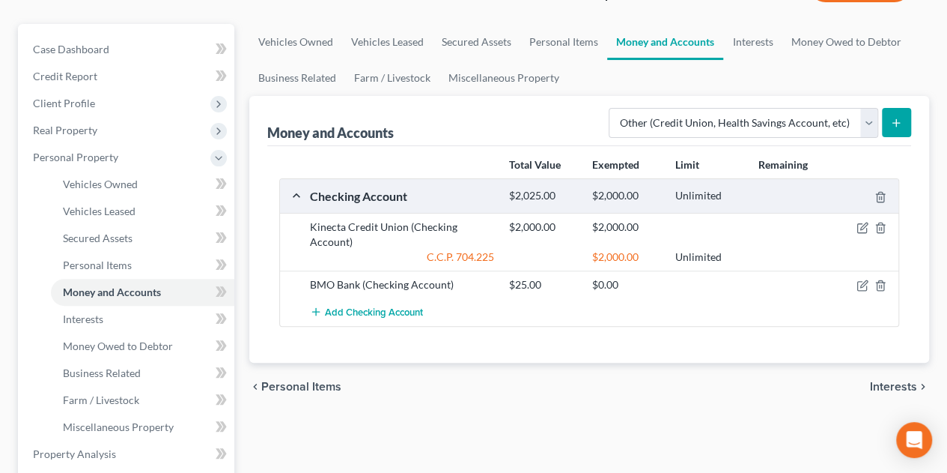
scroll to position [225, 0]
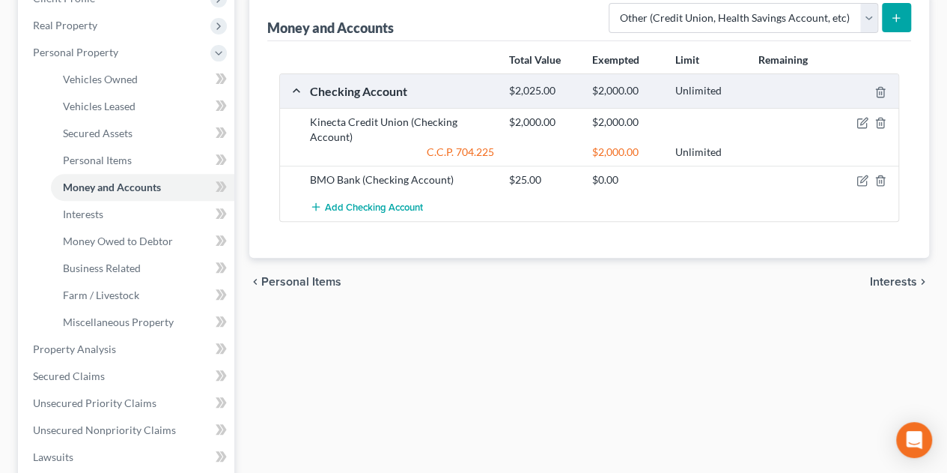
click at [291, 276] on span "Personal Items" at bounding box center [301, 282] width 80 height 12
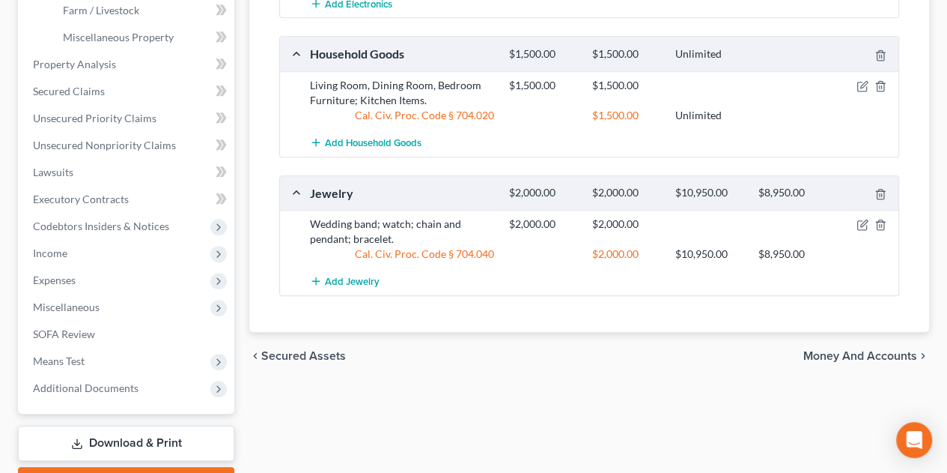
scroll to position [524, 0]
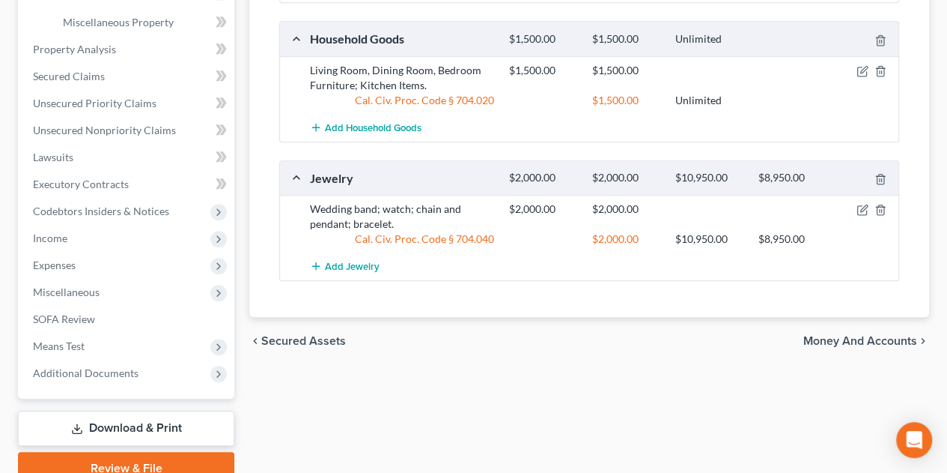
click at [831, 338] on span "Money and Accounts" at bounding box center [861, 341] width 114 height 12
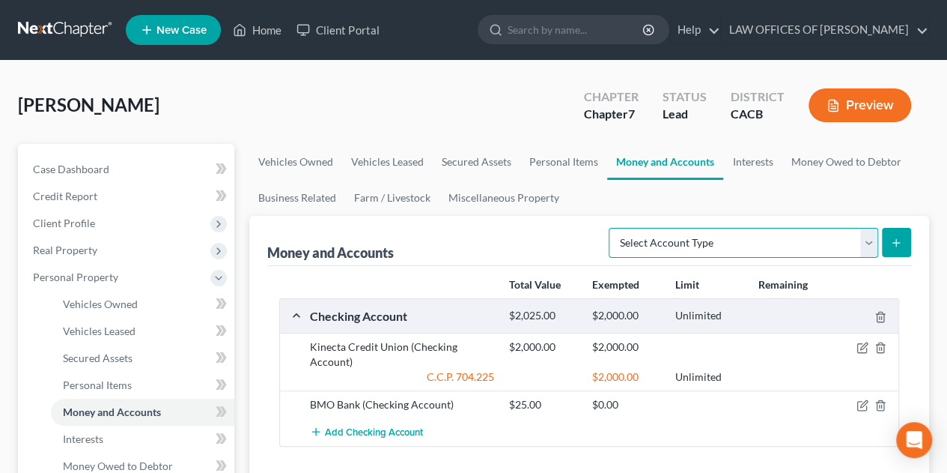
click at [863, 236] on select "Select Account Type Brokerage Cash on Hand Certificates of Deposit Checking Acc…" at bounding box center [744, 243] width 270 height 30
click at [613, 228] on select "Select Account Type Brokerage Cash on Hand Certificates of Deposit Checking Acc…" at bounding box center [744, 243] width 270 height 30
click at [899, 243] on icon "submit" at bounding box center [896, 243] width 12 height 12
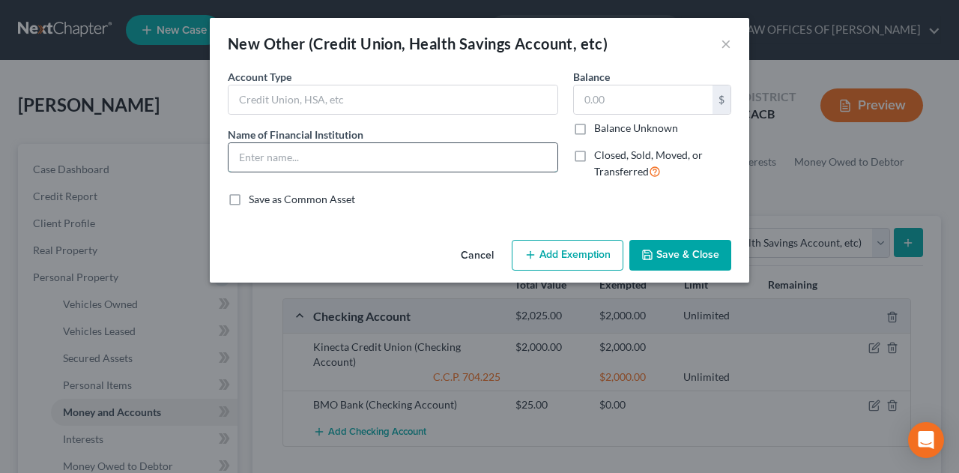
click at [354, 154] on input "text" at bounding box center [392, 157] width 329 height 28
click at [619, 101] on input "text" at bounding box center [643, 99] width 139 height 28
click at [583, 245] on button "Add Exemption" at bounding box center [567, 255] width 112 height 31
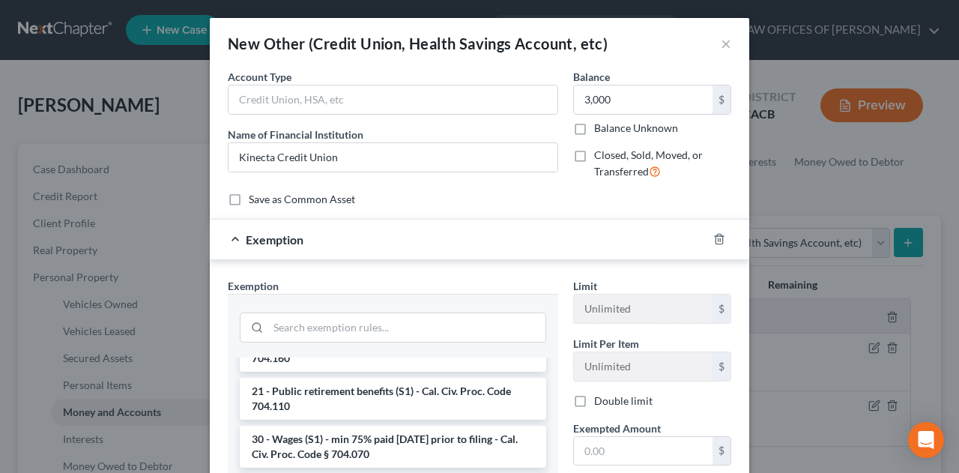
scroll to position [1498, 0]
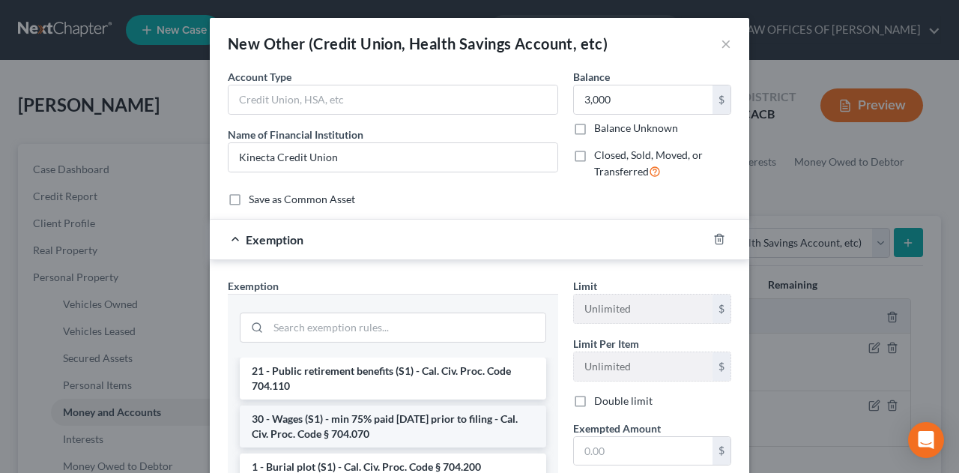
click at [434, 438] on li "30 - Wages (S1) - min 75% paid [DATE] prior to filing - Cal. Civ. Proc. Code § …" at bounding box center [393, 426] width 306 height 42
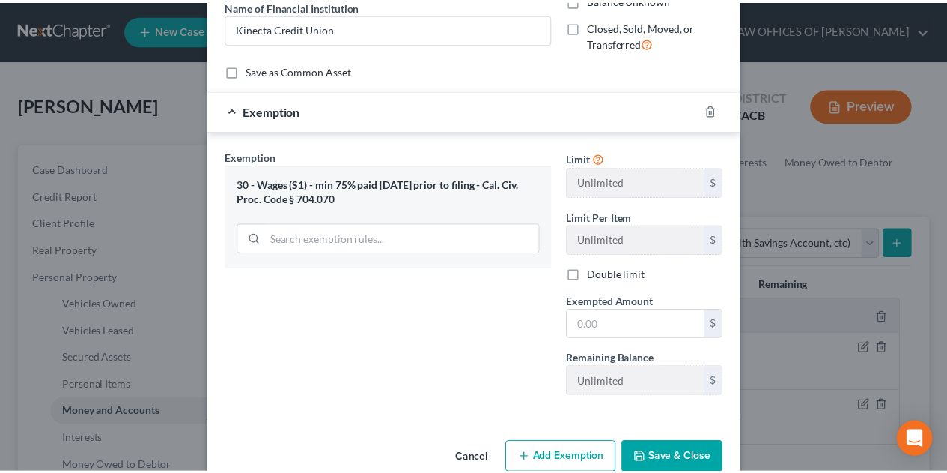
scroll to position [150, 0]
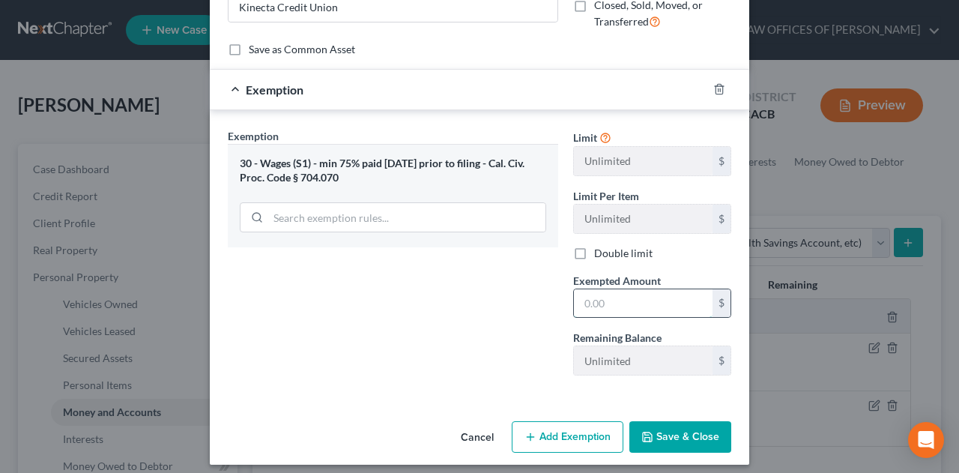
click at [621, 295] on input "text" at bounding box center [643, 303] width 139 height 28
click at [684, 441] on button "Save & Close" at bounding box center [680, 436] width 102 height 31
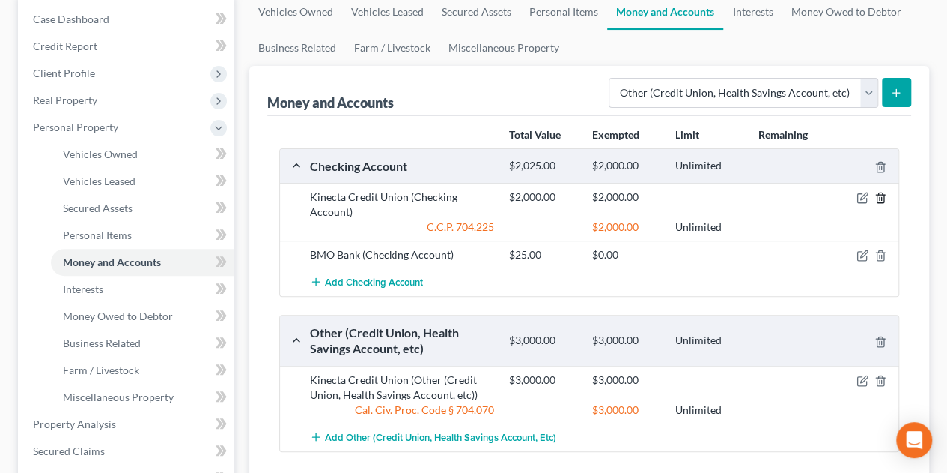
click at [880, 195] on icon "button" at bounding box center [881, 198] width 12 height 12
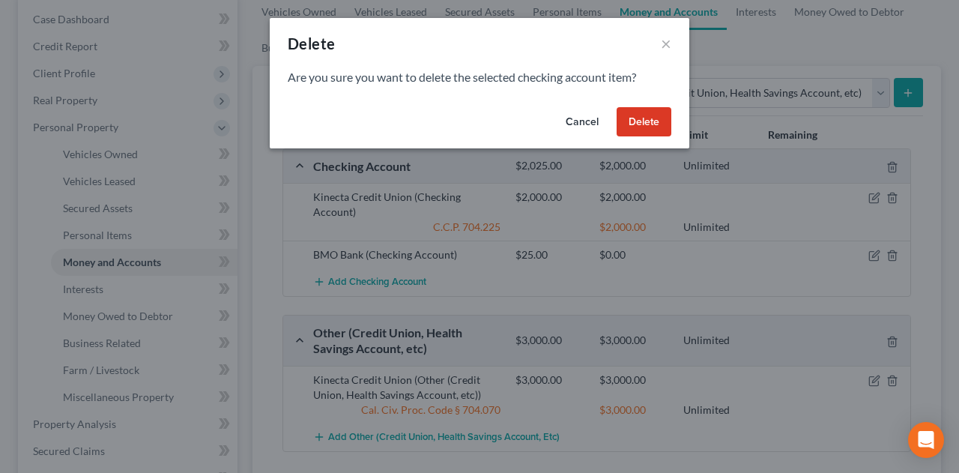
click at [635, 118] on button "Delete" at bounding box center [643, 122] width 55 height 30
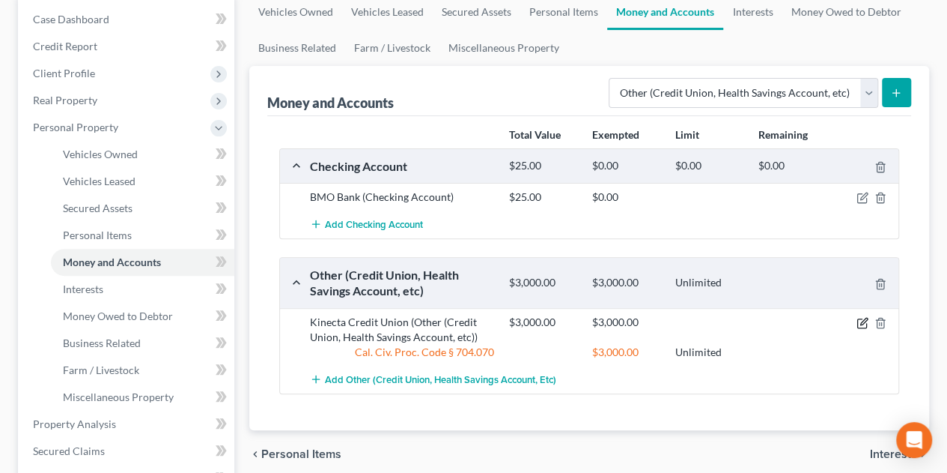
click at [866, 318] on icon "button" at bounding box center [863, 321] width 7 height 7
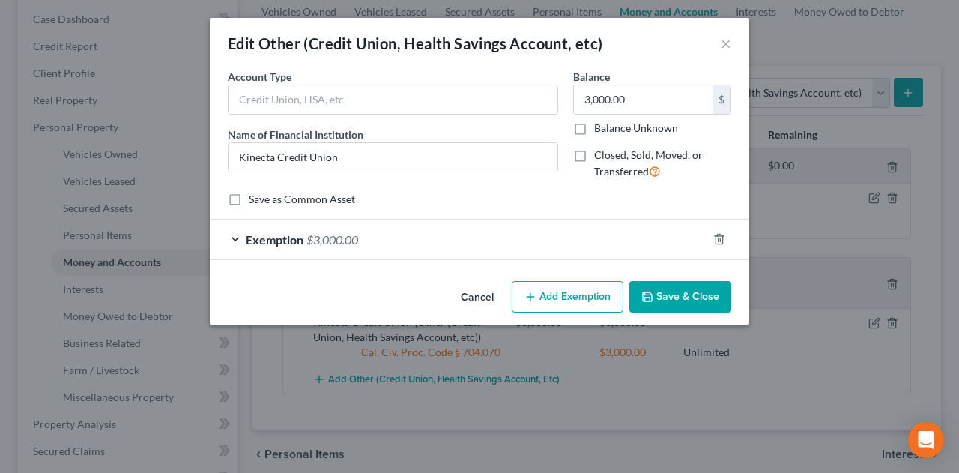
click at [558, 294] on button "Add Exemption" at bounding box center [567, 296] width 112 height 31
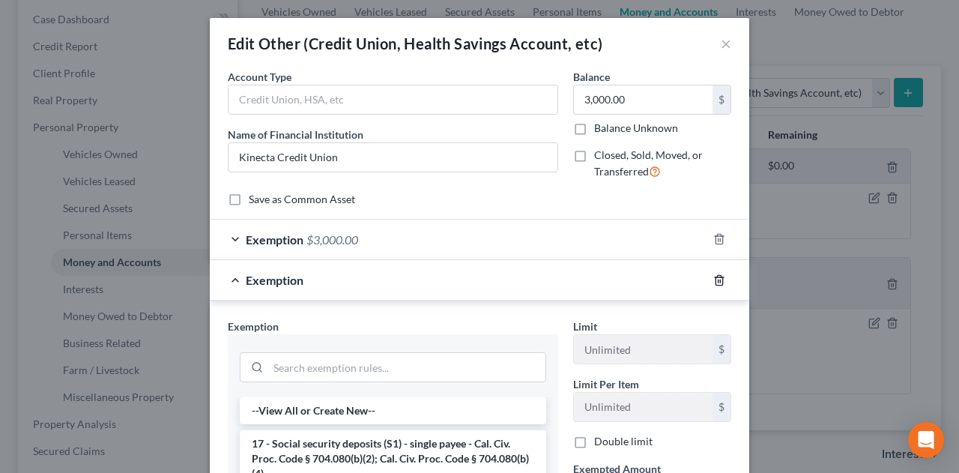
click at [713, 279] on icon "button" at bounding box center [719, 280] width 12 height 12
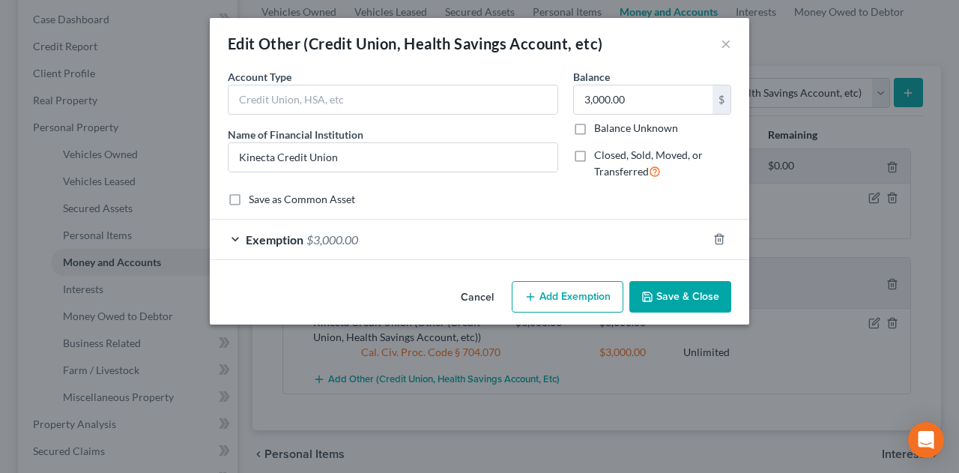
click at [302, 243] on span "Exemption" at bounding box center [275, 239] width 58 height 14
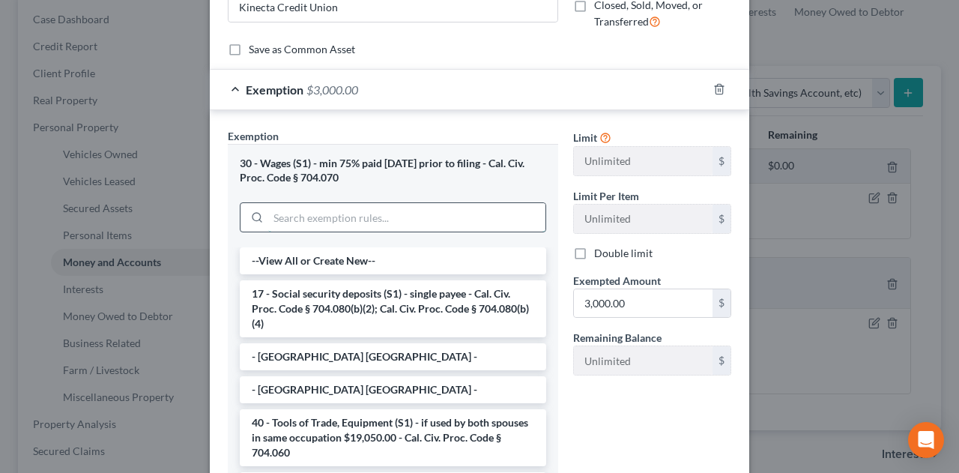
click at [315, 211] on input "search" at bounding box center [406, 217] width 277 height 28
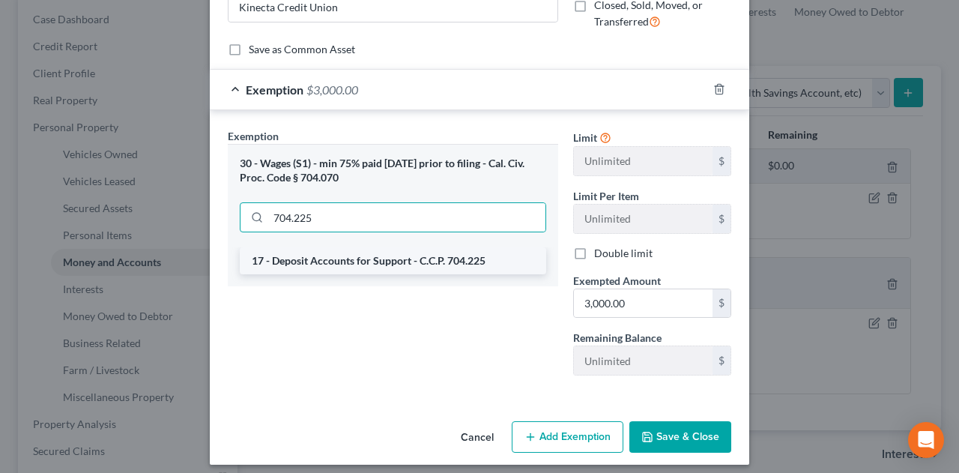
click at [333, 258] on li "17 - Deposit Accounts for Support - C.C.P. 704.225" at bounding box center [393, 260] width 306 height 27
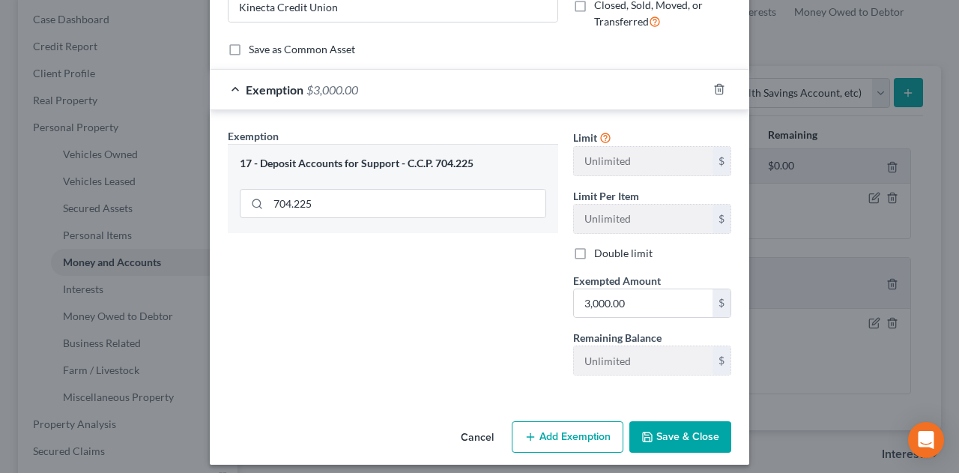
click at [678, 431] on button "Save & Close" at bounding box center [680, 436] width 102 height 31
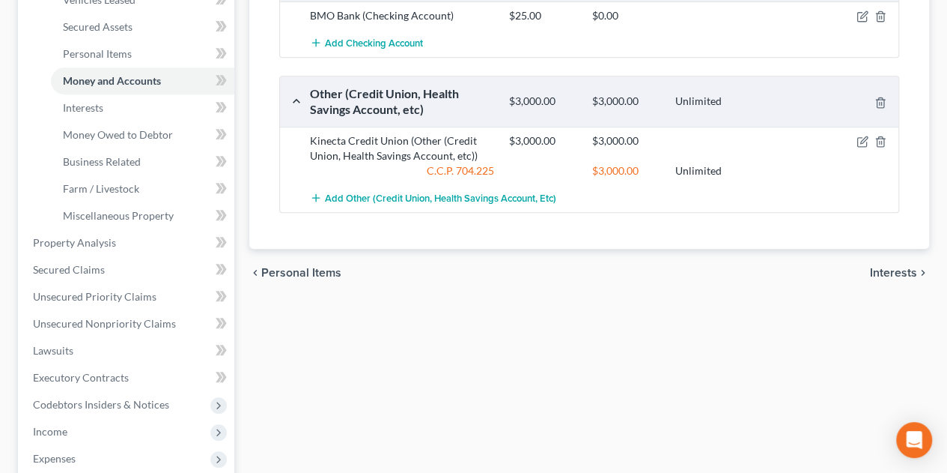
scroll to position [374, 0]
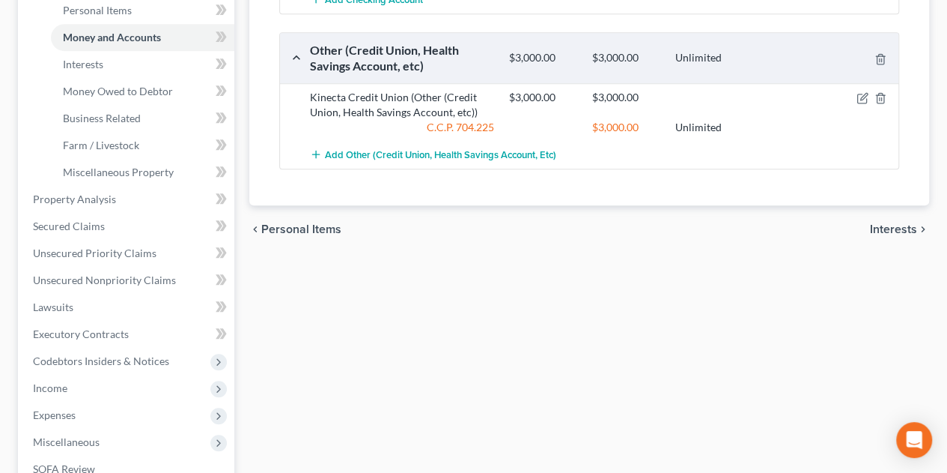
click at [887, 227] on span "Interests" at bounding box center [893, 229] width 47 height 12
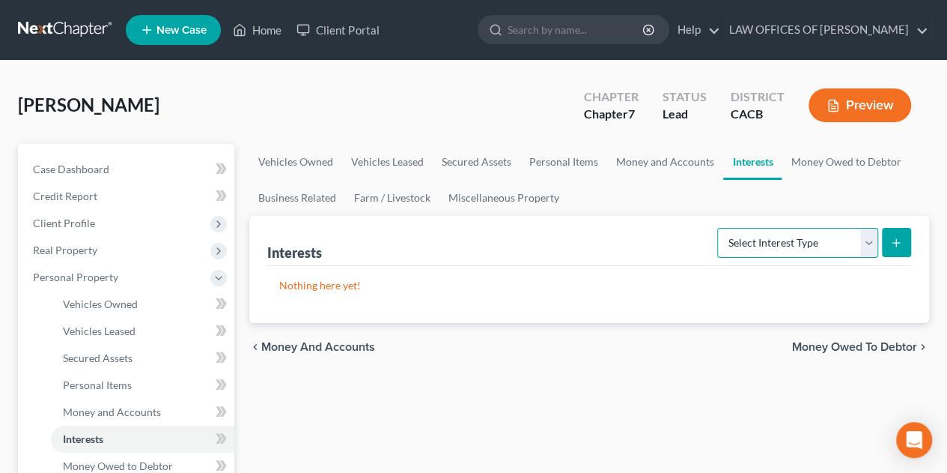
click at [869, 234] on select "Select Interest Type 401K Annuity Bond Education IRA Government Bond Government…" at bounding box center [797, 243] width 161 height 30
click at [720, 228] on select "Select Interest Type 401K Annuity Bond Education IRA Government Bond Government…" at bounding box center [797, 243] width 161 height 30
click at [895, 237] on icon "submit" at bounding box center [896, 243] width 12 height 12
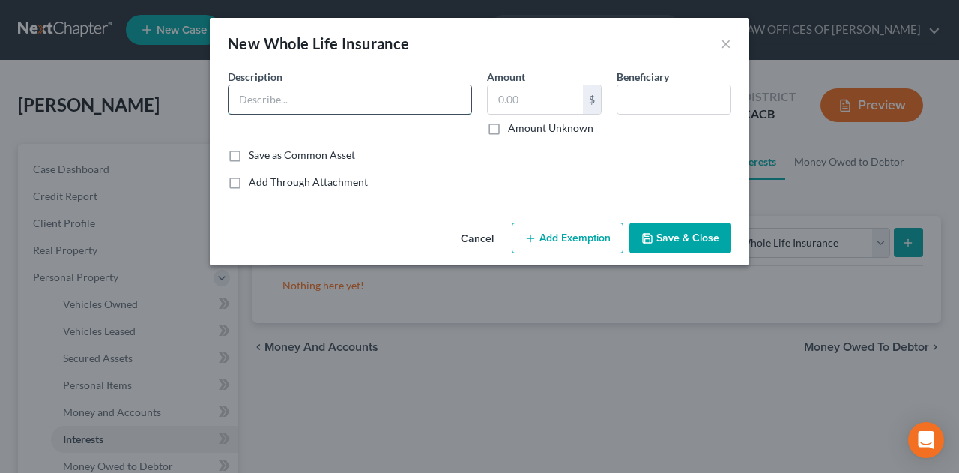
click at [350, 97] on input "text" at bounding box center [349, 99] width 243 height 28
click at [534, 98] on input "text" at bounding box center [534, 99] width 95 height 28
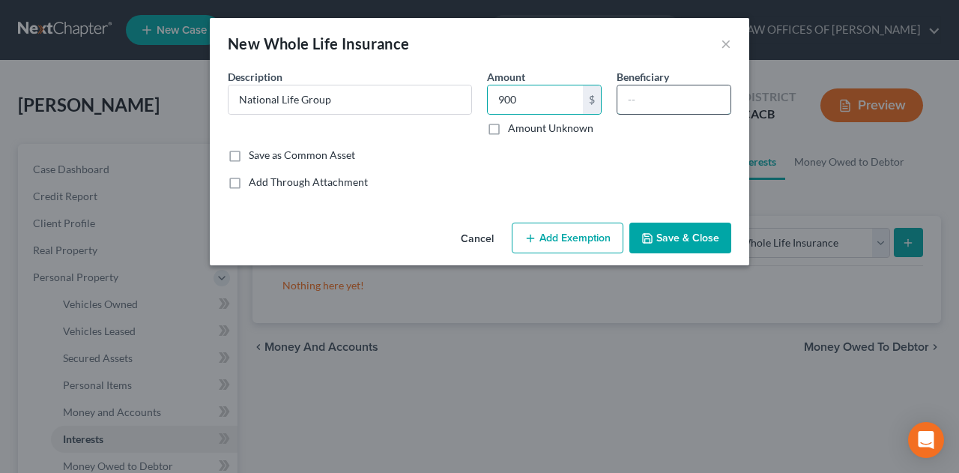
click at [648, 101] on input "text" at bounding box center [673, 99] width 113 height 28
click at [548, 228] on button "Add Exemption" at bounding box center [567, 237] width 112 height 31
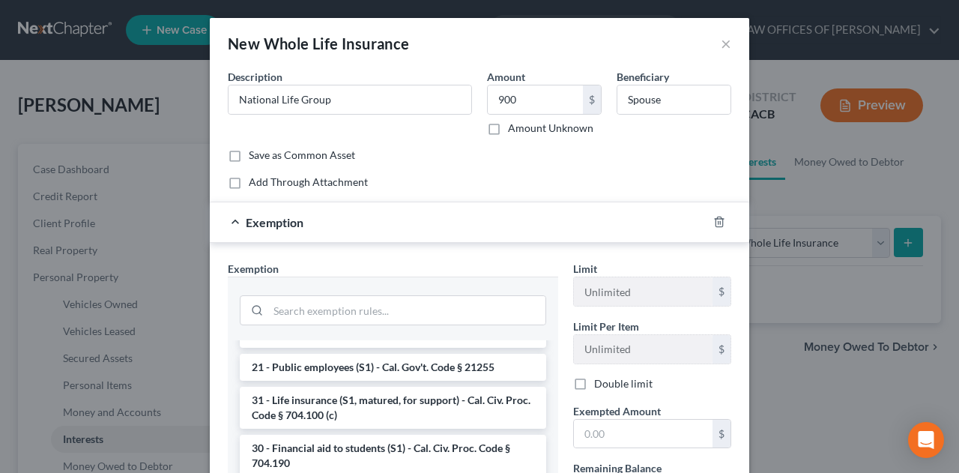
scroll to position [374, 0]
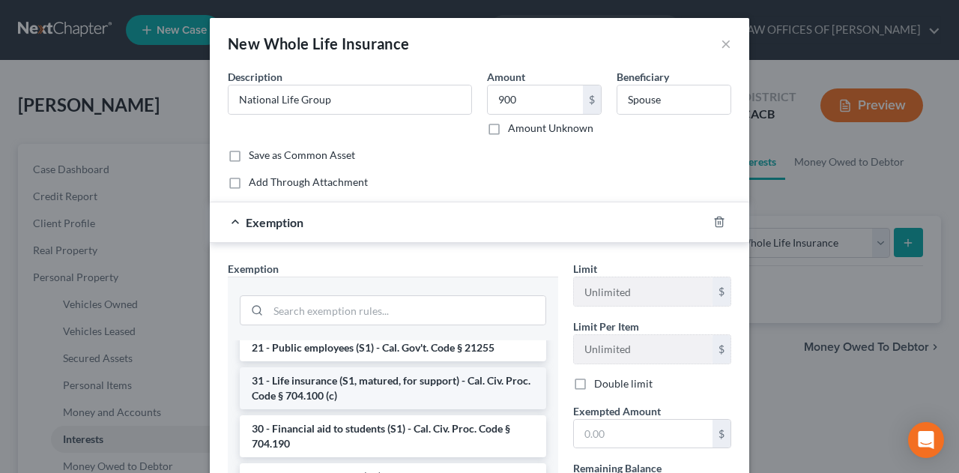
click at [436, 388] on li "31 - Life insurance (S1, matured, for support) - Cal. Civ. Proc. Code § 704.100…" at bounding box center [393, 388] width 306 height 42
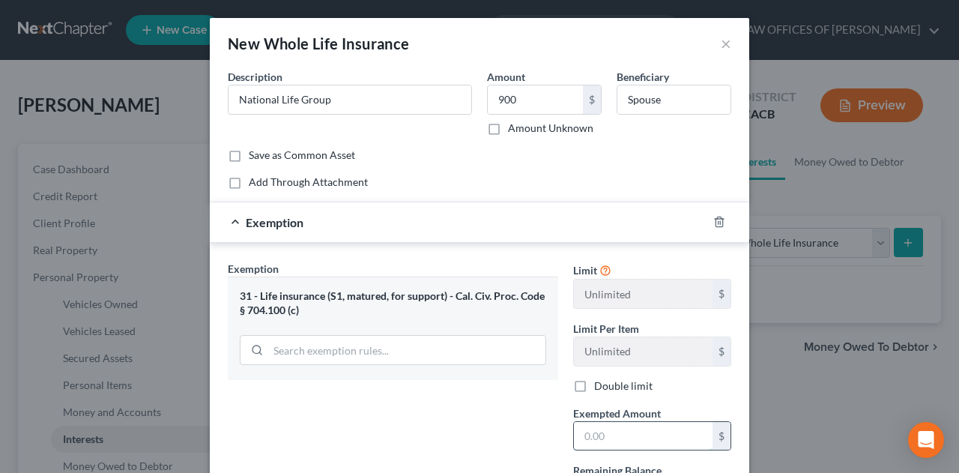
click at [586, 430] on input "text" at bounding box center [643, 436] width 139 height 28
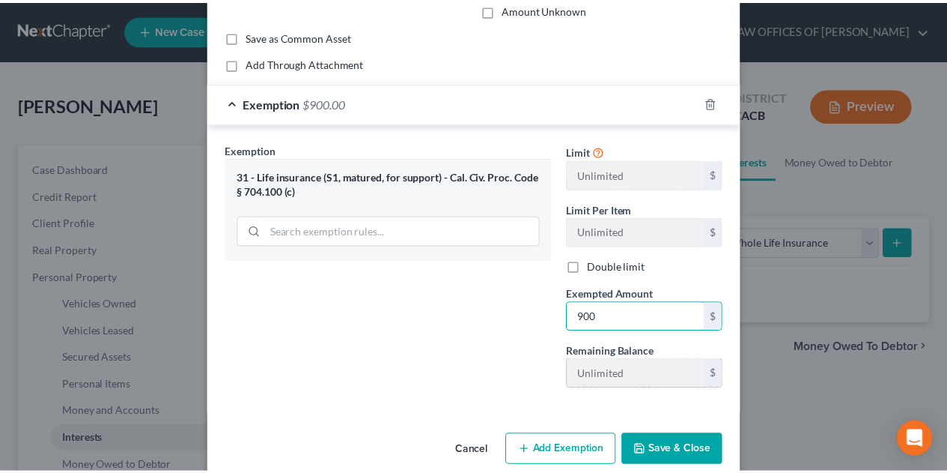
scroll to position [139, 0]
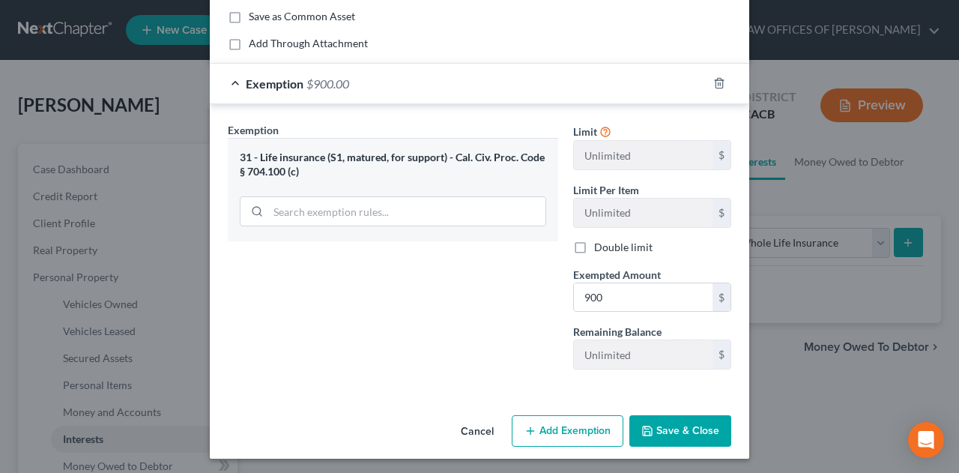
click at [672, 435] on button "Save & Close" at bounding box center [680, 430] width 102 height 31
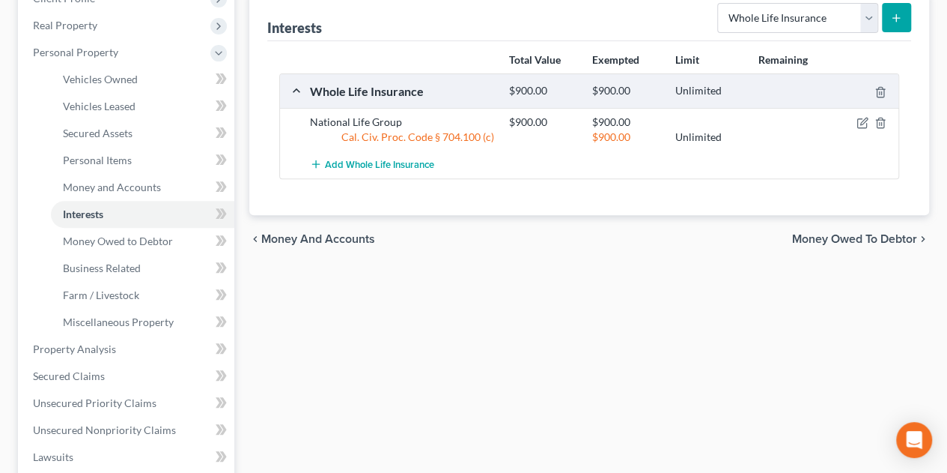
click at [827, 235] on span "Money Owed to Debtor" at bounding box center [854, 239] width 125 height 12
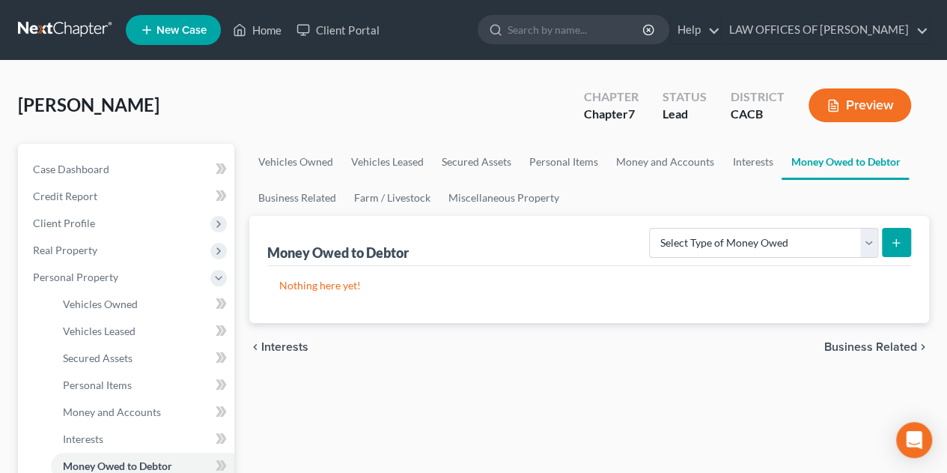
click at [854, 343] on span "Business Related" at bounding box center [870, 347] width 93 height 12
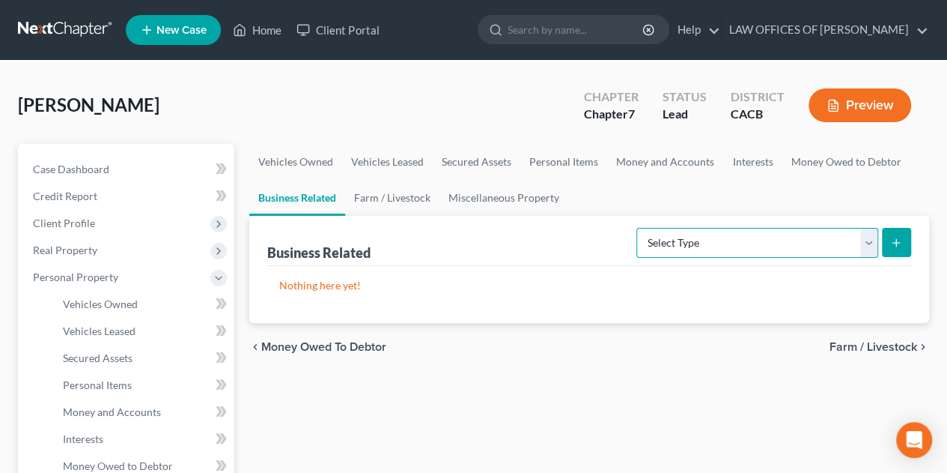
click at [866, 243] on select "Select Type Customer Lists Franchises Inventory Licenses Machinery Office Equip…" at bounding box center [758, 243] width 242 height 30
click at [914, 366] on div "chevron_left Money Owed to Debtor Farm / Livestock chevron_right" at bounding box center [589, 347] width 680 height 48
click at [894, 341] on span "Farm / Livestock" at bounding box center [874, 347] width 88 height 12
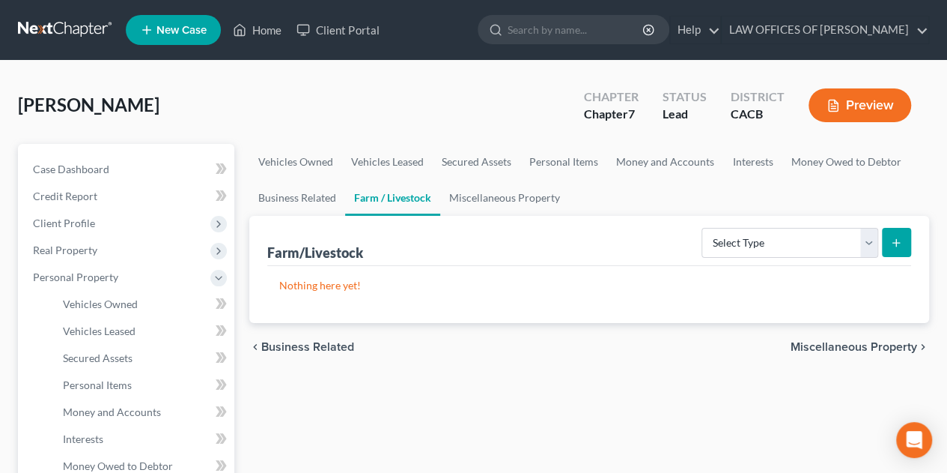
click at [875, 341] on span "Miscellaneous Property" at bounding box center [854, 347] width 127 height 12
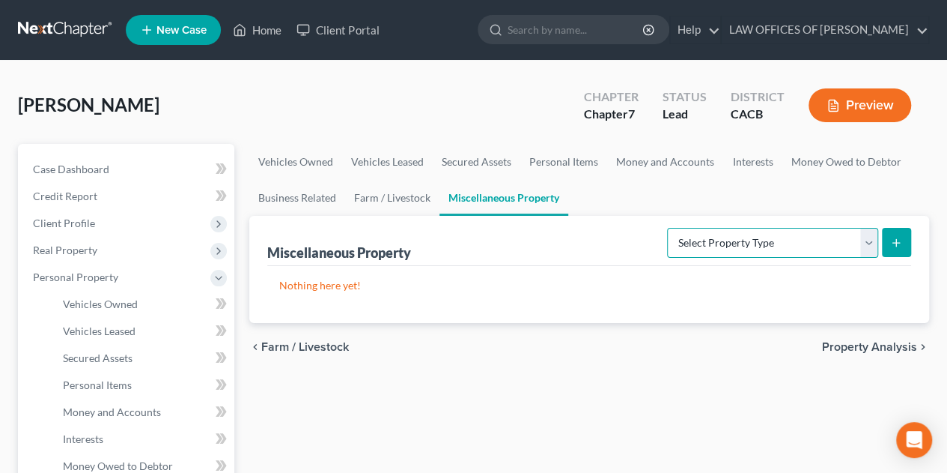
click at [869, 242] on select "Select Property Type Assigned for Creditor Benefit [DATE] Holding for Another N…" at bounding box center [772, 243] width 211 height 30
click at [890, 344] on span "Property Analysis" at bounding box center [869, 347] width 95 height 12
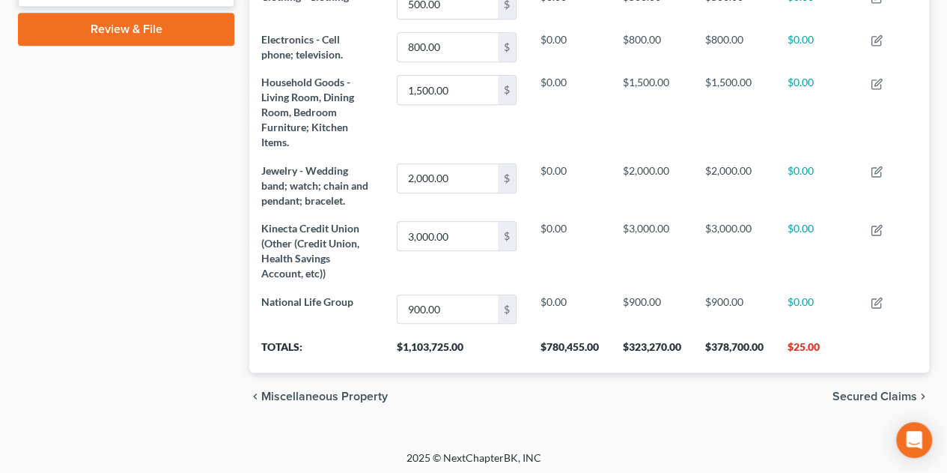
scroll to position [694, 0]
click at [887, 394] on span "Secured Claims" at bounding box center [875, 395] width 85 height 12
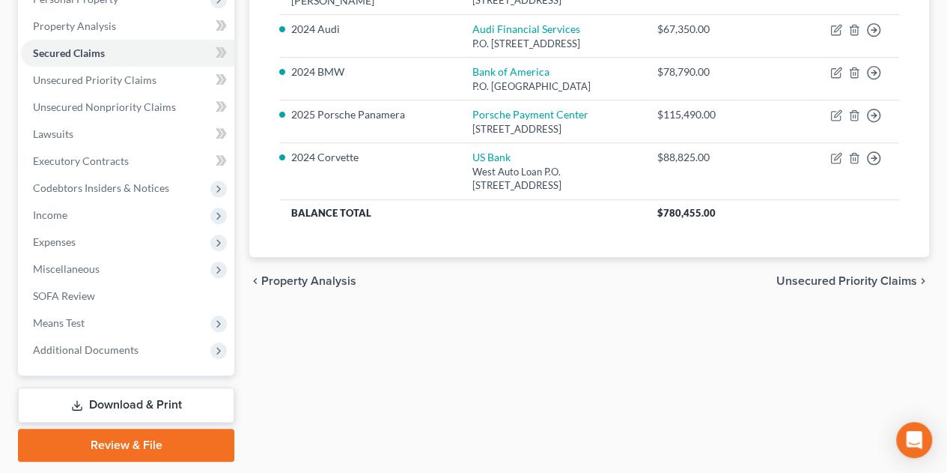
scroll to position [300, 0]
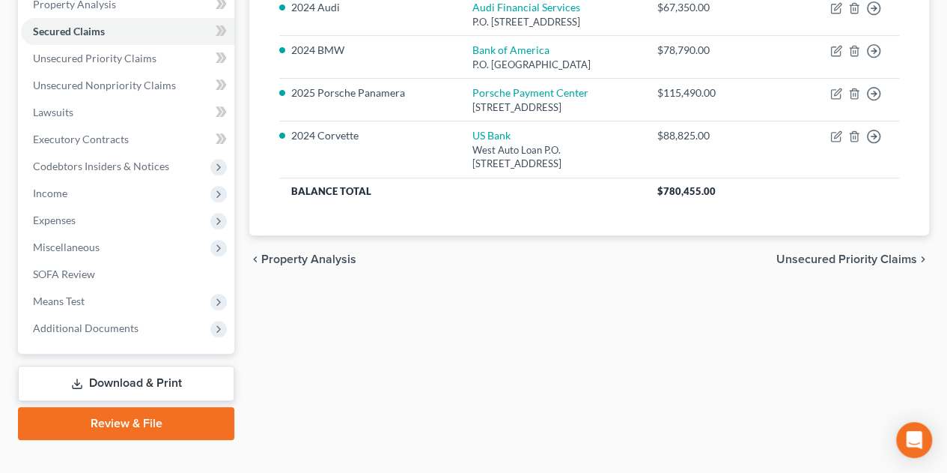
click at [852, 265] on span "Unsecured Priority Claims" at bounding box center [847, 259] width 141 height 12
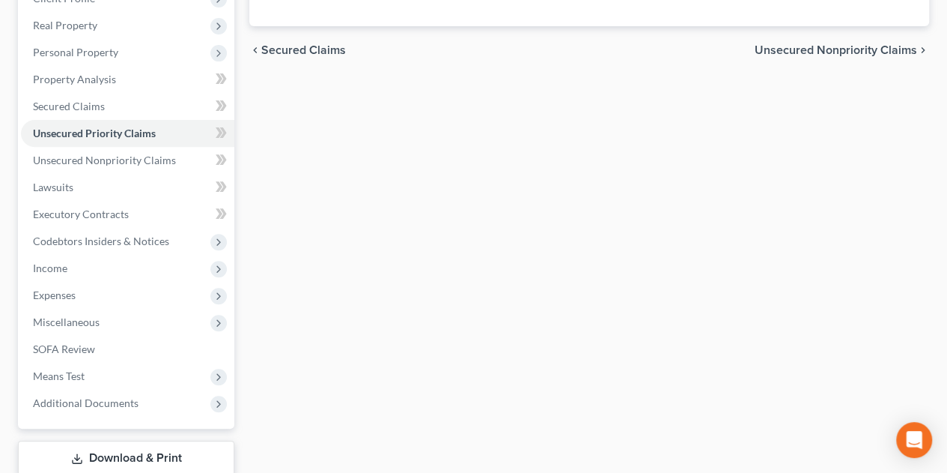
click at [854, 50] on span "Unsecured Nonpriority Claims" at bounding box center [836, 50] width 162 height 12
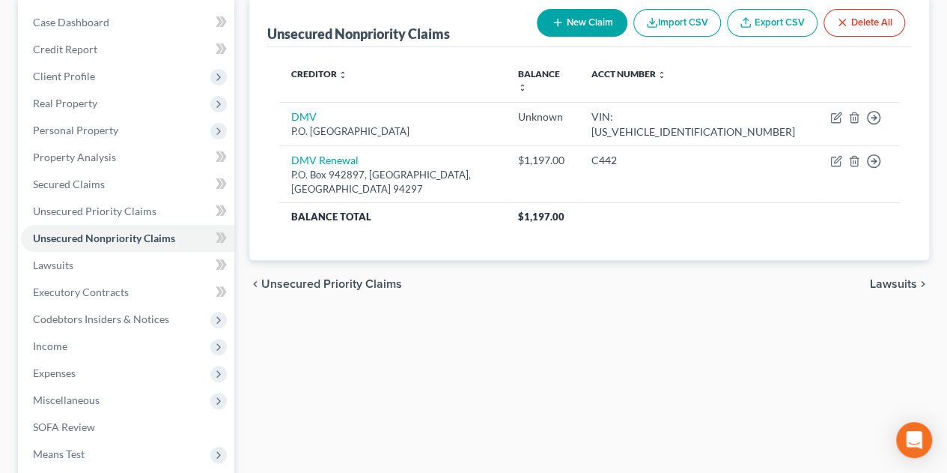
scroll to position [150, 0]
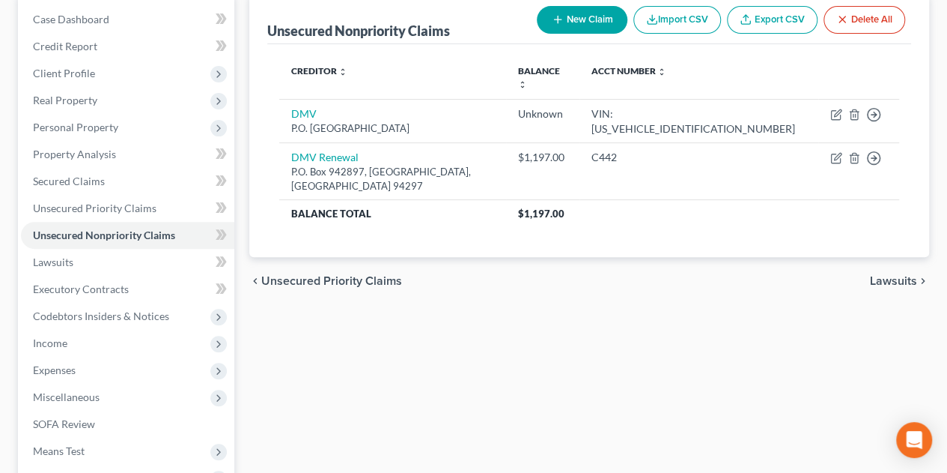
click at [887, 275] on span "Lawsuits" at bounding box center [893, 281] width 47 height 12
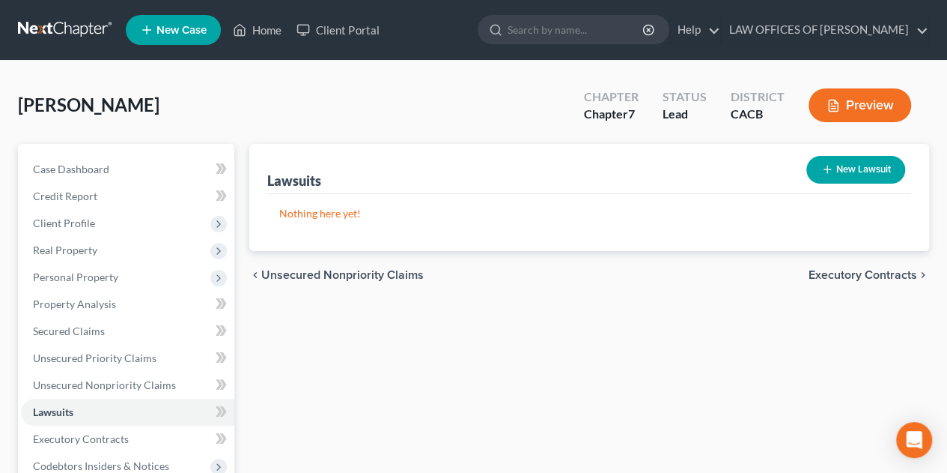
click at [852, 273] on span "Executory Contracts" at bounding box center [863, 275] width 109 height 12
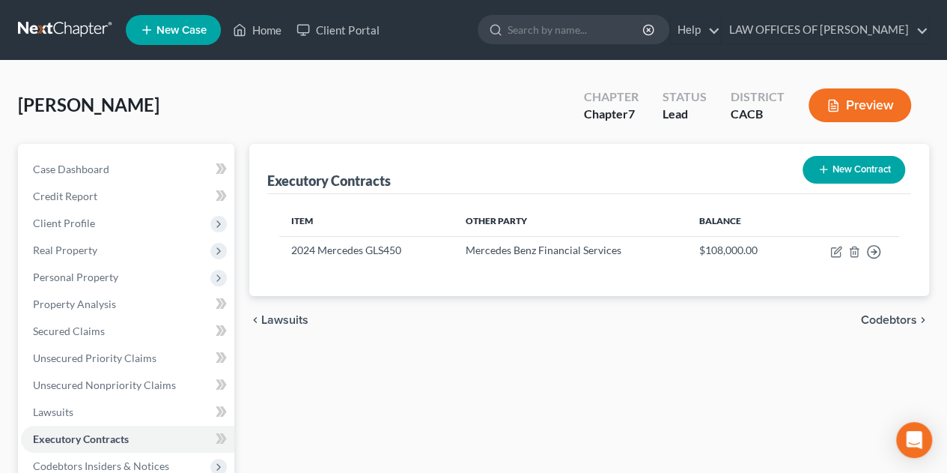
click at [878, 318] on span "Codebtors" at bounding box center [889, 320] width 56 height 12
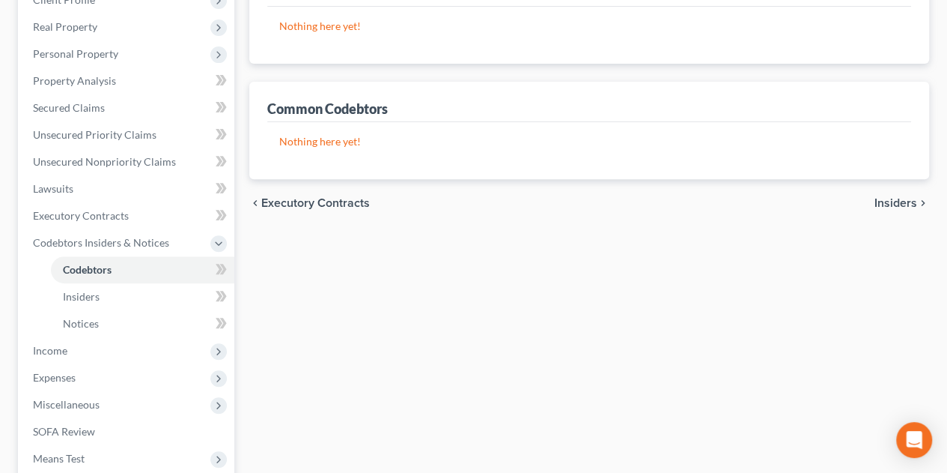
scroll to position [225, 0]
click at [916, 202] on span "Insiders" at bounding box center [896, 201] width 43 height 12
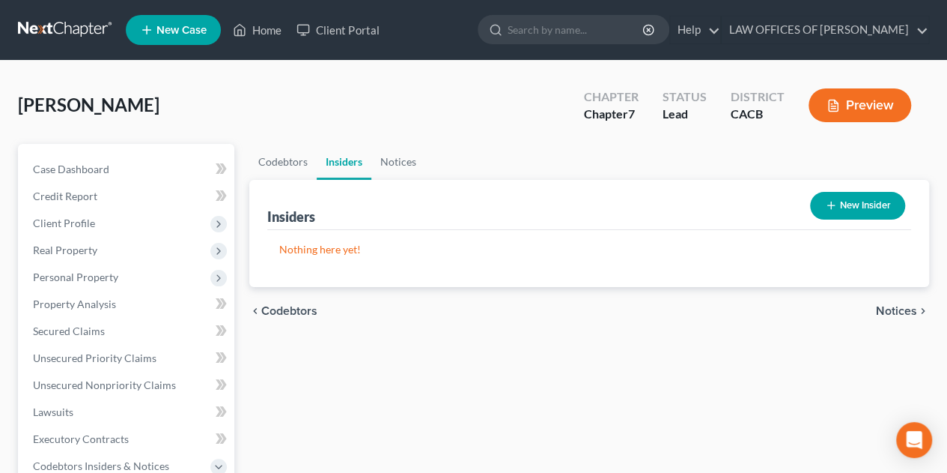
click at [890, 309] on span "Notices" at bounding box center [896, 311] width 41 height 12
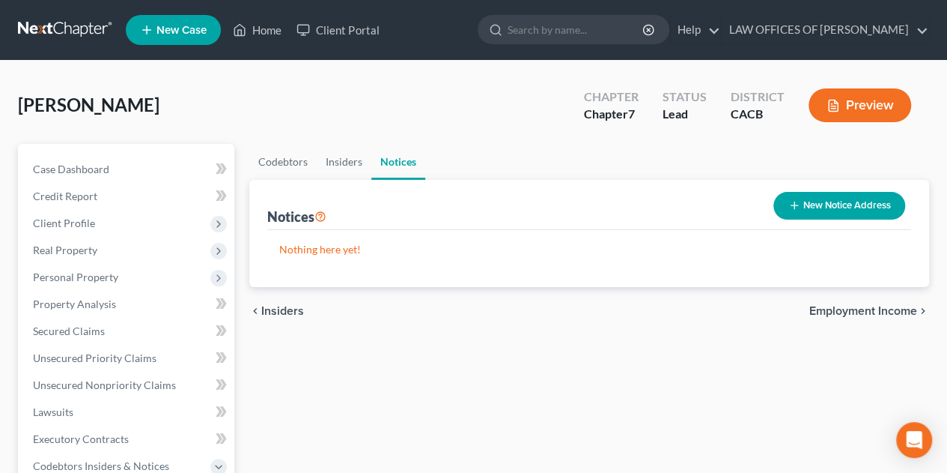
click at [875, 312] on span "Employment Income" at bounding box center [863, 311] width 108 height 12
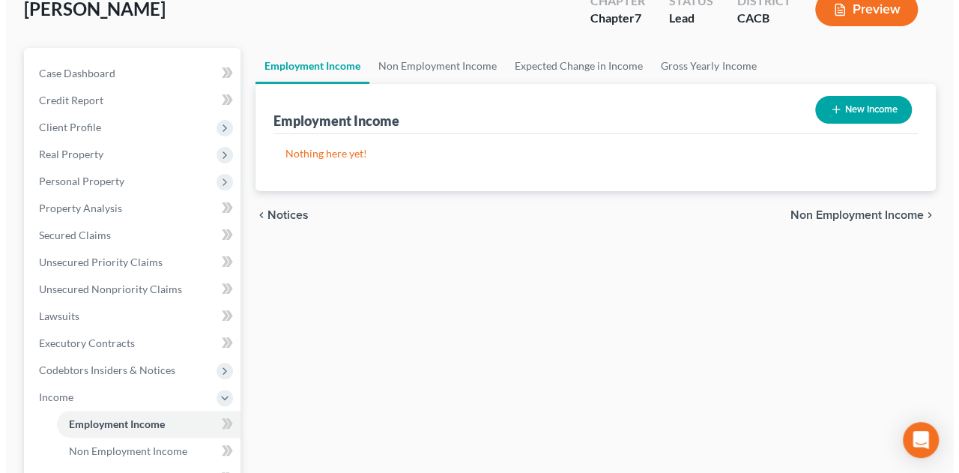
scroll to position [75, 0]
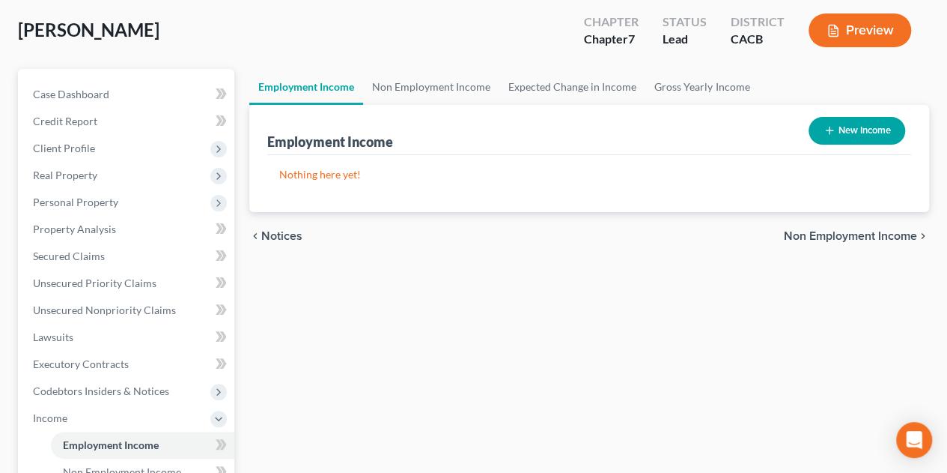
click at [843, 129] on button "New Income" at bounding box center [857, 131] width 97 height 28
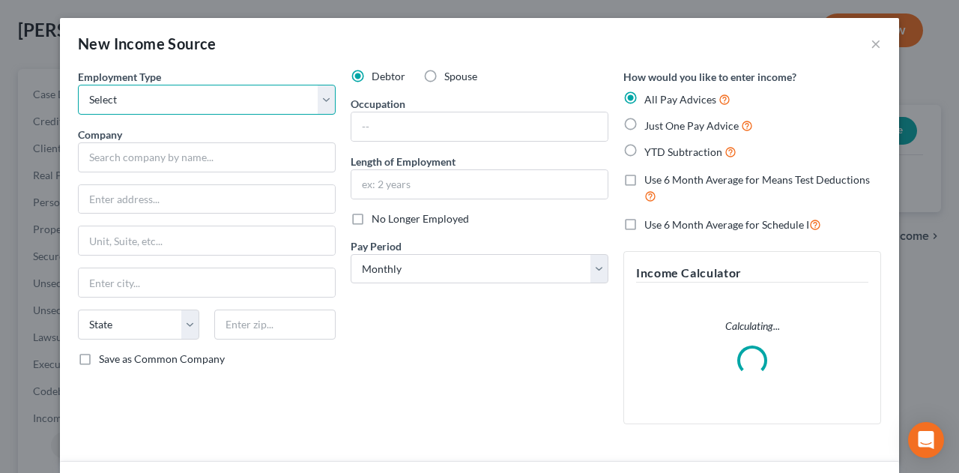
click at [136, 97] on select "Select Full or [DEMOGRAPHIC_DATA] Employment Self Employment" at bounding box center [207, 100] width 258 height 30
click at [78, 85] on select "Select Full or [DEMOGRAPHIC_DATA] Employment Self Employment" at bounding box center [207, 100] width 258 height 30
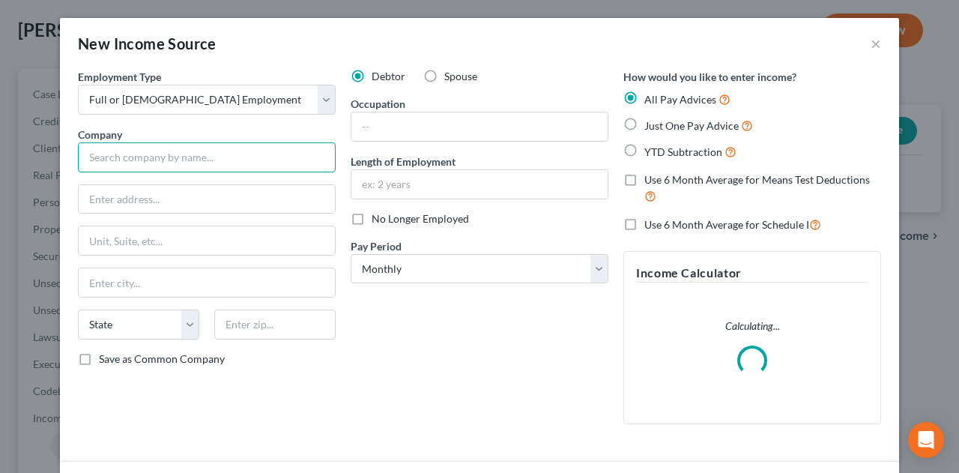
click at [148, 161] on input "text" at bounding box center [207, 157] width 258 height 30
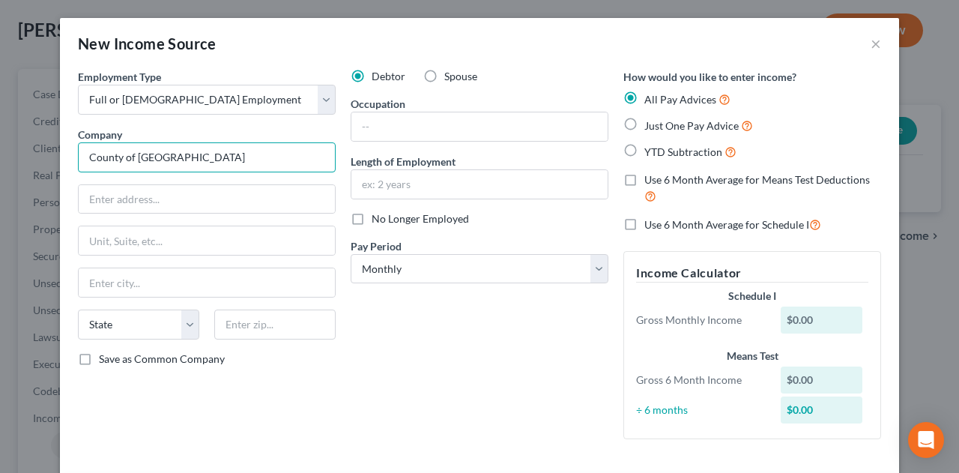
click at [212, 160] on input "County of [GEOGRAPHIC_DATA]" at bounding box center [207, 157] width 258 height 30
click at [365, 122] on input "text" at bounding box center [479, 126] width 256 height 28
click at [267, 158] on input "County of [GEOGRAPHIC_DATA] Social Worker" at bounding box center [207, 157] width 258 height 30
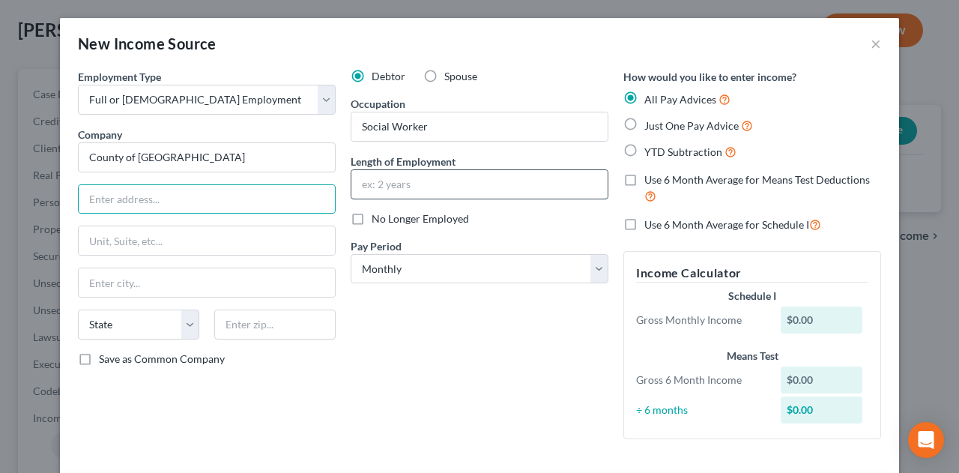
click at [422, 183] on input "text" at bounding box center [479, 184] width 256 height 28
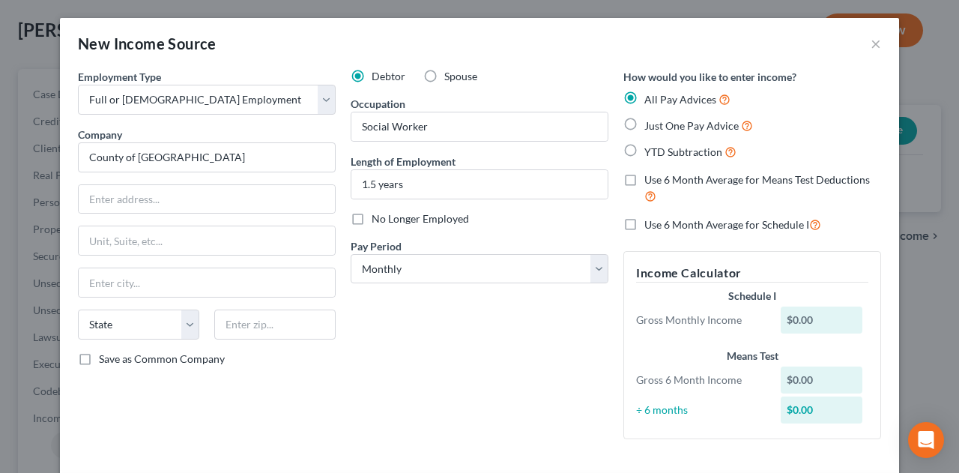
click at [644, 124] on label "Just One Pay Advice" at bounding box center [698, 125] width 109 height 17
click at [650, 124] on input "Just One Pay Advice" at bounding box center [655, 122] width 10 height 10
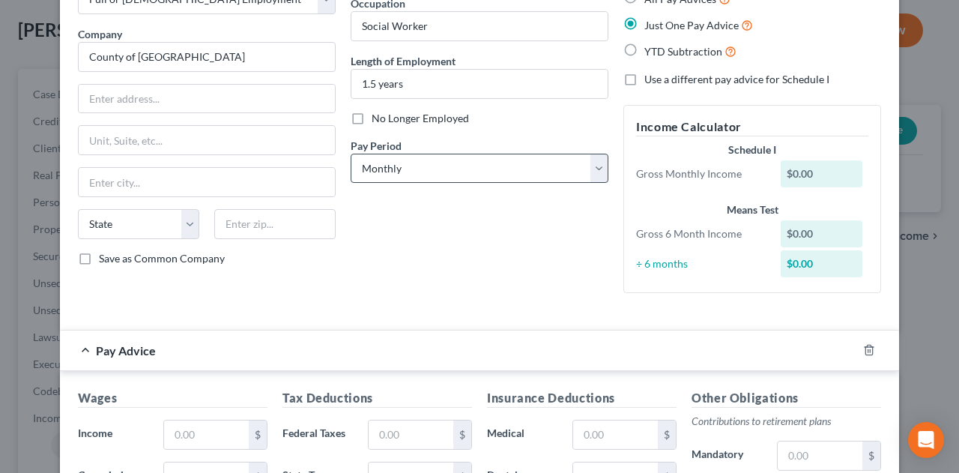
scroll to position [150, 0]
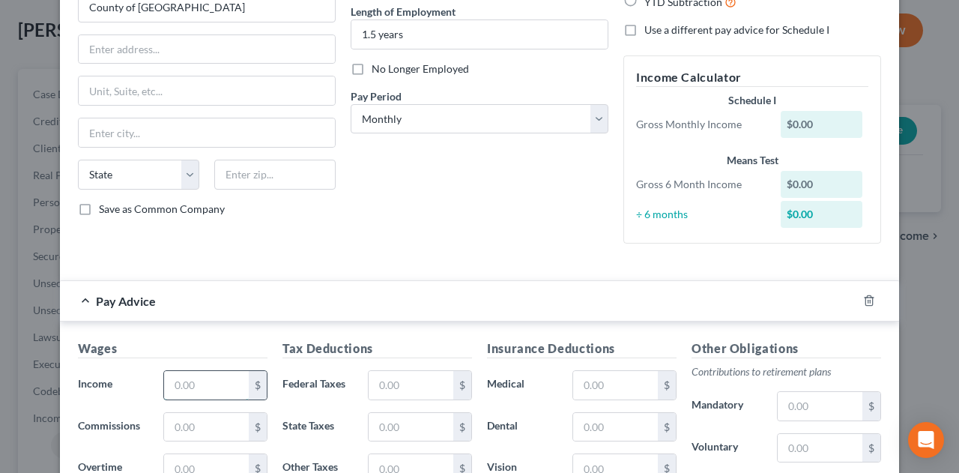
click at [210, 379] on input "text" at bounding box center [206, 385] width 85 height 28
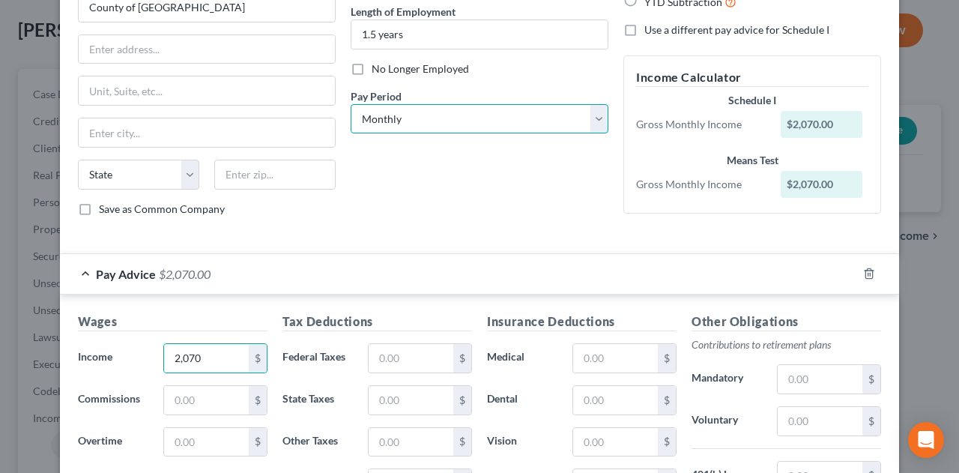
click at [473, 112] on select "Select Monthly Twice Monthly Every Other Week Weekly" at bounding box center [479, 119] width 258 height 30
click at [350, 104] on select "Select Monthly Twice Monthly Every Other Week Weekly" at bounding box center [479, 119] width 258 height 30
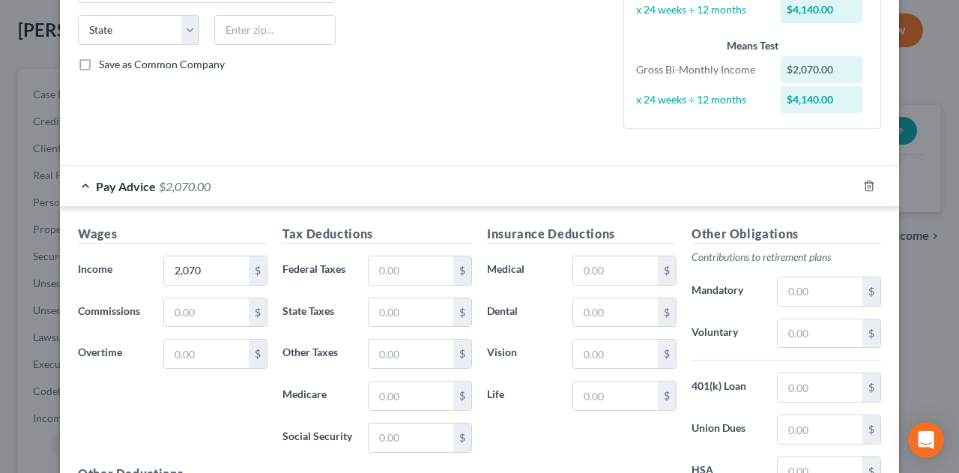
scroll to position [300, 0]
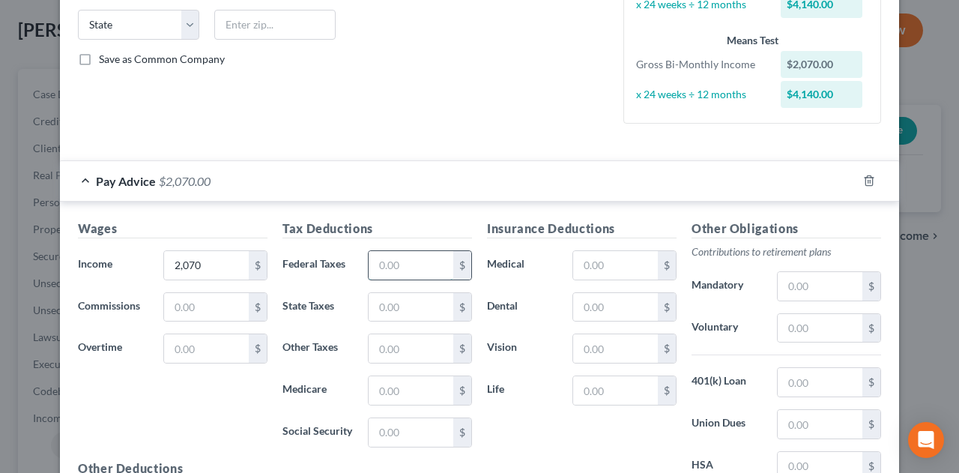
click at [395, 267] on input "text" at bounding box center [410, 265] width 85 height 28
click at [418, 264] on input "text" at bounding box center [410, 265] width 85 height 28
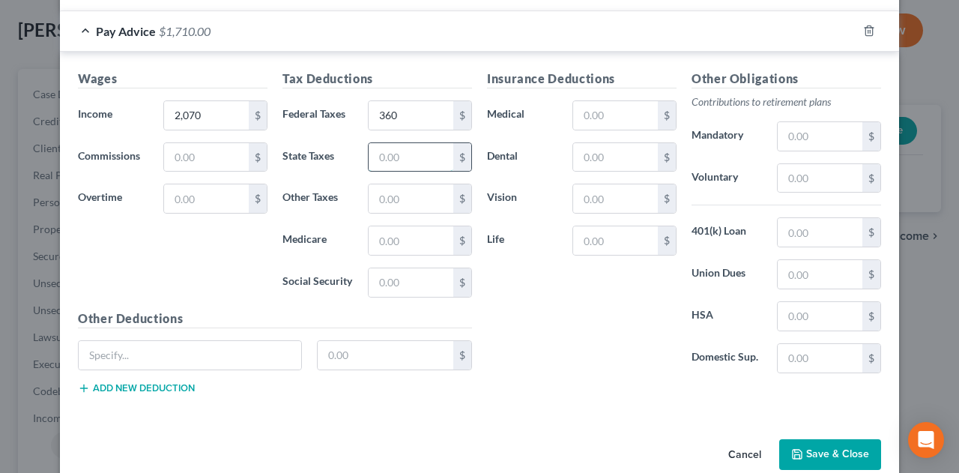
scroll to position [471, 0]
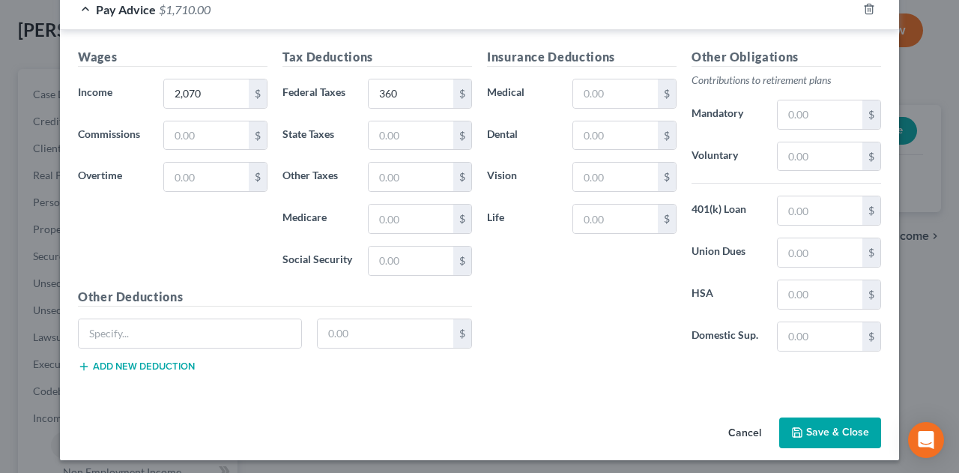
click at [841, 426] on button "Save & Close" at bounding box center [830, 432] width 102 height 31
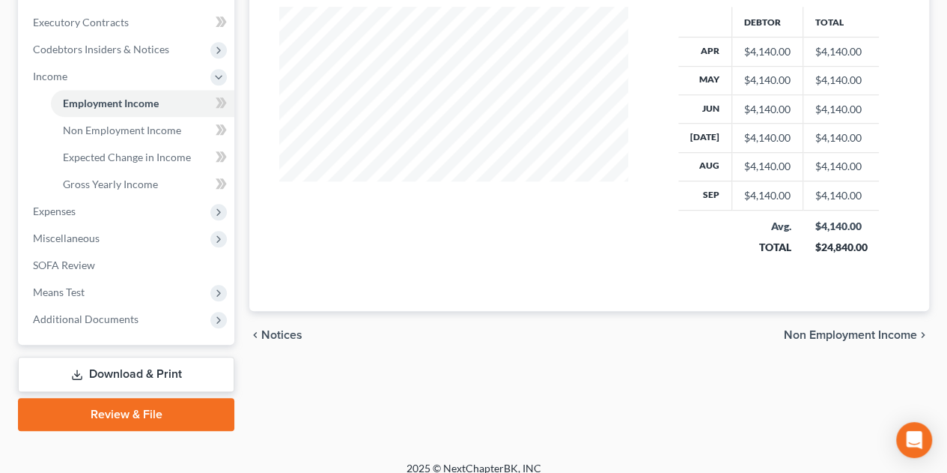
scroll to position [429, 0]
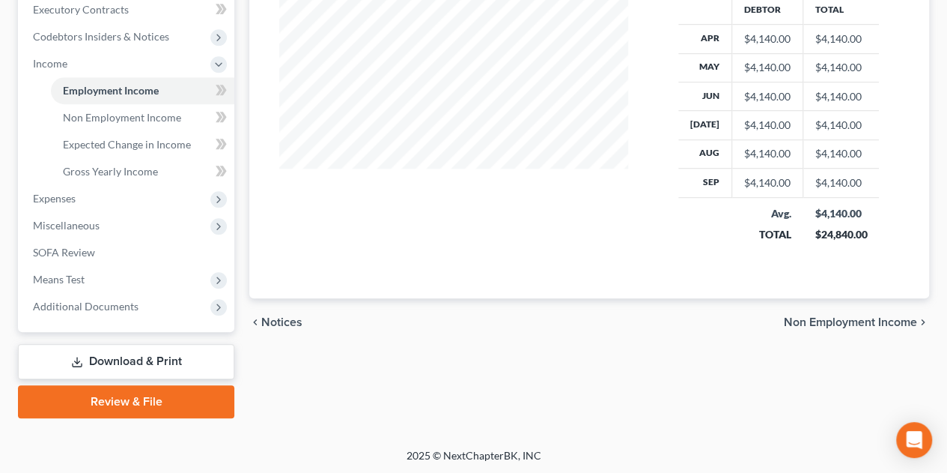
click at [858, 318] on span "Non Employment Income" at bounding box center [850, 322] width 133 height 12
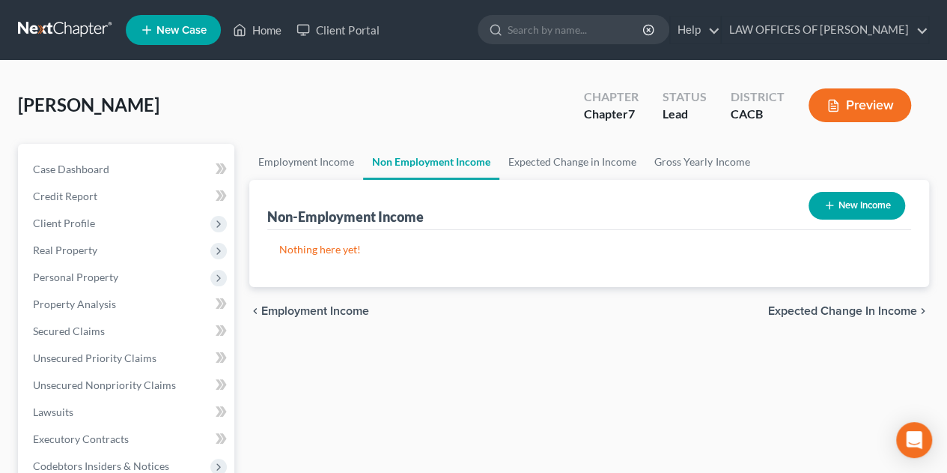
click at [861, 306] on span "Expected Change in Income" at bounding box center [842, 311] width 149 height 12
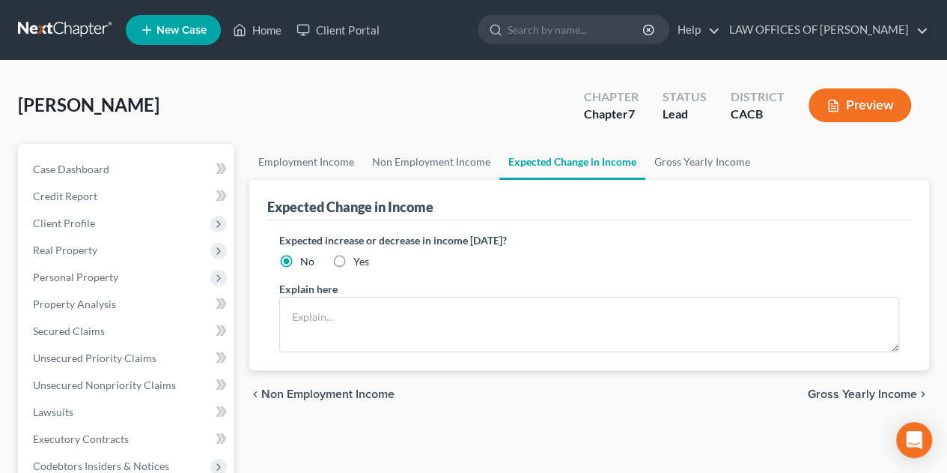
click at [846, 395] on span "Gross Yearly Income" at bounding box center [862, 394] width 109 height 12
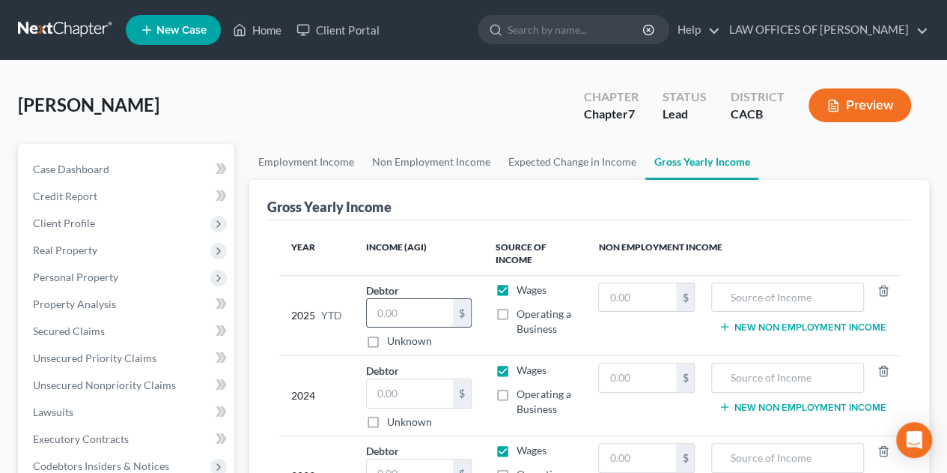
click at [413, 311] on input "text" at bounding box center [409, 313] width 85 height 28
click at [417, 390] on input "text" at bounding box center [409, 393] width 85 height 28
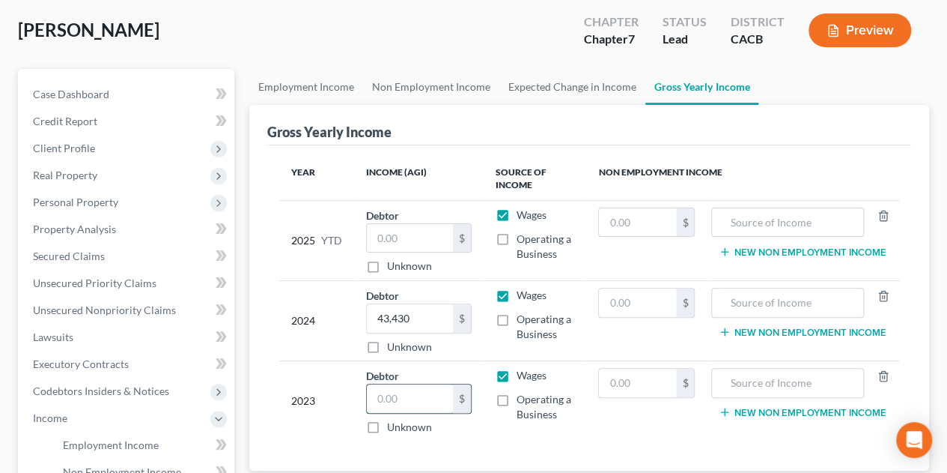
click at [418, 395] on input "text" at bounding box center [409, 398] width 85 height 28
click at [410, 233] on input "text" at bounding box center [409, 238] width 85 height 28
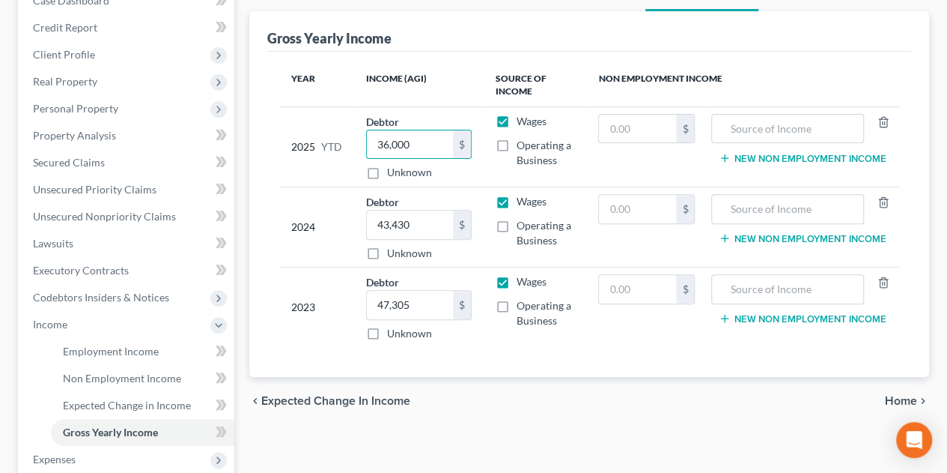
scroll to position [150, 0]
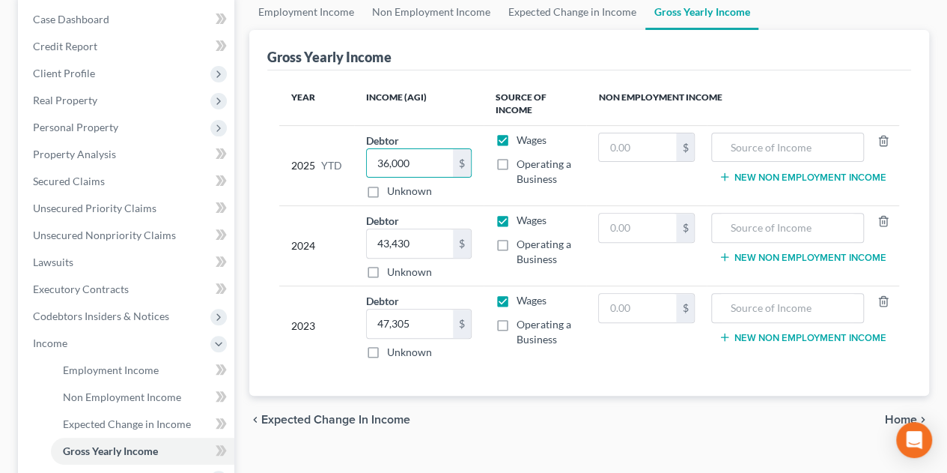
click at [889, 413] on span "Home" at bounding box center [901, 419] width 32 height 12
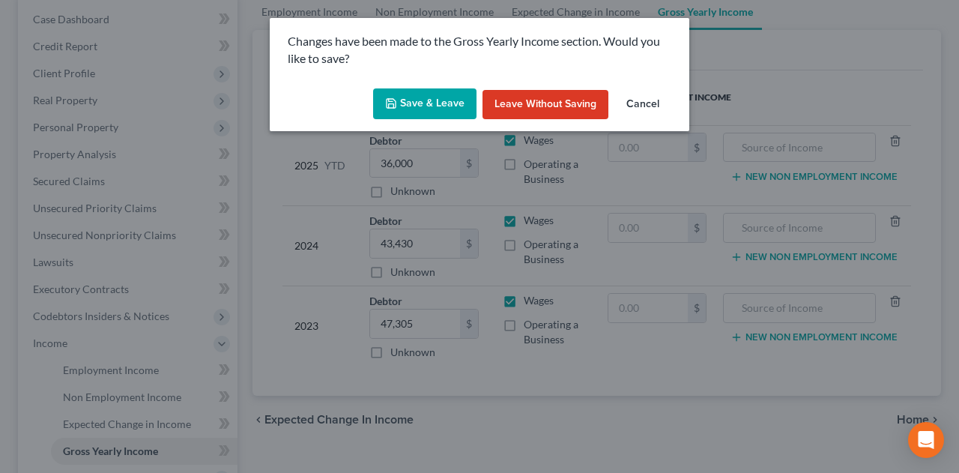
click at [427, 101] on button "Save & Leave" at bounding box center [424, 103] width 103 height 31
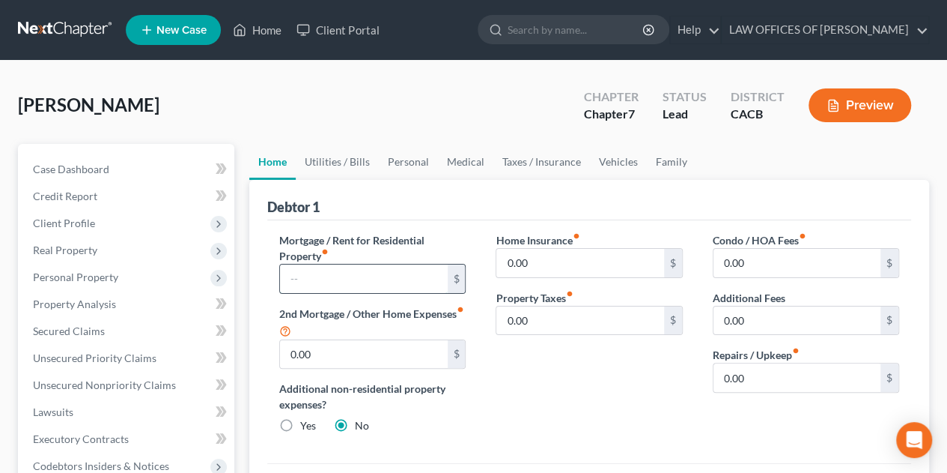
click at [388, 280] on input "text" at bounding box center [363, 278] width 167 height 28
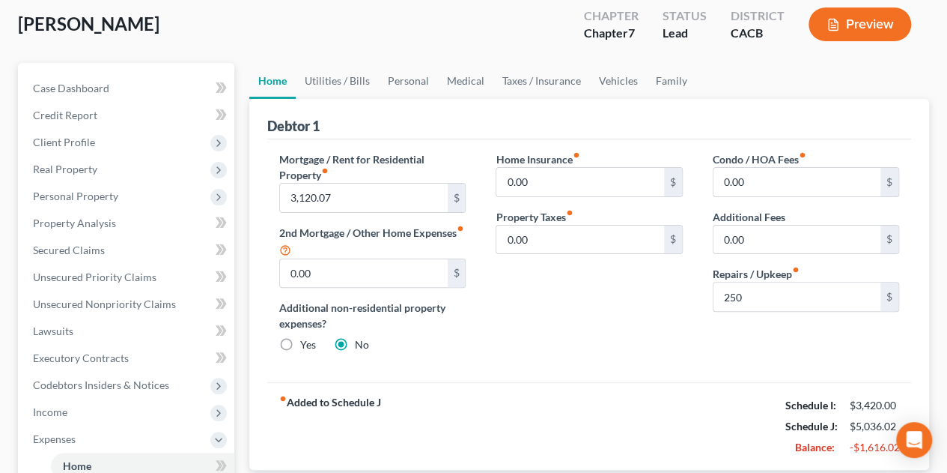
scroll to position [37, 0]
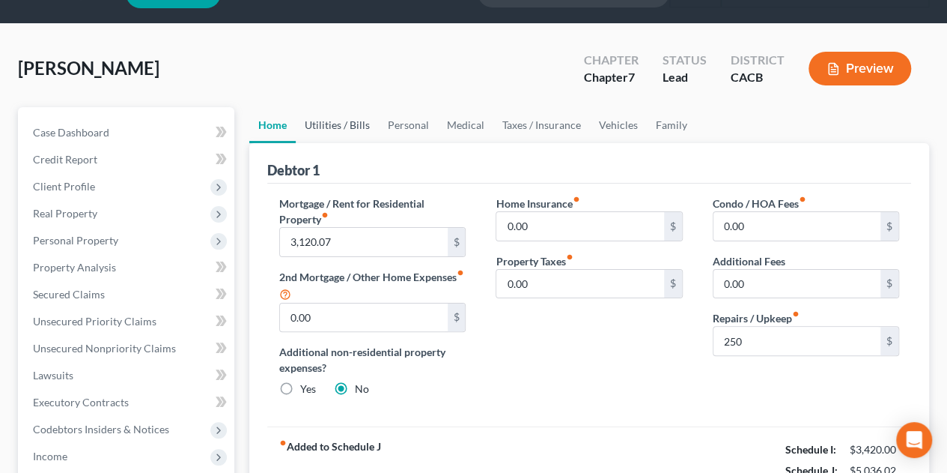
click at [339, 124] on link "Utilities / Bills" at bounding box center [337, 125] width 83 height 36
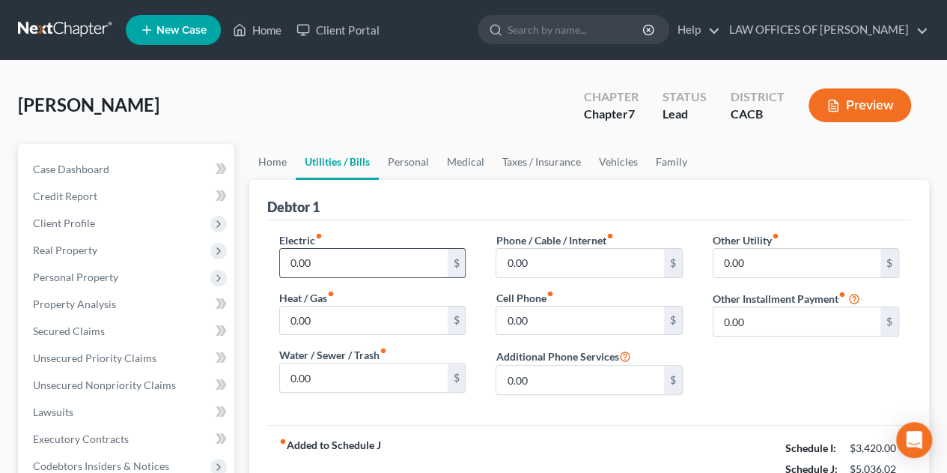
click at [375, 257] on input "0.00" at bounding box center [363, 263] width 167 height 28
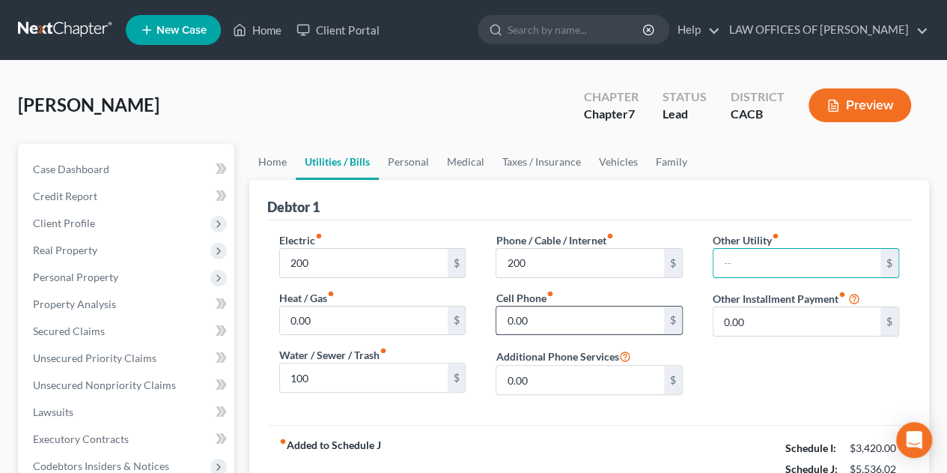
click at [600, 323] on input "0.00" at bounding box center [579, 320] width 167 height 28
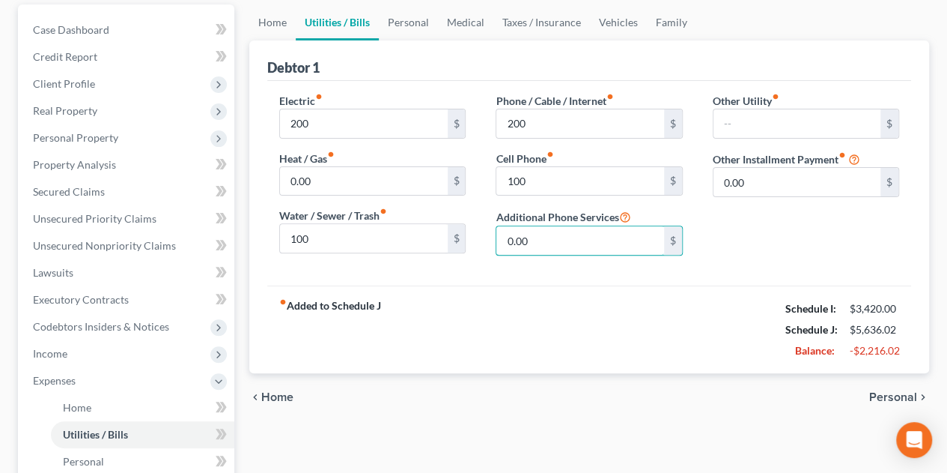
scroll to position [150, 0]
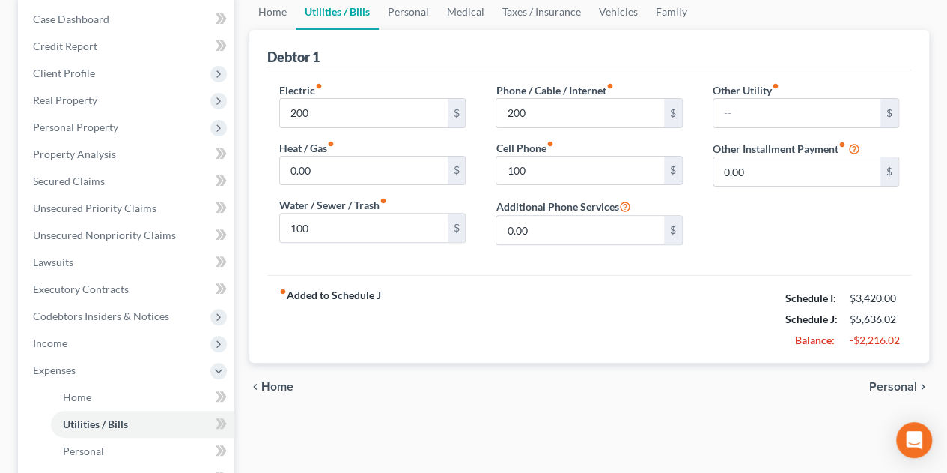
click at [895, 381] on span "Personal" at bounding box center [893, 386] width 48 height 12
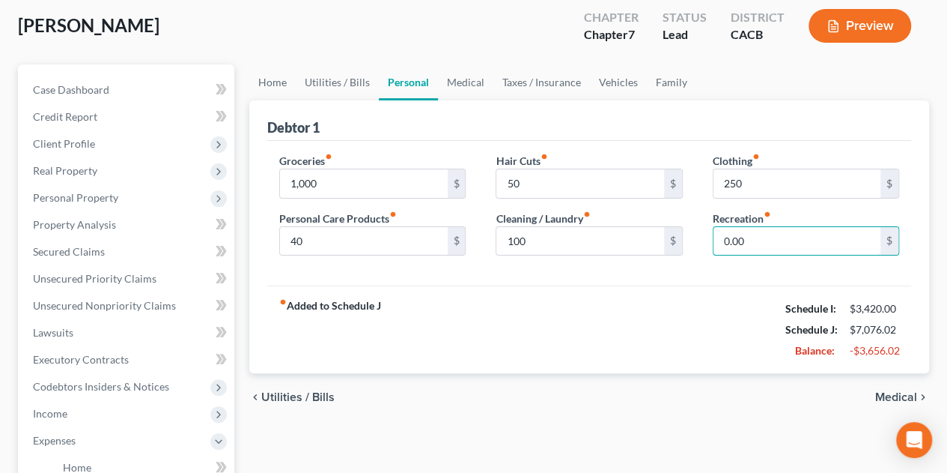
scroll to position [225, 0]
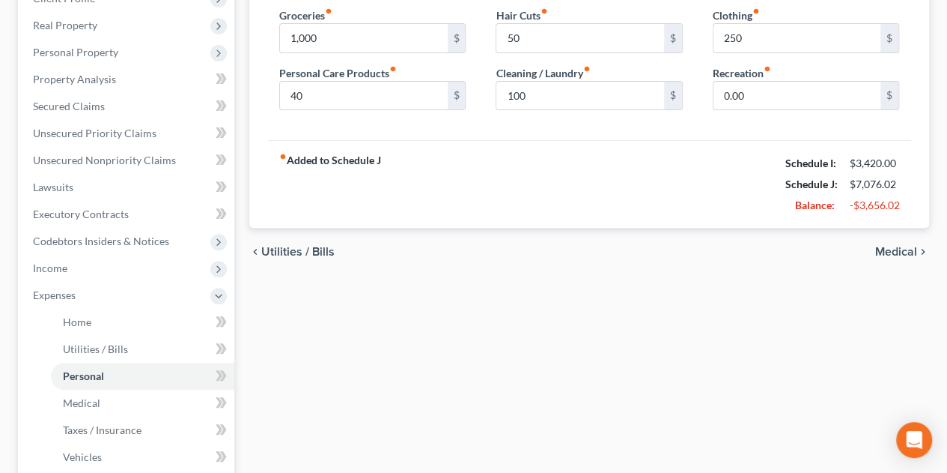
click at [892, 246] on span "Medical" at bounding box center [896, 252] width 42 height 12
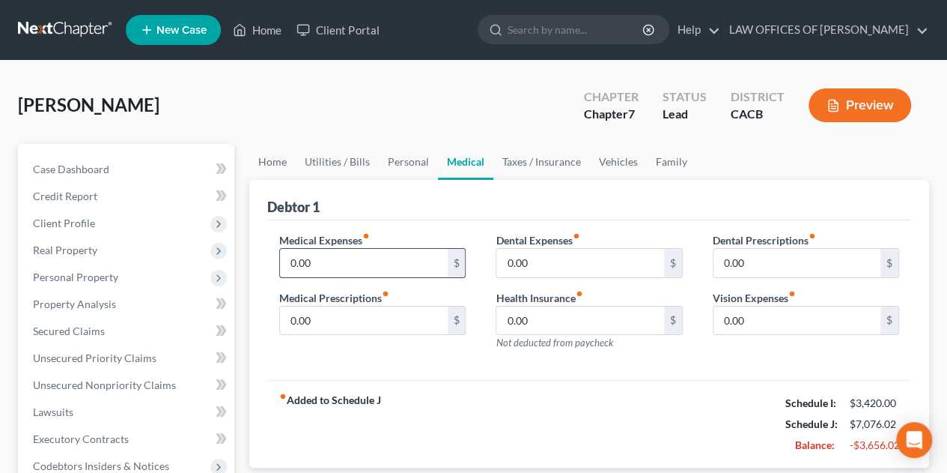
click at [397, 265] on input "0.00" at bounding box center [363, 263] width 167 height 28
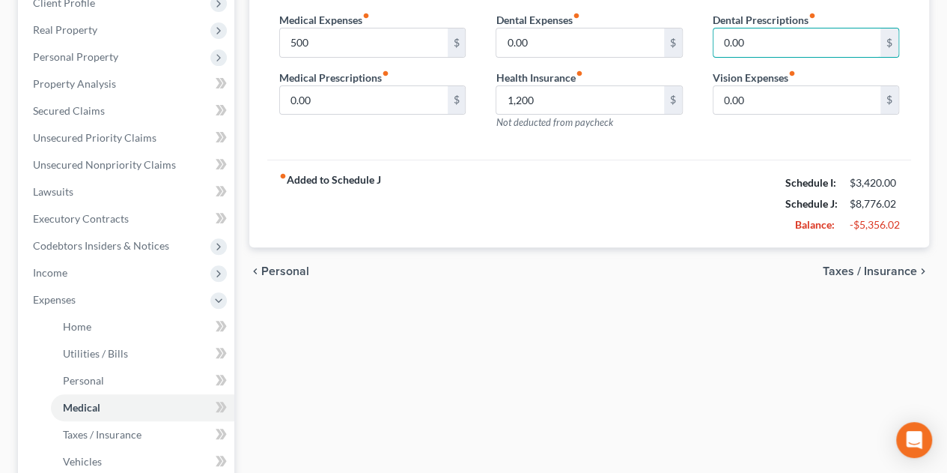
scroll to position [225, 0]
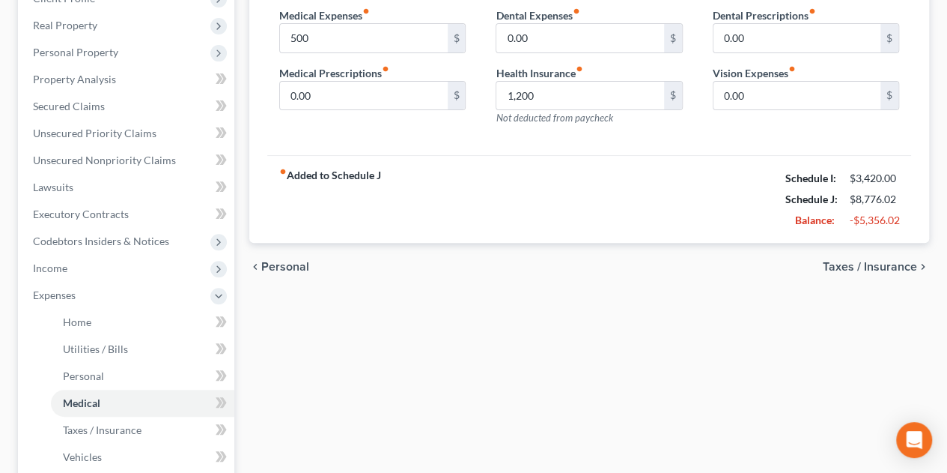
click at [872, 261] on span "Taxes / Insurance" at bounding box center [870, 267] width 94 height 12
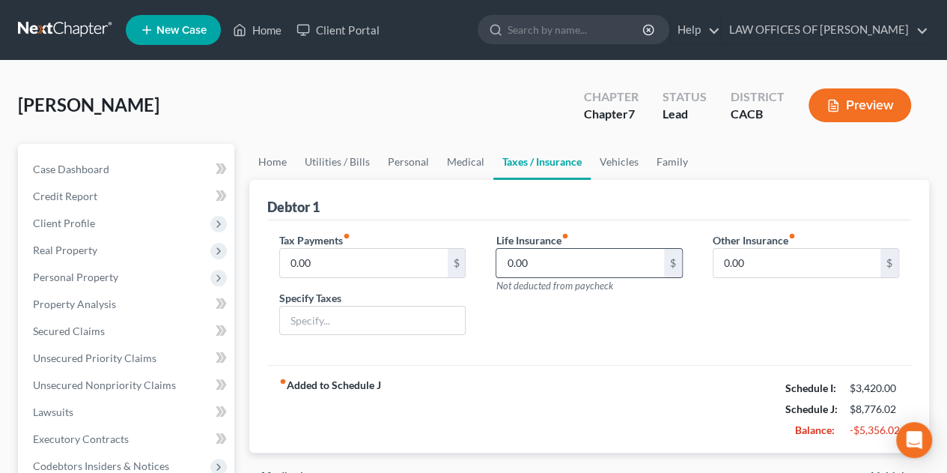
click at [551, 261] on input "0.00" at bounding box center [579, 263] width 167 height 28
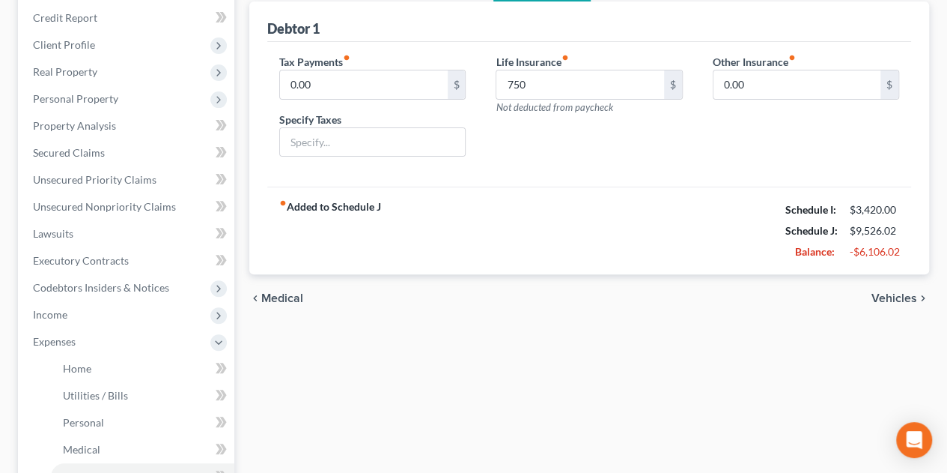
scroll to position [232, 0]
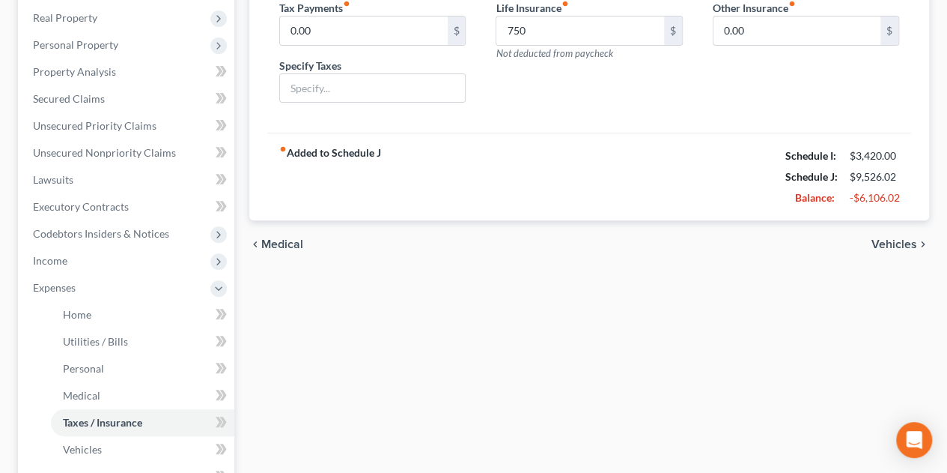
click at [890, 238] on span "Vehicles" at bounding box center [895, 244] width 46 height 12
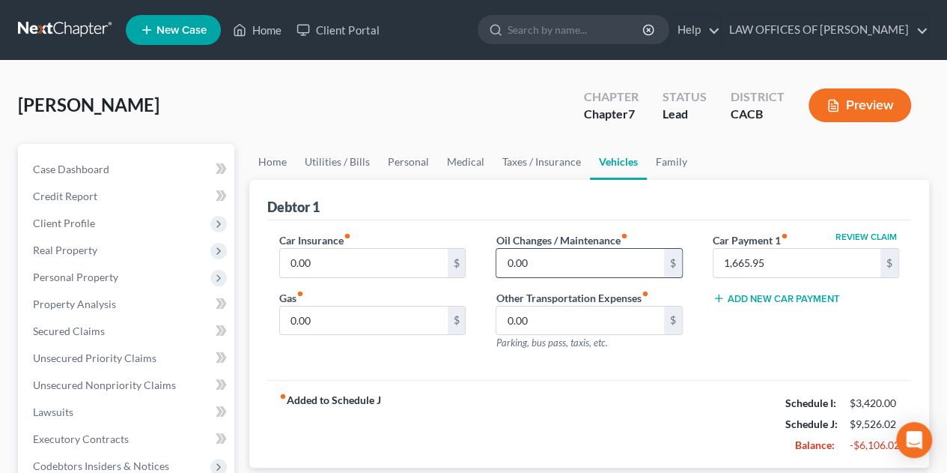
click at [536, 258] on input "0.00" at bounding box center [579, 263] width 167 height 28
click at [389, 264] on input "0.00" at bounding box center [363, 263] width 167 height 28
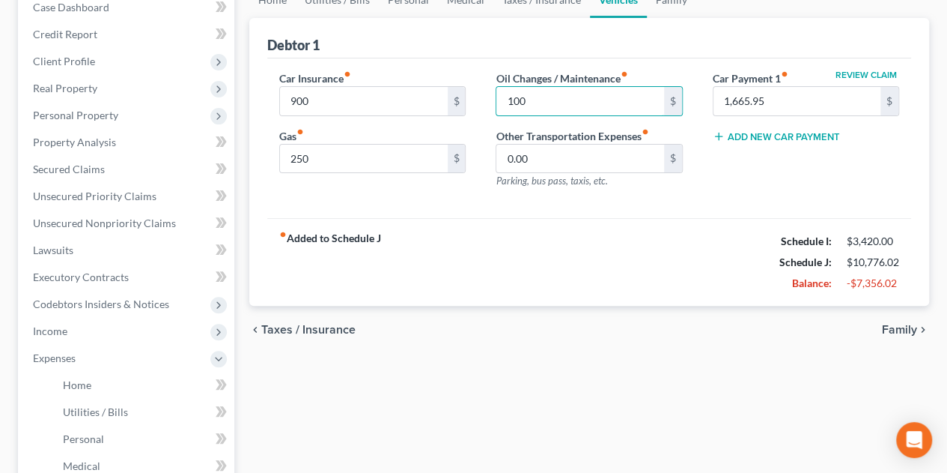
scroll to position [225, 0]
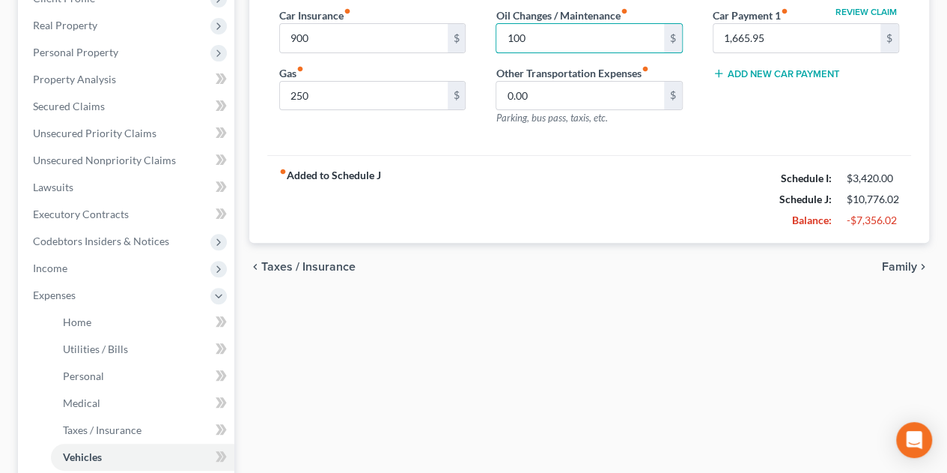
click at [898, 264] on span "Family" at bounding box center [899, 267] width 35 height 12
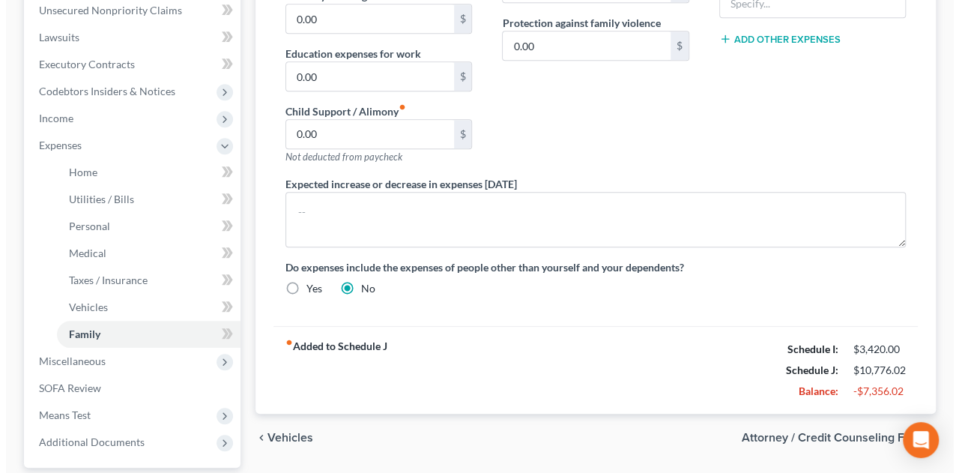
scroll to position [449, 0]
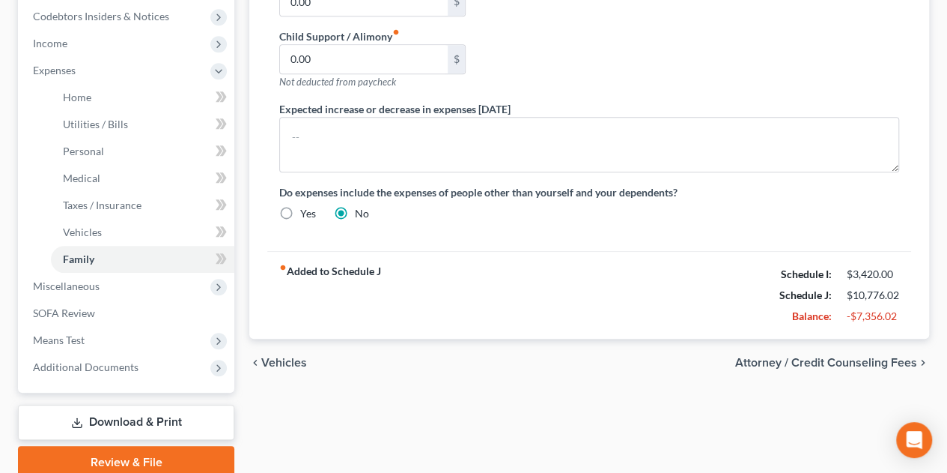
click at [827, 357] on span "Attorney / Credit Counseling Fees" at bounding box center [826, 362] width 182 height 12
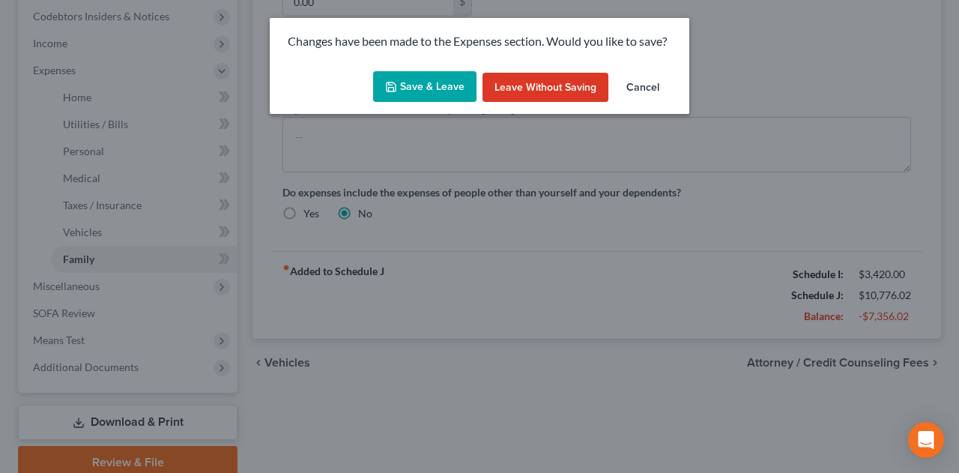
click at [436, 88] on button "Save & Leave" at bounding box center [424, 86] width 103 height 31
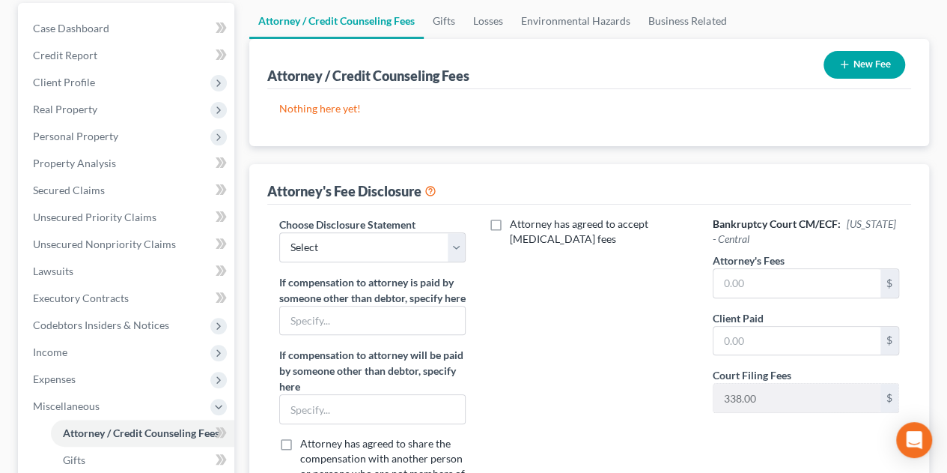
scroll to position [225, 0]
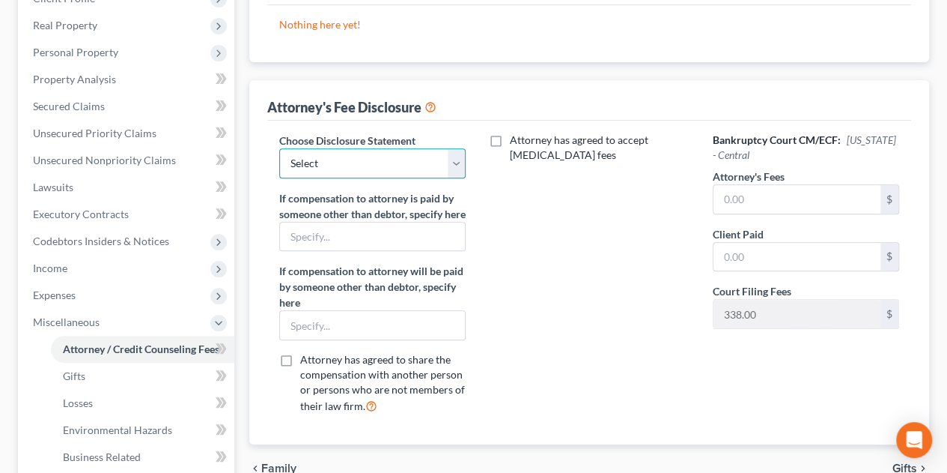
drag, startPoint x: 327, startPoint y: 158, endPoint x: 336, endPoint y: 163, distance: 10.4
click at [327, 158] on select "Select Attorney" at bounding box center [372, 163] width 186 height 30
click at [279, 148] on select "Select Attorney" at bounding box center [372, 163] width 186 height 30
click at [733, 191] on input "text" at bounding box center [797, 199] width 167 height 28
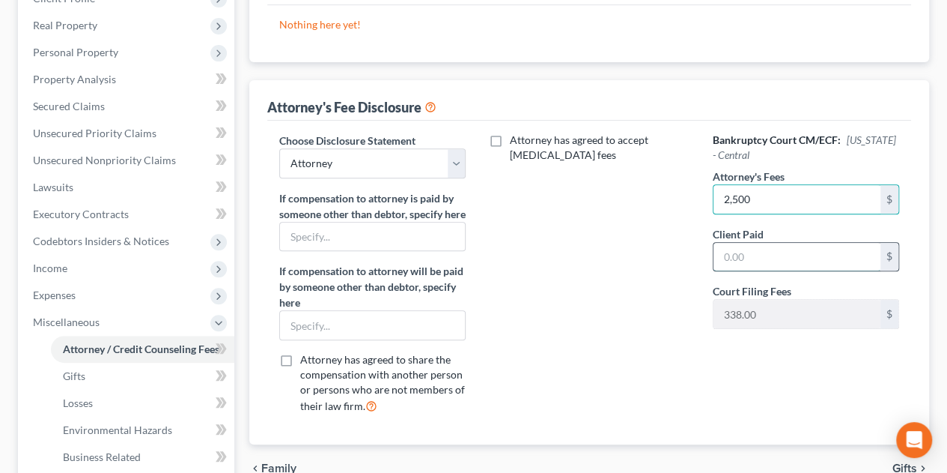
click at [786, 251] on input "text" at bounding box center [797, 257] width 167 height 28
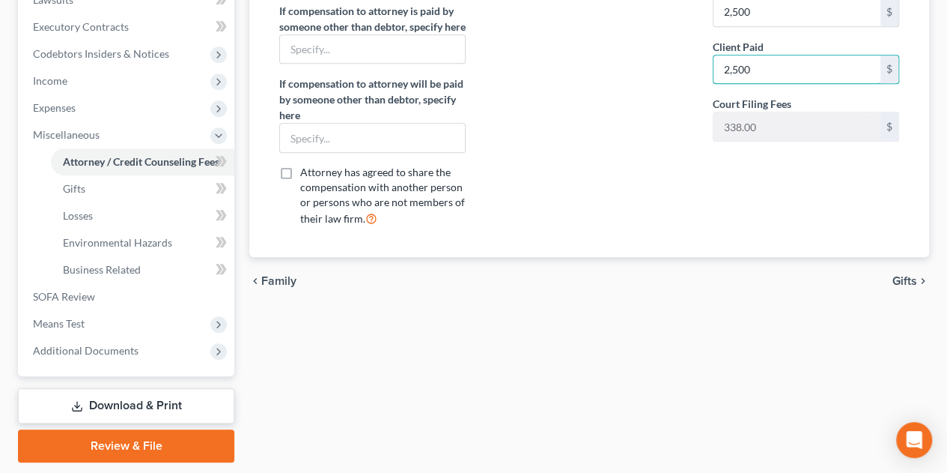
scroll to position [449, 0]
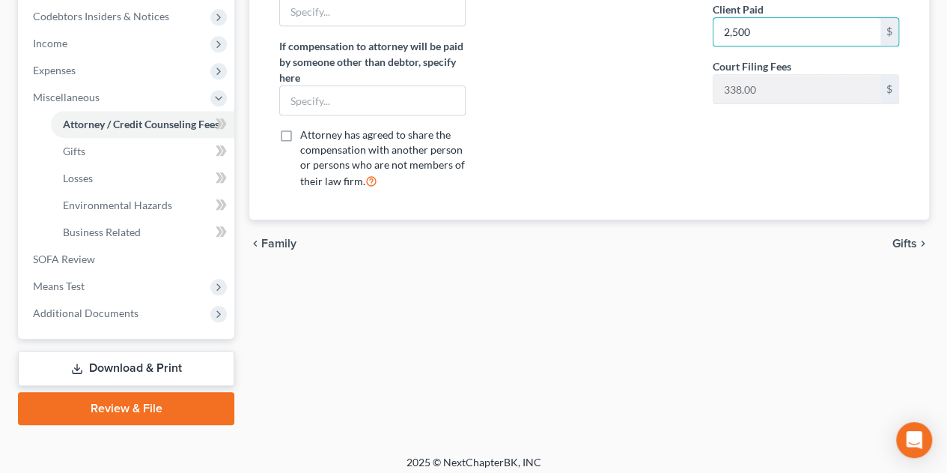
click at [899, 249] on span "Gifts" at bounding box center [905, 243] width 25 height 12
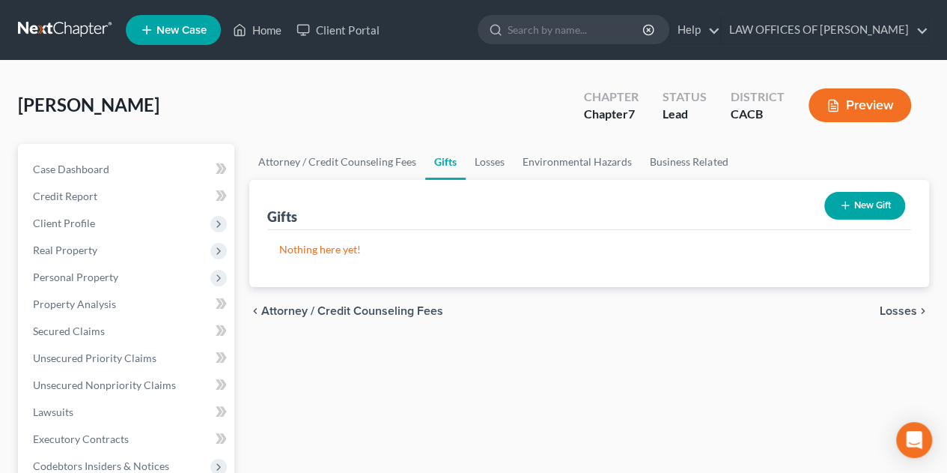
click at [893, 308] on span "Losses" at bounding box center [898, 311] width 37 height 12
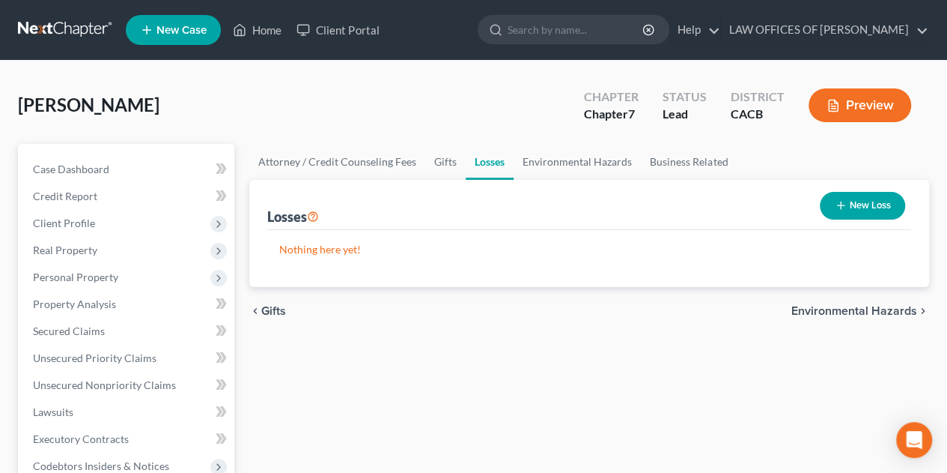
click at [893, 308] on span "Environmental Hazards" at bounding box center [855, 311] width 126 height 12
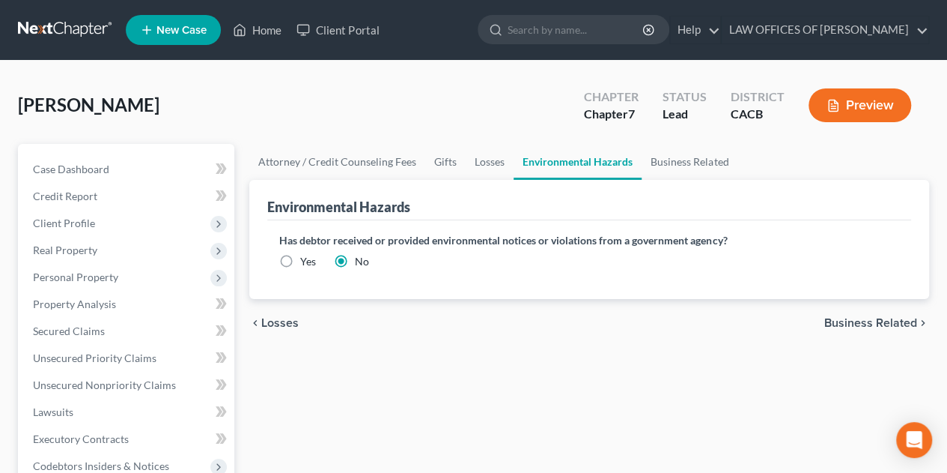
click at [856, 323] on span "Business Related" at bounding box center [870, 323] width 93 height 12
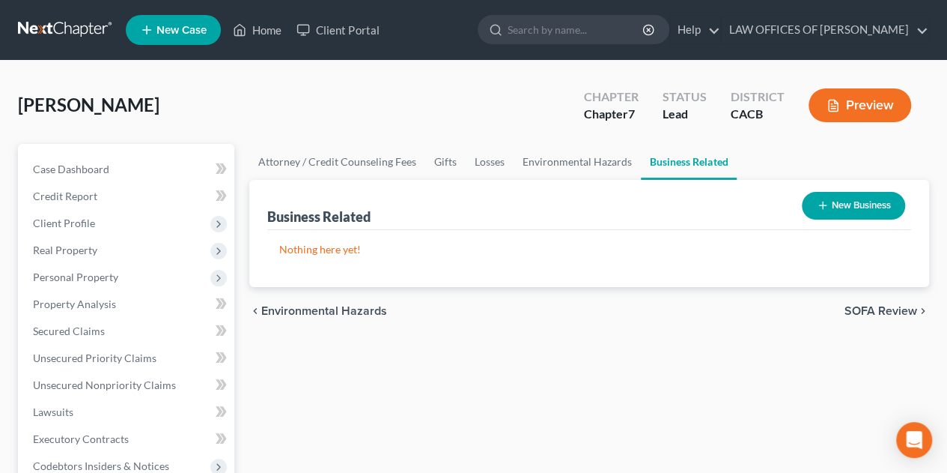
click at [855, 201] on button "New Business" at bounding box center [853, 206] width 103 height 28
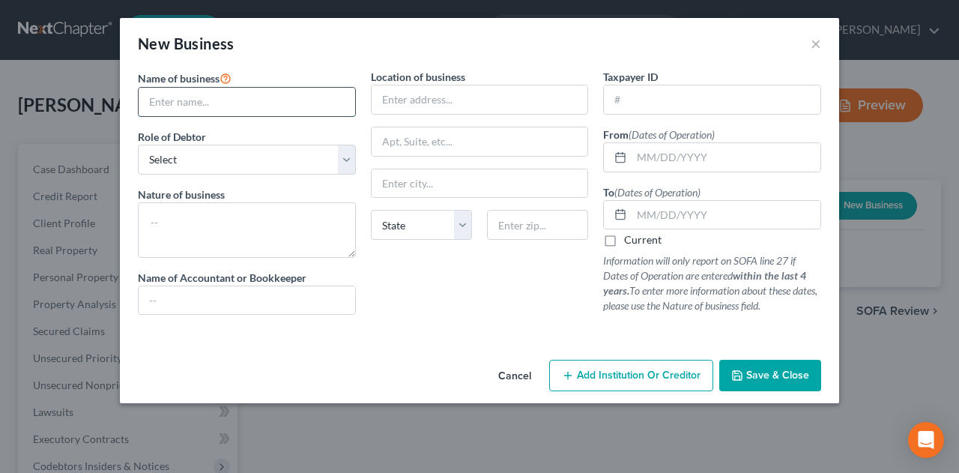
click at [172, 97] on input "text" at bounding box center [247, 102] width 216 height 28
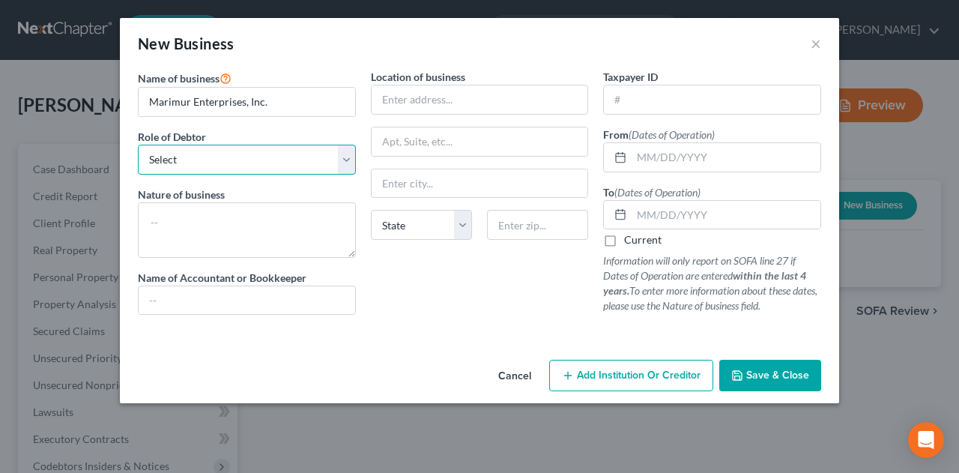
click at [290, 162] on select "Select A member of a limited liability company (LLC) or limited liability partn…" at bounding box center [247, 160] width 218 height 30
click at [138, 145] on select "Select A member of a limited liability company (LLC) or limited liability partn…" at bounding box center [247, 160] width 218 height 30
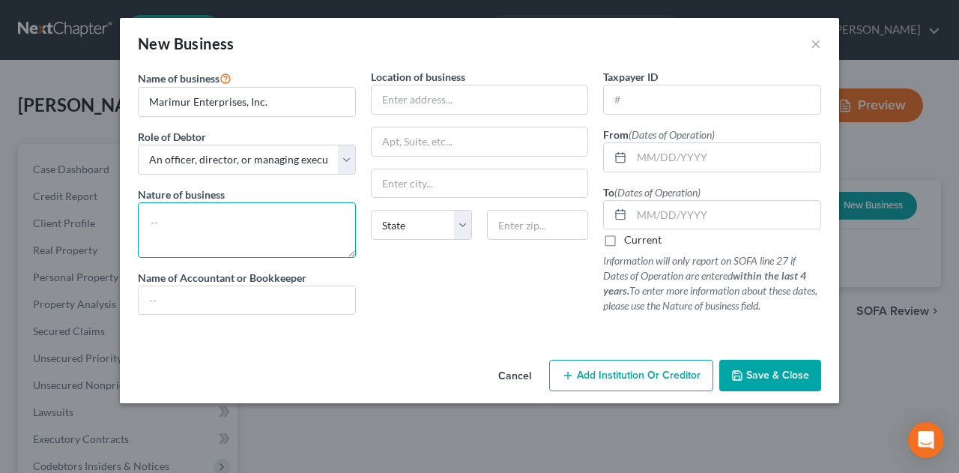
drag, startPoint x: 261, startPoint y: 204, endPoint x: 261, endPoint y: 224, distance: 19.5
click at [261, 225] on textarea at bounding box center [247, 229] width 218 height 55
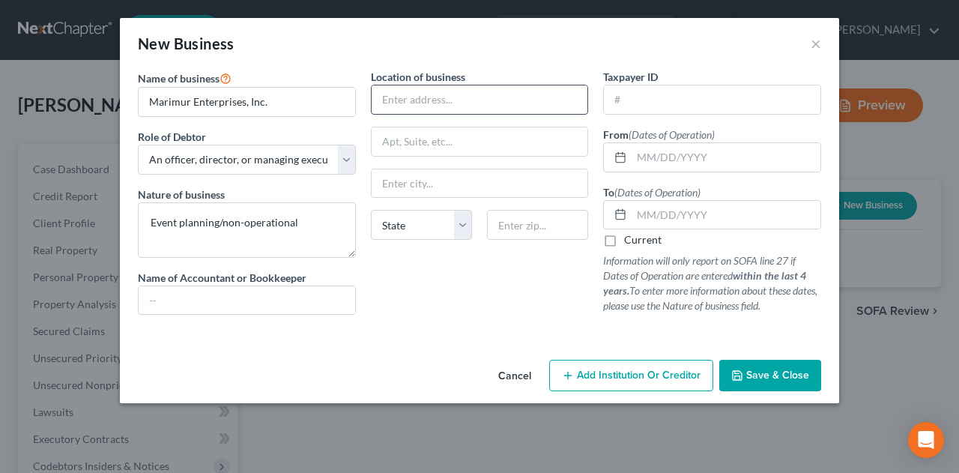
click at [415, 104] on input "text" at bounding box center [479, 99] width 216 height 28
click at [481, 99] on input "10831" at bounding box center [479, 99] width 216 height 28
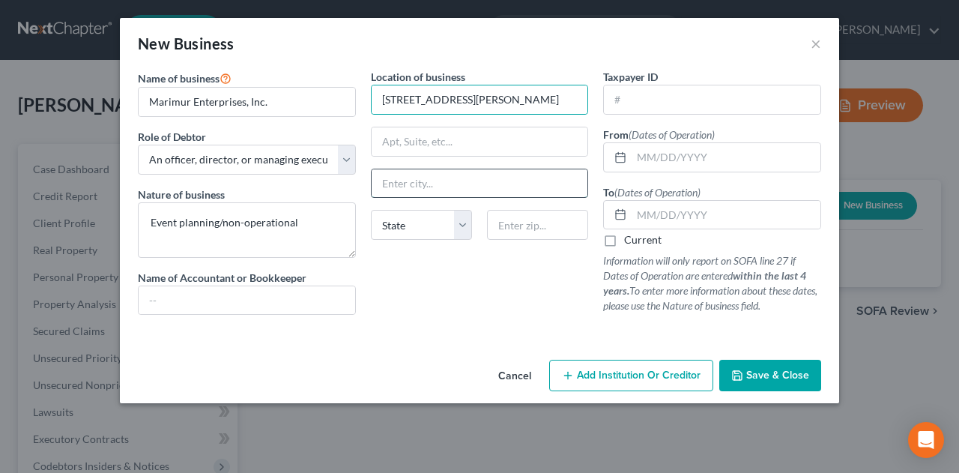
click at [463, 177] on input "text" at bounding box center [479, 183] width 216 height 28
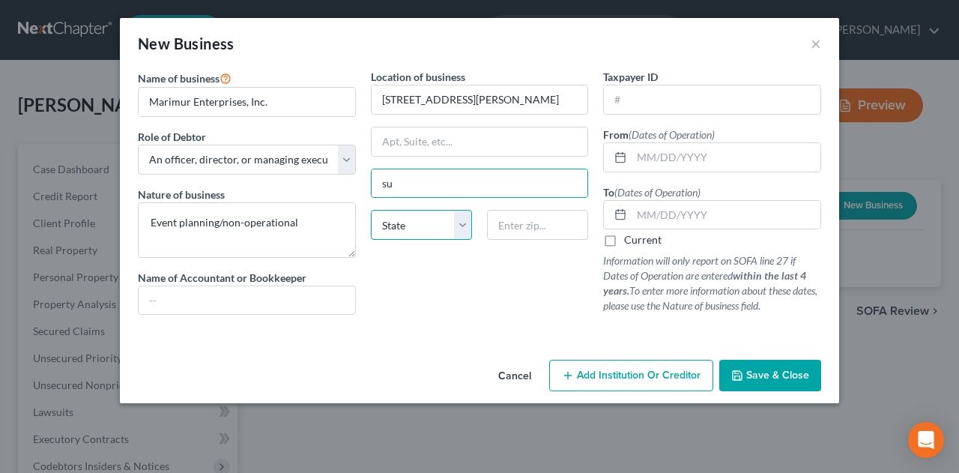
click at [408, 222] on select "State [US_STATE] AK AR AZ CA CO CT DE DC [GEOGRAPHIC_DATA] [GEOGRAPHIC_DATA] GU…" at bounding box center [421, 225] width 101 height 30
click at [371, 210] on select "State [US_STATE] AK AR AZ CA CO CT DE DC [GEOGRAPHIC_DATA] [GEOGRAPHIC_DATA] GU…" at bounding box center [421, 225] width 101 height 30
click at [428, 183] on input "su" at bounding box center [479, 183] width 216 height 28
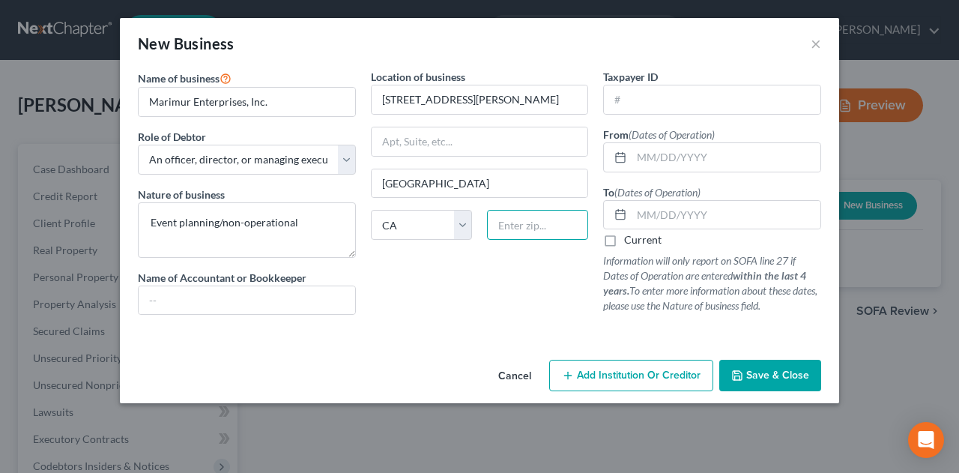
click at [520, 225] on input "text" at bounding box center [537, 225] width 101 height 30
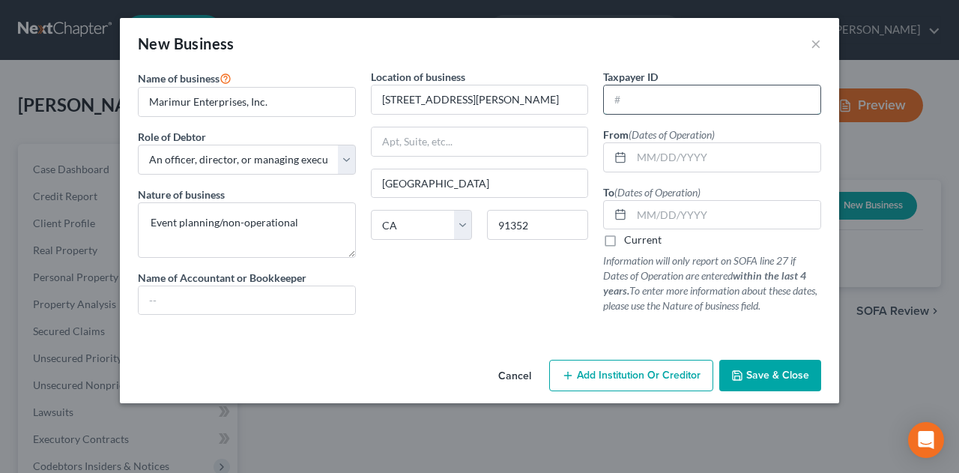
click at [660, 100] on input "text" at bounding box center [712, 99] width 216 height 28
click at [657, 155] on input "text" at bounding box center [725, 157] width 189 height 28
click at [758, 369] on span "Save & Close" at bounding box center [777, 374] width 63 height 13
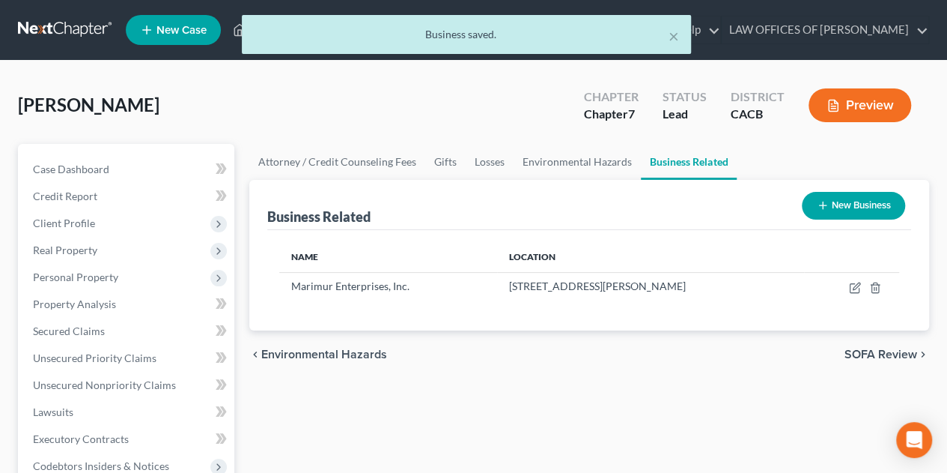
click at [876, 353] on span "SOFA Review" at bounding box center [881, 354] width 73 height 12
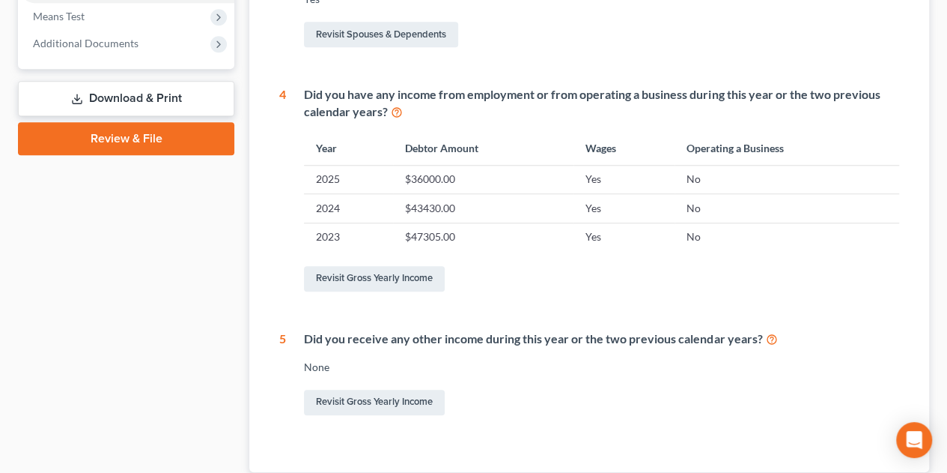
scroll to position [686, 0]
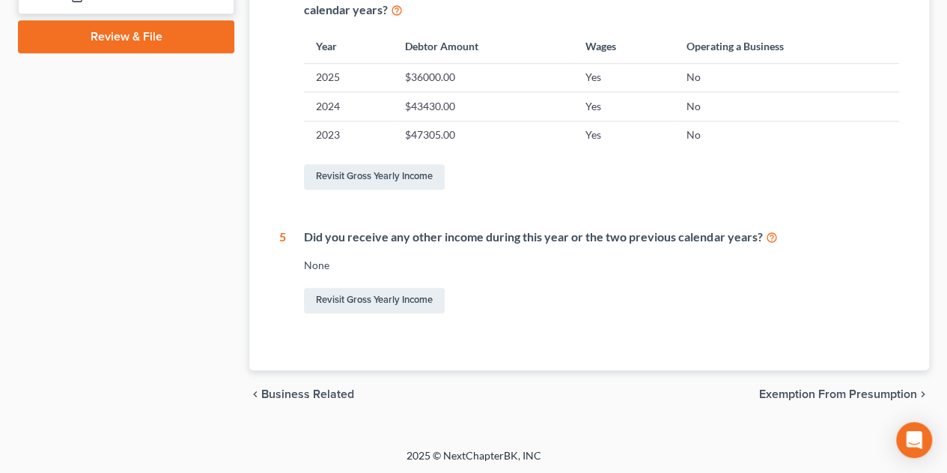
click at [807, 391] on span "Exemption from Presumption" at bounding box center [838, 394] width 158 height 12
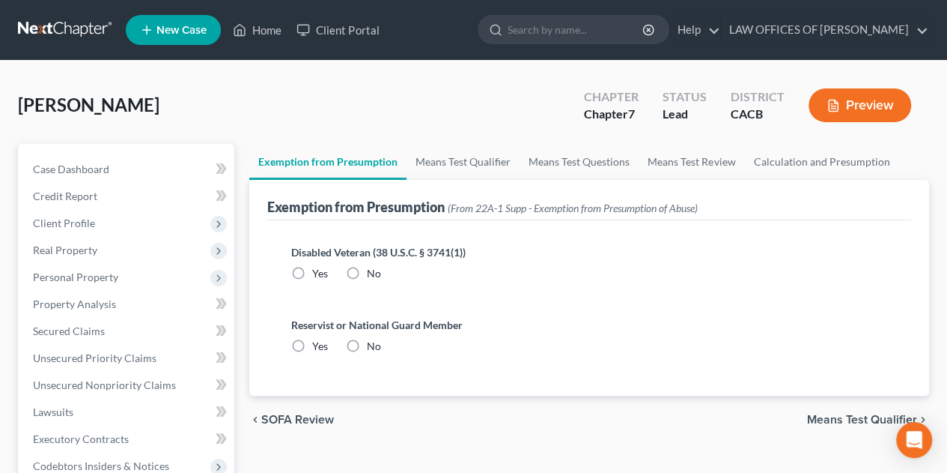
click at [367, 271] on label "No" at bounding box center [374, 273] width 14 height 15
click at [373, 271] on input "No" at bounding box center [378, 271] width 10 height 10
click at [367, 343] on label "No" at bounding box center [374, 345] width 14 height 15
click at [373, 343] on input "No" at bounding box center [378, 343] width 10 height 10
click at [846, 413] on span "Means Test Qualifier" at bounding box center [862, 419] width 110 height 12
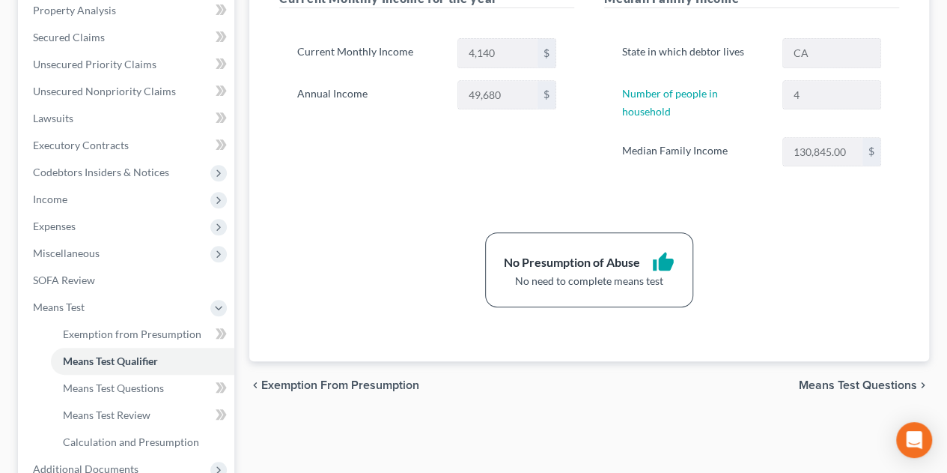
scroll to position [374, 0]
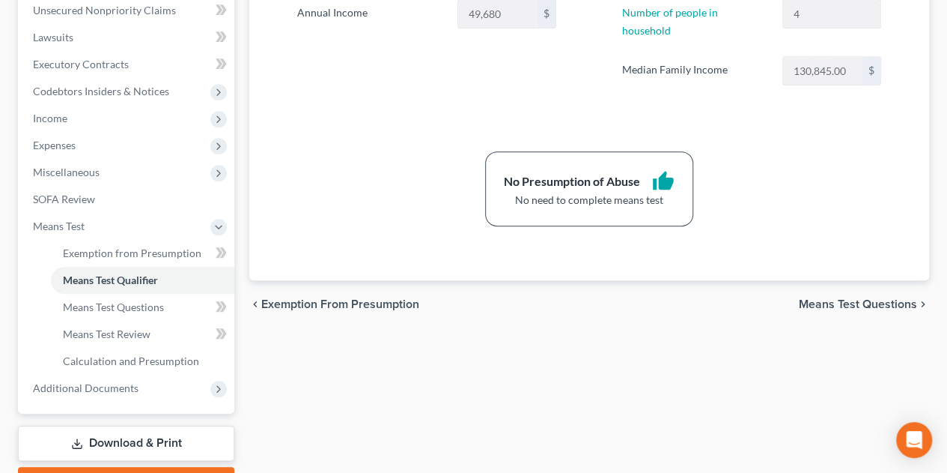
click at [837, 298] on span "Means Test Questions" at bounding box center [858, 304] width 118 height 12
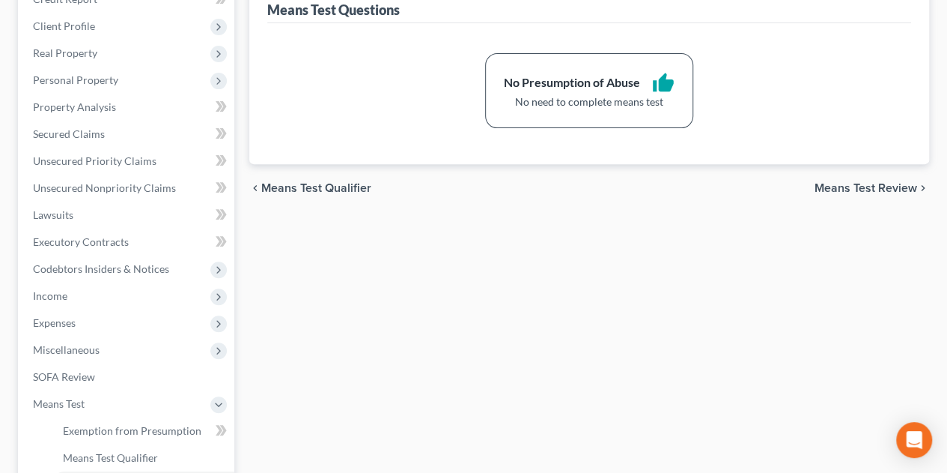
scroll to position [300, 0]
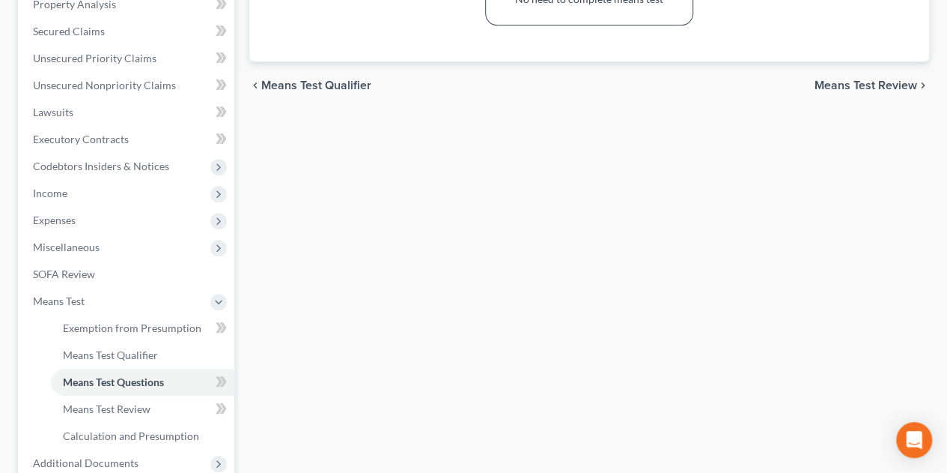
click at [852, 85] on span "Means Test Review" at bounding box center [866, 85] width 103 height 12
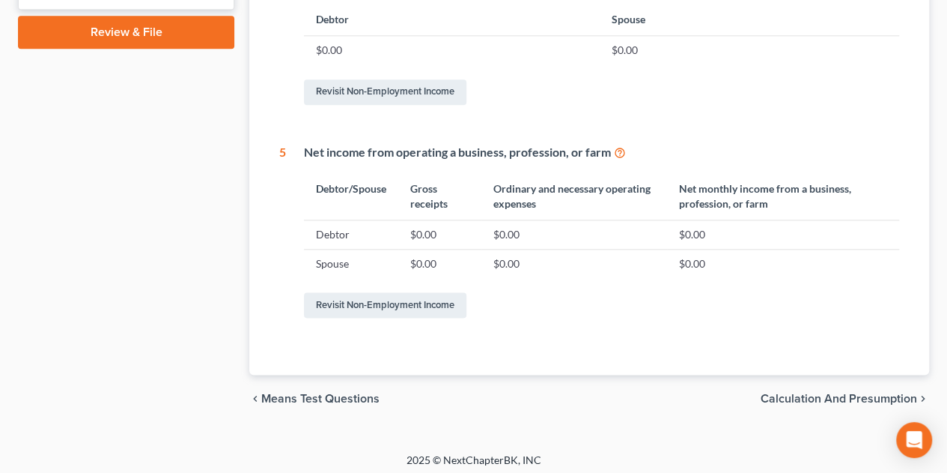
scroll to position [830, 0]
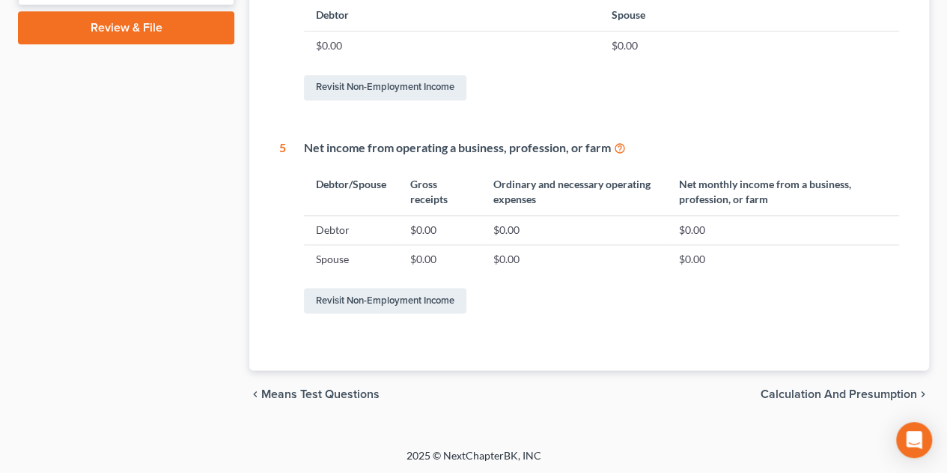
click at [839, 388] on span "Calculation and Presumption" at bounding box center [839, 394] width 157 height 12
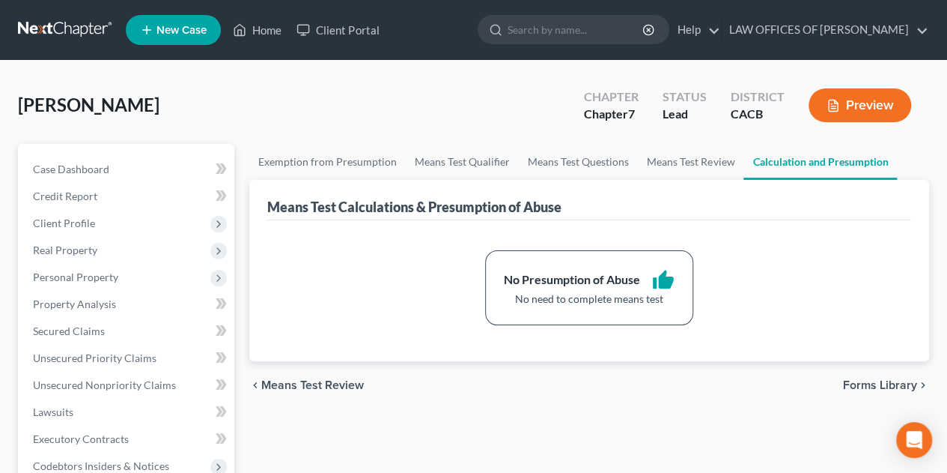
click at [866, 385] on span "Forms Library" at bounding box center [880, 385] width 74 height 12
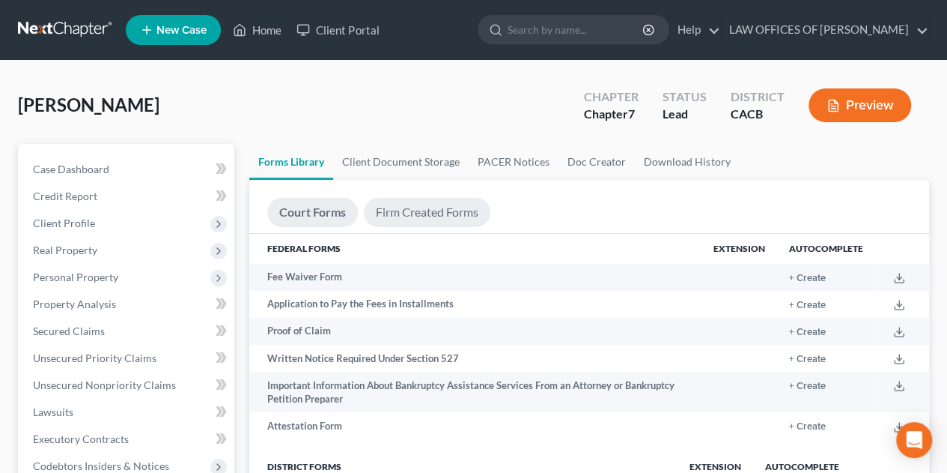
click at [439, 208] on link "Firm Created Forms" at bounding box center [427, 212] width 127 height 29
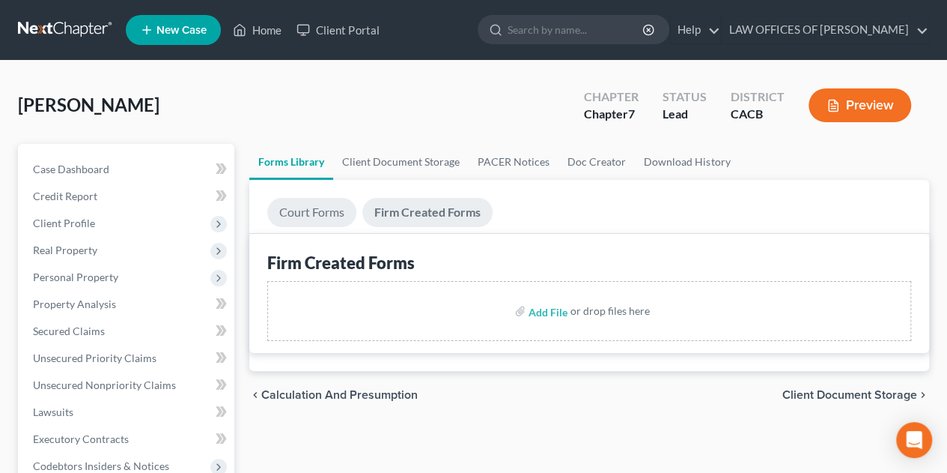
click at [306, 213] on link "Court Forms" at bounding box center [311, 212] width 89 height 29
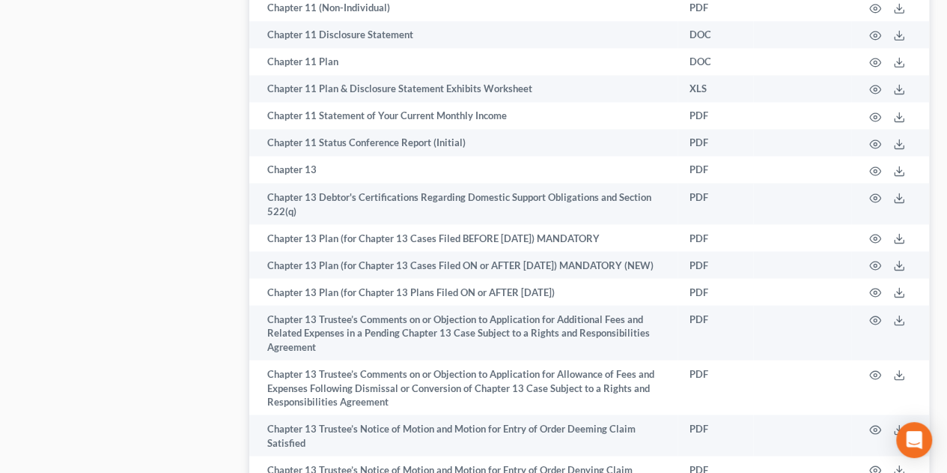
scroll to position [1857, 0]
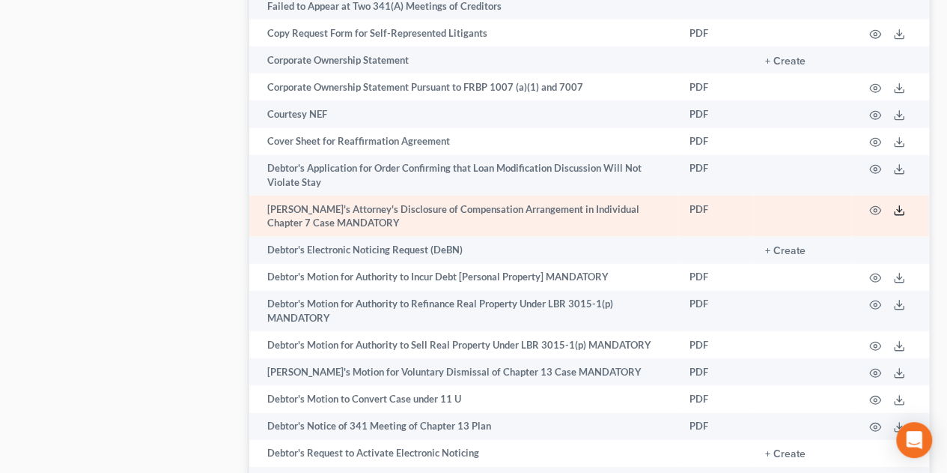
click at [898, 216] on icon at bounding box center [899, 210] width 12 height 12
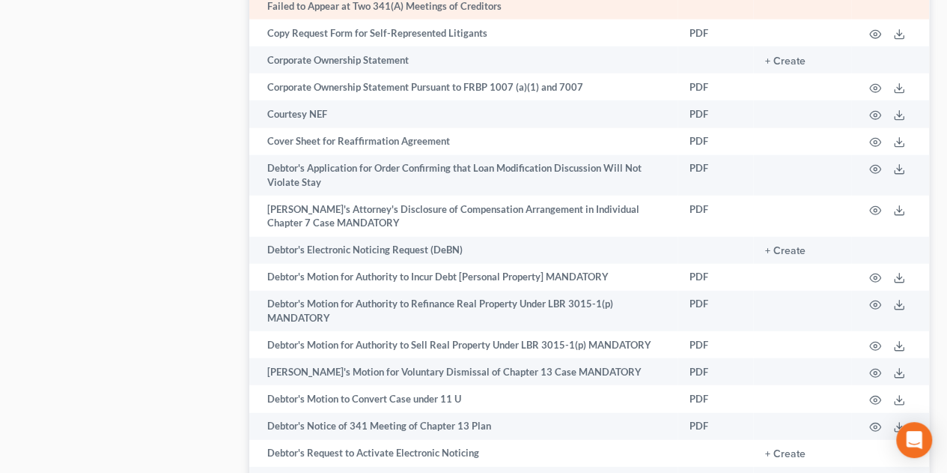
scroll to position [2465, 0]
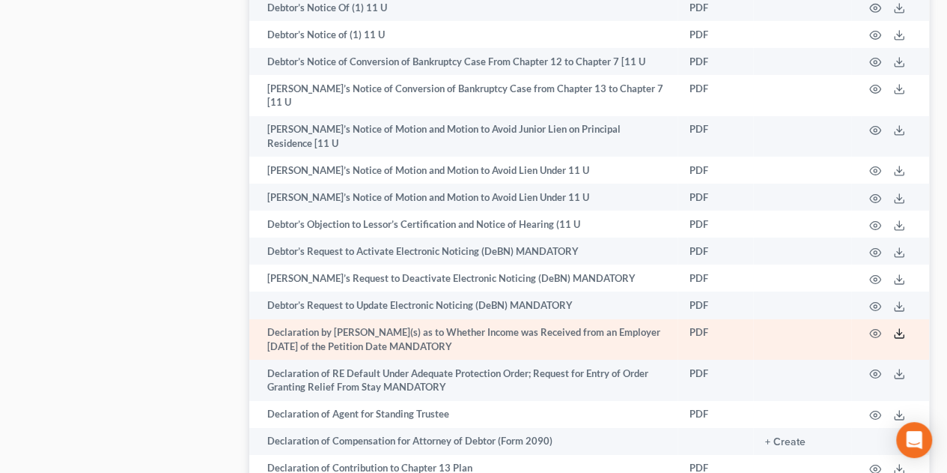
click at [900, 332] on polyline at bounding box center [899, 333] width 5 height 2
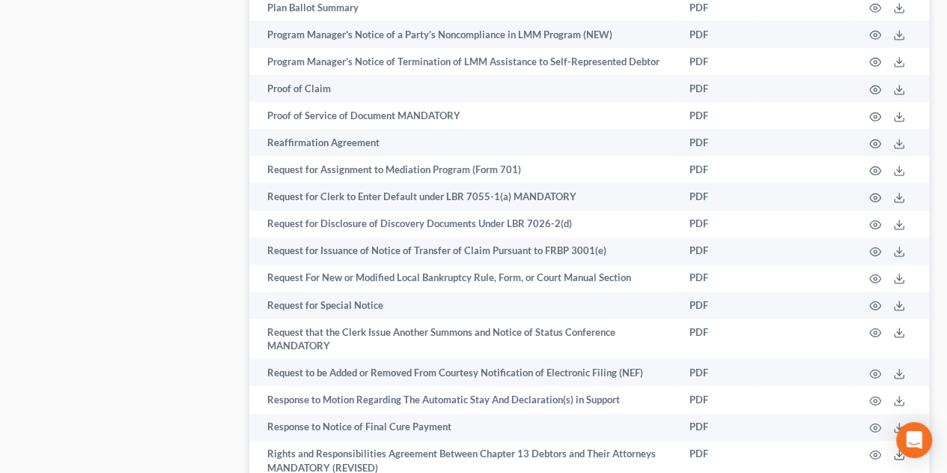
scroll to position [8430, 0]
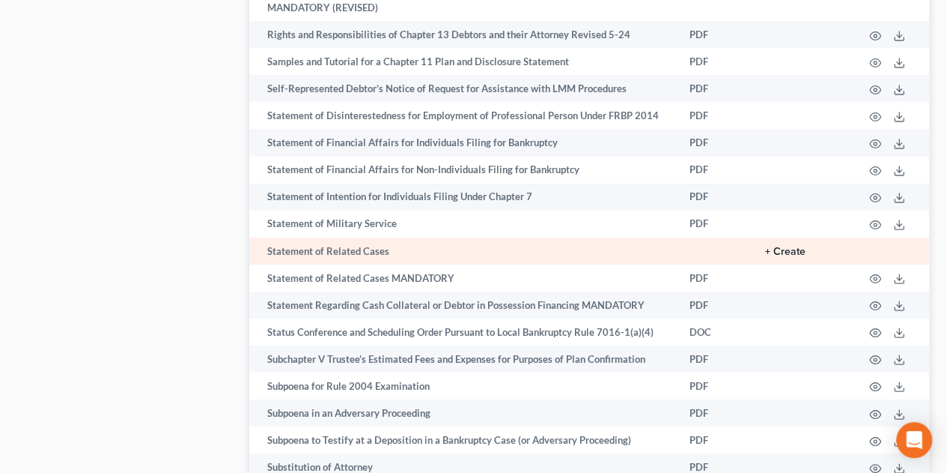
click at [785, 246] on button "+ Create" at bounding box center [785, 251] width 40 height 10
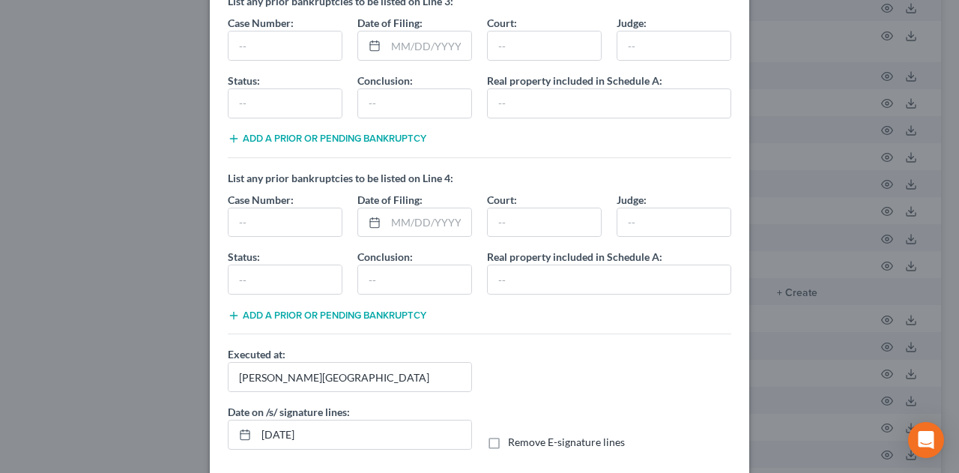
scroll to position [493, 0]
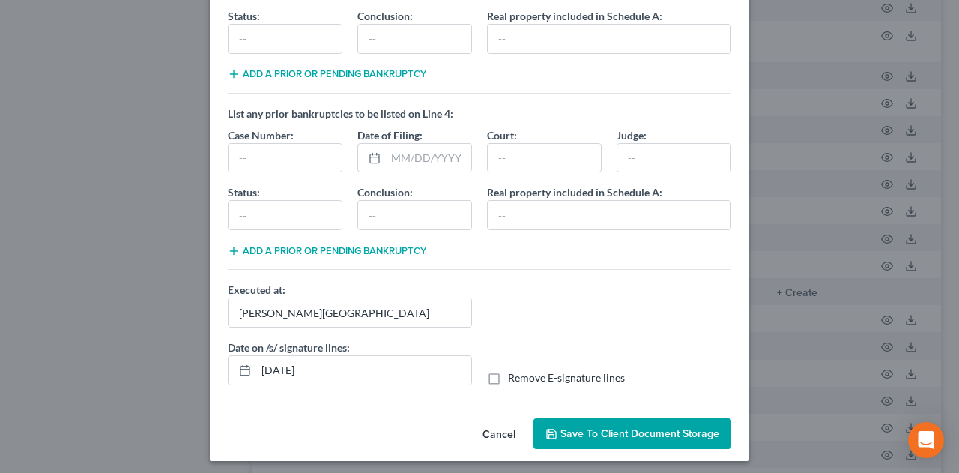
click at [613, 418] on button "Save to Client Document Storage" at bounding box center [632, 433] width 198 height 31
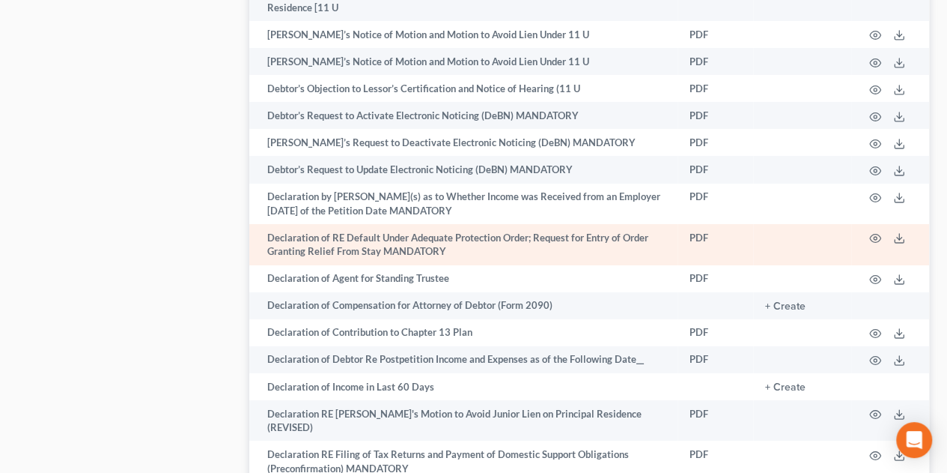
scroll to position [2621, 0]
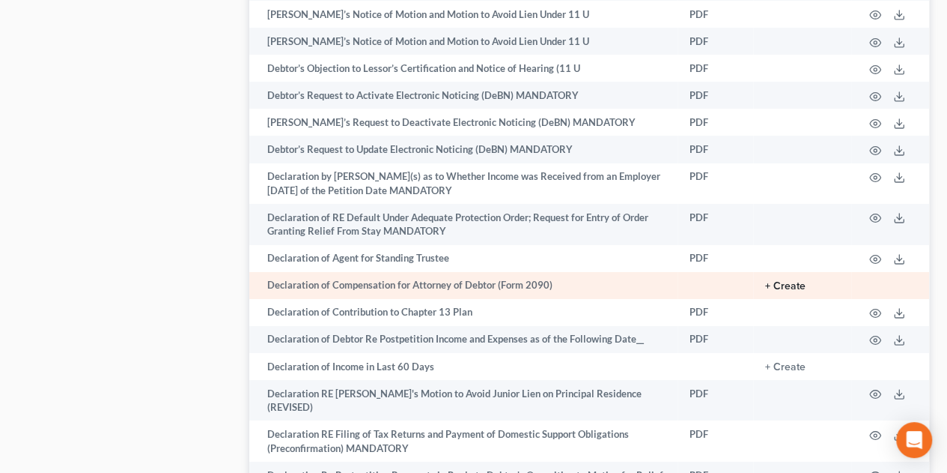
click at [774, 281] on button "+ Create" at bounding box center [785, 286] width 40 height 10
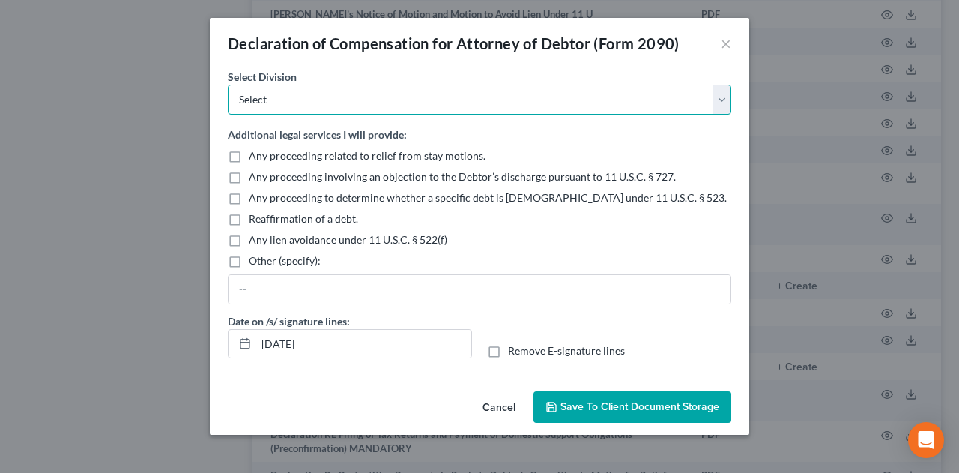
click at [277, 100] on select "Select [GEOGRAPHIC_DATA] [GEOGRAPHIC_DATA] [GEOGRAPHIC_DATA][PERSON_NAME] [GEOG…" at bounding box center [479, 100] width 503 height 30
click at [228, 85] on select "Select [GEOGRAPHIC_DATA] [GEOGRAPHIC_DATA] [GEOGRAPHIC_DATA][PERSON_NAME] [GEOG…" at bounding box center [479, 100] width 503 height 30
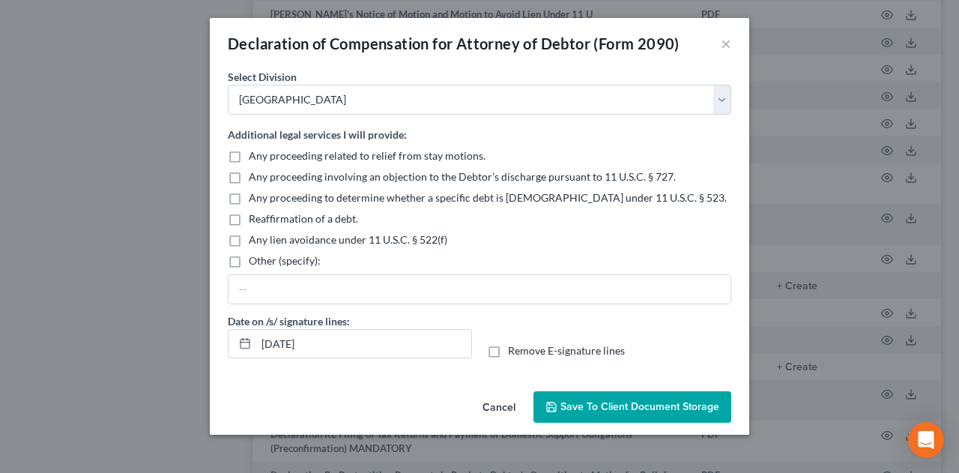
click at [604, 405] on span "Save to Client Document Storage" at bounding box center [639, 406] width 159 height 13
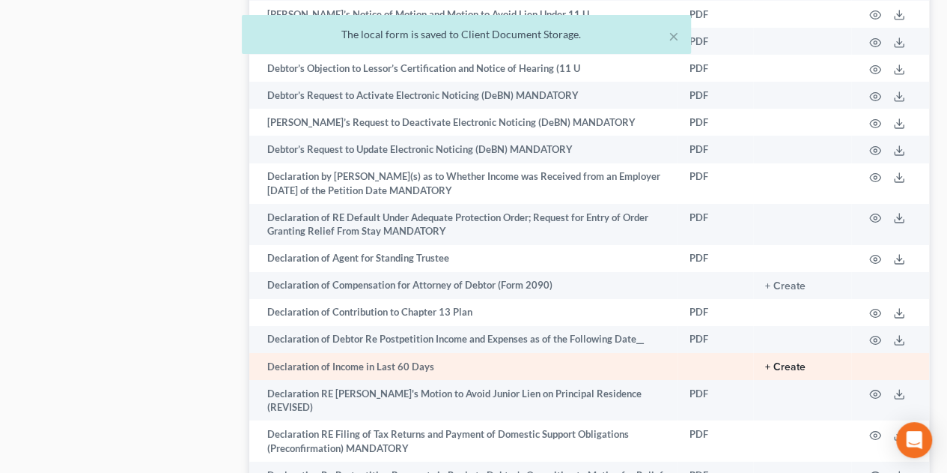
click at [780, 362] on button "+ Create" at bounding box center [785, 367] width 40 height 10
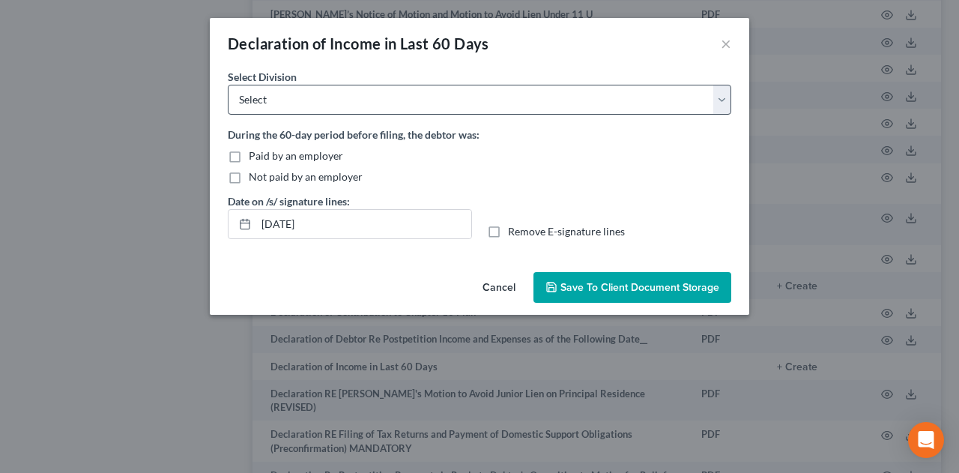
drag, startPoint x: 233, startPoint y: 155, endPoint x: 264, endPoint y: 109, distance: 56.1
click at [249, 155] on label "Paid by an employer" at bounding box center [296, 155] width 94 height 15
click at [255, 155] on input "Paid by an employer" at bounding box center [260, 153] width 10 height 10
drag, startPoint x: 270, startPoint y: 100, endPoint x: 284, endPoint y: 99, distance: 14.3
click at [270, 100] on select "Select [GEOGRAPHIC_DATA] [GEOGRAPHIC_DATA] [GEOGRAPHIC_DATA][PERSON_NAME] [GEOG…" at bounding box center [479, 100] width 503 height 30
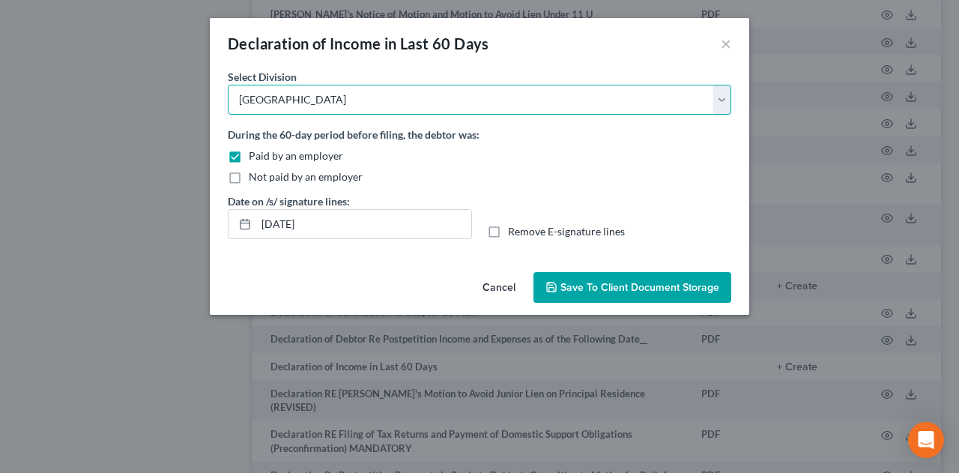
click at [228, 85] on select "Select [GEOGRAPHIC_DATA] [GEOGRAPHIC_DATA] [GEOGRAPHIC_DATA][PERSON_NAME] [GEOG…" at bounding box center [479, 100] width 503 height 30
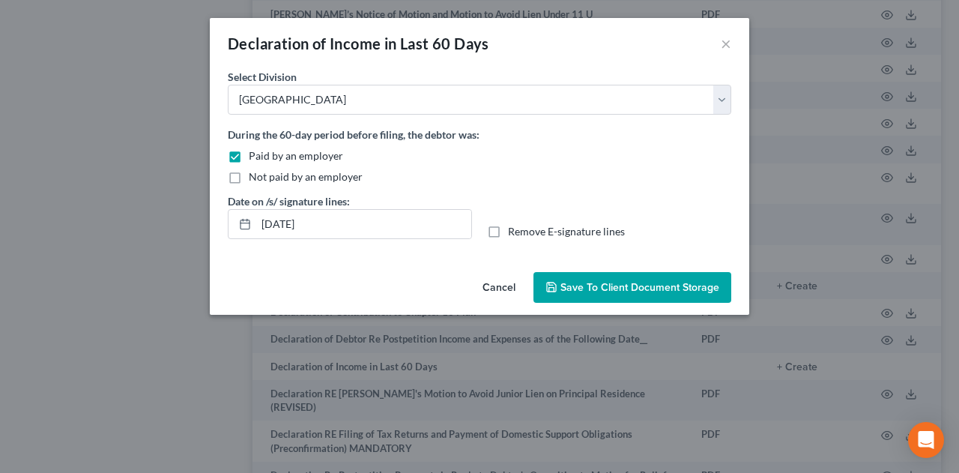
click at [610, 291] on span "Save to Client Document Storage" at bounding box center [639, 287] width 159 height 13
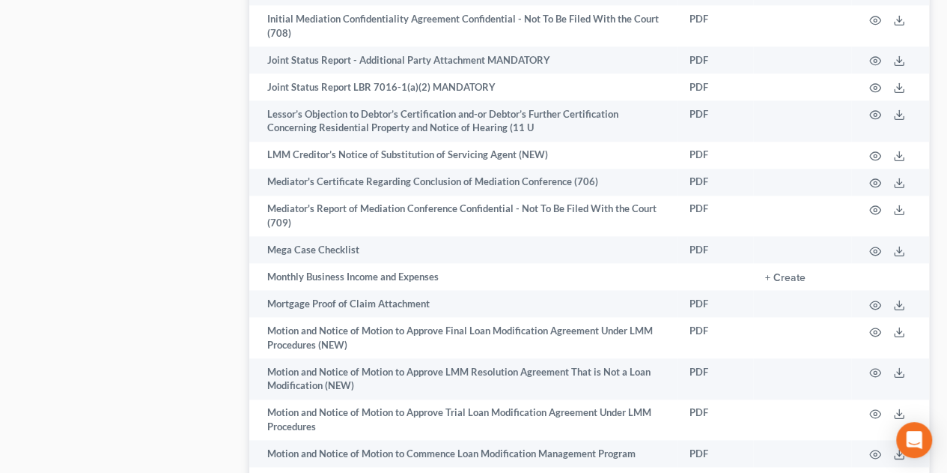
scroll to position [8405, 0]
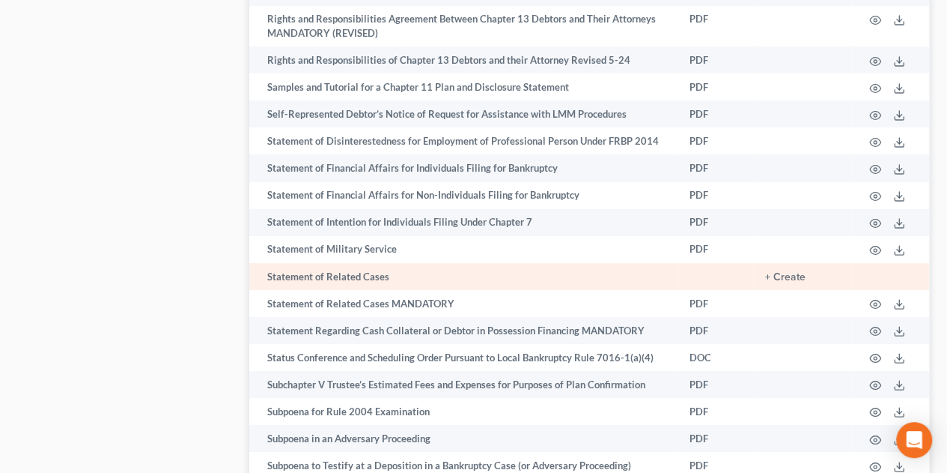
click at [794, 263] on td "+ Create" at bounding box center [802, 276] width 98 height 27
click at [789, 272] on button "+ Create" at bounding box center [785, 277] width 40 height 10
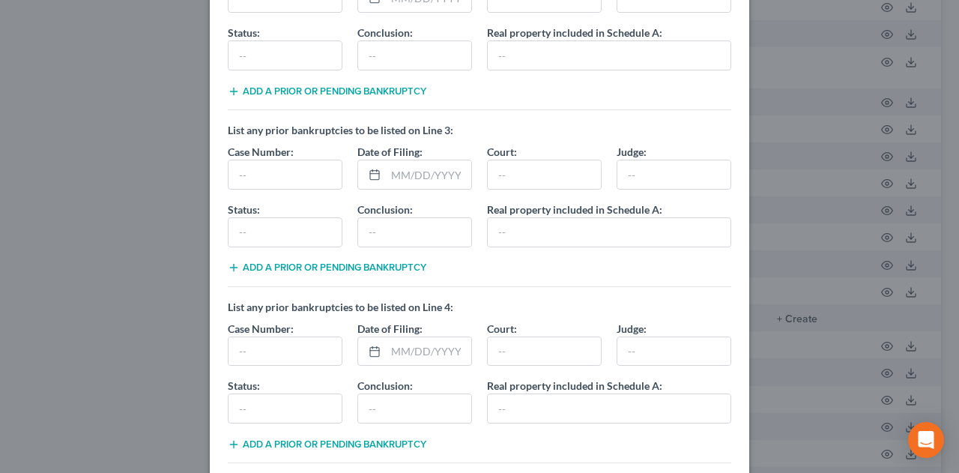
scroll to position [493, 0]
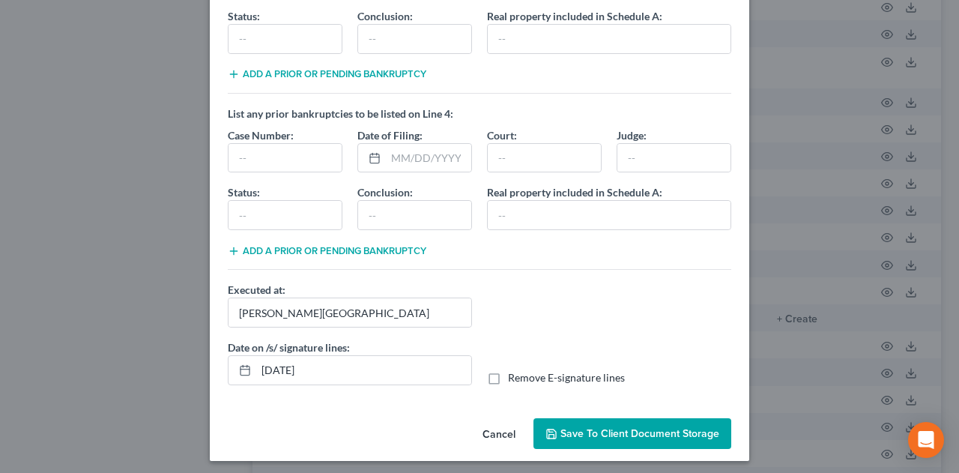
click at [590, 427] on span "Save to Client Document Storage" at bounding box center [639, 433] width 159 height 13
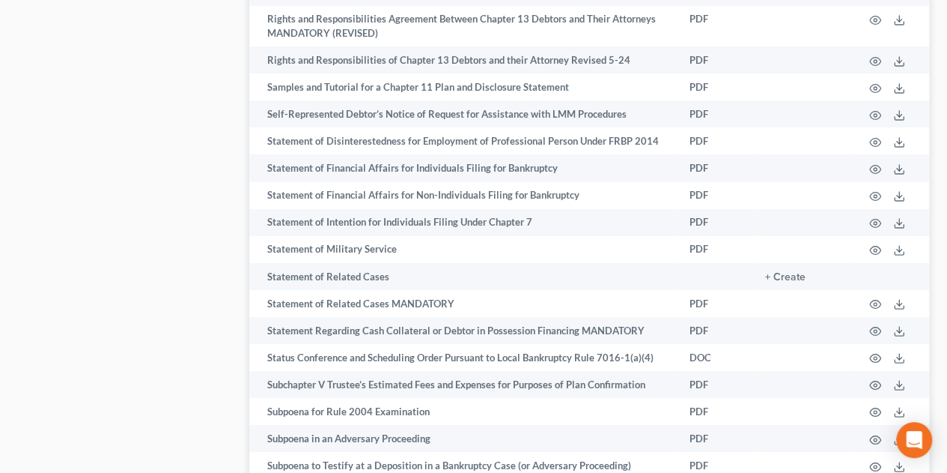
scroll to position [9005, 0]
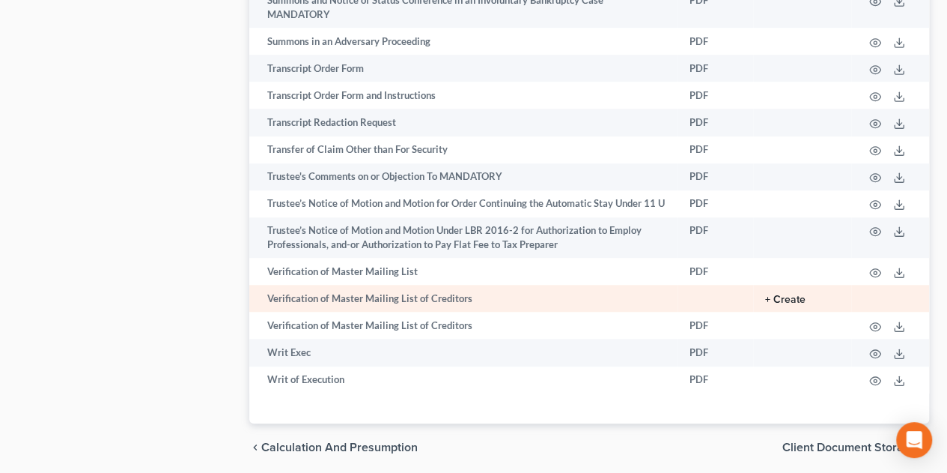
click at [784, 294] on button "+ Create" at bounding box center [785, 299] width 40 height 10
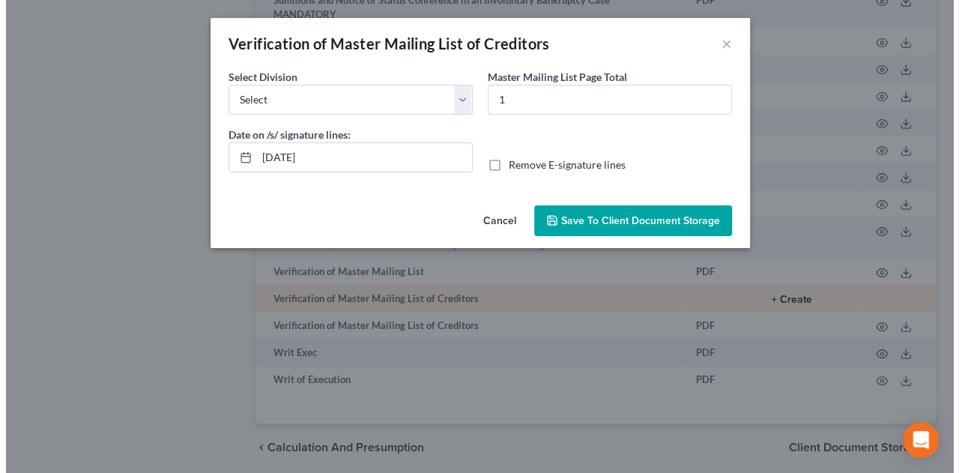
scroll to position [8949, 0]
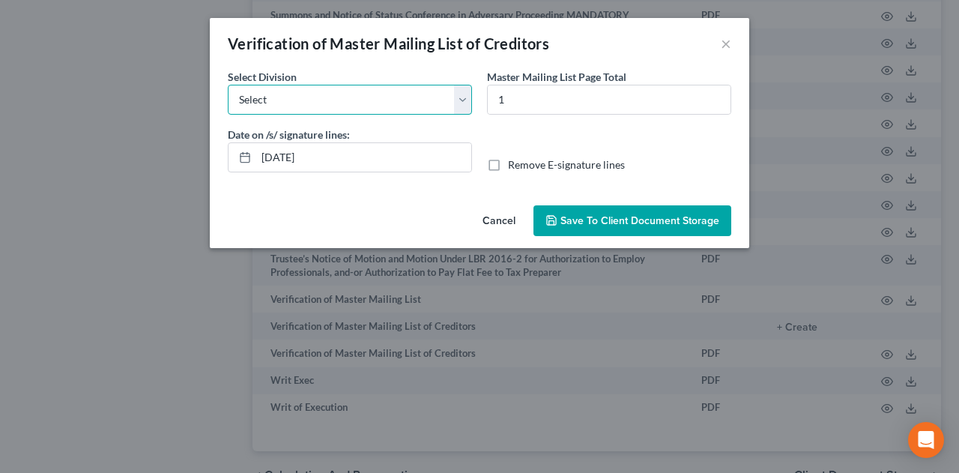
click at [457, 94] on select "Select [GEOGRAPHIC_DATA] [GEOGRAPHIC_DATA] [GEOGRAPHIC_DATA][PERSON_NAME] [GEOG…" at bounding box center [350, 100] width 244 height 30
click at [228, 85] on select "Select [GEOGRAPHIC_DATA] [GEOGRAPHIC_DATA] [GEOGRAPHIC_DATA][PERSON_NAME] [GEOG…" at bounding box center [350, 100] width 244 height 30
click at [508, 164] on label "Remove E-signature lines" at bounding box center [566, 164] width 117 height 15
click at [514, 164] on input "Remove E-signature lines" at bounding box center [519, 162] width 10 height 10
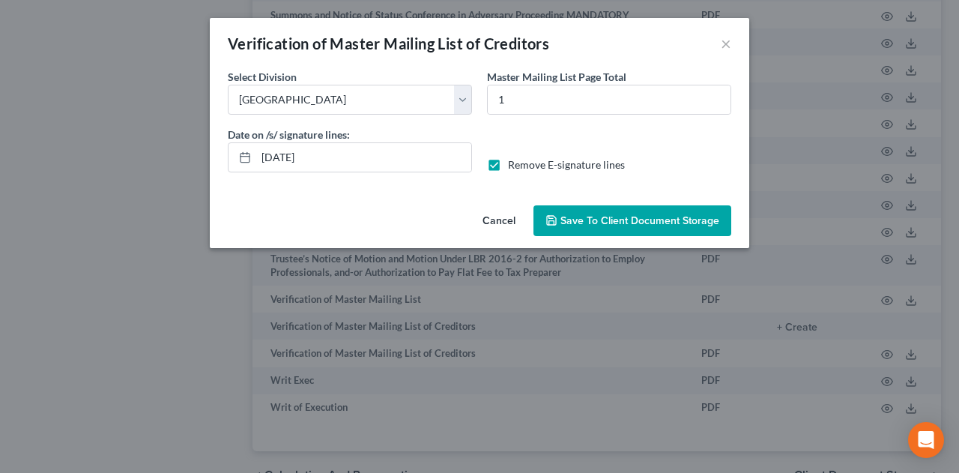
click at [610, 222] on span "Save to Client Document Storage" at bounding box center [639, 220] width 159 height 13
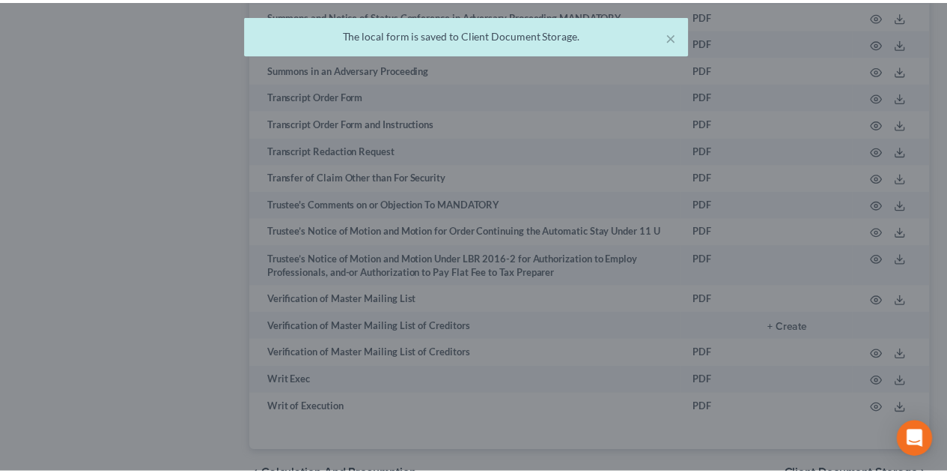
scroll to position [9005, 0]
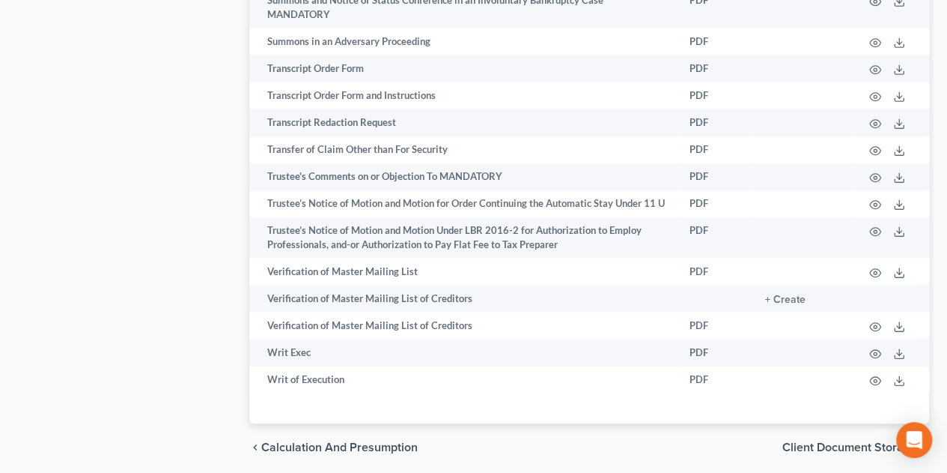
click at [800, 441] on span "Client Document Storage" at bounding box center [850, 447] width 135 height 12
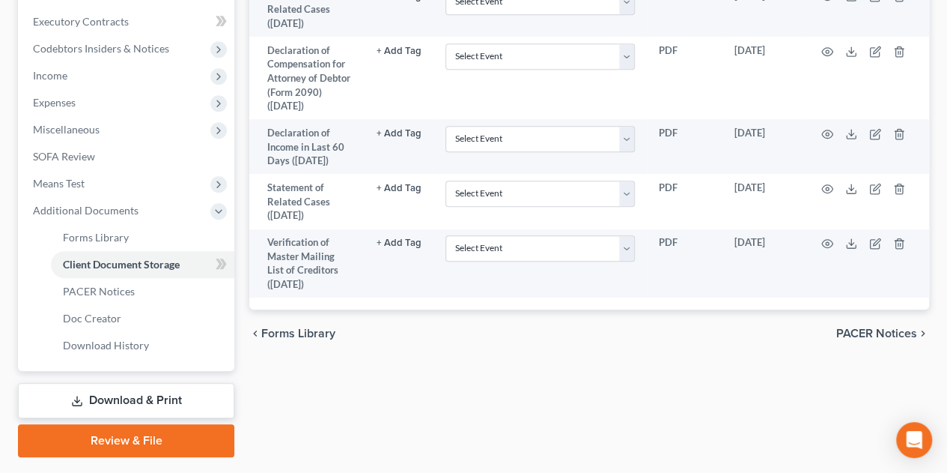
scroll to position [456, 0]
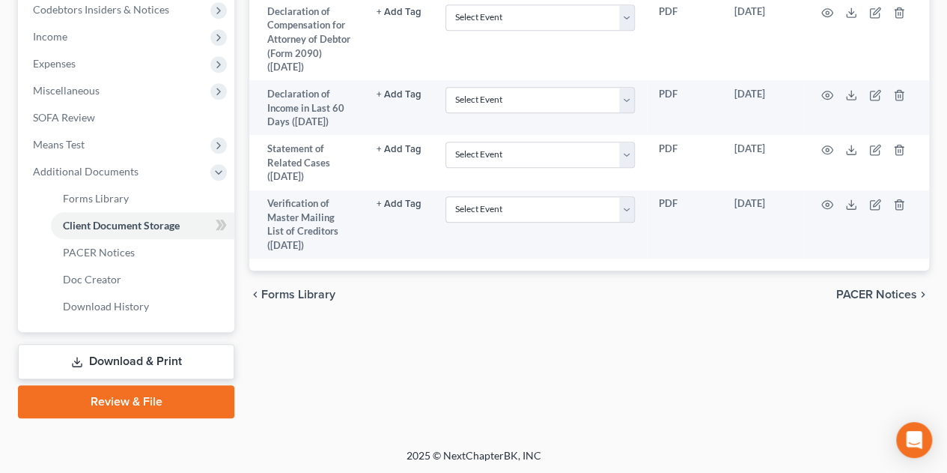
click at [135, 357] on link "Download & Print" at bounding box center [126, 361] width 216 height 35
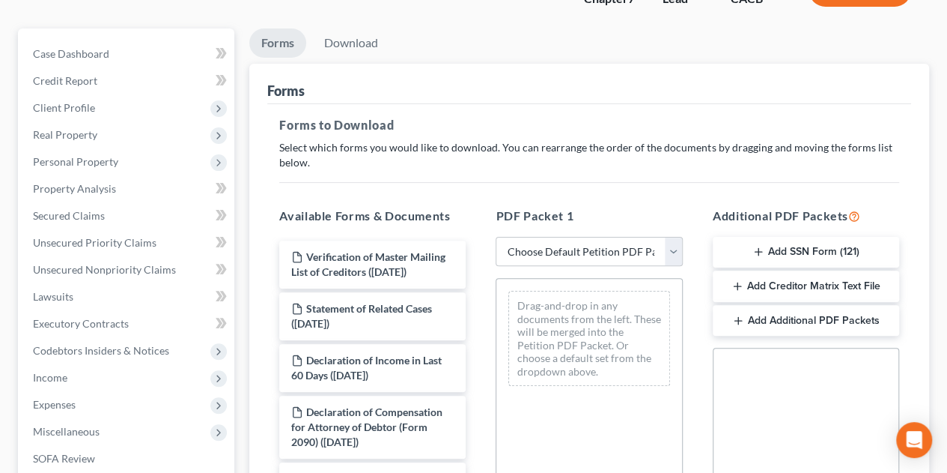
scroll to position [150, 0]
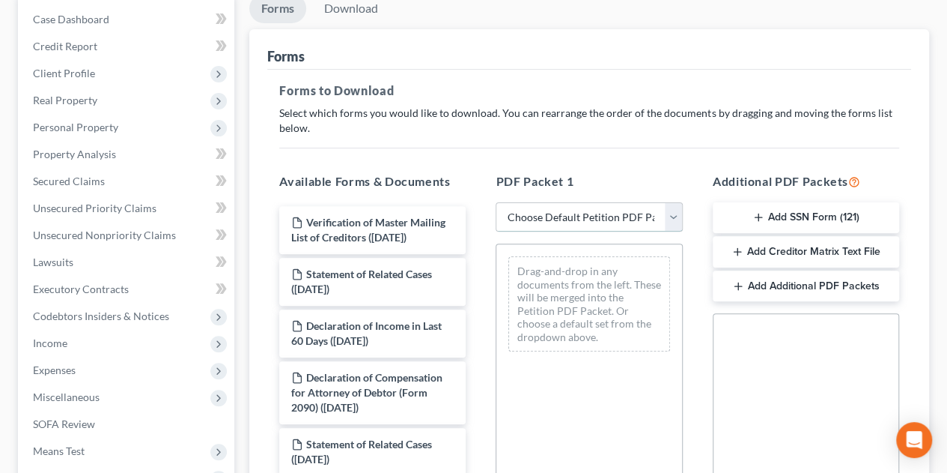
click at [598, 209] on select "Choose Default Petition PDF Packet Complete Bankruptcy Petition (all forms and …" at bounding box center [589, 217] width 186 height 30
click at [496, 202] on select "Choose Default Petition PDF Packet Complete Bankruptcy Petition (all forms and …" at bounding box center [589, 217] width 186 height 30
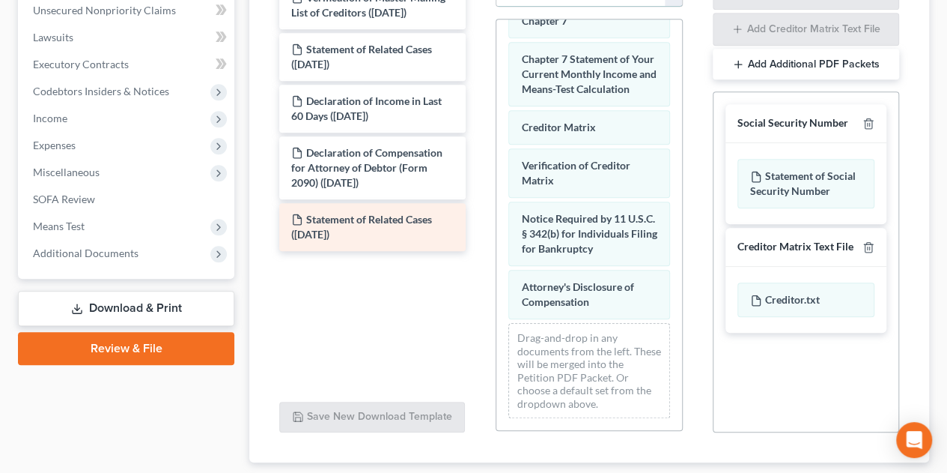
scroll to position [300, 0]
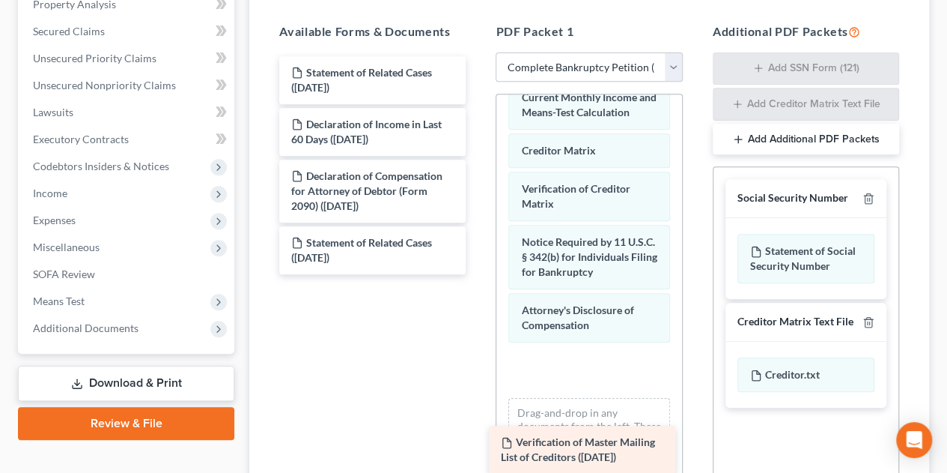
drag, startPoint x: 363, startPoint y: 78, endPoint x: 573, endPoint y: 449, distance: 425.9
click at [478, 274] on div "Verification of Master Mailing List of Creditors ([DATE]) Verification of Maste…" at bounding box center [372, 165] width 210 height 218
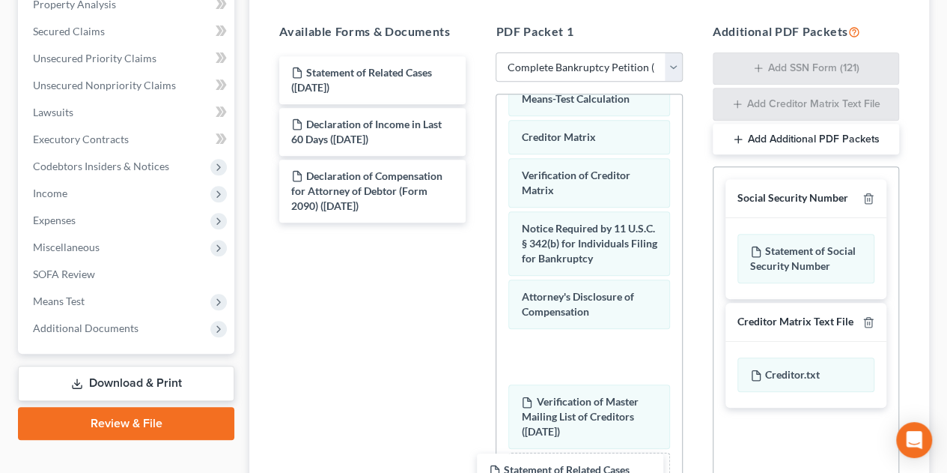
drag, startPoint x: 376, startPoint y: 244, endPoint x: 572, endPoint y: 437, distance: 275.4
click at [478, 222] on div "Statement of Related Cases ([DATE]) Statement of Related Cases ([DATE]) Declara…" at bounding box center [372, 139] width 210 height 166
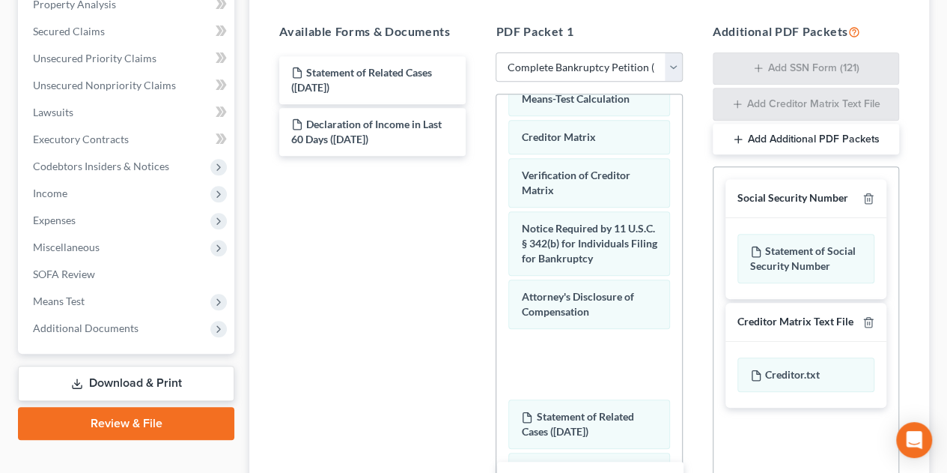
drag, startPoint x: 368, startPoint y: 181, endPoint x: 586, endPoint y: 484, distance: 373.4
click at [586, 484] on html "Home New Case Client Portal LAW OFFICES OF [PERSON_NAME] [PERSON_NAME][EMAIL_AD…" at bounding box center [473, 170] width 947 height 941
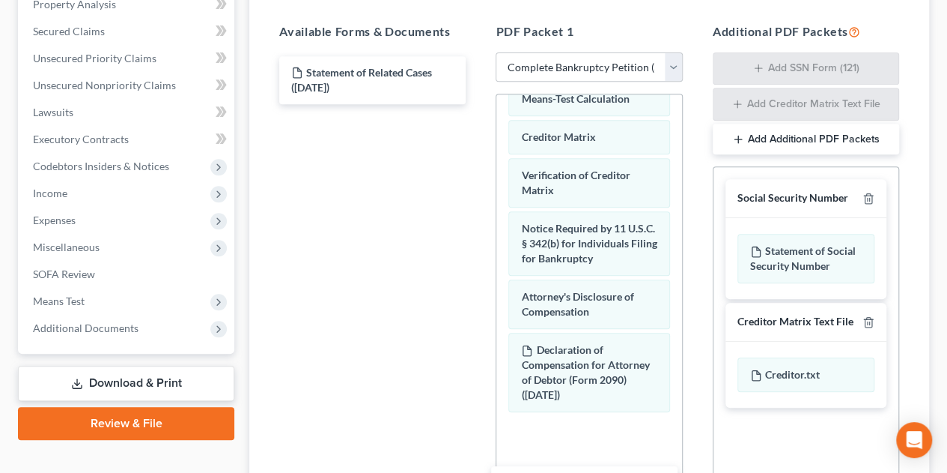
drag, startPoint x: 379, startPoint y: 134, endPoint x: 591, endPoint y: 493, distance: 417.3
click at [591, 493] on html "Home New Case Client Portal LAW OFFICES OF [PERSON_NAME] [PERSON_NAME][EMAIL_AD…" at bounding box center [473, 170] width 947 height 941
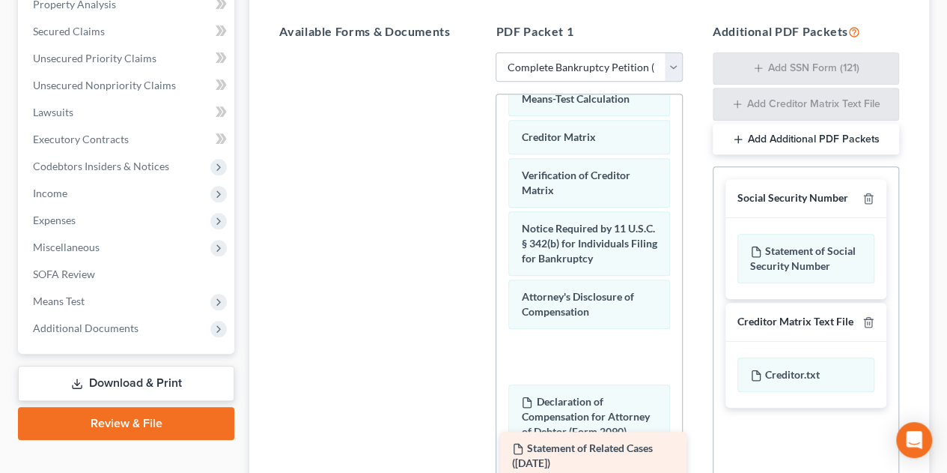
drag, startPoint x: 383, startPoint y: 87, endPoint x: 604, endPoint y: 464, distance: 436.7
click at [478, 52] on div "Statement of Related Cases ([DATE]) Statement of Related Cases ([DATE])" at bounding box center [372, 52] width 210 height 0
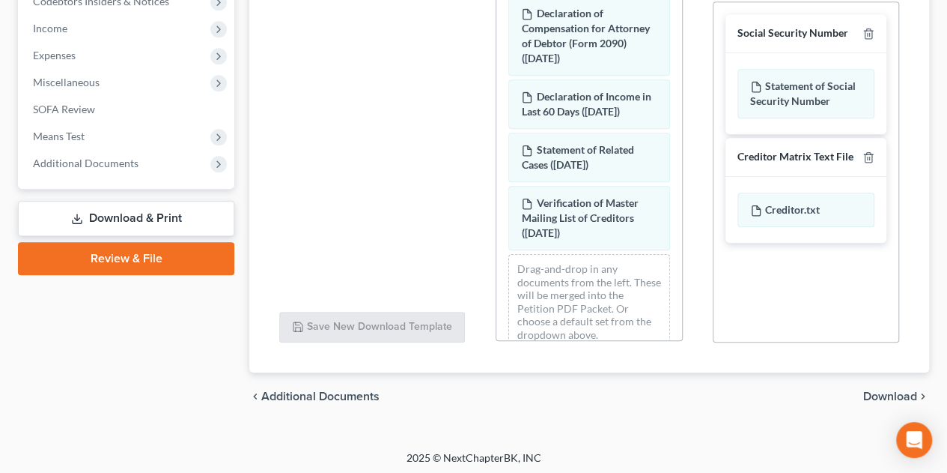
scroll to position [467, 0]
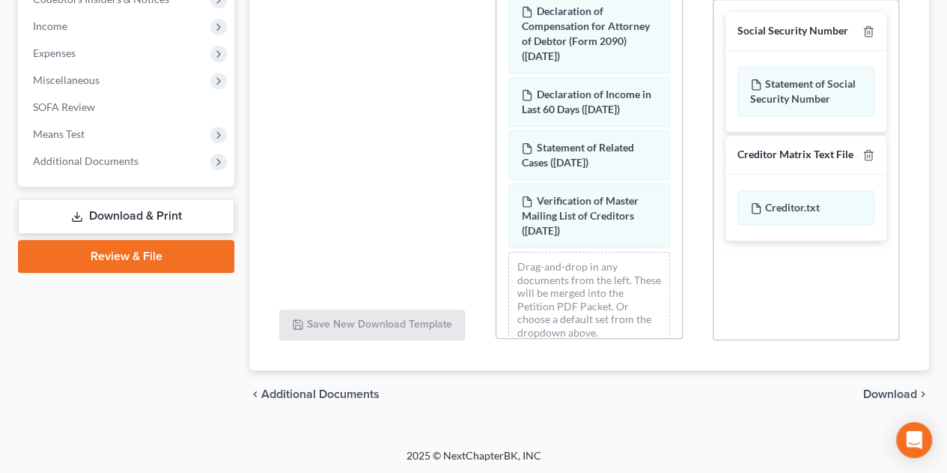
click at [891, 392] on span "Download" at bounding box center [890, 394] width 54 height 12
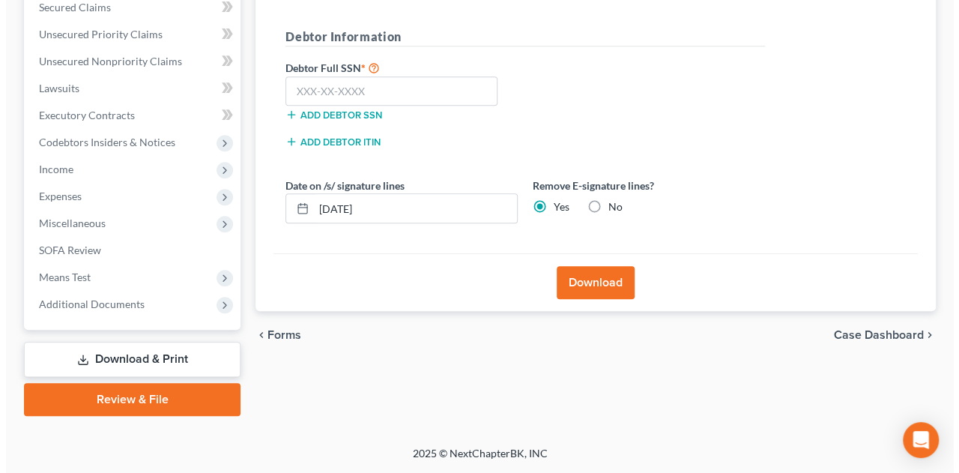
scroll to position [321, 0]
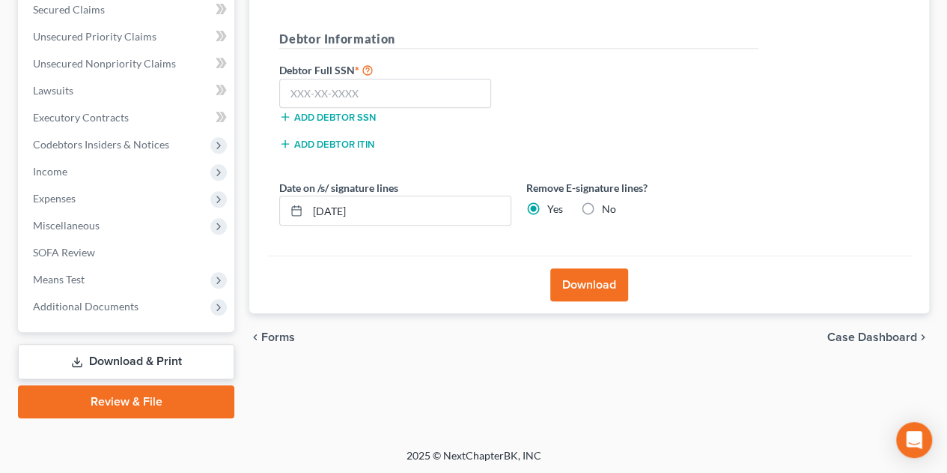
click at [584, 279] on button "Download" at bounding box center [589, 284] width 78 height 33
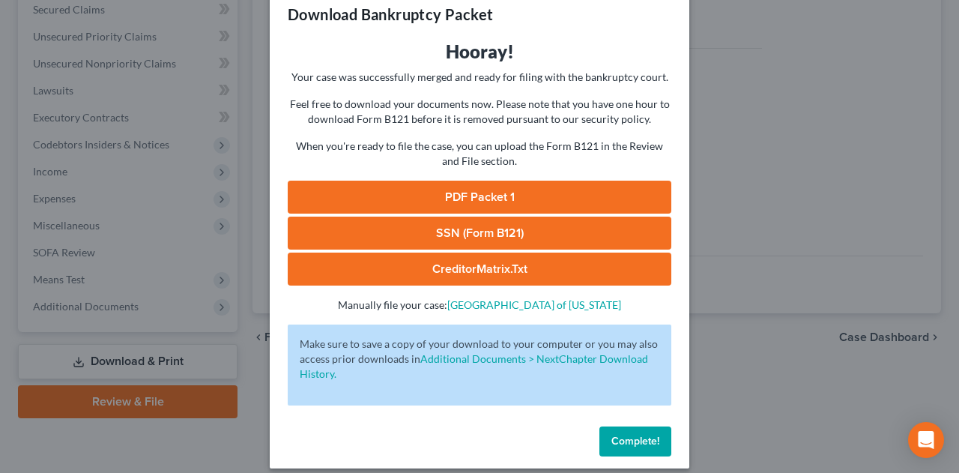
scroll to position [42, 0]
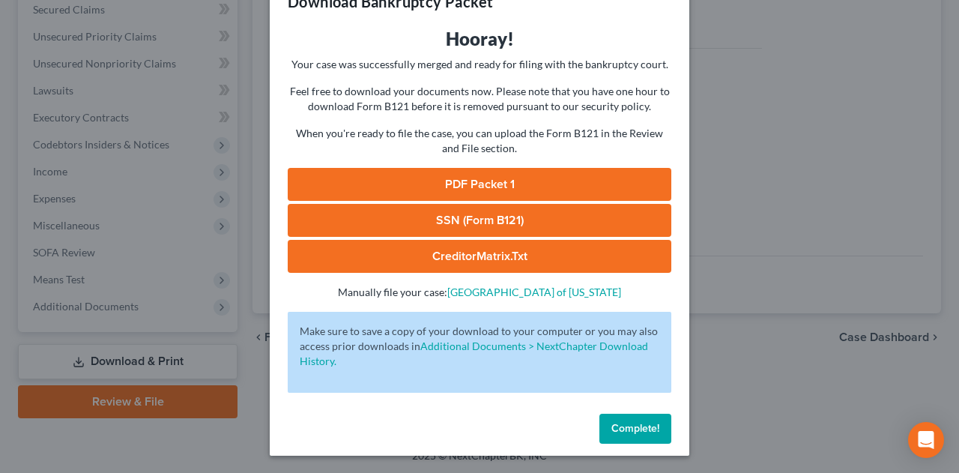
click at [618, 426] on span "Complete!" at bounding box center [635, 428] width 48 height 13
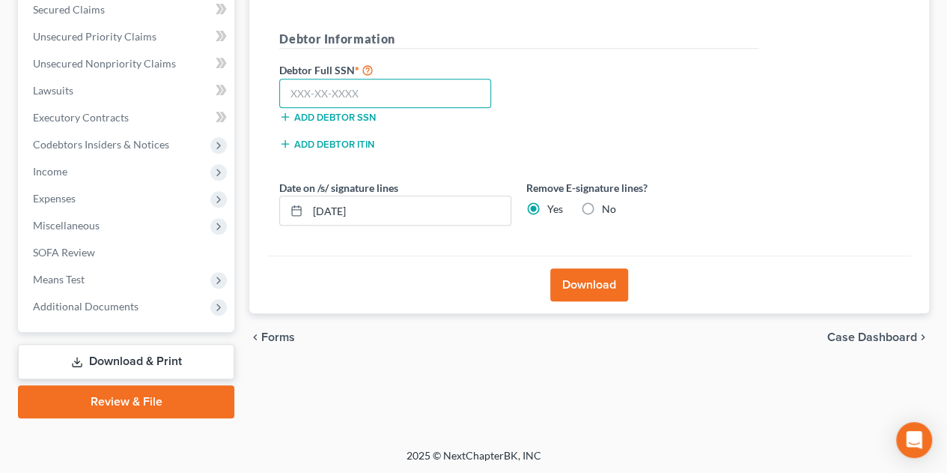
click at [351, 83] on input "text" at bounding box center [385, 94] width 212 height 30
click at [578, 275] on button "Download" at bounding box center [589, 284] width 78 height 33
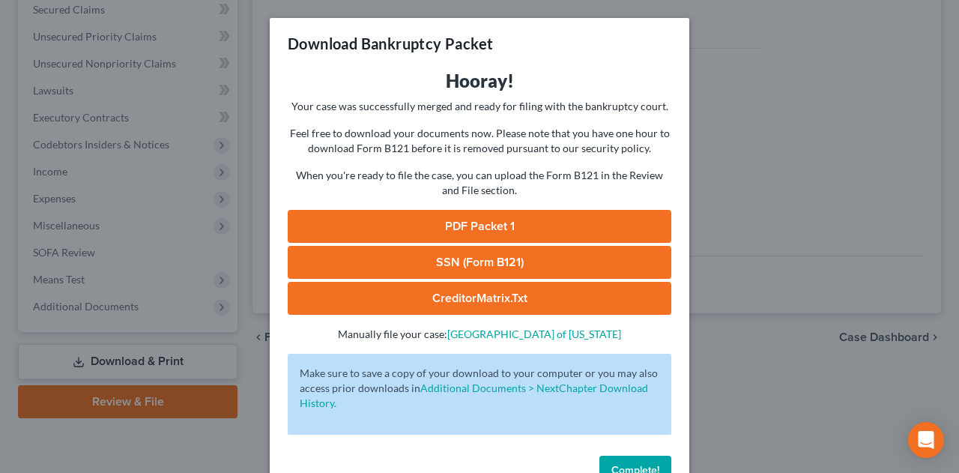
click at [440, 222] on link "PDF Packet 1" at bounding box center [479, 226] width 383 height 33
click at [402, 250] on link "SSN (Form B121)" at bounding box center [479, 262] width 383 height 33
click at [411, 294] on link "CreditorMatrix.txt" at bounding box center [479, 298] width 383 height 33
